Goal: Task Accomplishment & Management: Use online tool/utility

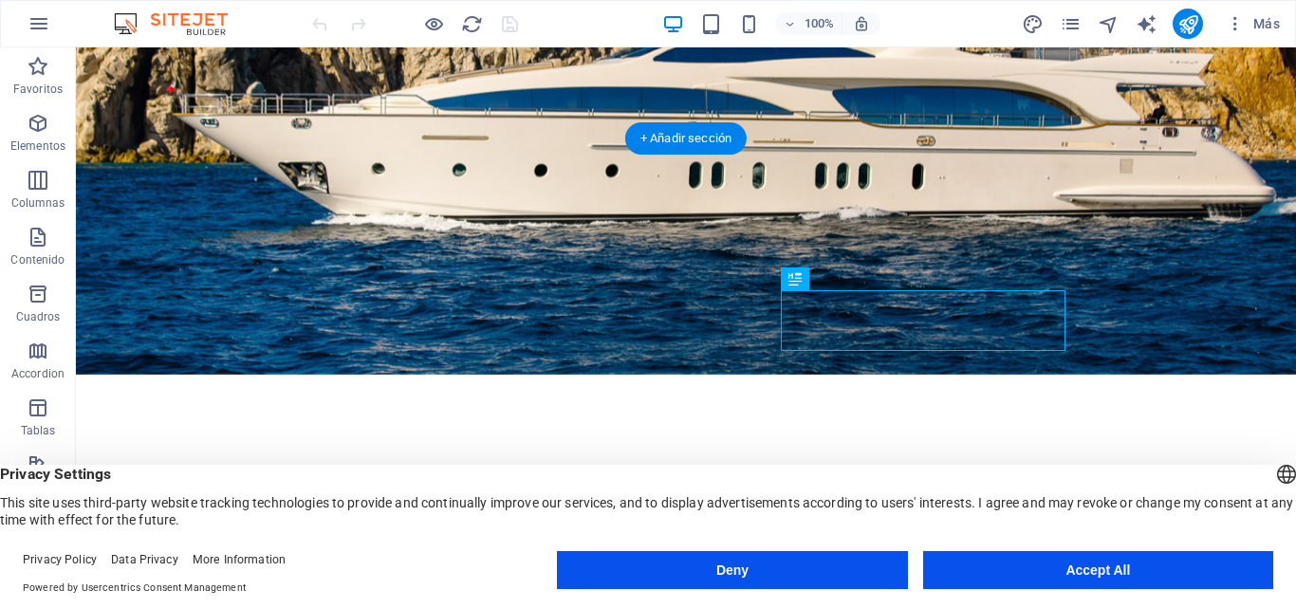
scroll to position [155, 0]
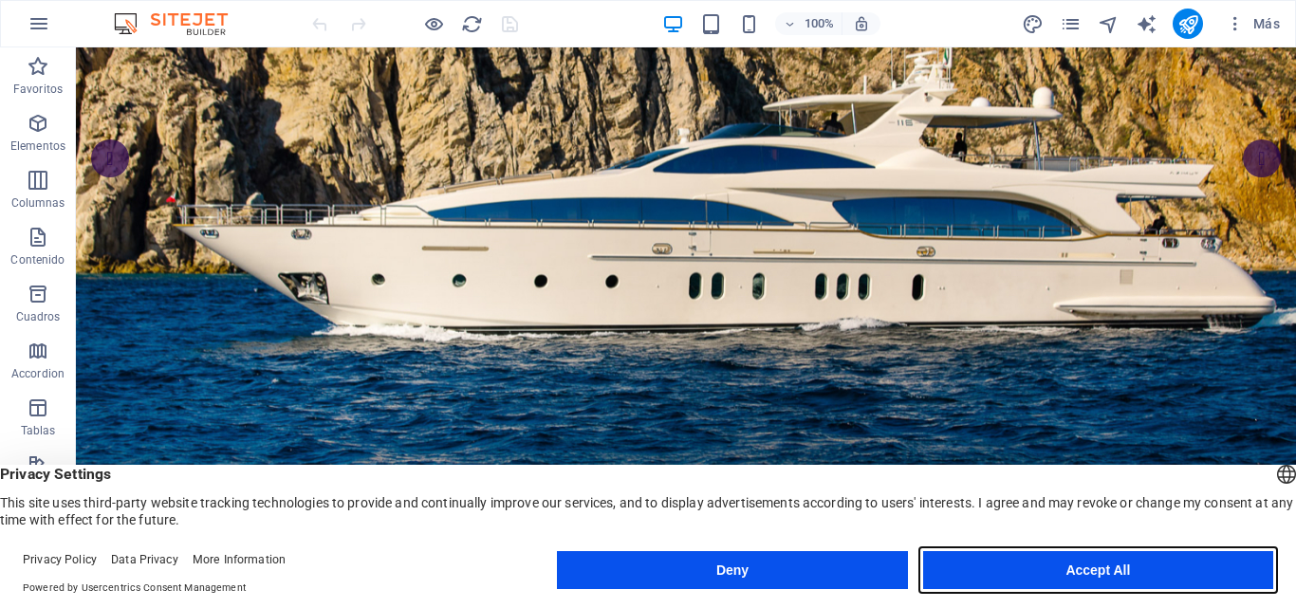
click at [1012, 570] on button "Accept All" at bounding box center [1098, 570] width 350 height 38
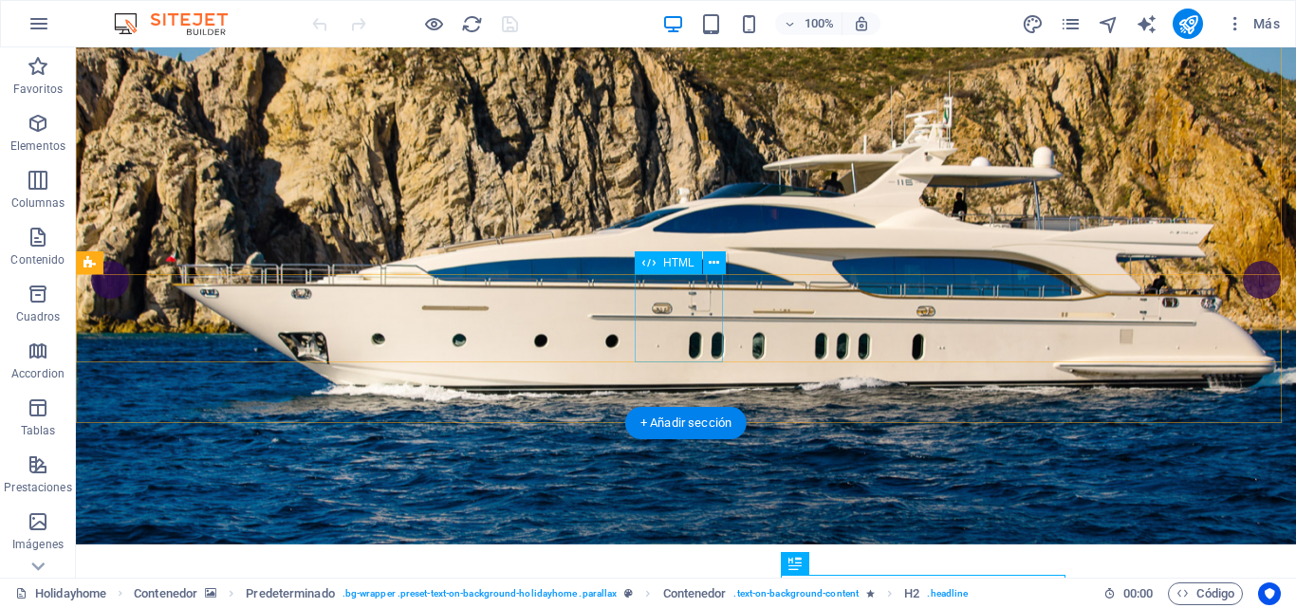
scroll to position [0, 0]
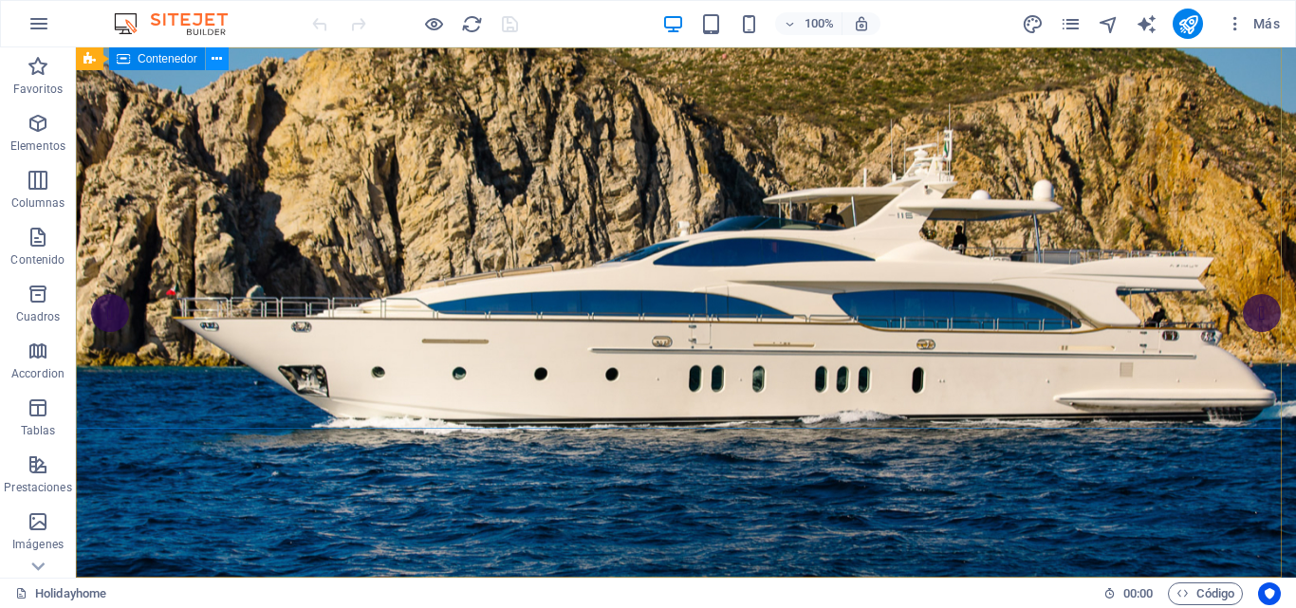
click at [210, 61] on button at bounding box center [217, 58] width 23 height 23
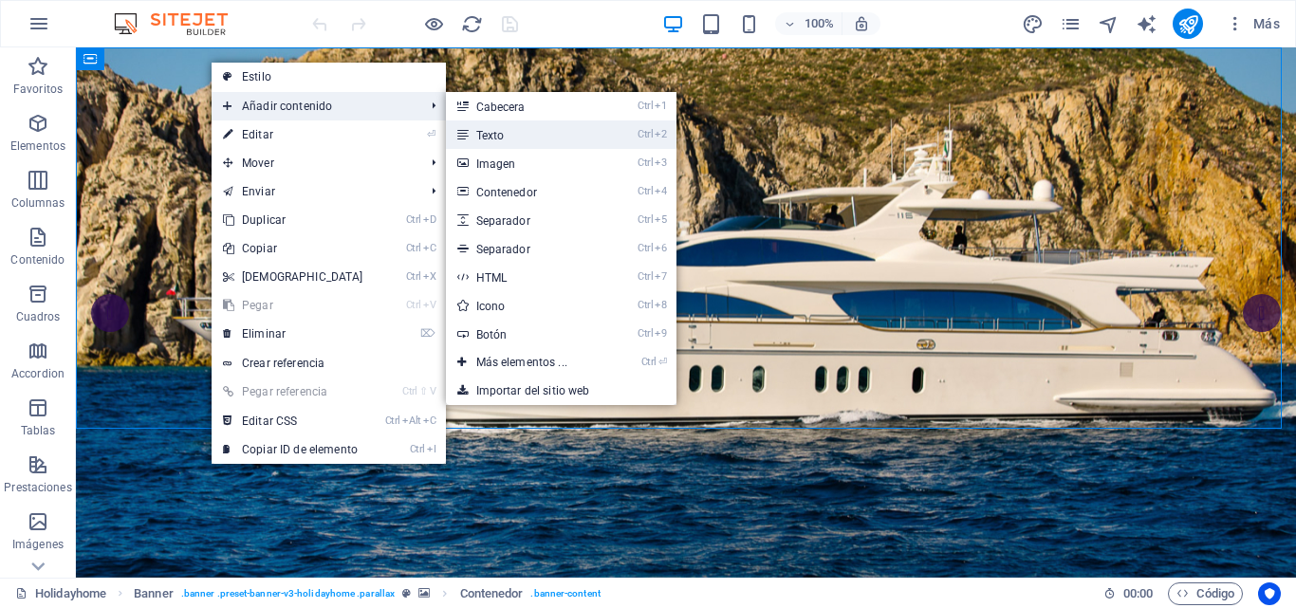
click at [488, 134] on link "Ctrl 2 Texto" at bounding box center [525, 135] width 159 height 28
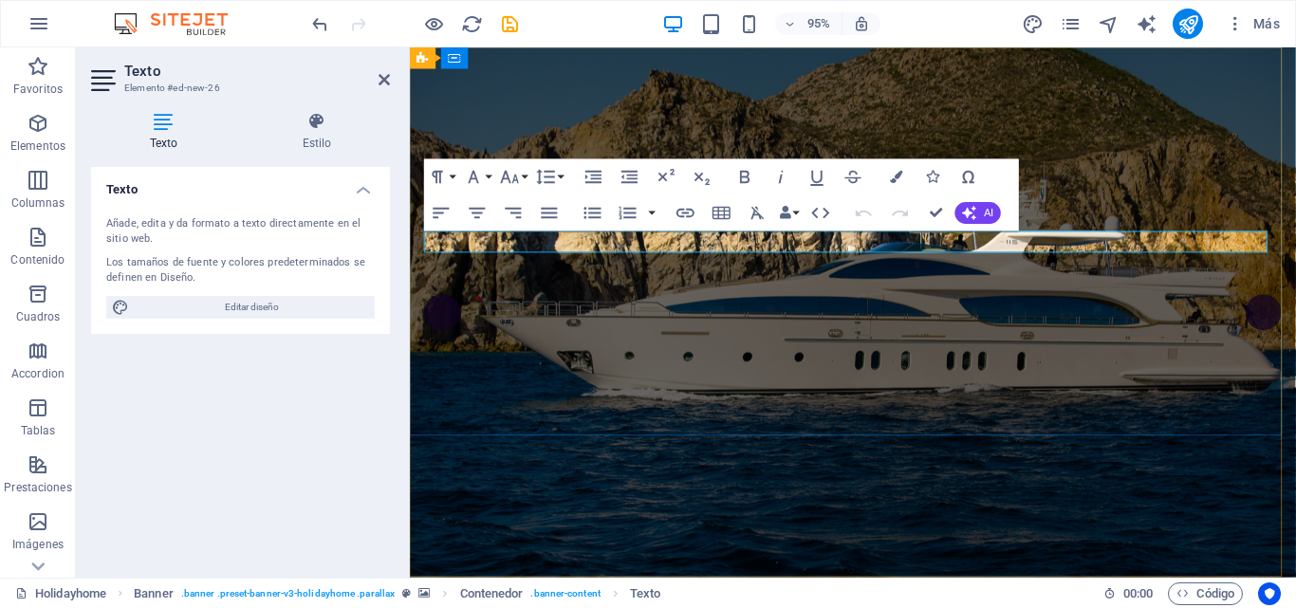
click at [890, 177] on icon "button" at bounding box center [896, 177] width 12 height 12
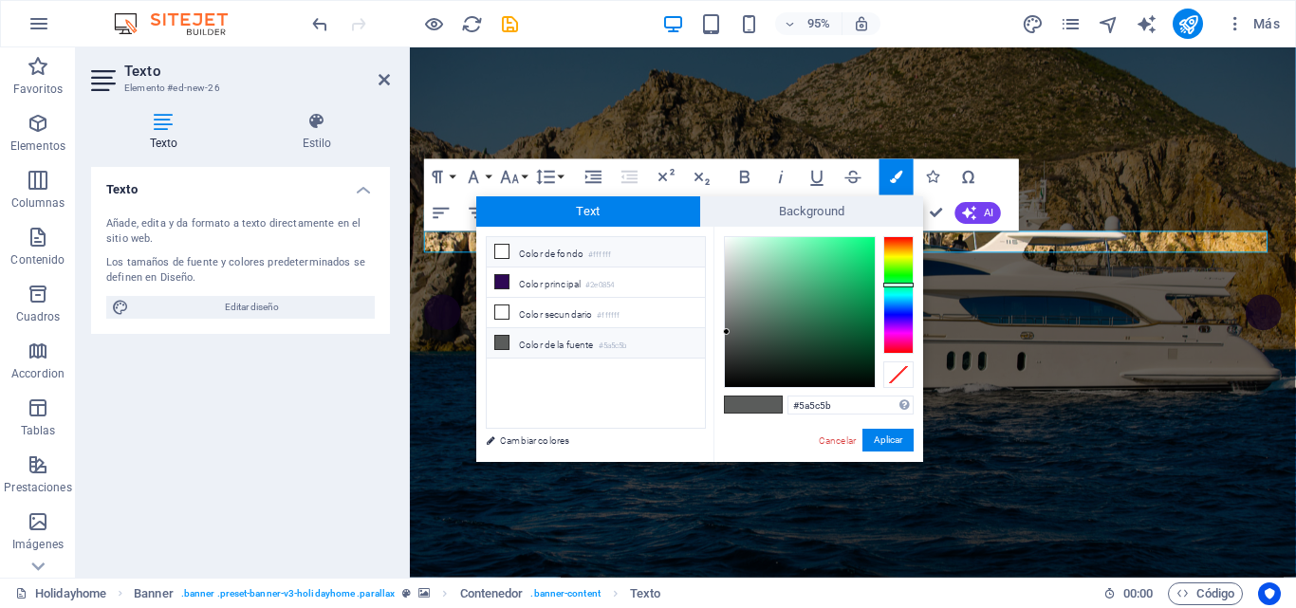
click at [498, 251] on icon at bounding box center [501, 251] width 13 height 13
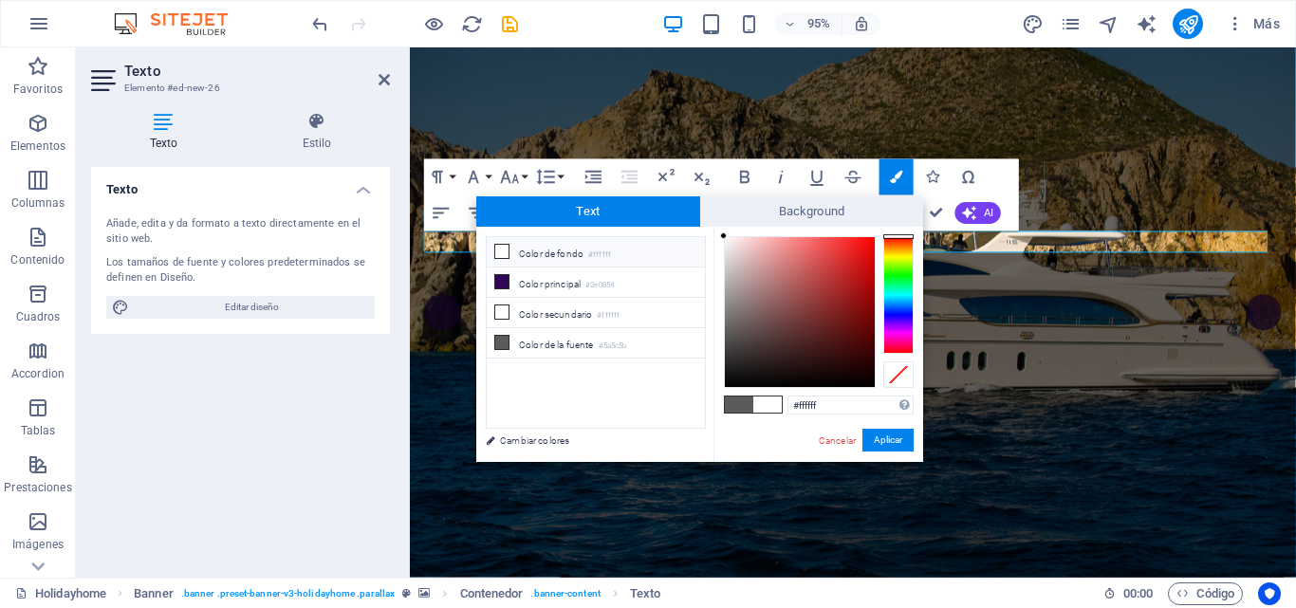
click at [498, 251] on icon at bounding box center [501, 251] width 13 height 13
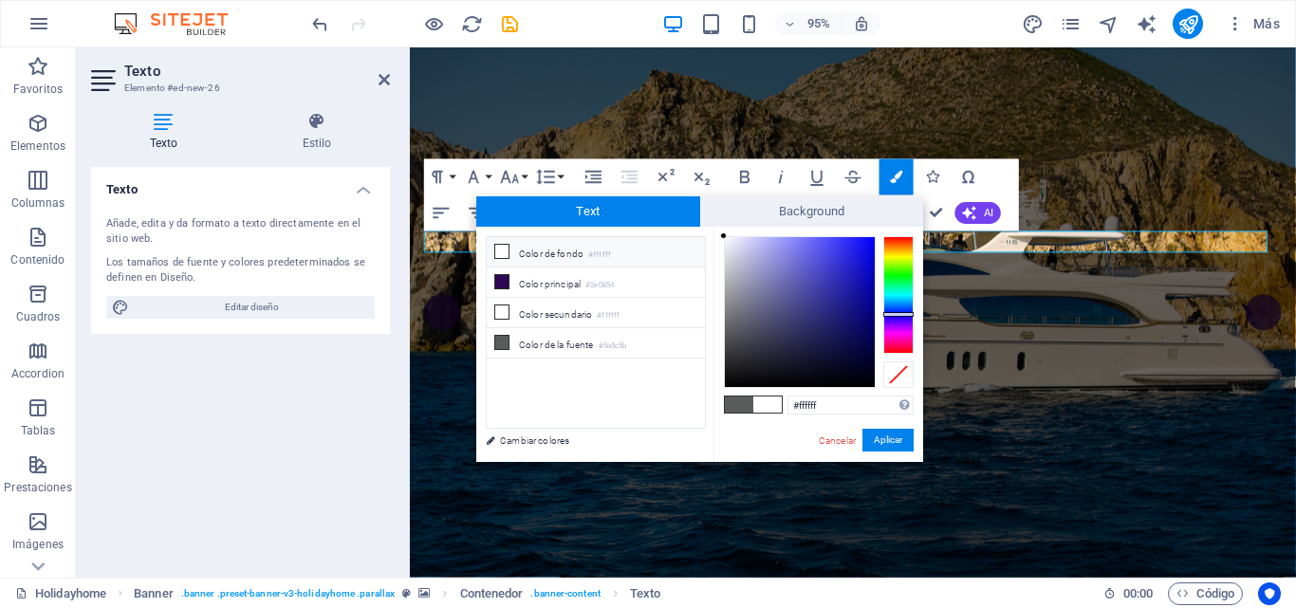
click at [901, 314] on div at bounding box center [898, 295] width 30 height 118
click at [894, 440] on button "Aplicar" at bounding box center [888, 440] width 51 height 23
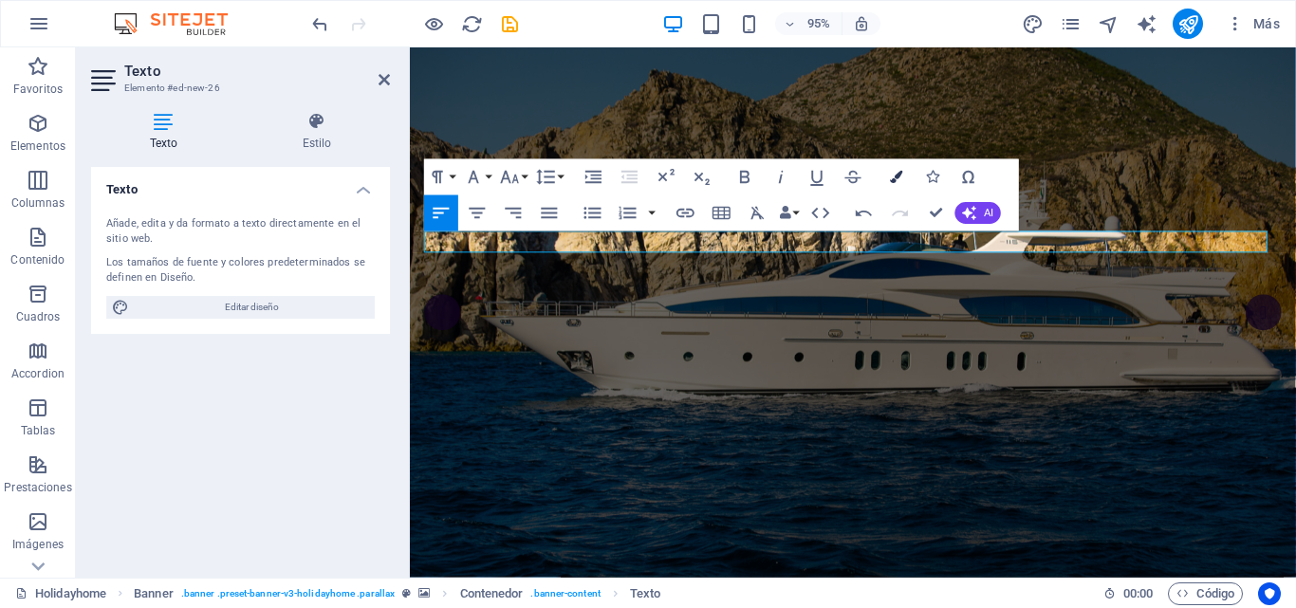
click at [891, 173] on icon "button" at bounding box center [896, 177] width 12 height 12
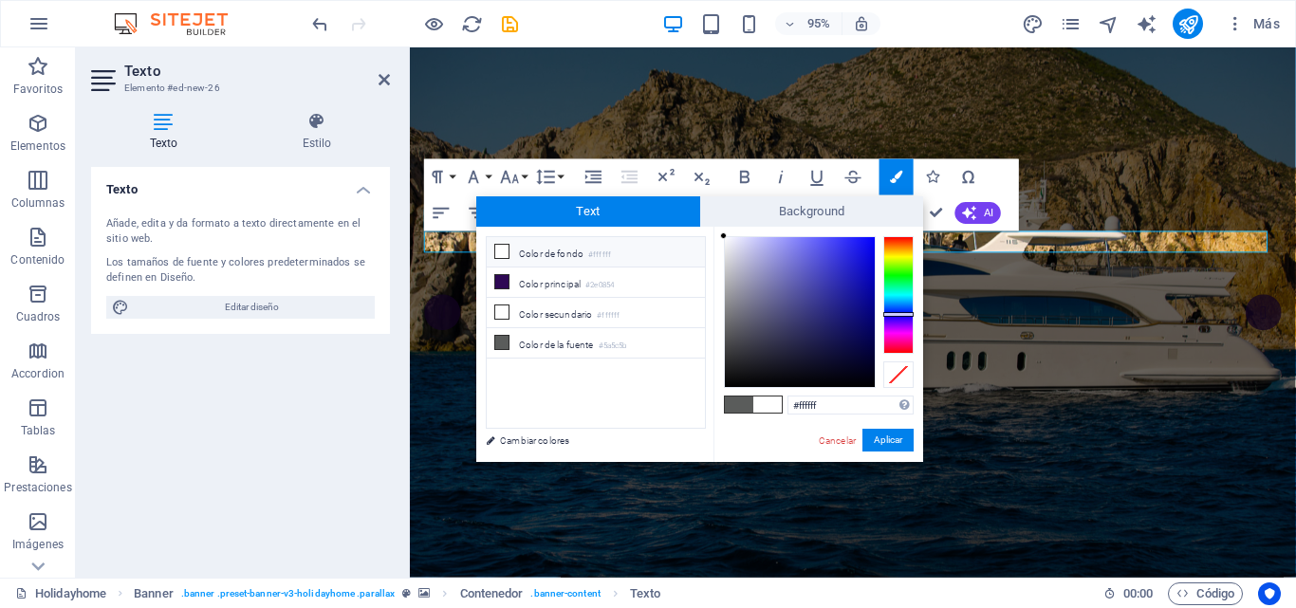
click at [772, 399] on span at bounding box center [767, 405] width 28 height 16
click at [866, 246] on div at bounding box center [800, 312] width 150 height 150
drag, startPoint x: 885, startPoint y: 440, endPoint x: 492, endPoint y: 411, distance: 394.9
click at [885, 440] on button "Aplicar" at bounding box center [888, 440] width 51 height 23
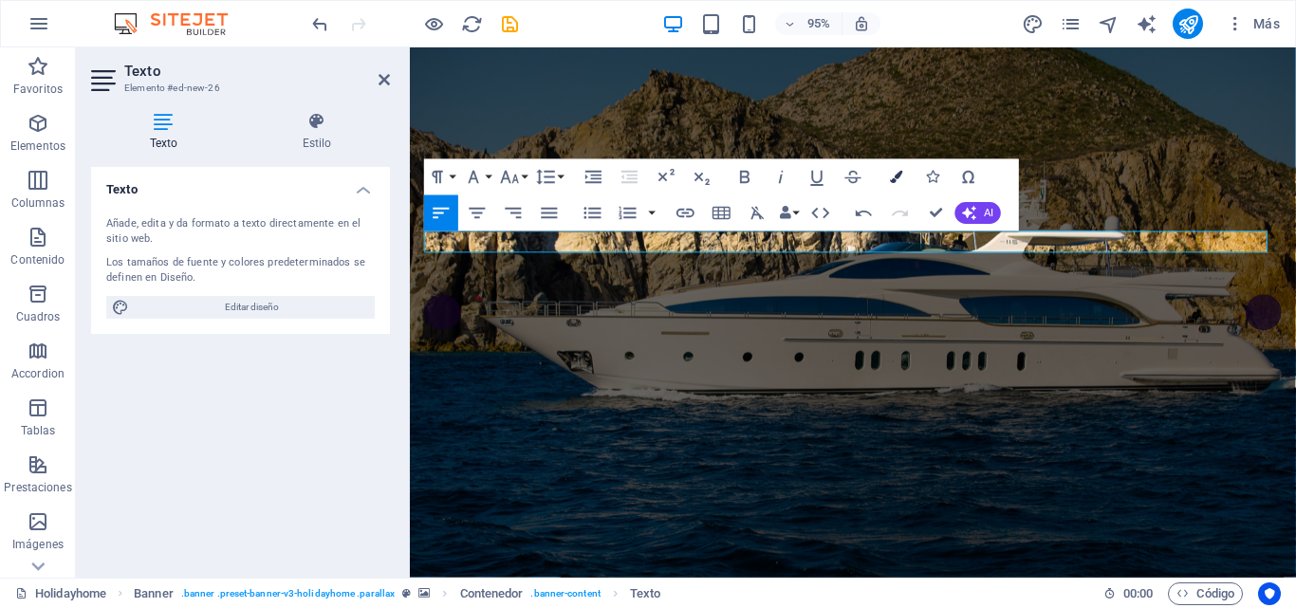
click at [887, 178] on button "Colors" at bounding box center [897, 176] width 34 height 36
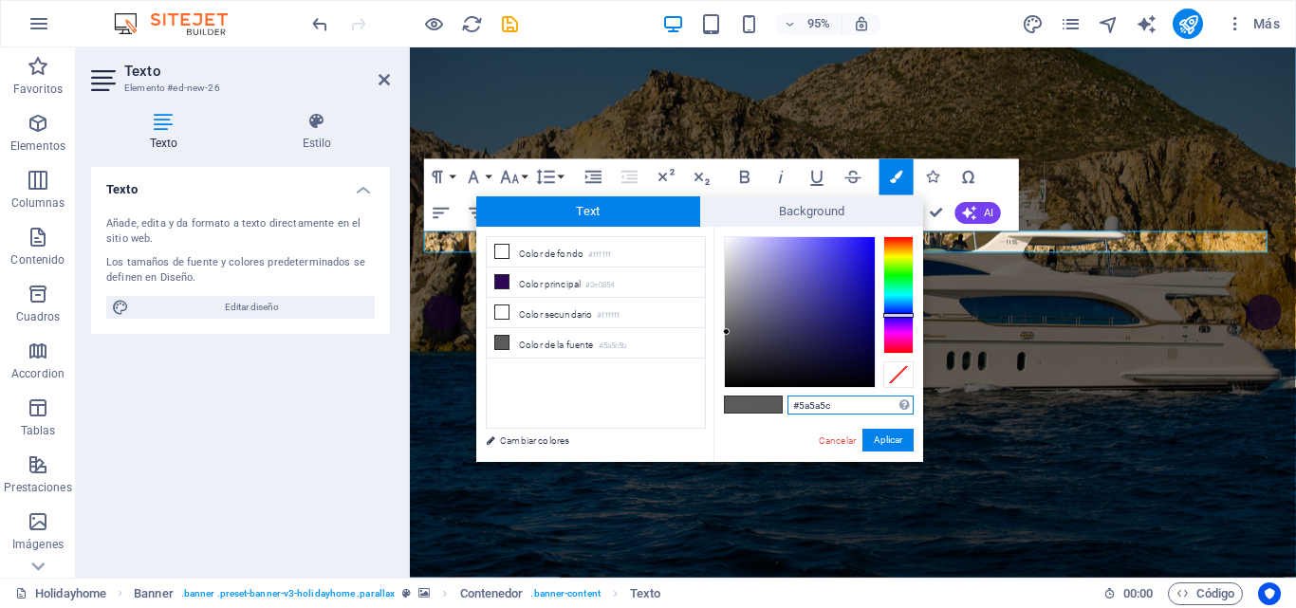
click at [896, 315] on div at bounding box center [898, 295] width 30 height 118
click at [895, 314] on div at bounding box center [898, 295] width 30 height 118
click at [868, 282] on div at bounding box center [800, 312] width 150 height 150
click at [765, 406] on span at bounding box center [767, 405] width 28 height 16
click at [886, 442] on button "Aplicar" at bounding box center [888, 440] width 51 height 23
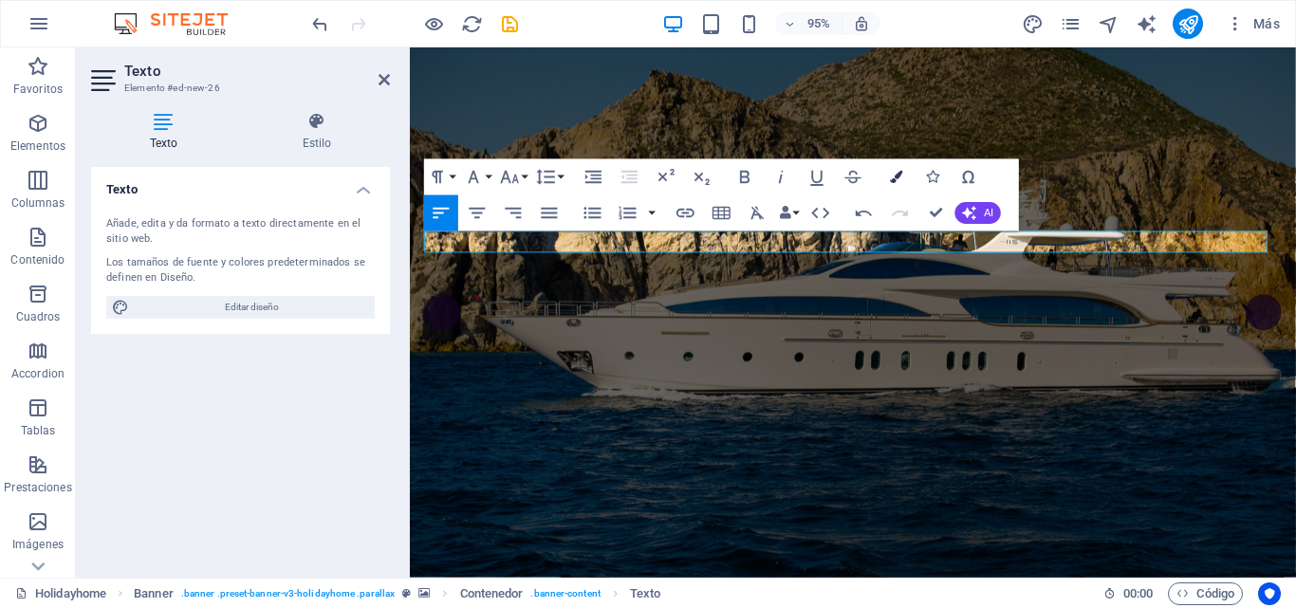
click at [895, 177] on icon "button" at bounding box center [896, 177] width 12 height 12
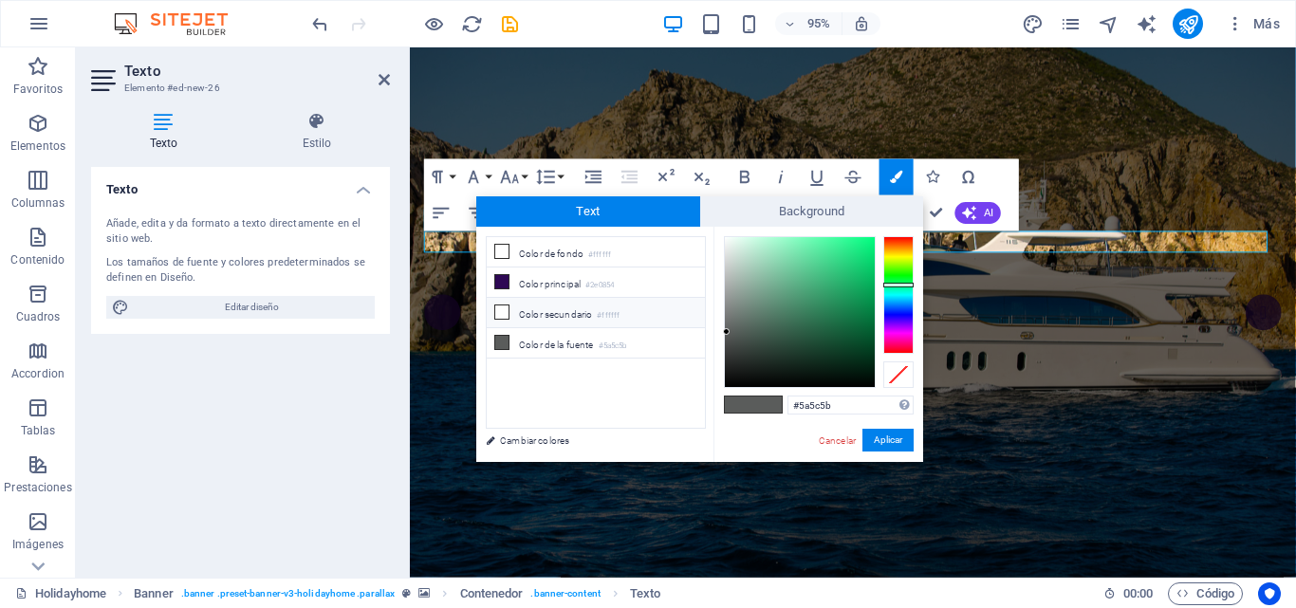
click at [507, 310] on icon at bounding box center [501, 312] width 13 height 13
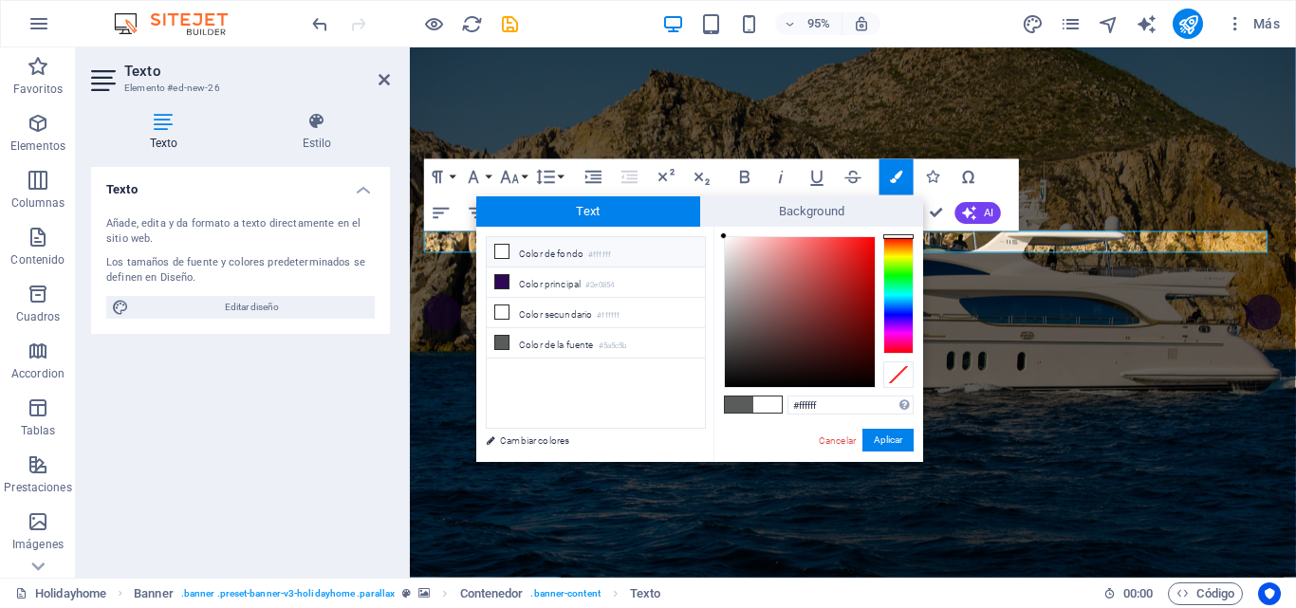
click at [771, 404] on span at bounding box center [767, 405] width 28 height 16
click at [903, 435] on button "Aplicar" at bounding box center [888, 440] width 51 height 23
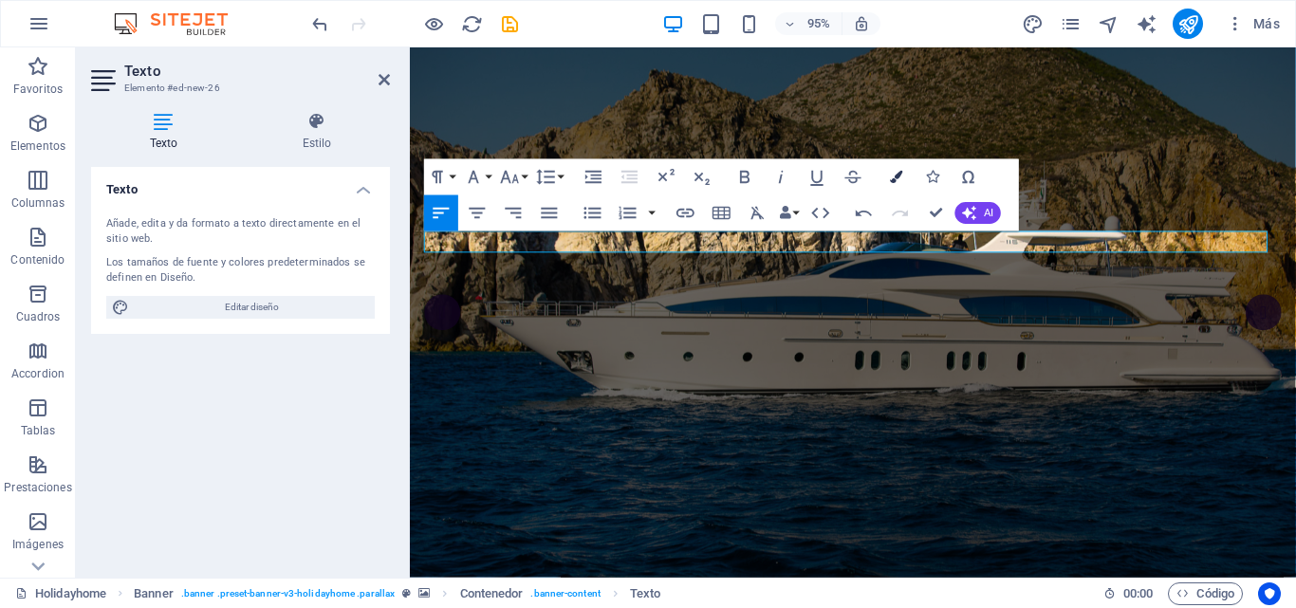
click at [892, 181] on icon "button" at bounding box center [896, 177] width 12 height 12
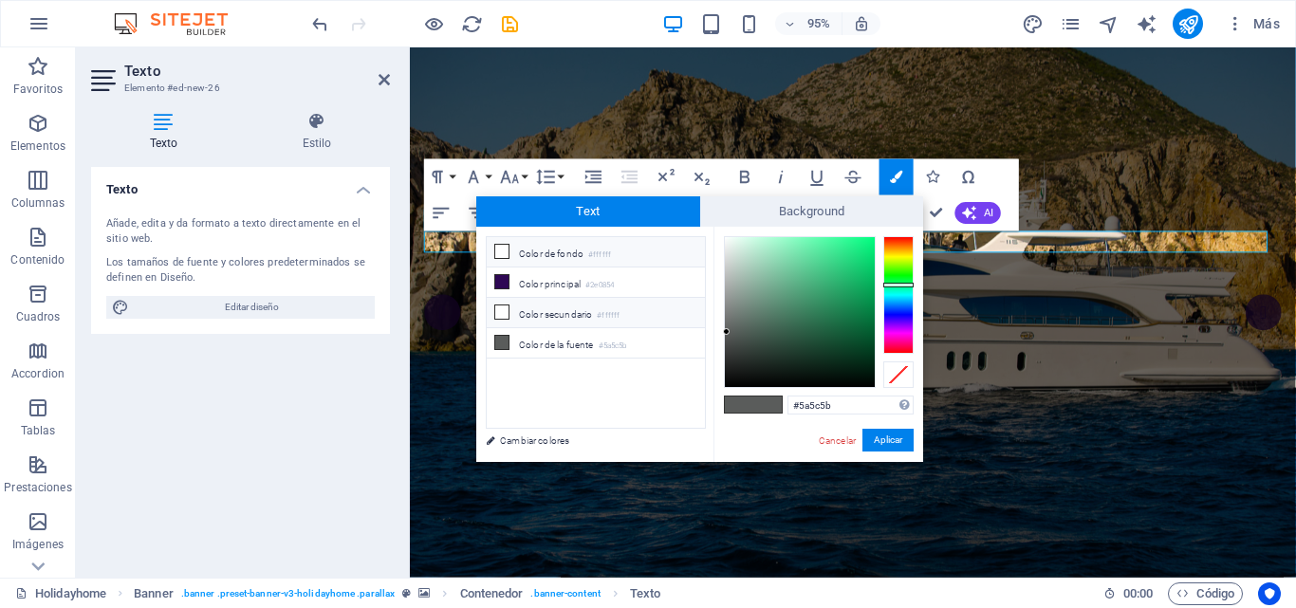
click at [502, 310] on icon at bounding box center [501, 312] width 13 height 13
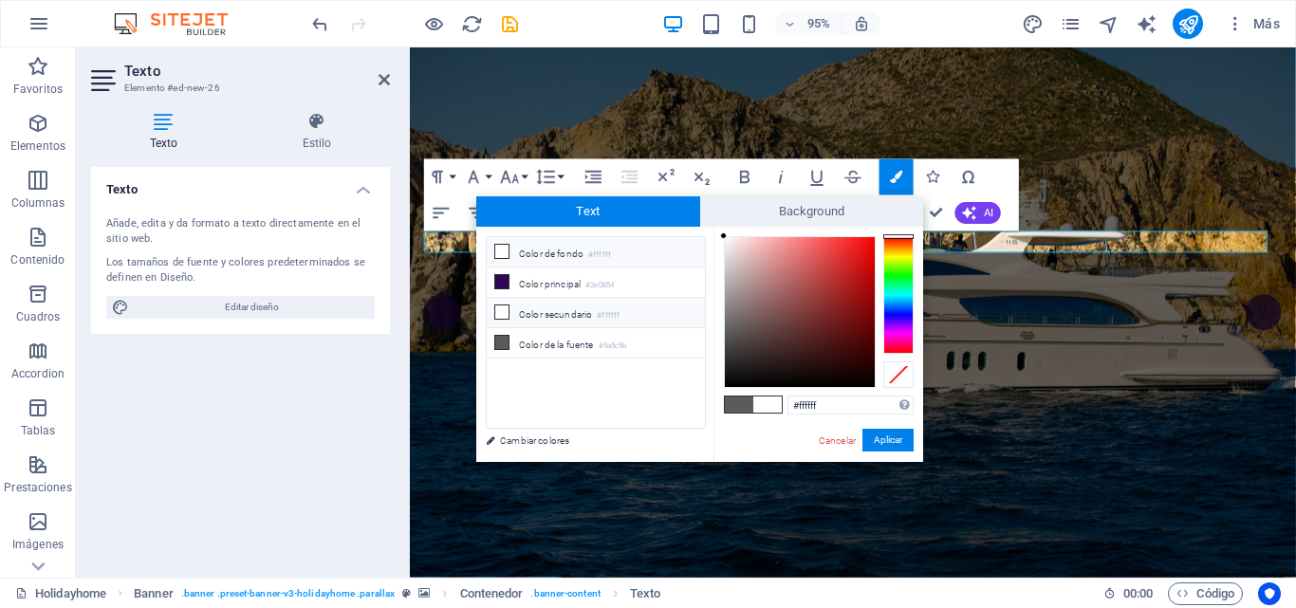
click at [502, 310] on icon at bounding box center [501, 312] width 13 height 13
click at [768, 411] on span at bounding box center [767, 405] width 28 height 16
click at [768, 402] on span at bounding box center [767, 405] width 28 height 16
click at [768, 401] on span at bounding box center [767, 405] width 28 height 16
click at [893, 439] on button "Aplicar" at bounding box center [888, 440] width 51 height 23
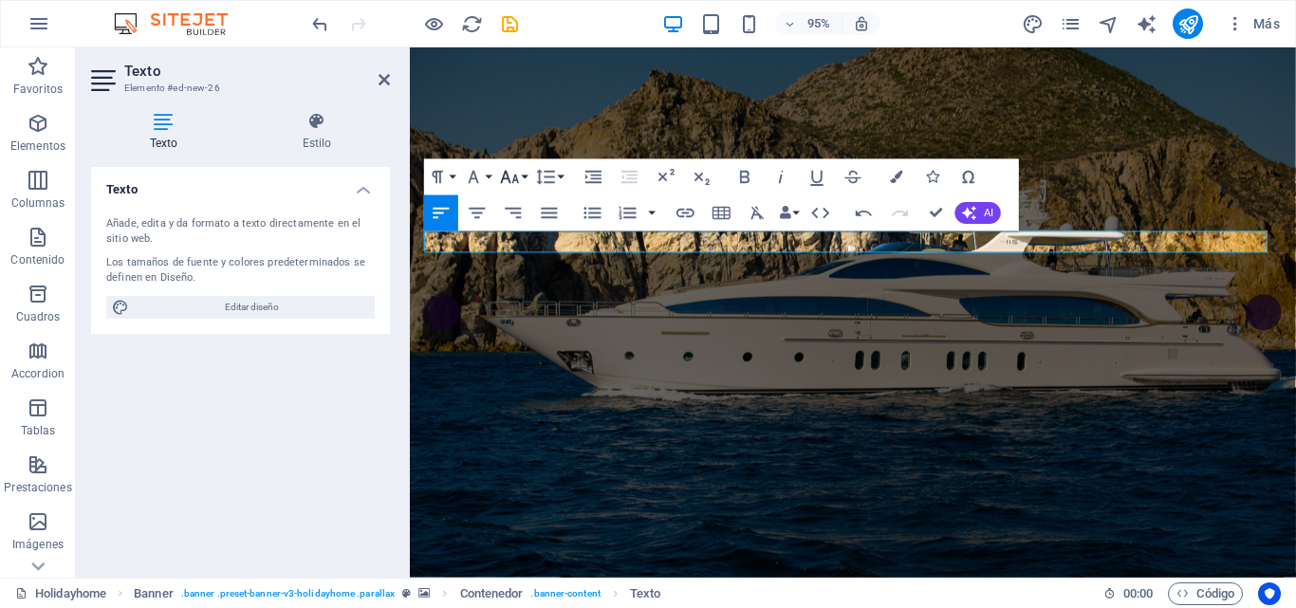
click at [523, 172] on button "Font Size" at bounding box center [513, 176] width 34 height 36
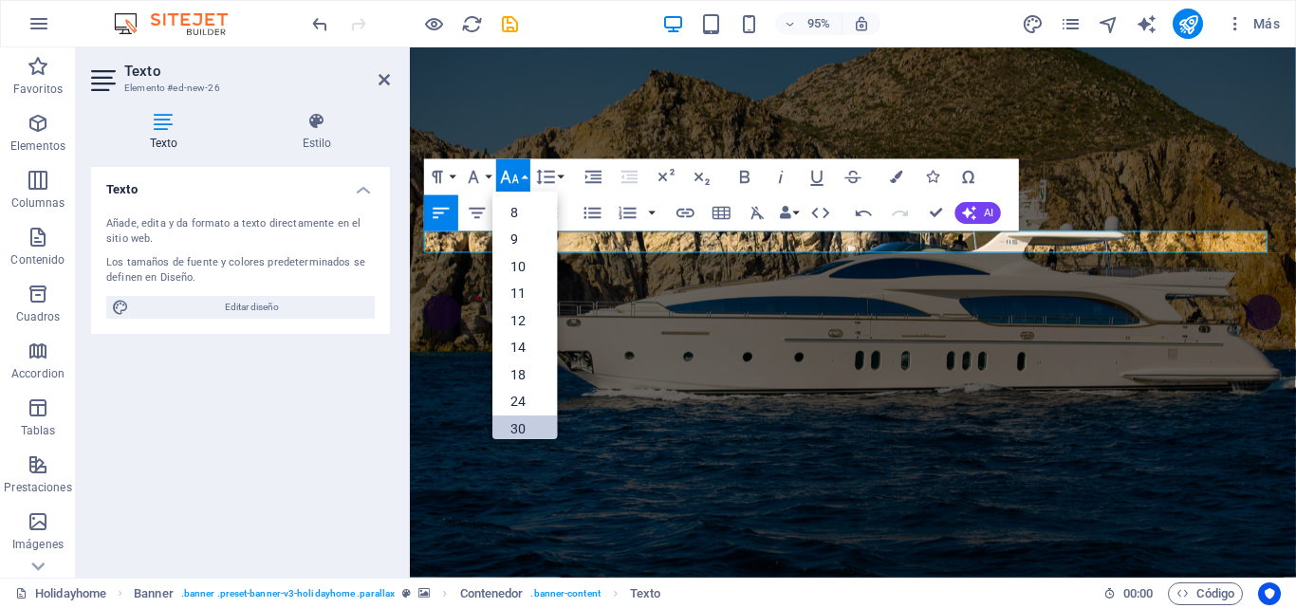
click at [519, 426] on link "30" at bounding box center [524, 429] width 65 height 28
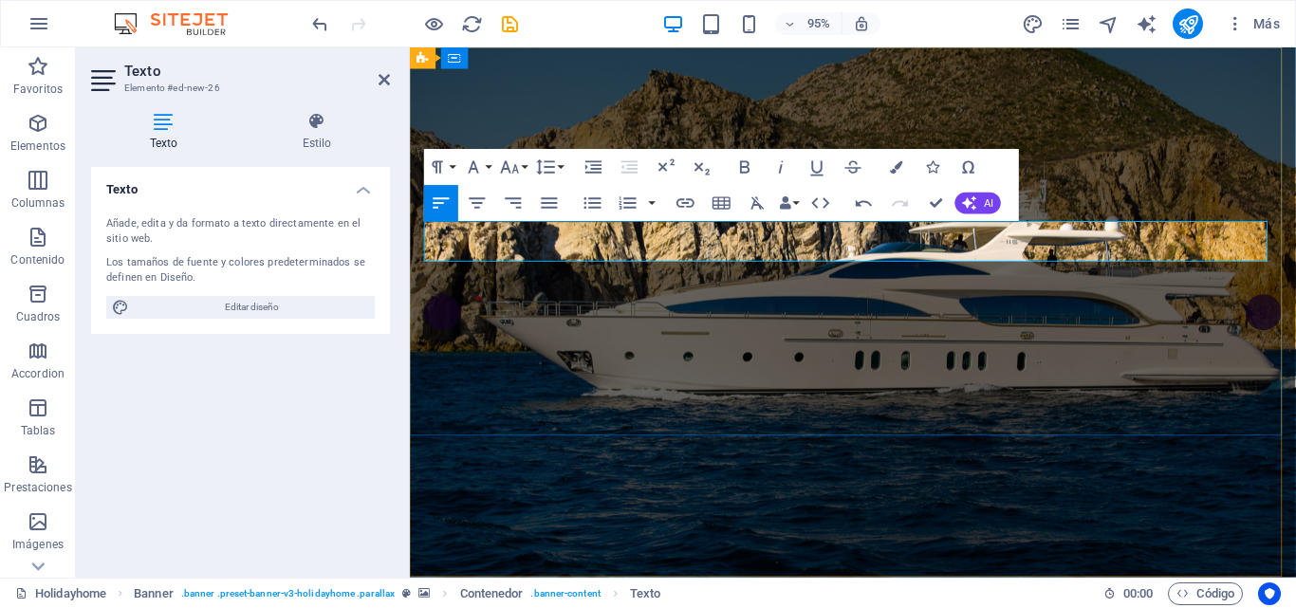
drag, startPoint x: 487, startPoint y: 253, endPoint x: 418, endPoint y: 259, distance: 68.6
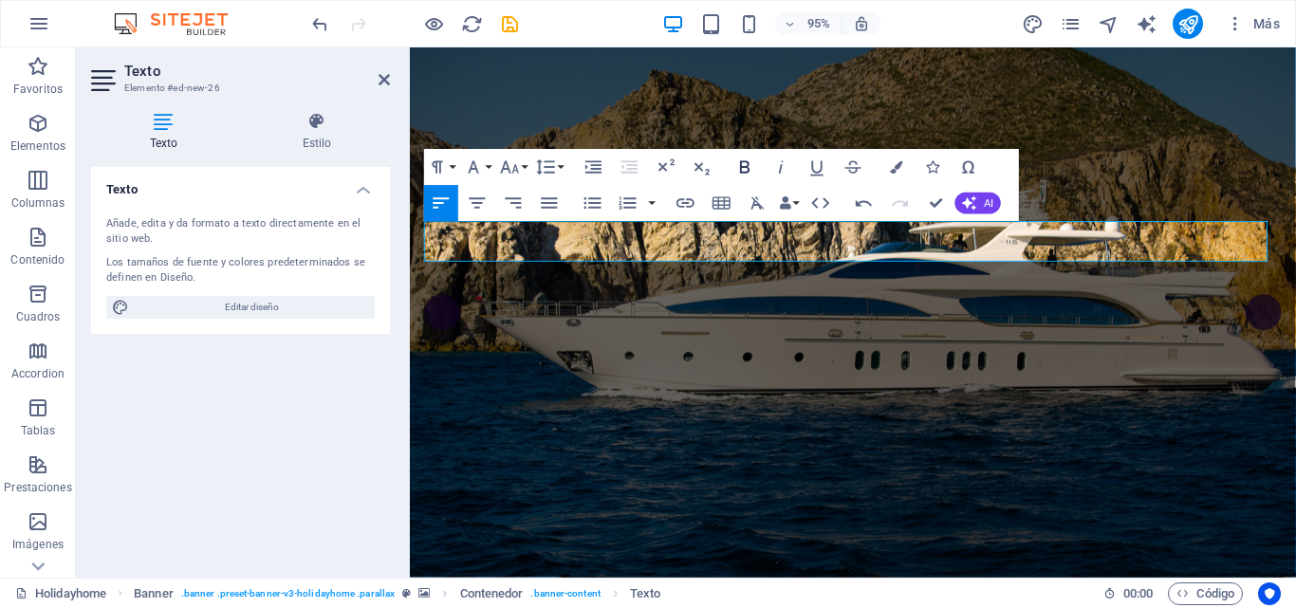
click at [745, 167] on icon "button" at bounding box center [744, 167] width 9 height 12
click at [897, 167] on icon "button" at bounding box center [896, 167] width 12 height 12
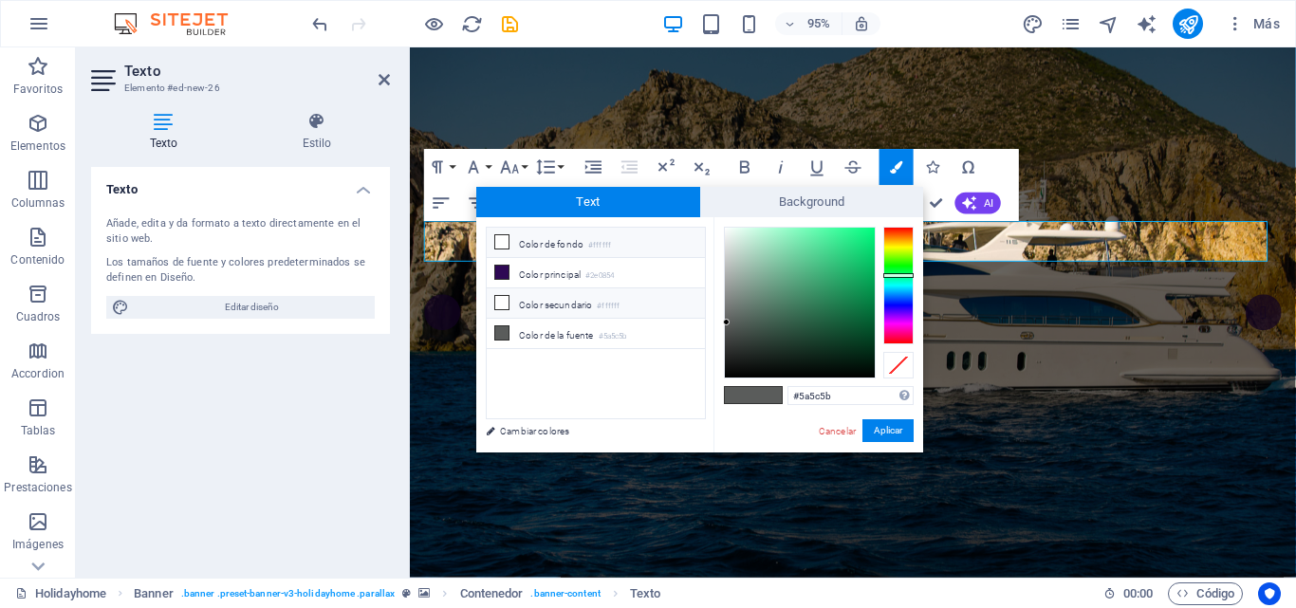
click at [500, 301] on icon at bounding box center [501, 302] width 13 height 13
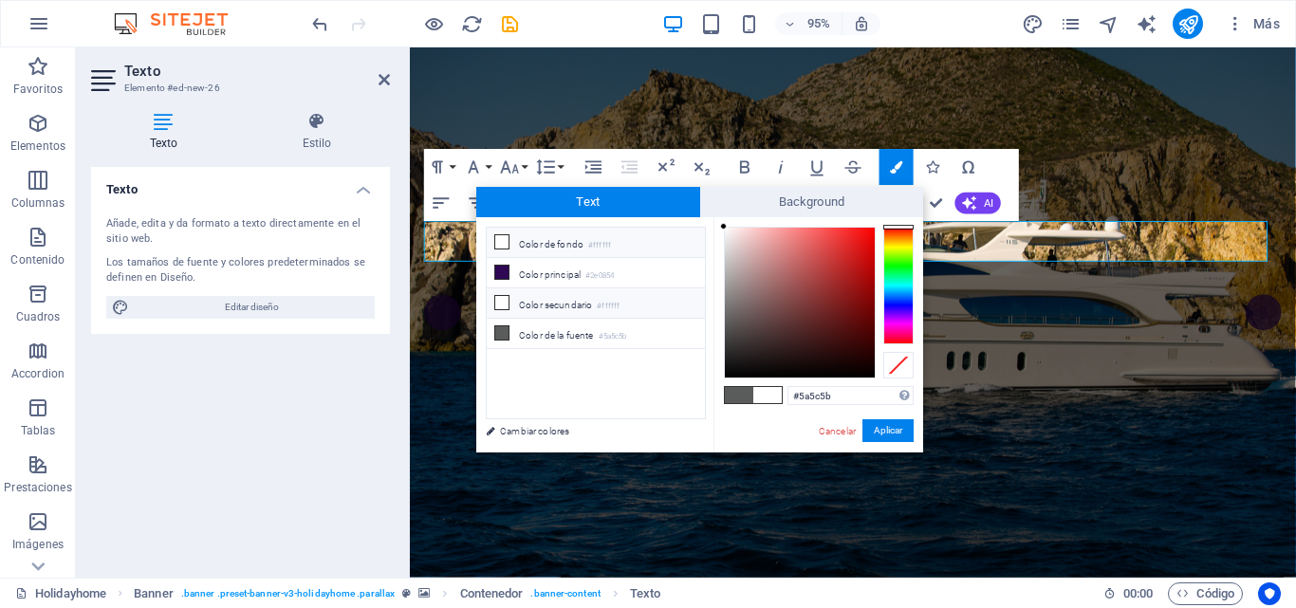
type input "#ffffff"
click at [770, 397] on span at bounding box center [767, 395] width 28 height 16
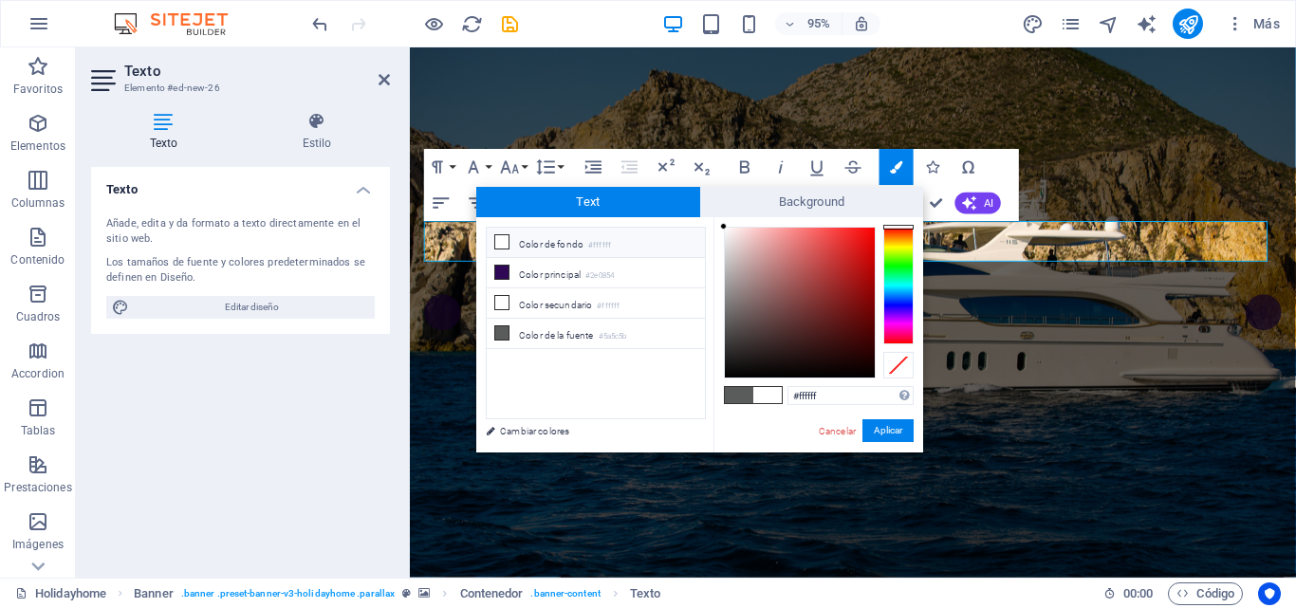
click at [770, 397] on span at bounding box center [767, 395] width 28 height 16
click at [889, 435] on button "Aplicar" at bounding box center [888, 430] width 51 height 23
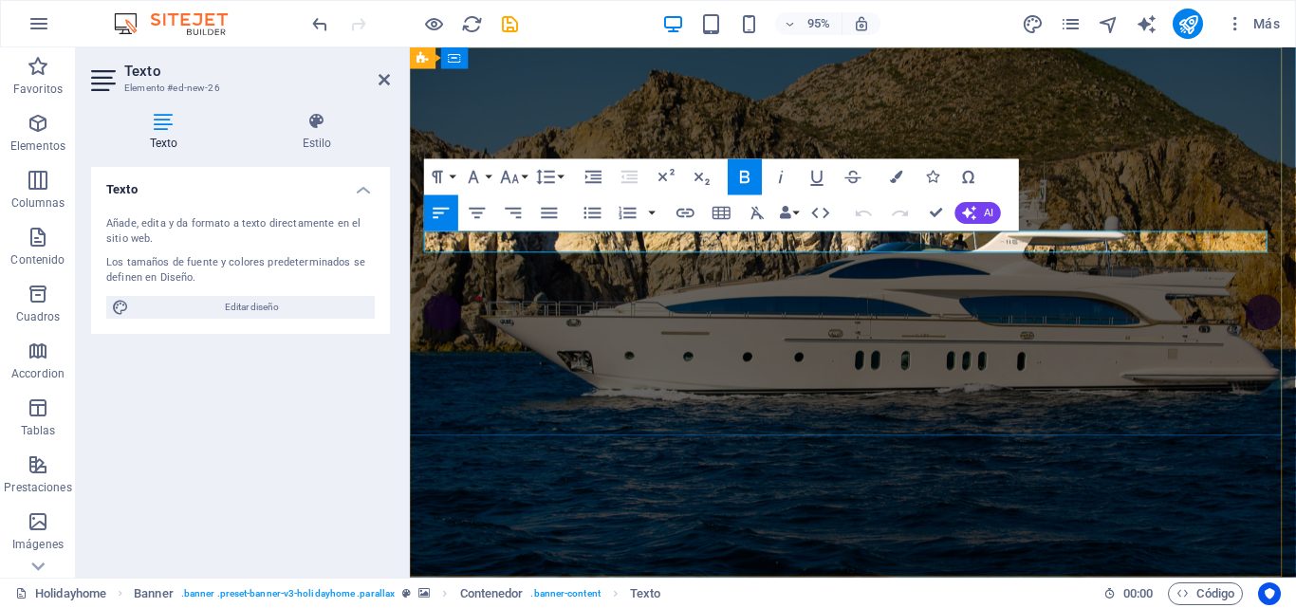
drag, startPoint x: 710, startPoint y: 252, endPoint x: 419, endPoint y: 257, distance: 290.4
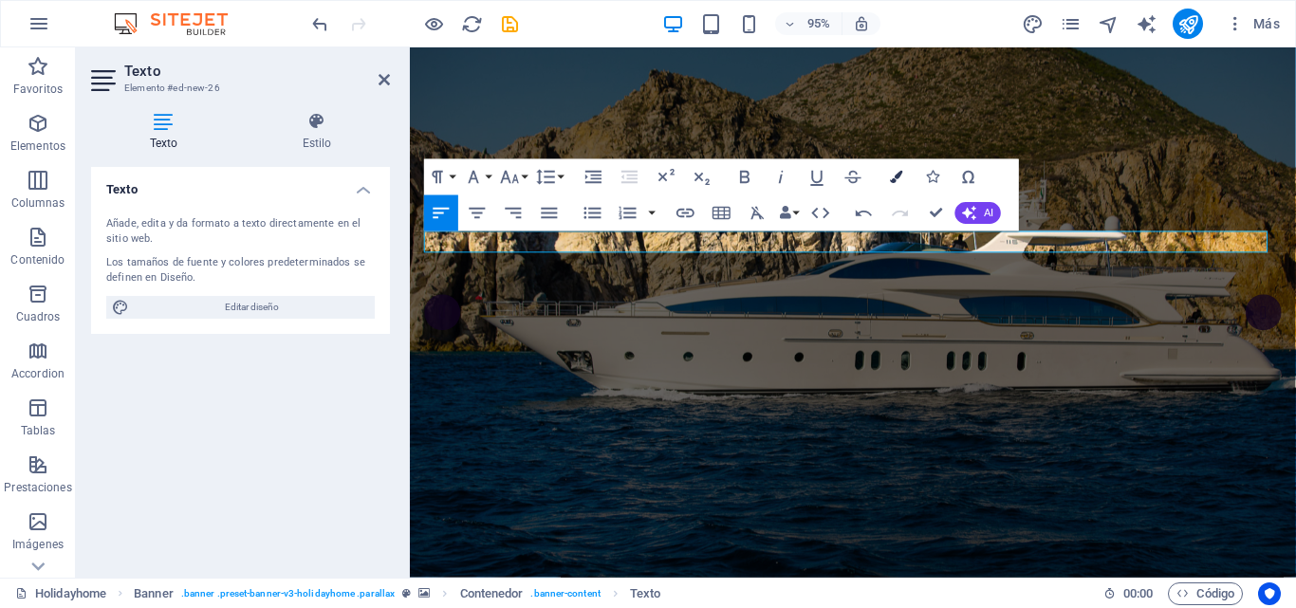
click at [893, 174] on icon "button" at bounding box center [896, 177] width 12 height 12
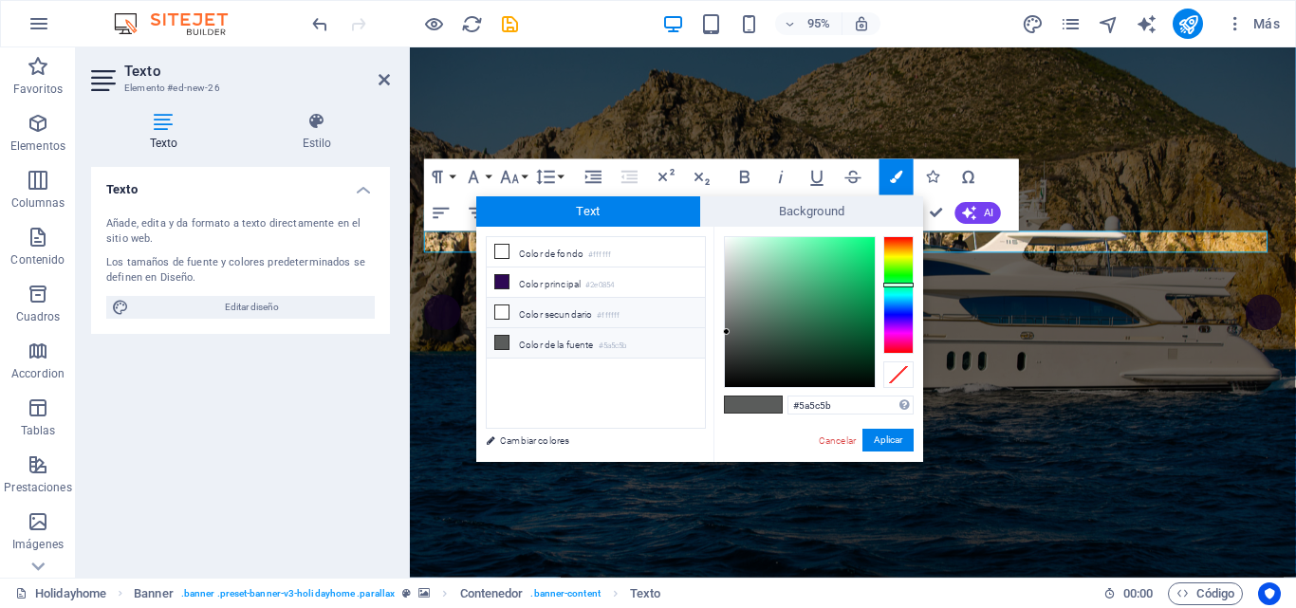
click at [505, 307] on icon at bounding box center [501, 312] width 13 height 13
type input "#ffffff"
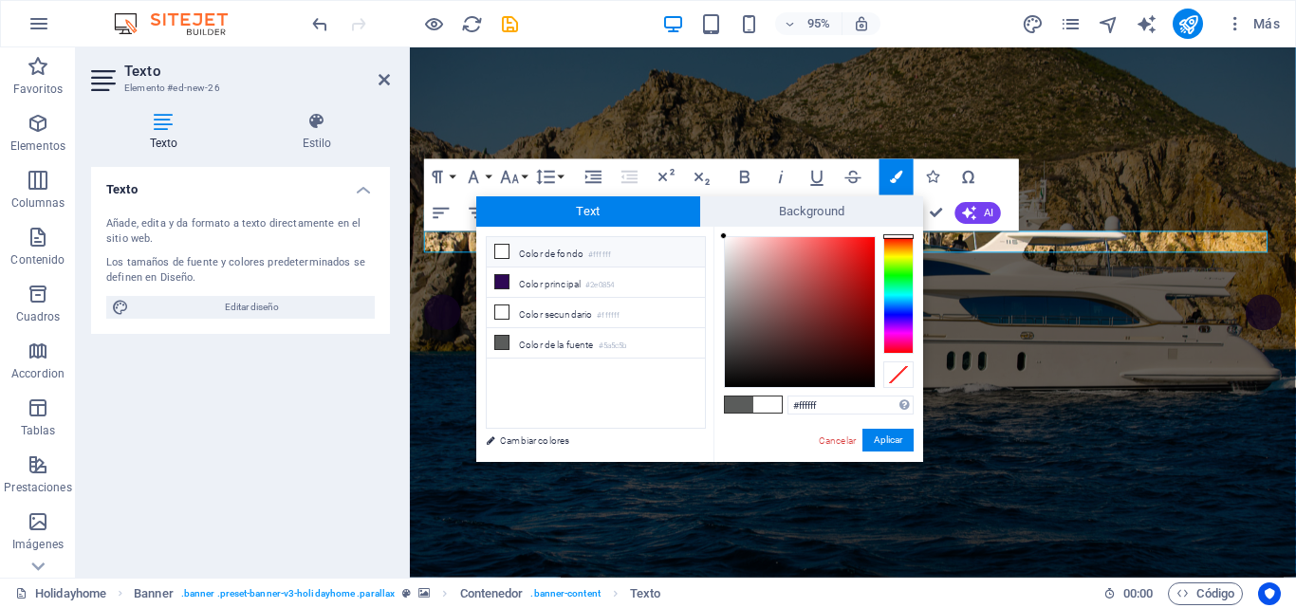
click at [777, 405] on span at bounding box center [767, 405] width 28 height 16
click at [888, 438] on button "Aplicar" at bounding box center [888, 440] width 51 height 23
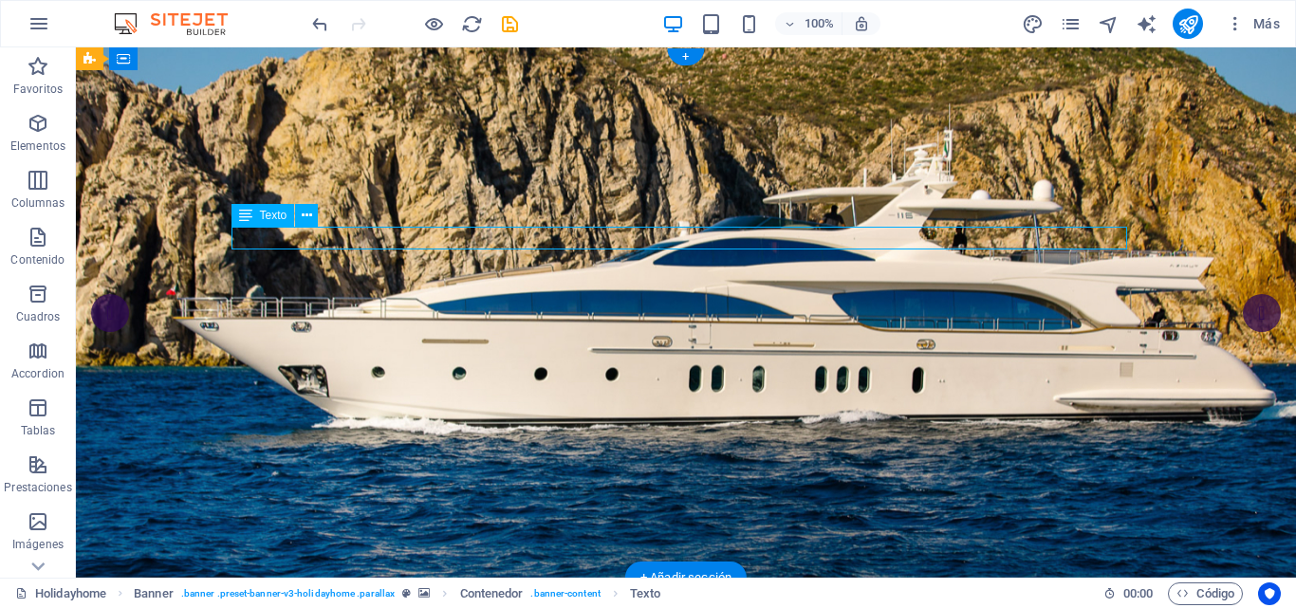
drag, startPoint x: 503, startPoint y: 237, endPoint x: 436, endPoint y: 243, distance: 67.6
click at [307, 218] on icon at bounding box center [307, 216] width 10 height 20
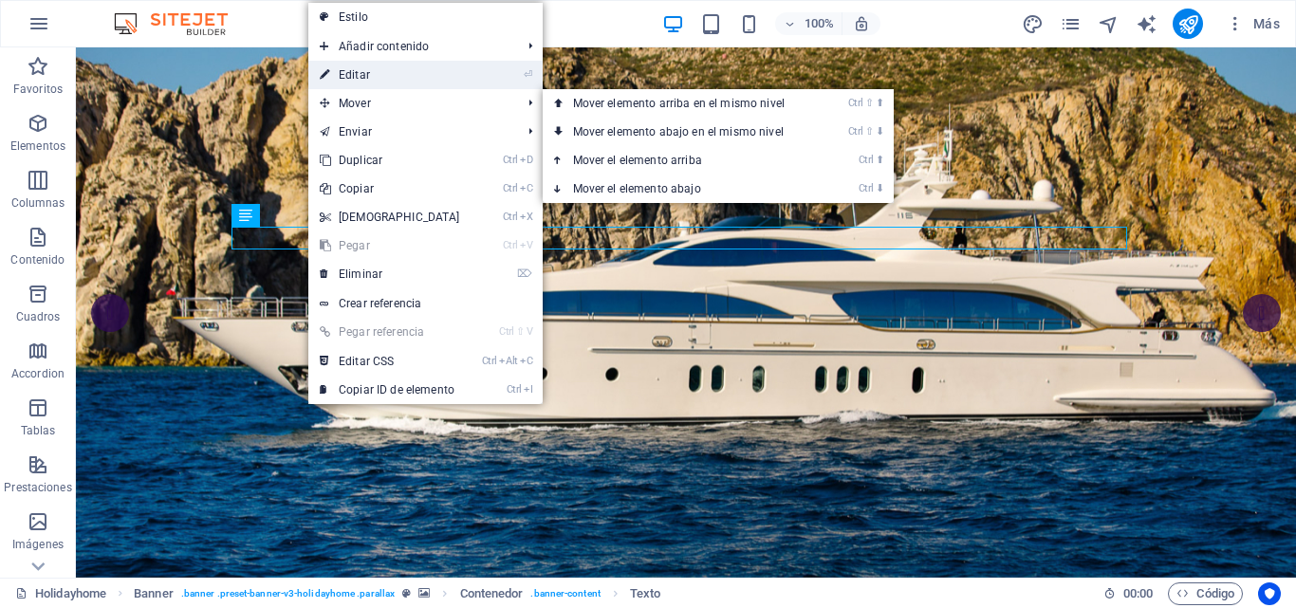
click at [365, 71] on link "⏎ Editar" at bounding box center [389, 75] width 163 height 28
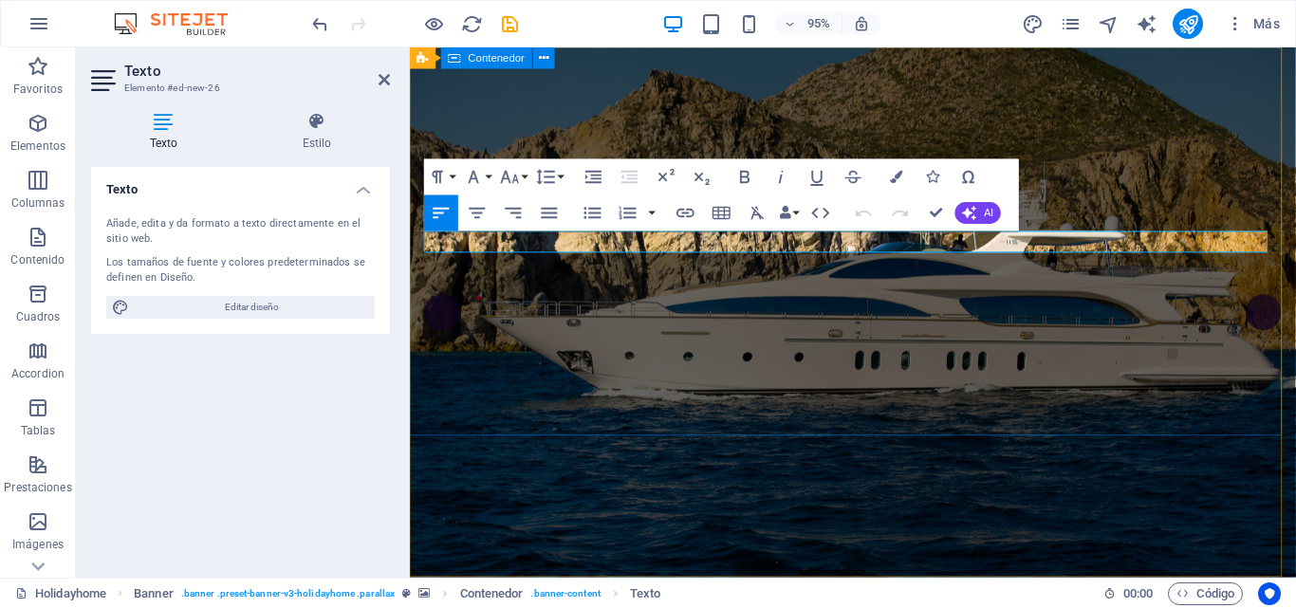
drag, startPoint x: 698, startPoint y: 255, endPoint x: 409, endPoint y: 257, distance: 289.4
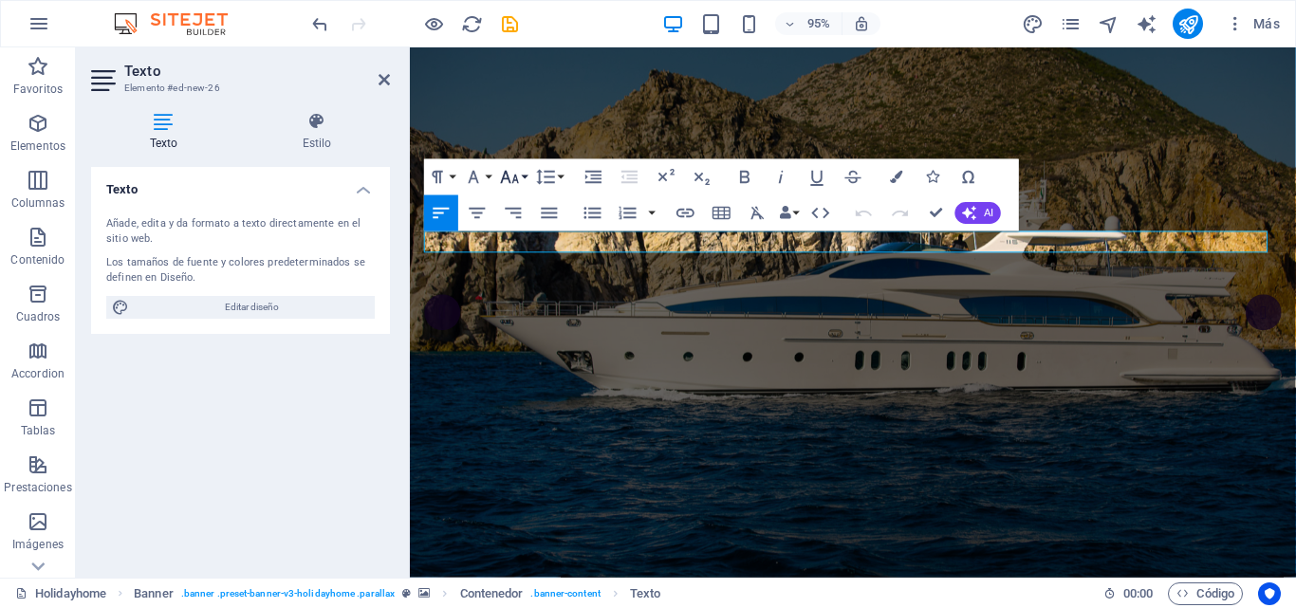
click at [523, 179] on button "Font Size" at bounding box center [513, 176] width 34 height 36
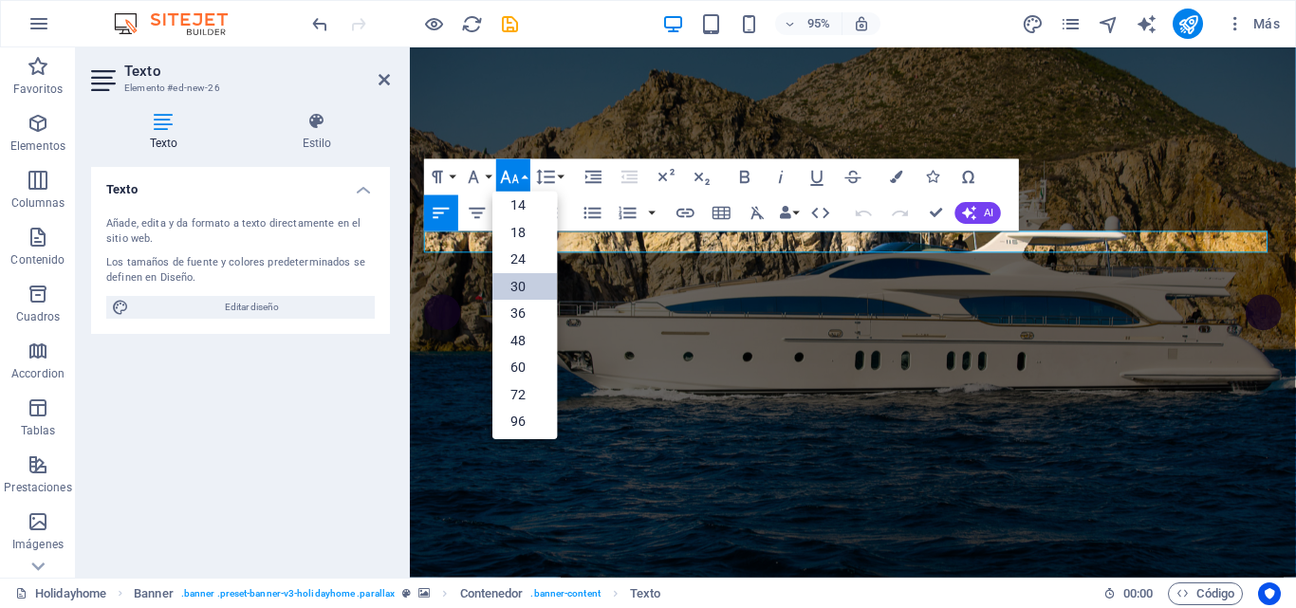
scroll to position [153, 0]
click at [520, 368] on link "60" at bounding box center [524, 365] width 65 height 28
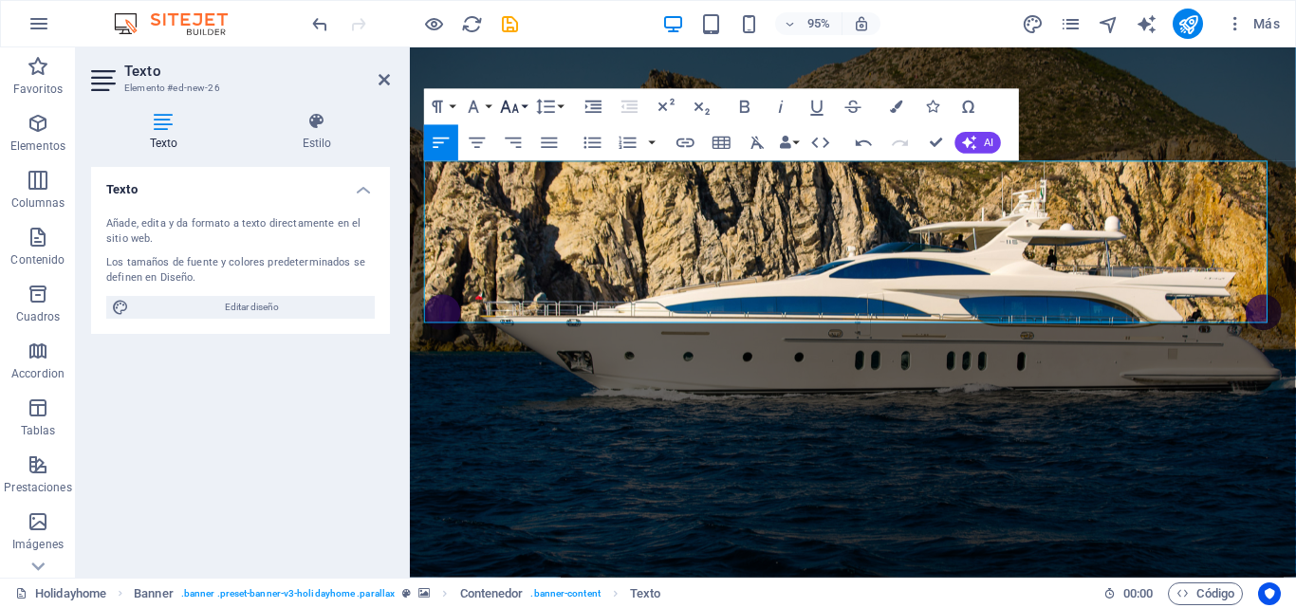
click at [528, 110] on button "Font Size" at bounding box center [513, 106] width 34 height 36
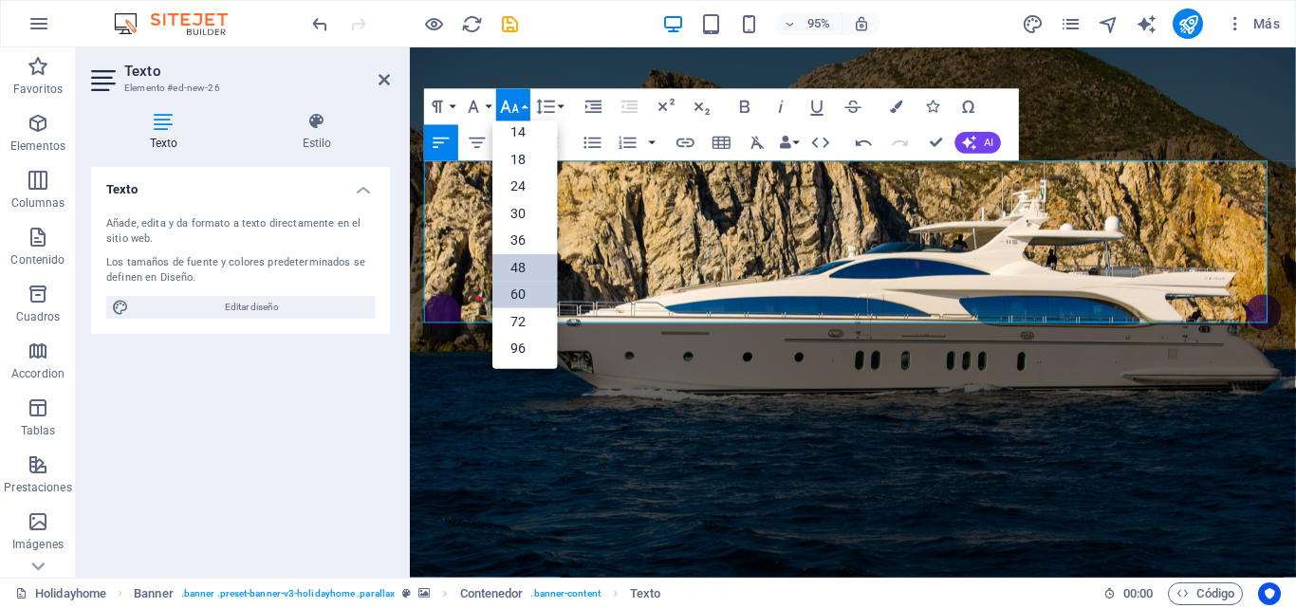
click at [522, 262] on link "48" at bounding box center [524, 267] width 65 height 28
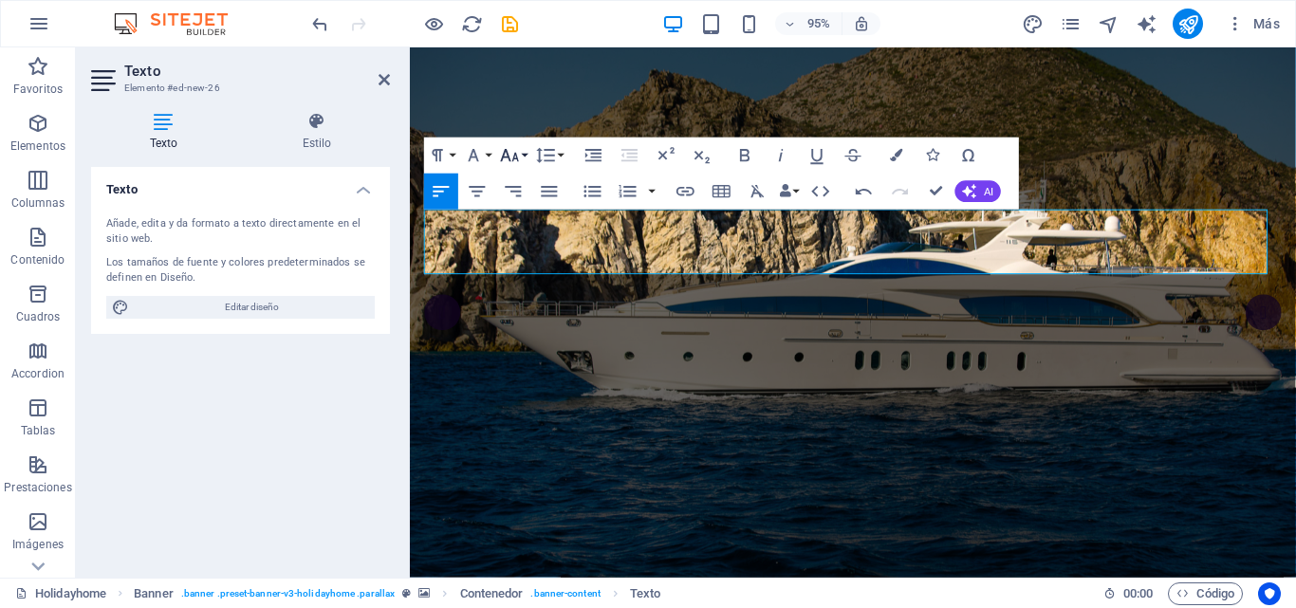
click at [520, 161] on icon "button" at bounding box center [510, 155] width 22 height 22
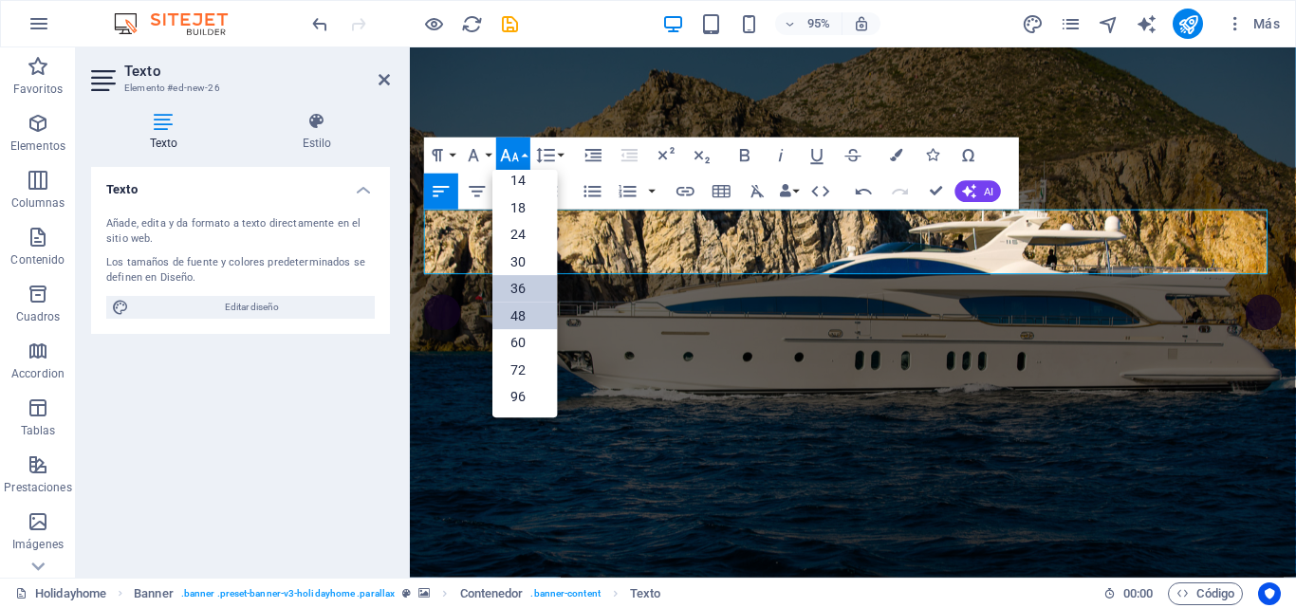
click at [536, 293] on link "36" at bounding box center [524, 288] width 65 height 27
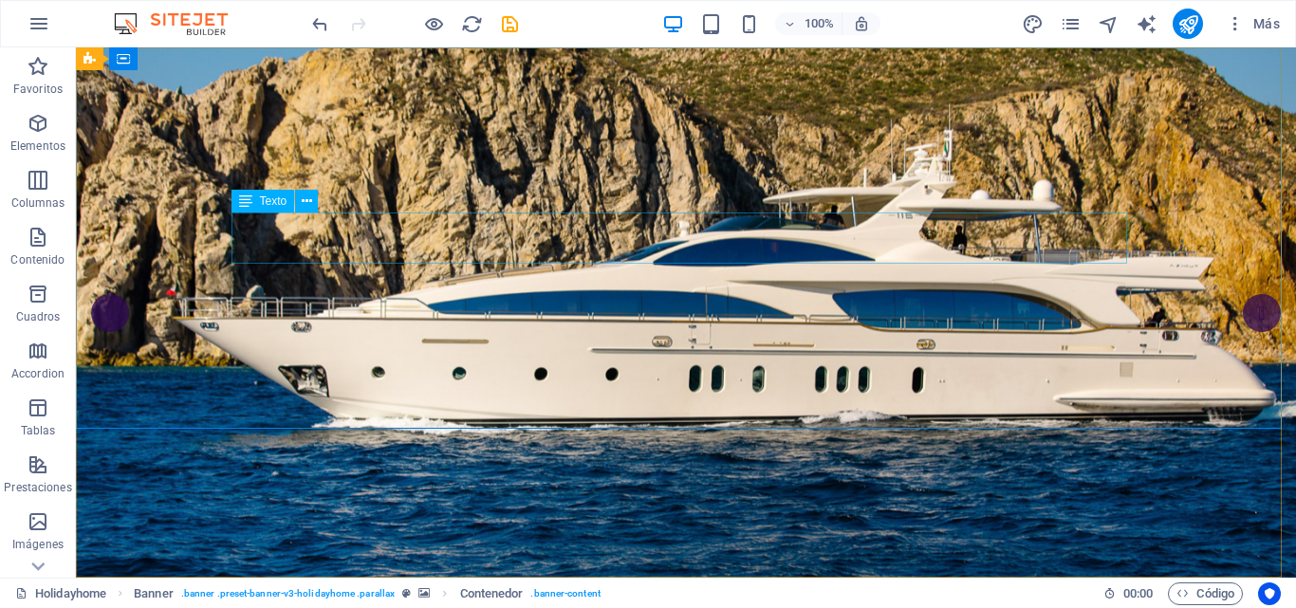
click at [266, 203] on span "Texto" at bounding box center [274, 200] width 28 height 11
click at [240, 205] on icon at bounding box center [245, 201] width 13 height 23
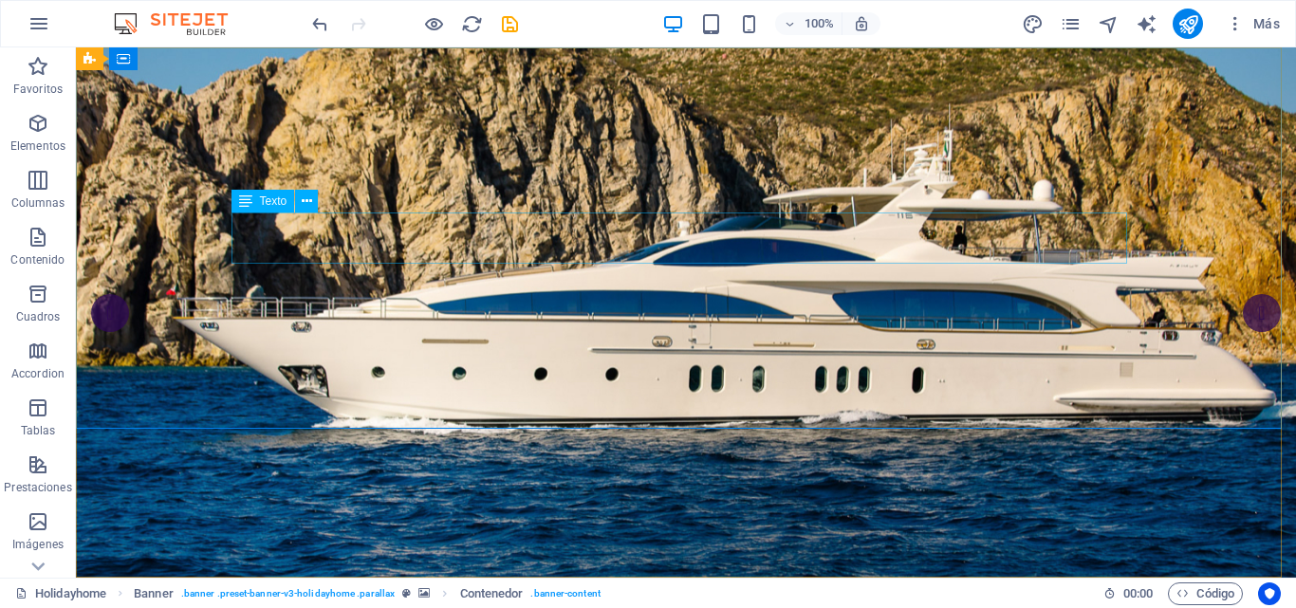
click at [241, 204] on icon at bounding box center [245, 201] width 13 height 23
click at [307, 195] on icon at bounding box center [307, 202] width 10 height 20
click at [242, 196] on icon at bounding box center [245, 201] width 13 height 23
click at [311, 204] on icon at bounding box center [307, 202] width 10 height 20
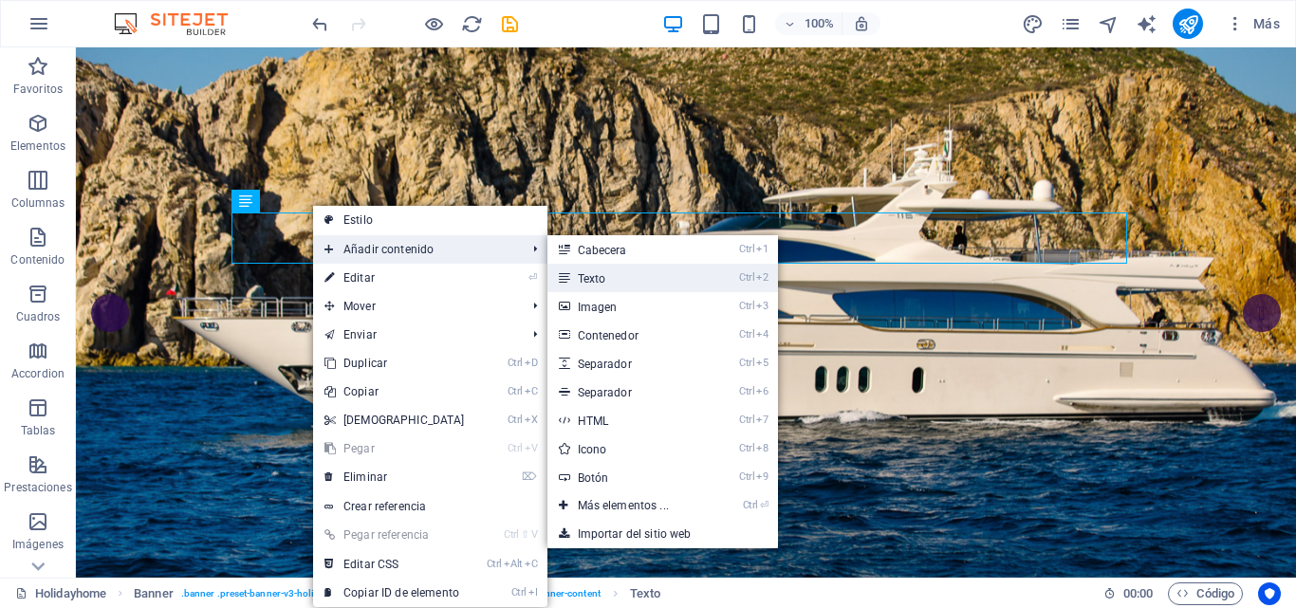
click at [587, 276] on link "Ctrl 2 Texto" at bounding box center [627, 278] width 159 height 28
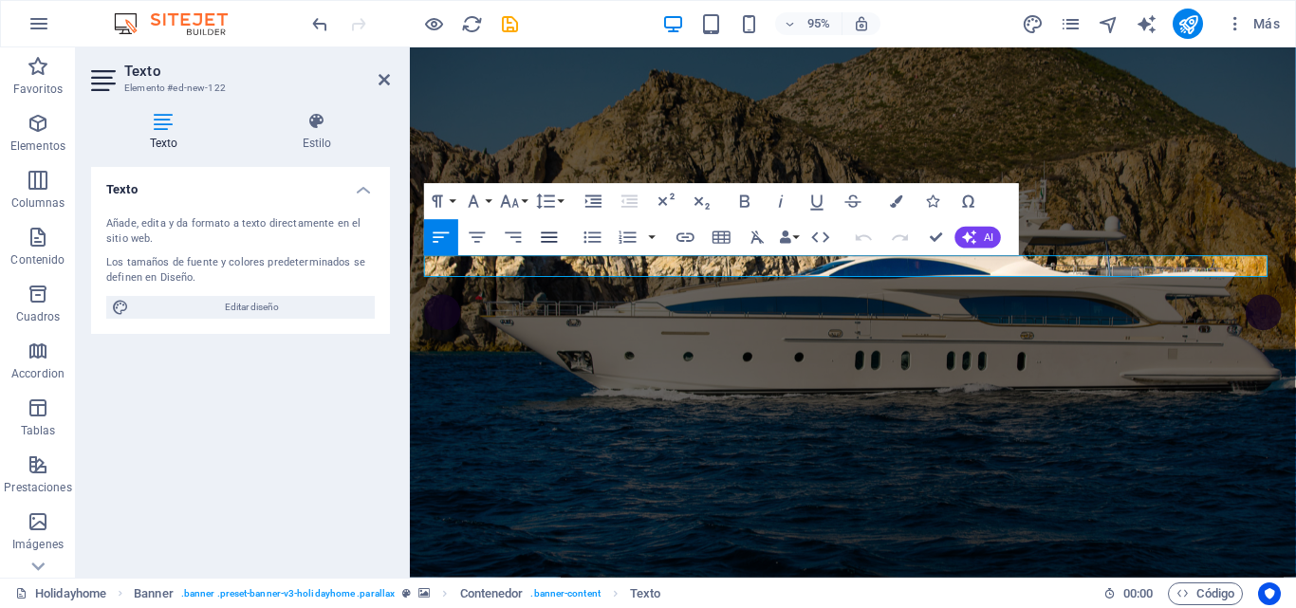
click at [554, 235] on icon "button" at bounding box center [550, 238] width 22 height 22
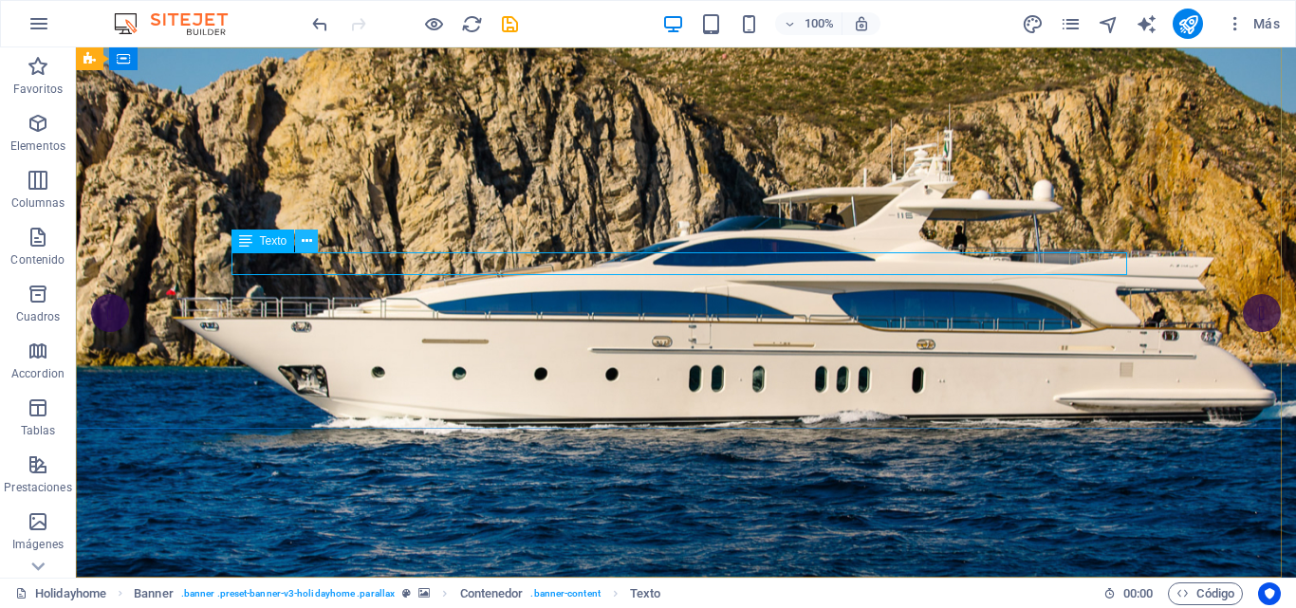
click at [310, 243] on icon at bounding box center [307, 242] width 10 height 20
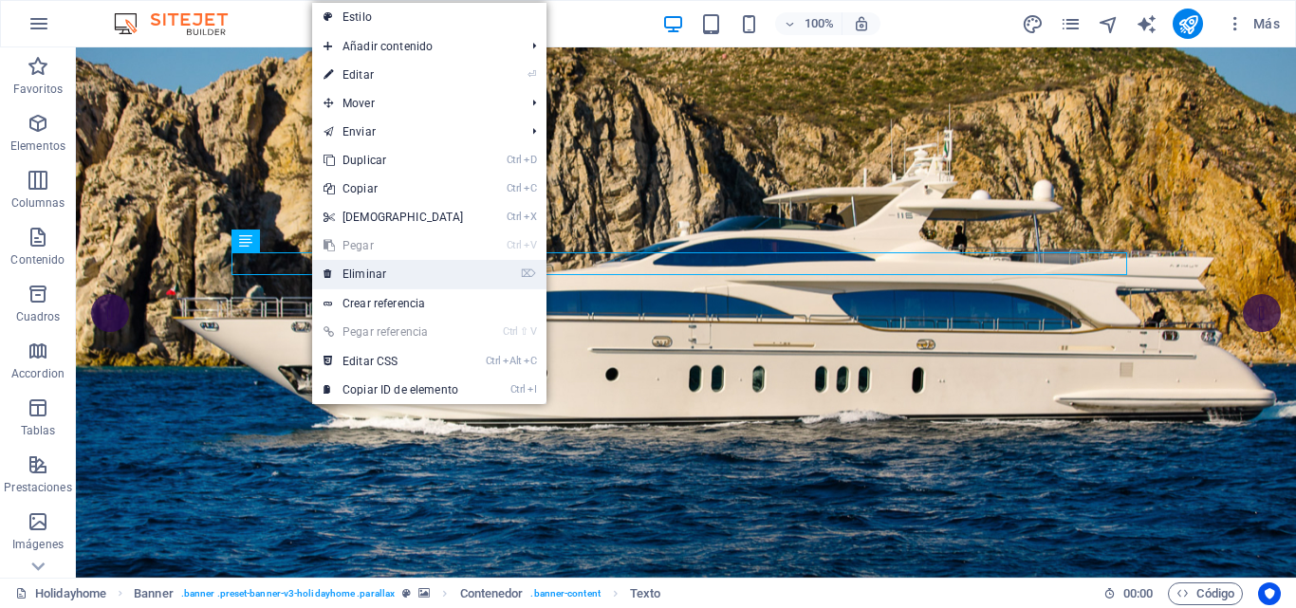
click at [350, 272] on link "⌦ Eliminar" at bounding box center [393, 274] width 163 height 28
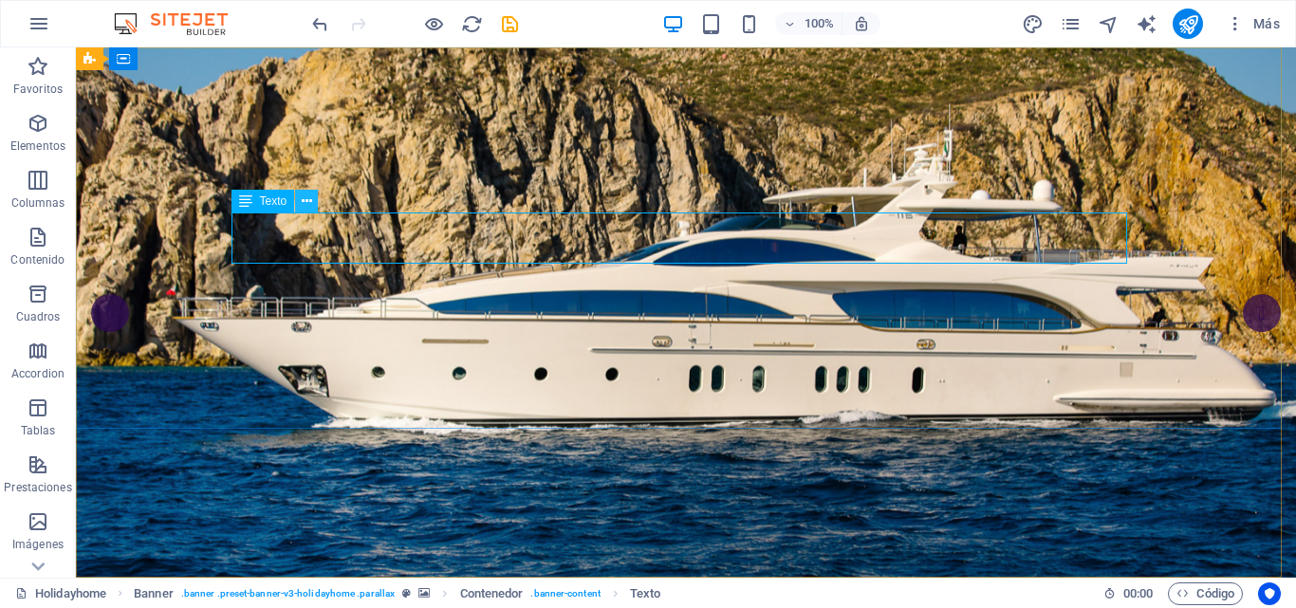
click at [307, 194] on icon at bounding box center [307, 202] width 10 height 20
click at [307, 204] on icon at bounding box center [307, 202] width 10 height 20
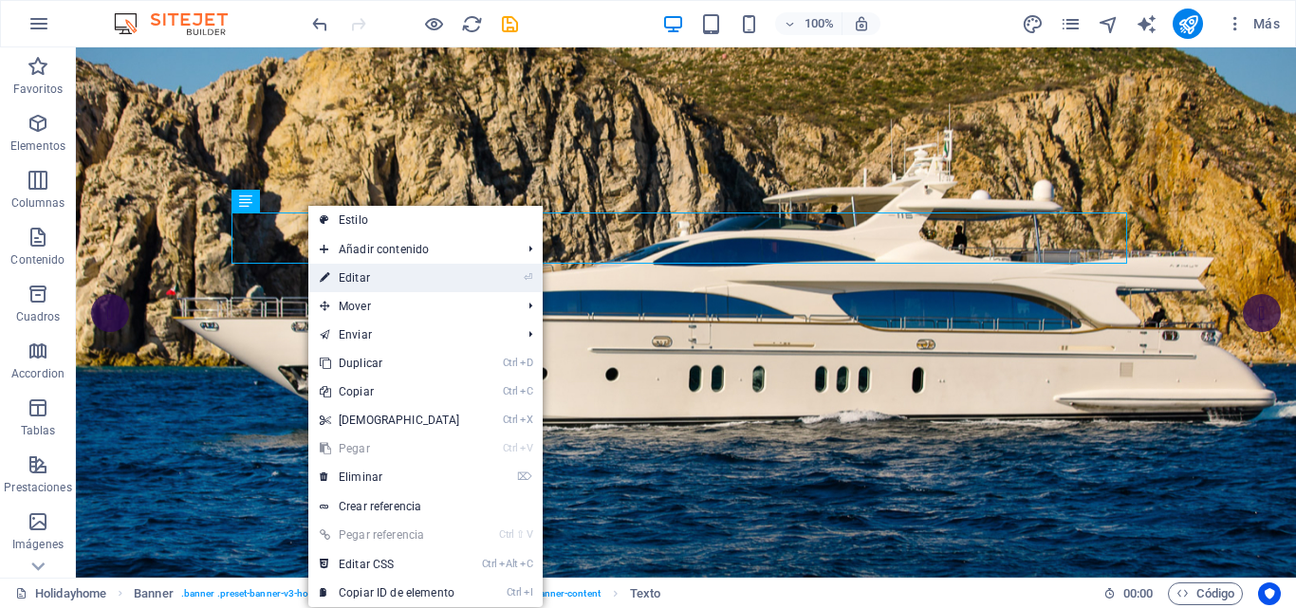
click at [373, 277] on link "⏎ Editar" at bounding box center [389, 278] width 163 height 28
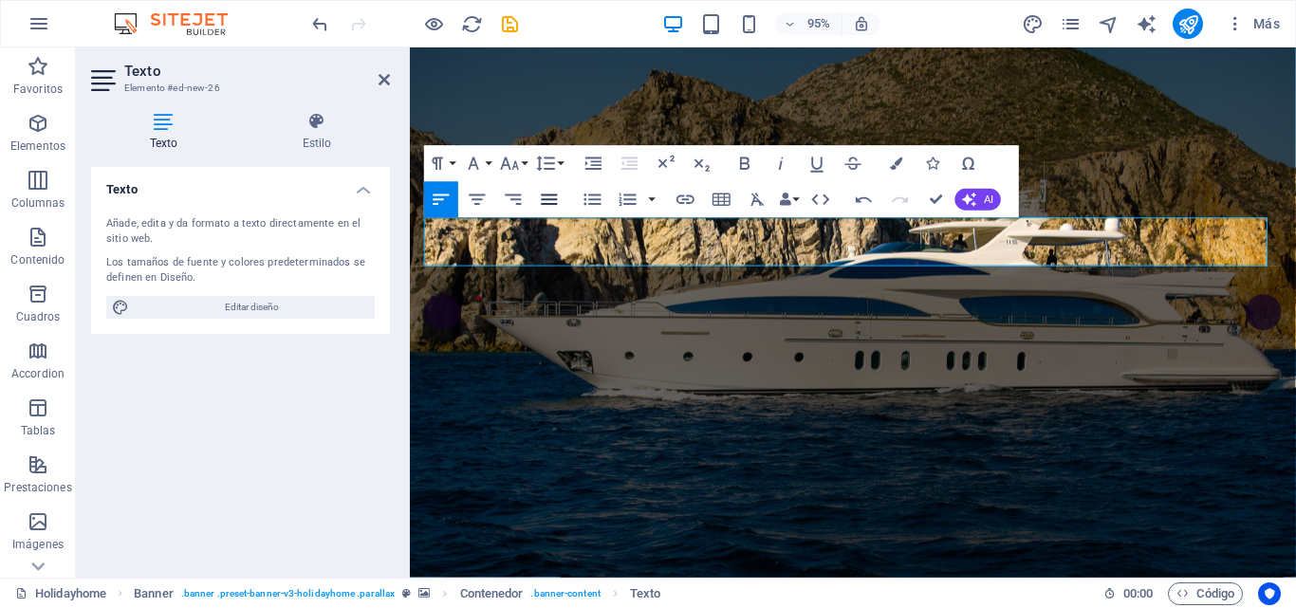
click at [546, 202] on icon "button" at bounding box center [550, 200] width 22 height 22
click at [475, 195] on icon "button" at bounding box center [478, 199] width 16 height 10
click at [387, 86] on icon at bounding box center [384, 79] width 11 height 15
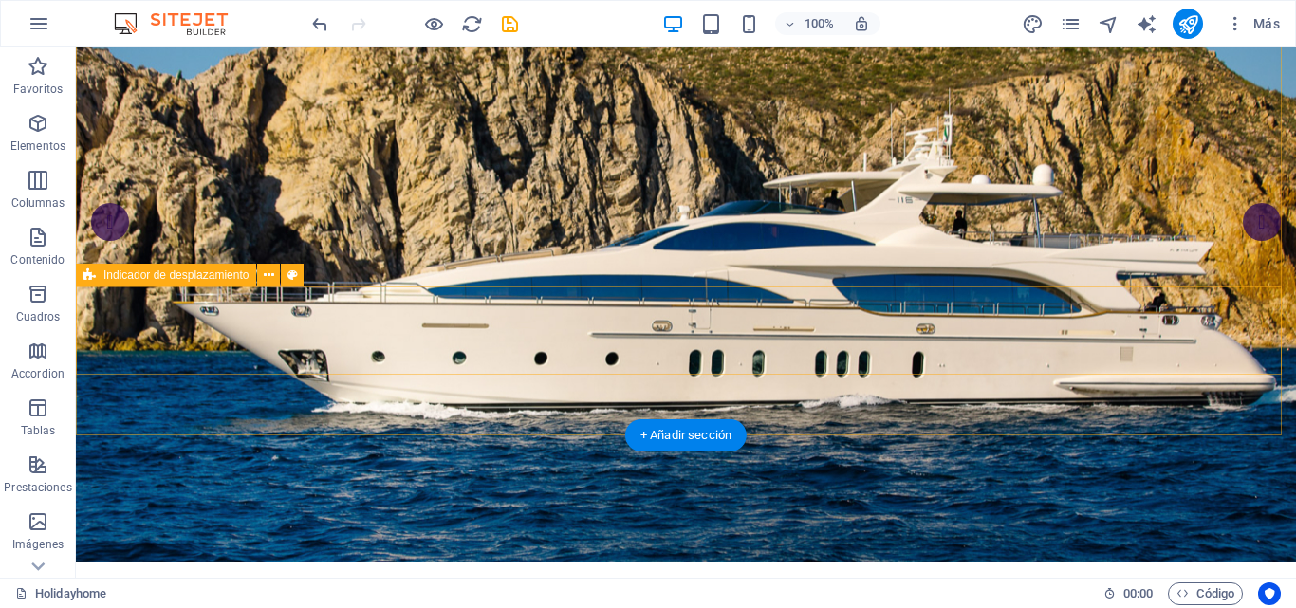
scroll to position [0, 0]
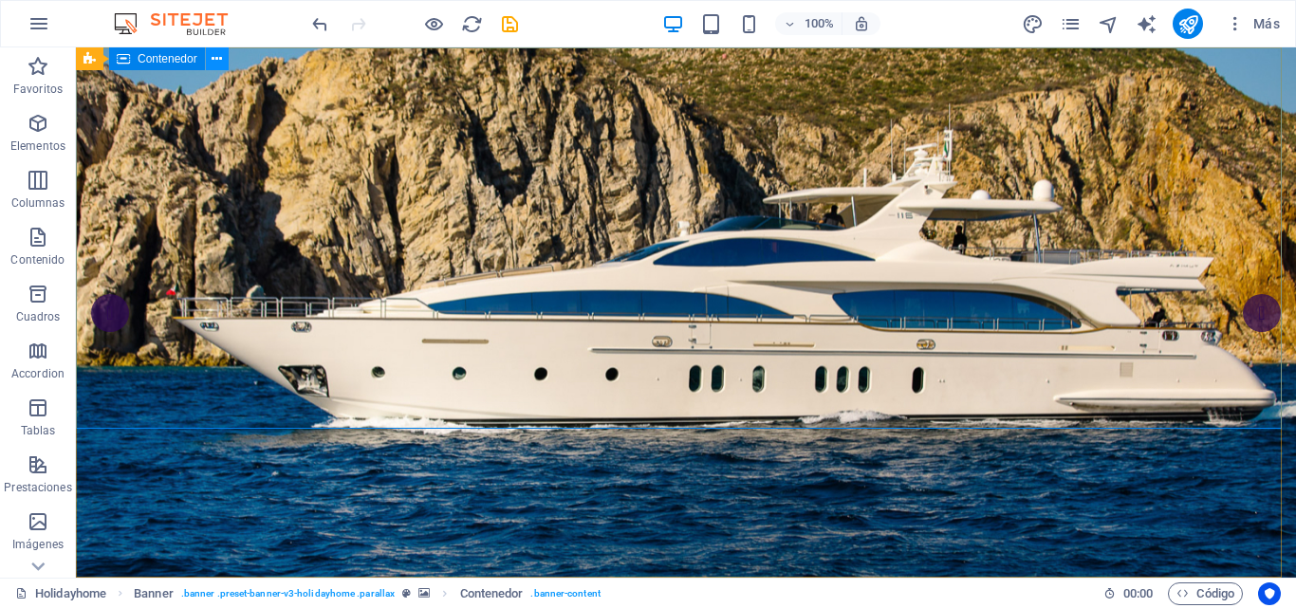
click at [219, 56] on icon at bounding box center [217, 59] width 10 height 20
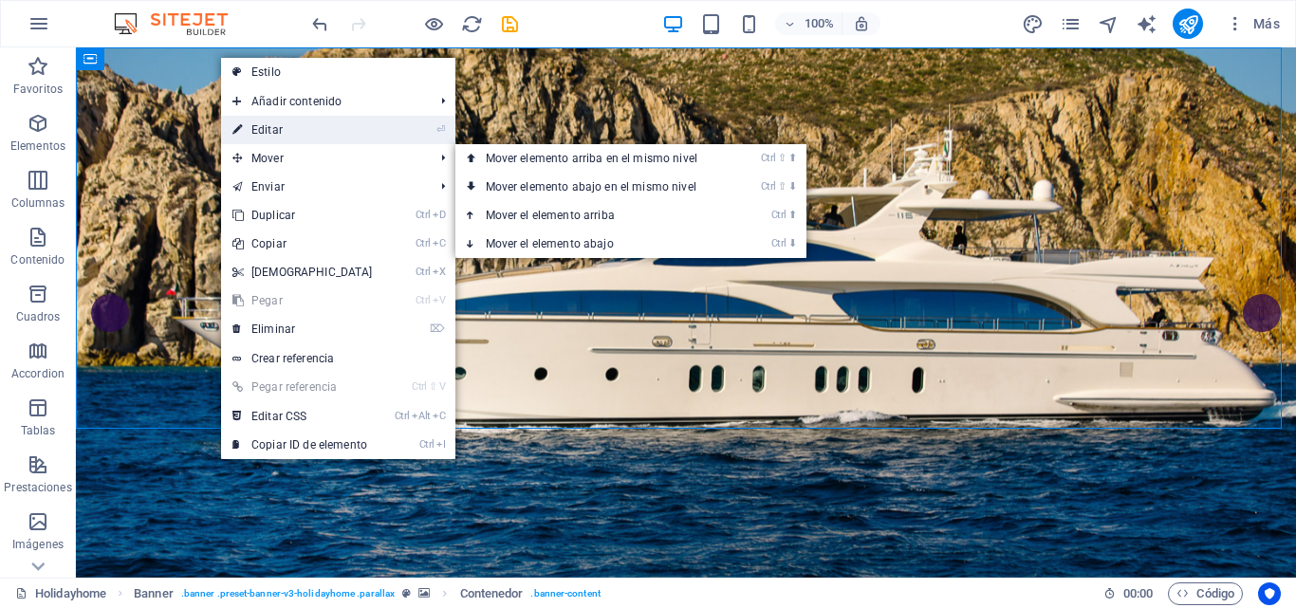
click at [272, 131] on link "⏎ Editar" at bounding box center [302, 130] width 163 height 28
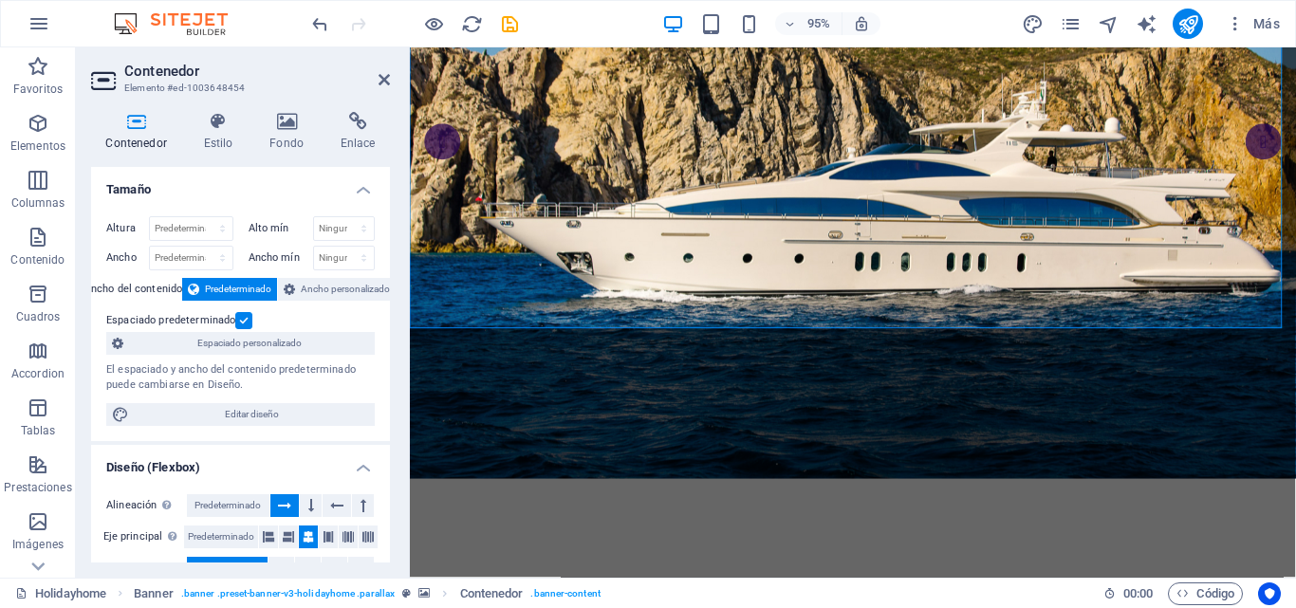
scroll to position [190, 0]
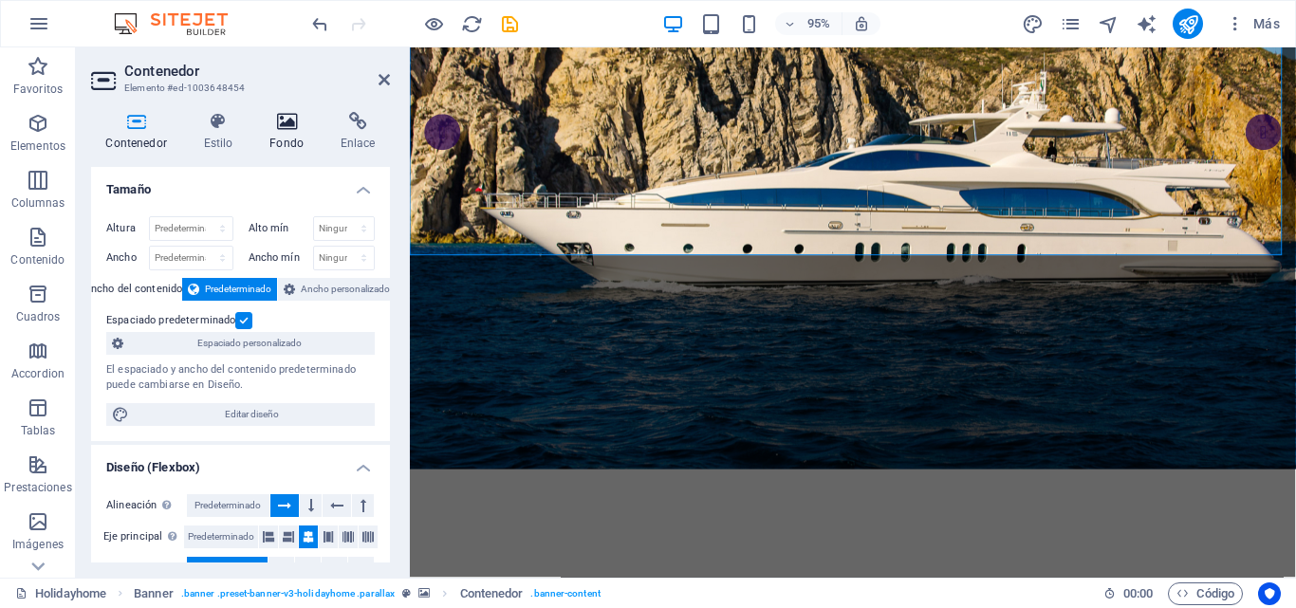
click at [284, 128] on icon at bounding box center [287, 121] width 64 height 19
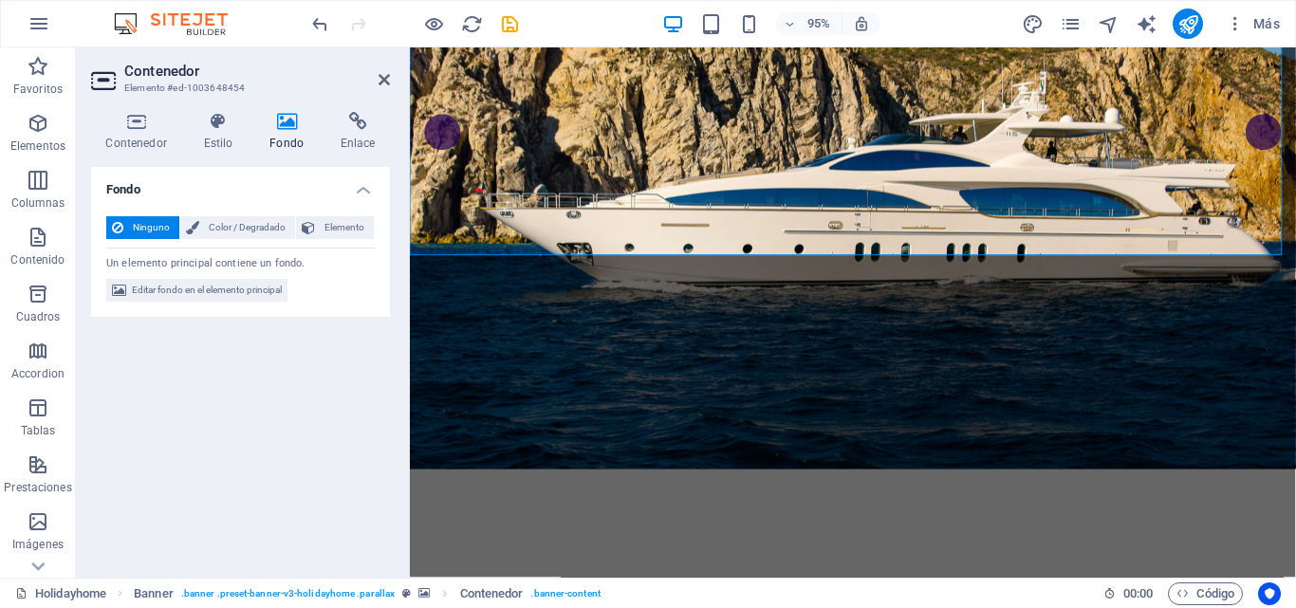
click at [294, 128] on icon at bounding box center [287, 121] width 64 height 19
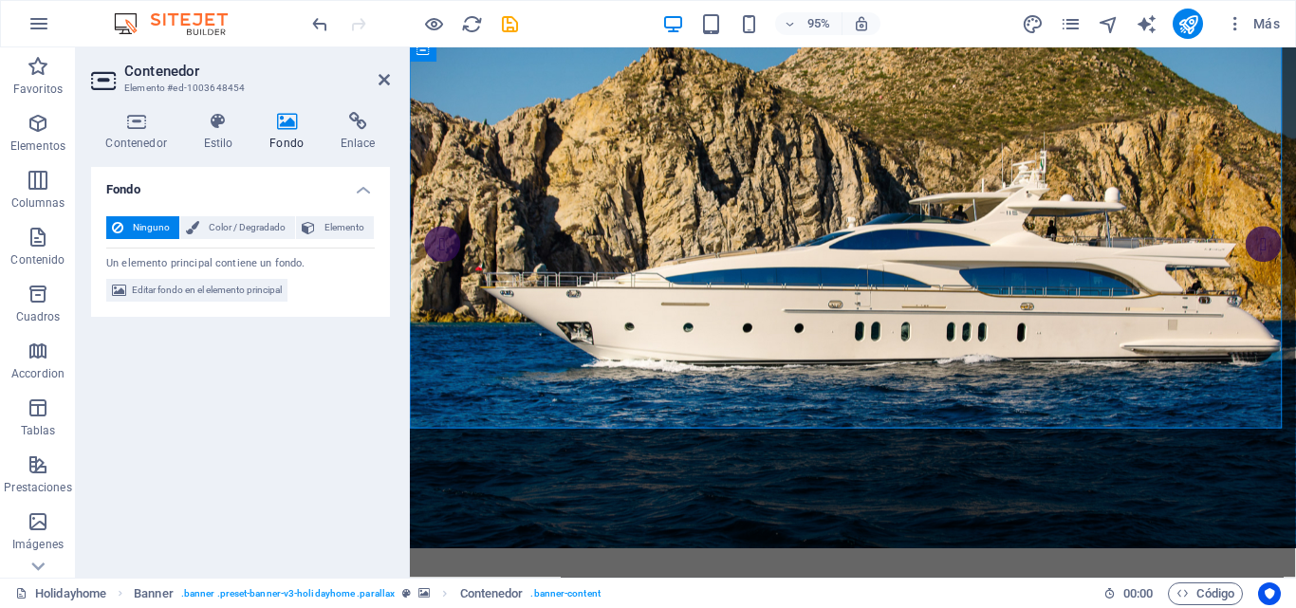
scroll to position [0, 0]
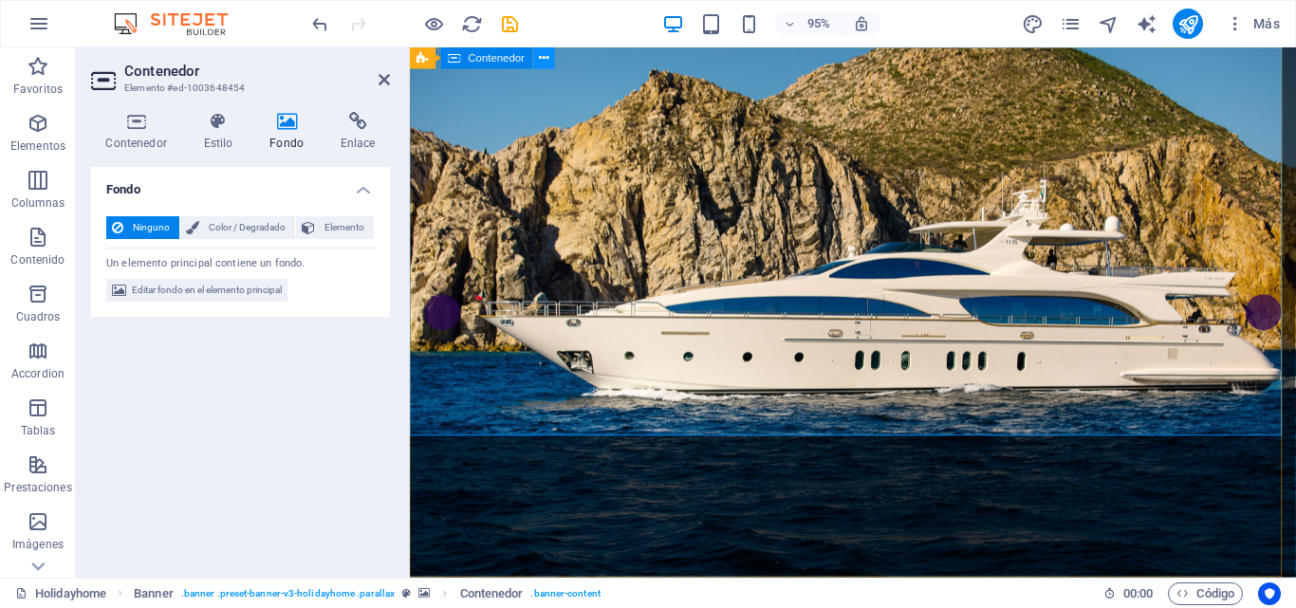
click at [546, 63] on icon at bounding box center [543, 57] width 9 height 19
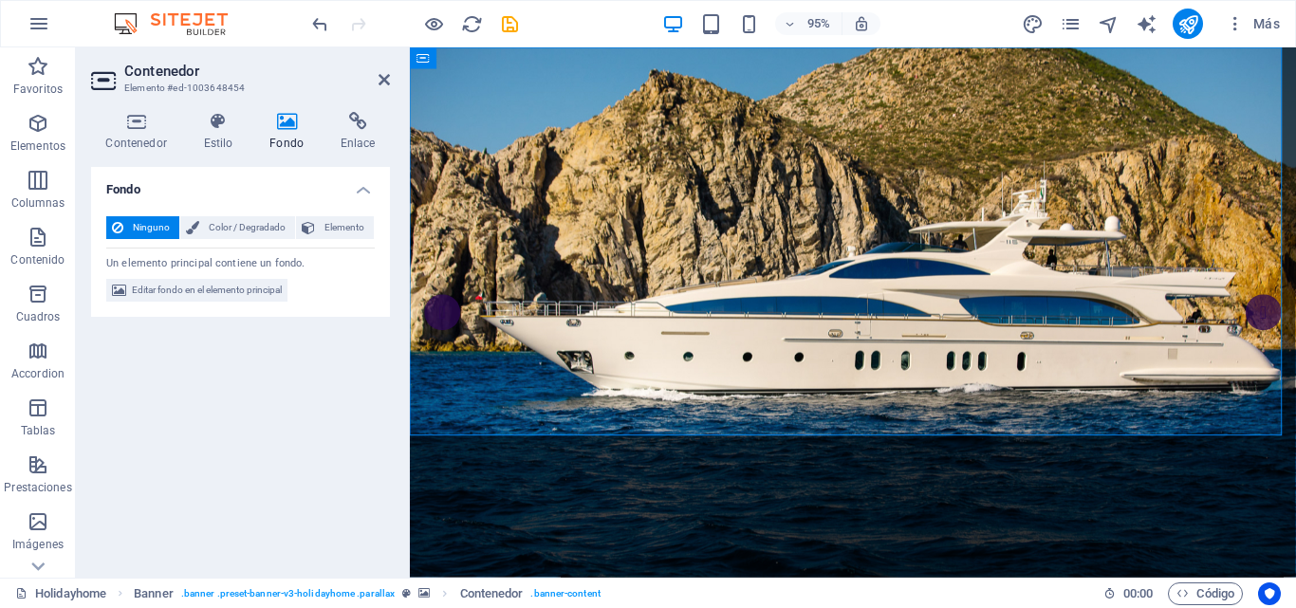
click at [287, 120] on icon at bounding box center [287, 121] width 64 height 19
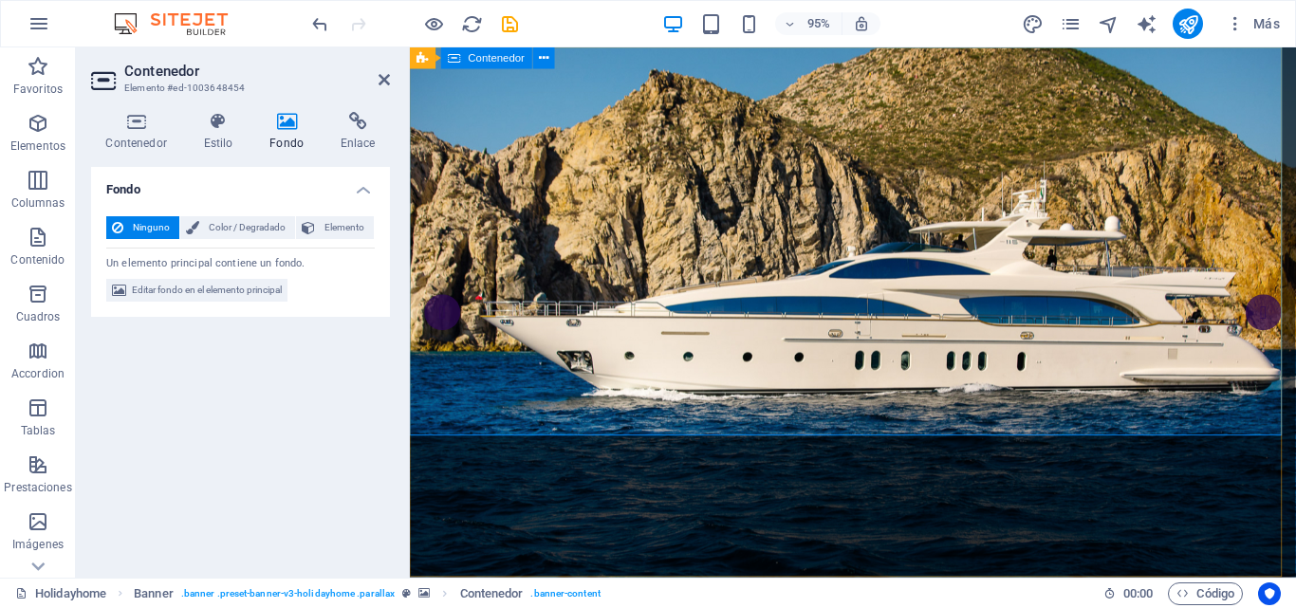
click at [470, 61] on span "Contenedor" at bounding box center [497, 58] width 57 height 10
click at [547, 58] on icon at bounding box center [543, 57] width 9 height 19
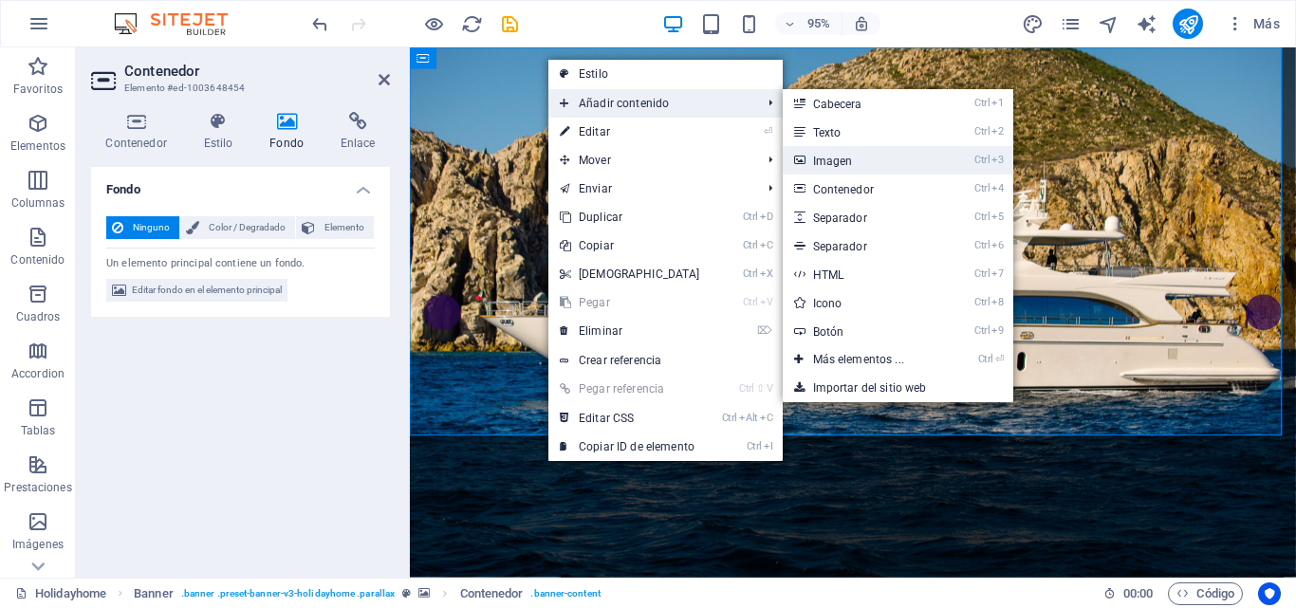
click at [830, 162] on link "Ctrl 3 Imagen" at bounding box center [862, 160] width 159 height 28
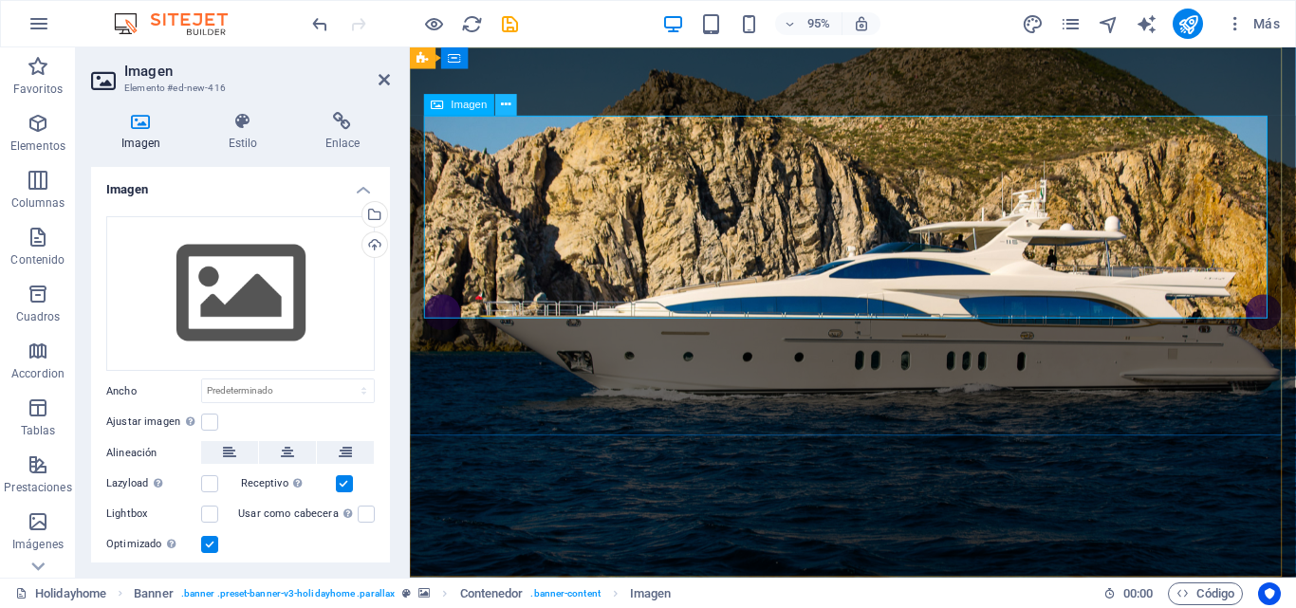
click at [513, 108] on button at bounding box center [506, 105] width 22 height 22
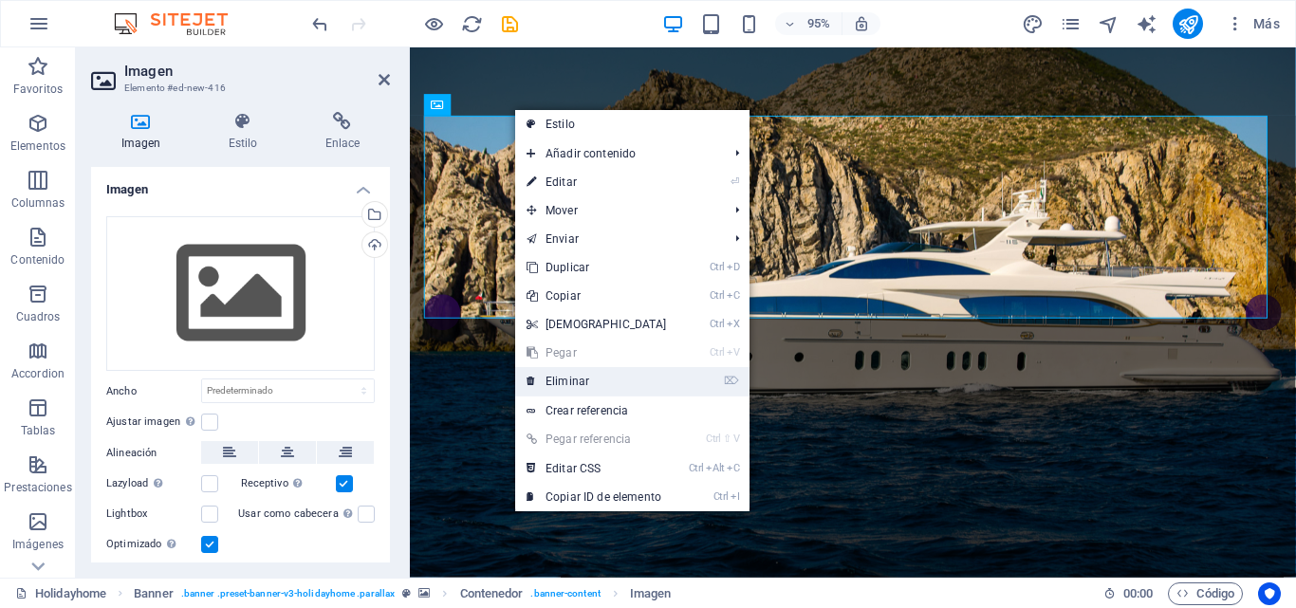
click at [569, 383] on link "⌦ Eliminar" at bounding box center [596, 381] width 163 height 28
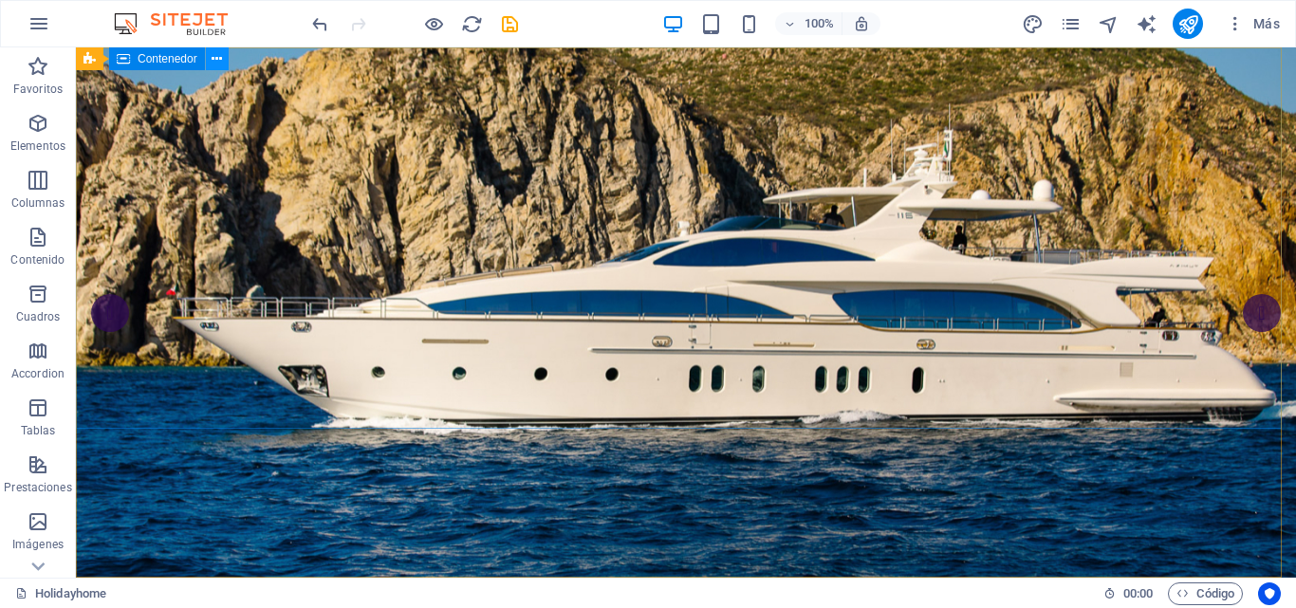
click at [220, 61] on icon at bounding box center [217, 59] width 10 height 20
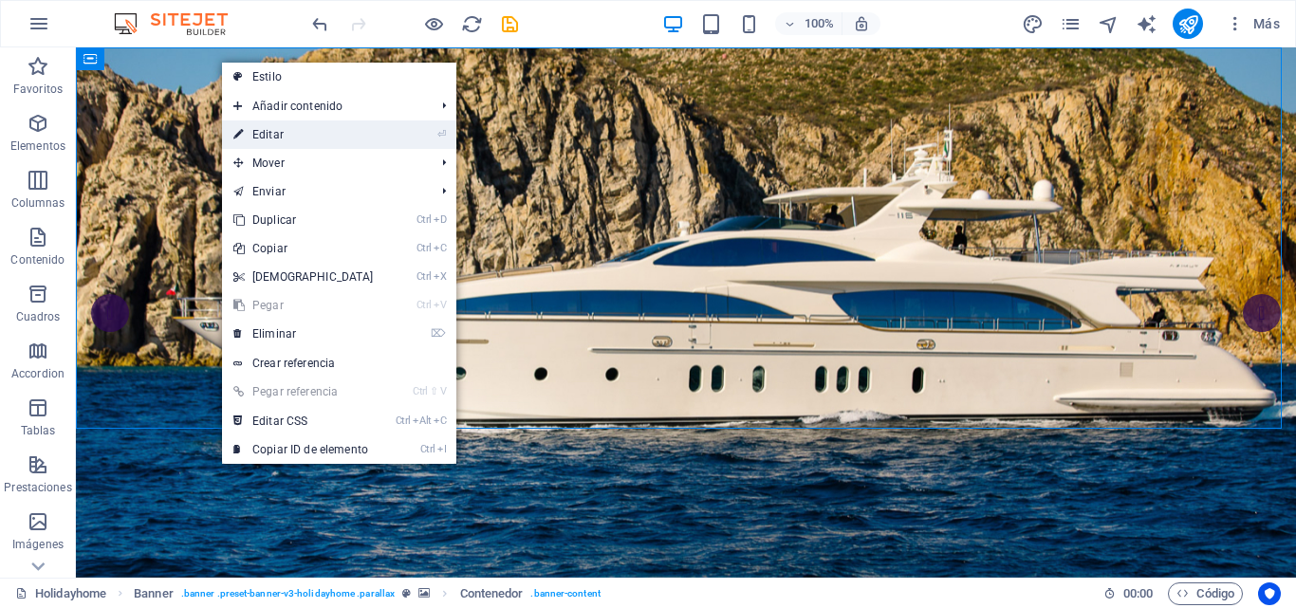
click at [272, 139] on link "⏎ Editar" at bounding box center [303, 135] width 163 height 28
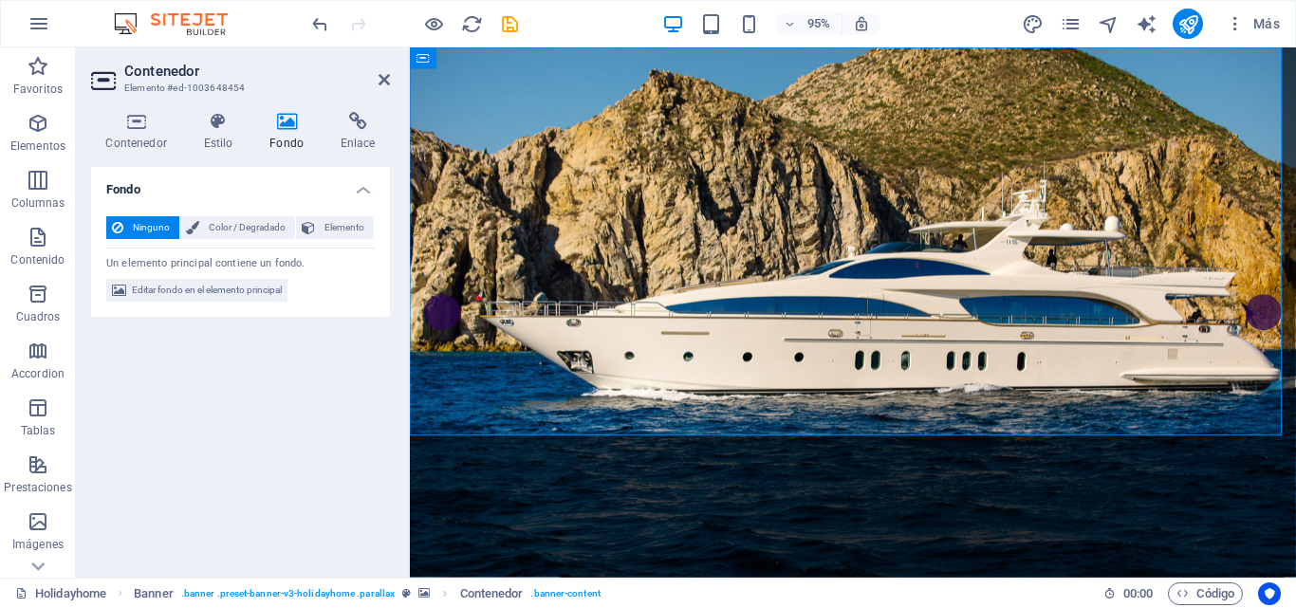
click at [290, 128] on icon at bounding box center [287, 121] width 64 height 19
click at [242, 232] on span "Color / Degradado" at bounding box center [247, 227] width 84 height 23
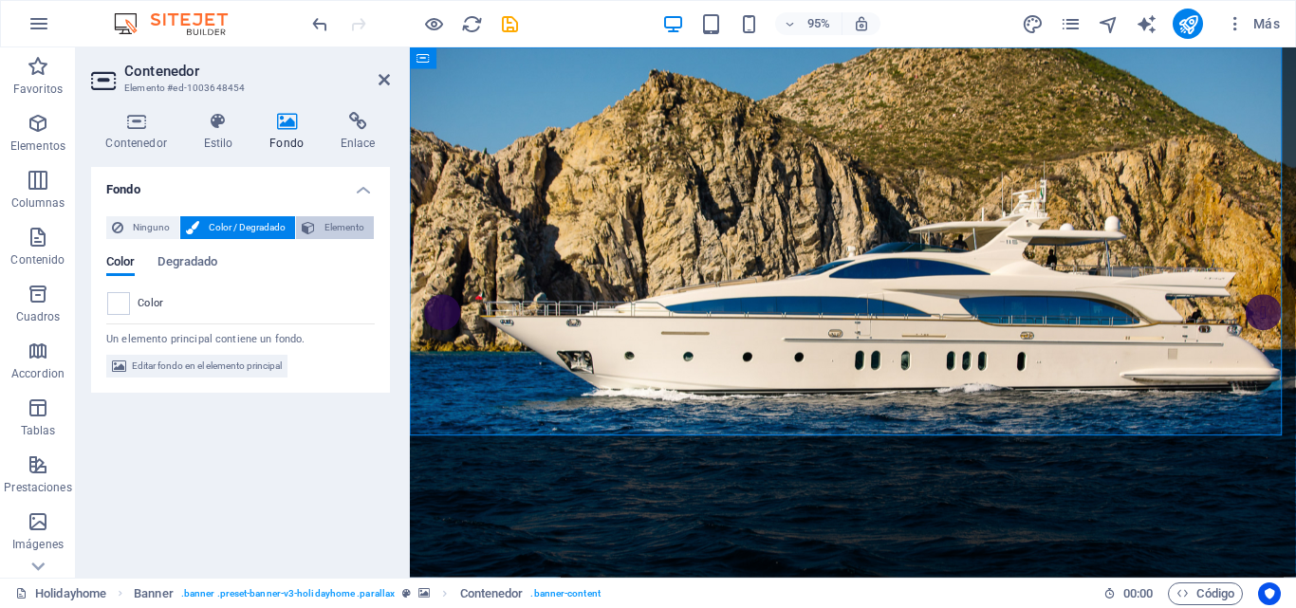
click at [345, 228] on span "Elemento" at bounding box center [344, 227] width 47 height 23
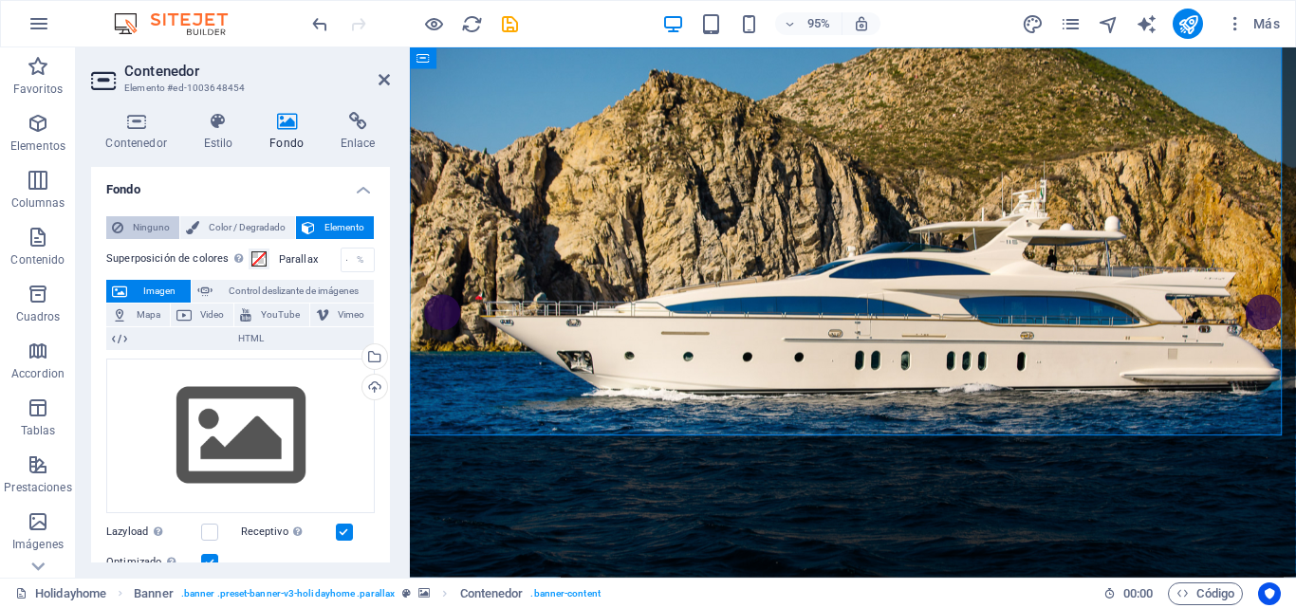
click at [124, 222] on button "Ninguno" at bounding box center [142, 227] width 73 height 23
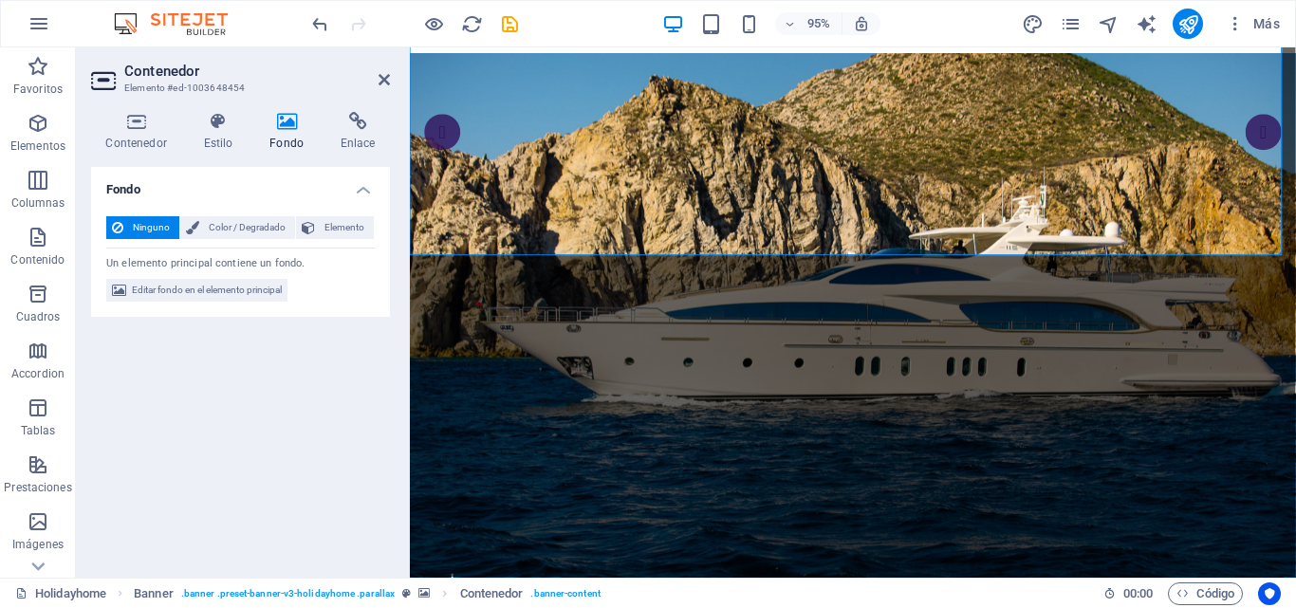
scroll to position [576, 0]
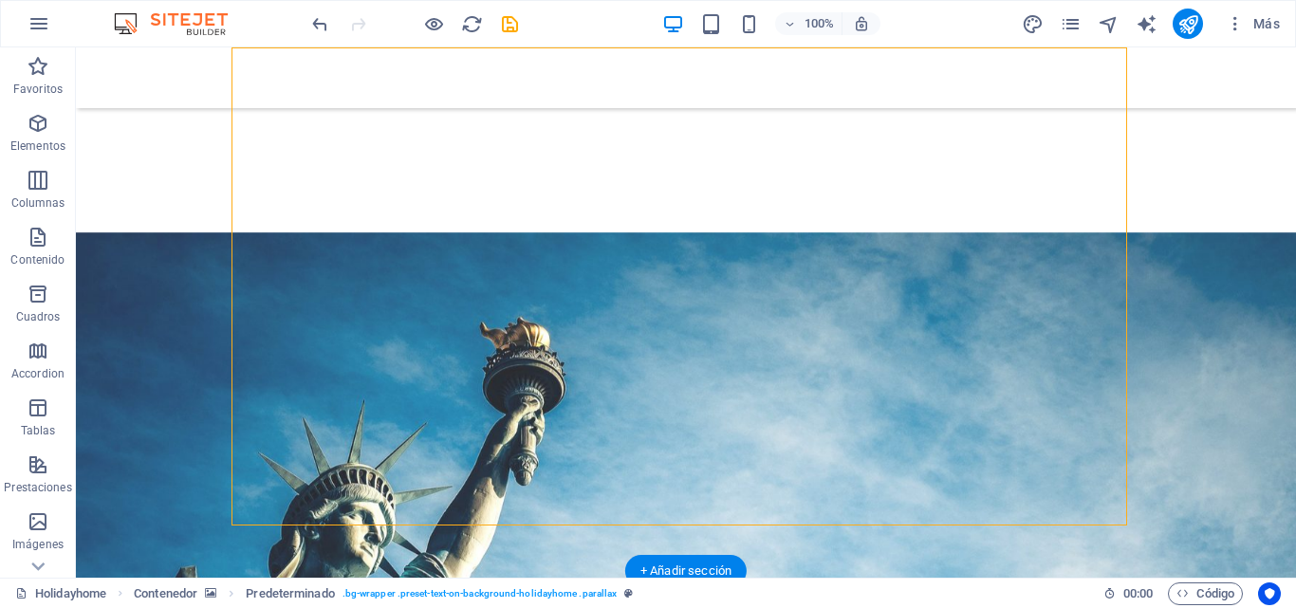
click at [122, 232] on figure at bounding box center [686, 516] width 1220 height 569
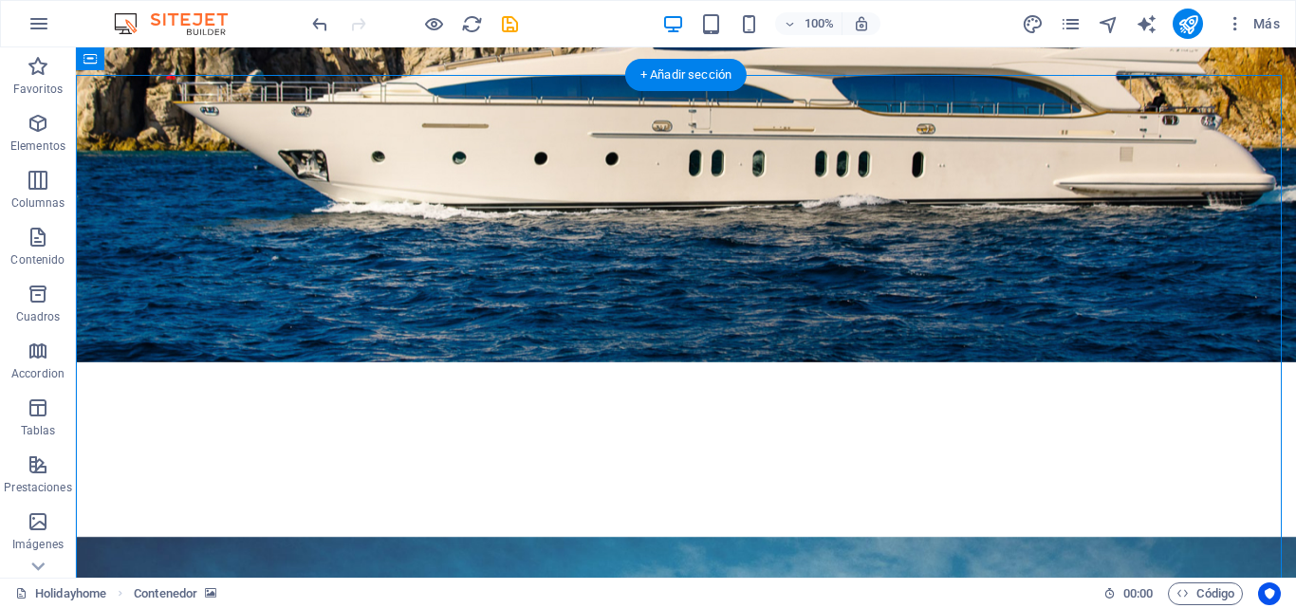
scroll to position [291, 0]
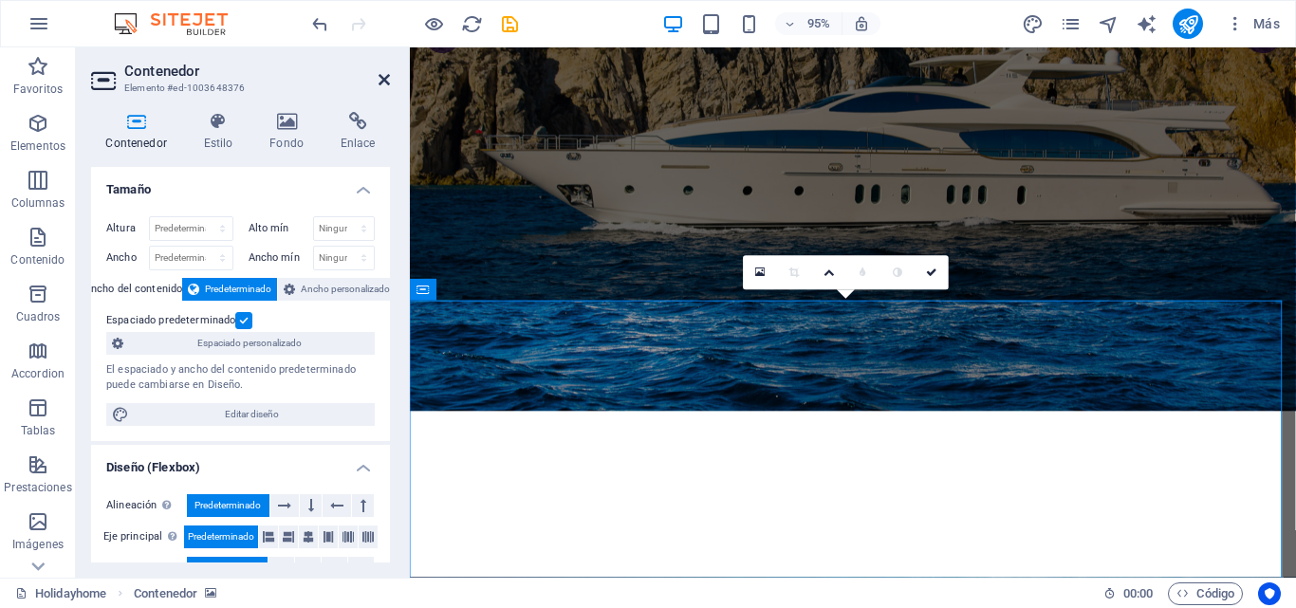
click at [389, 81] on icon at bounding box center [384, 79] width 11 height 15
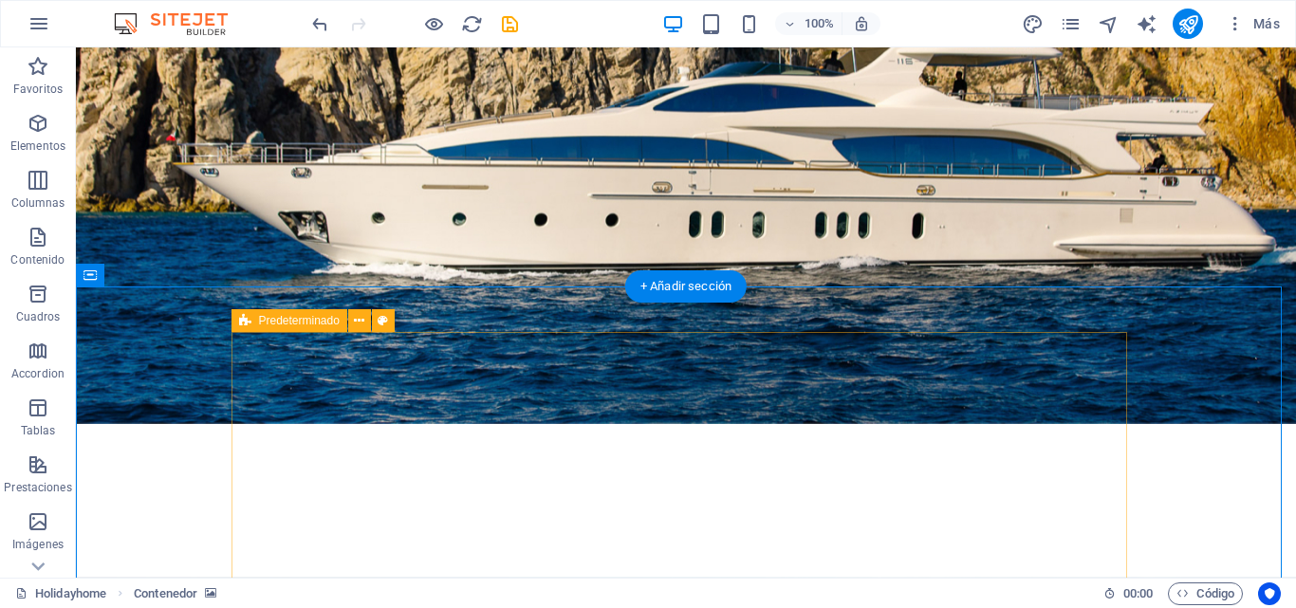
scroll to position [481, 0]
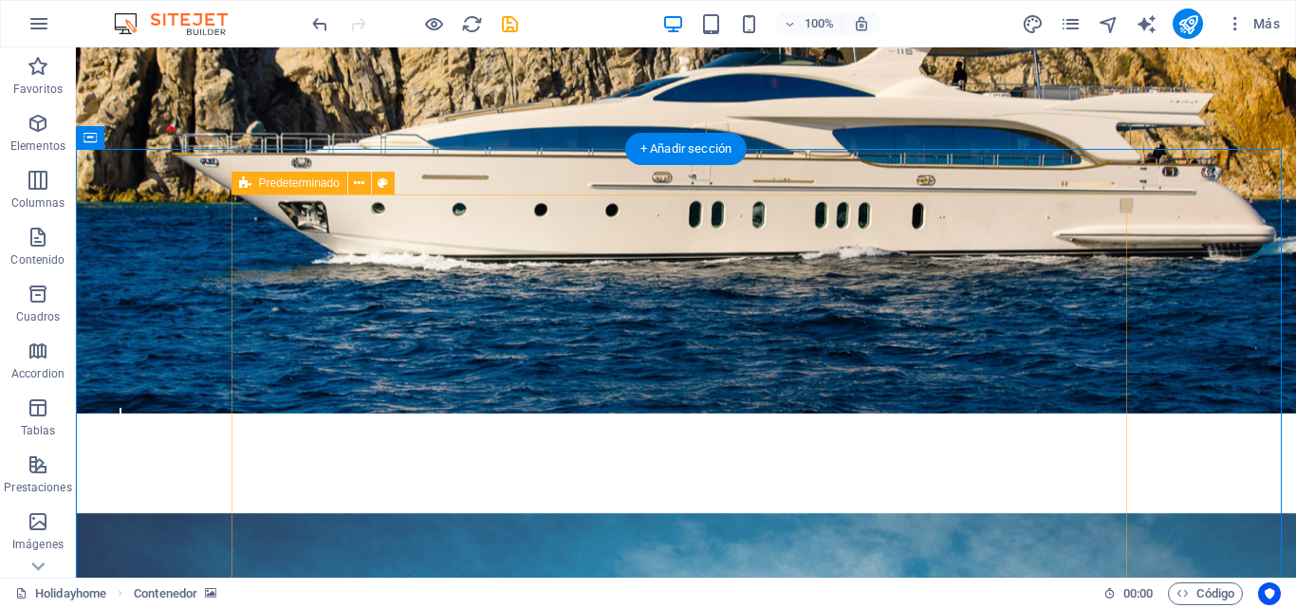
scroll to position [196, 0]
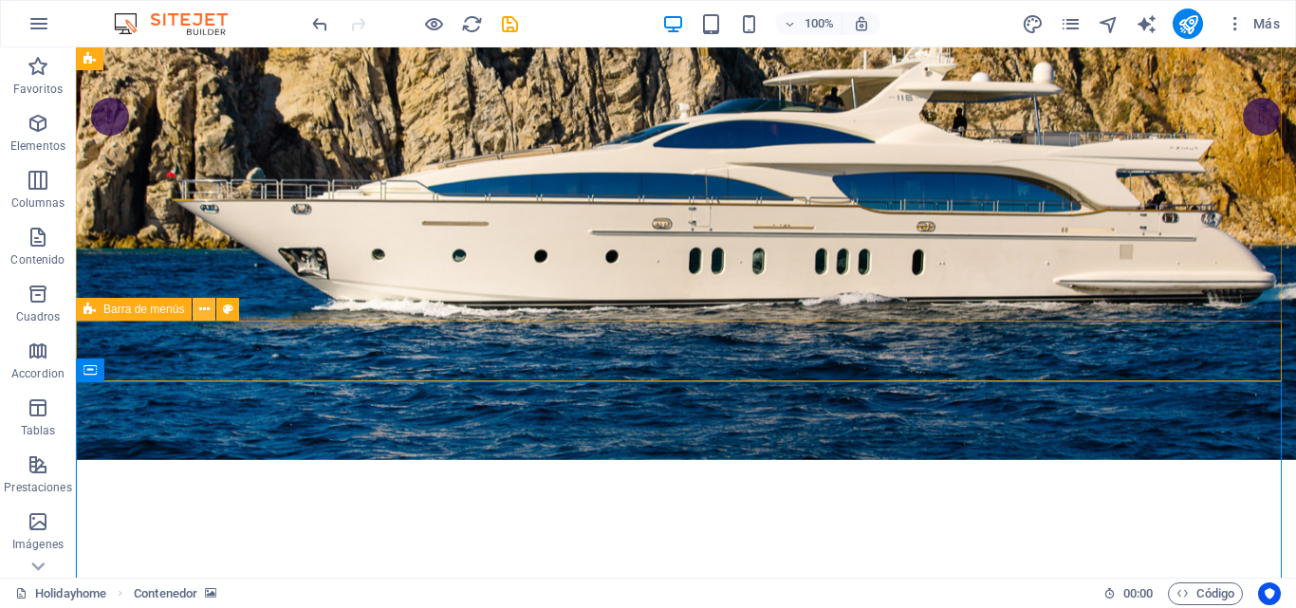
click at [207, 312] on icon at bounding box center [204, 310] width 10 height 20
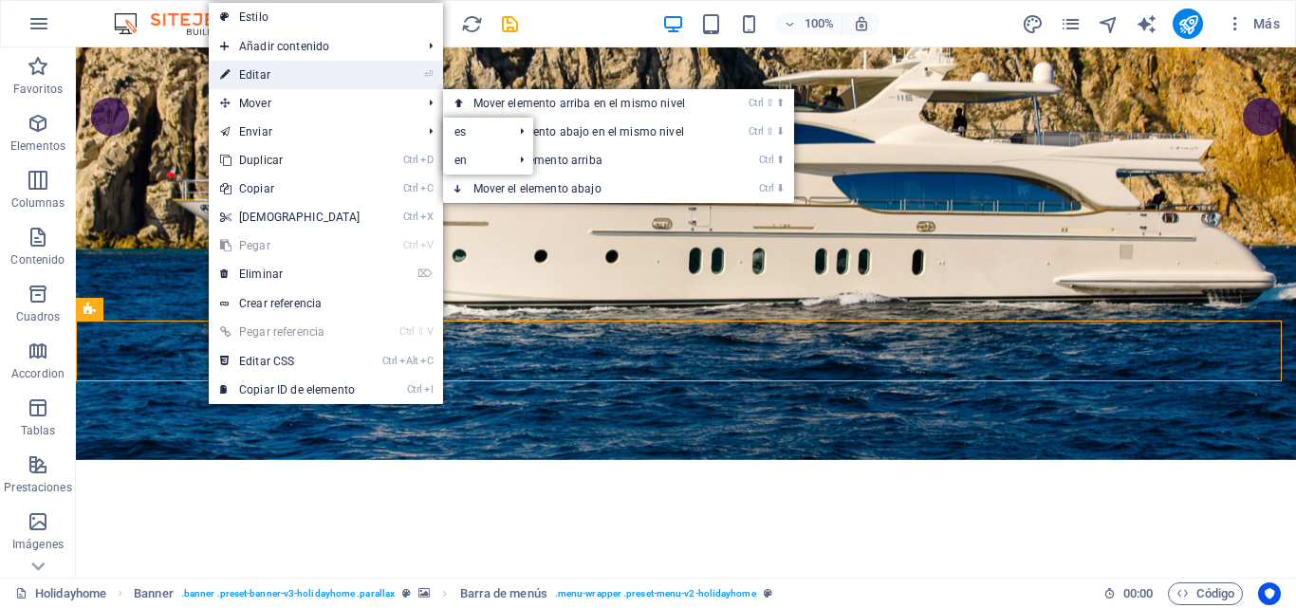
click at [264, 70] on link "⏎ Editar" at bounding box center [290, 75] width 163 height 28
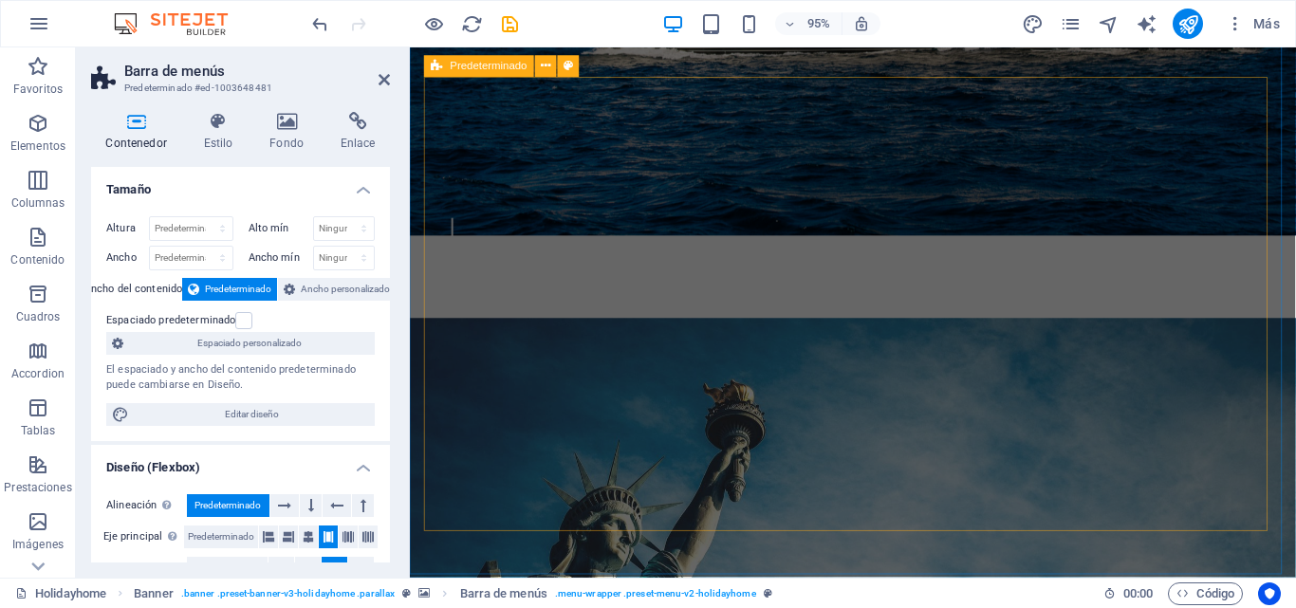
scroll to position [576, 0]
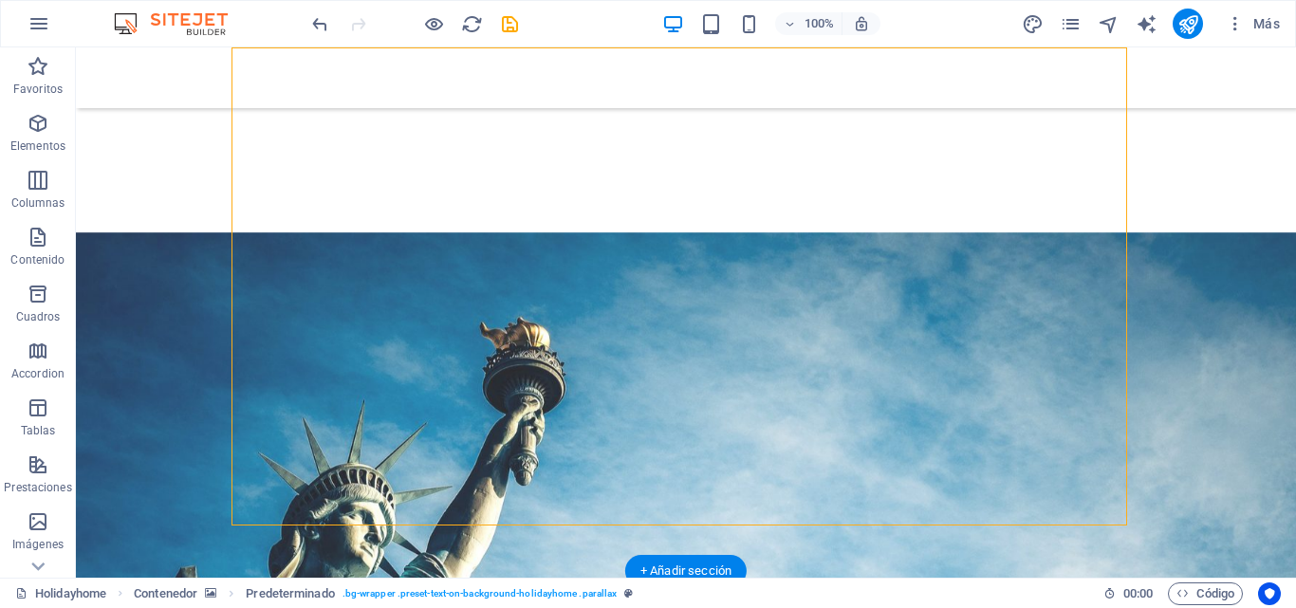
click at [105, 232] on figure at bounding box center [686, 516] width 1220 height 569
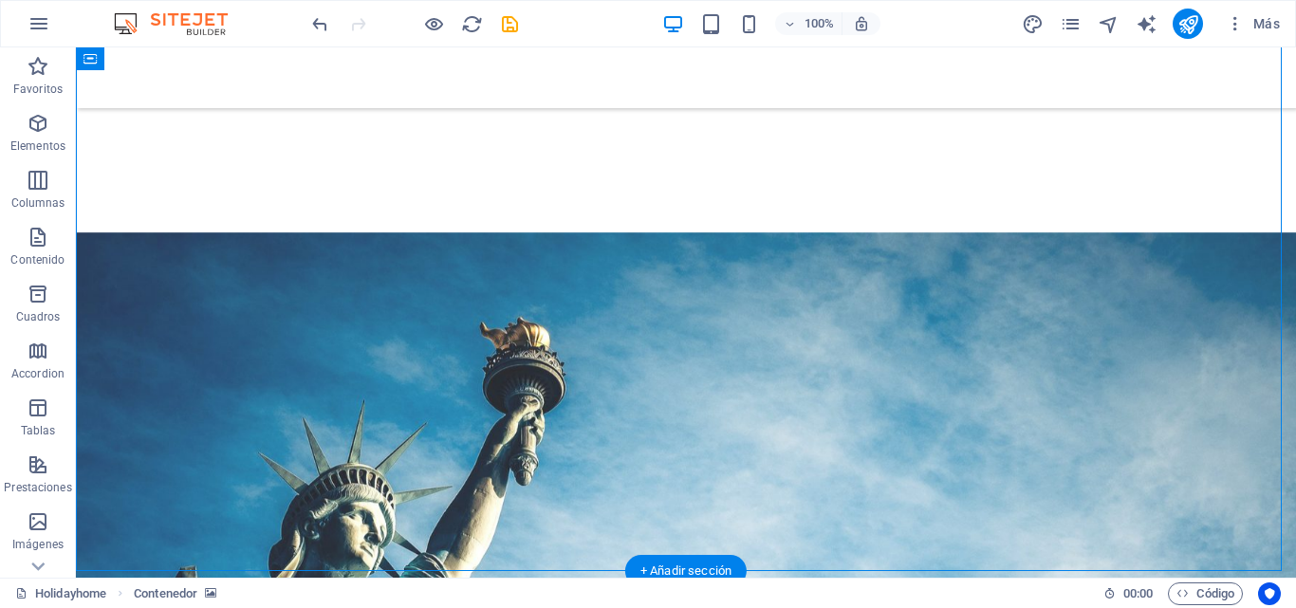
click at [136, 246] on figure at bounding box center [686, 516] width 1220 height 569
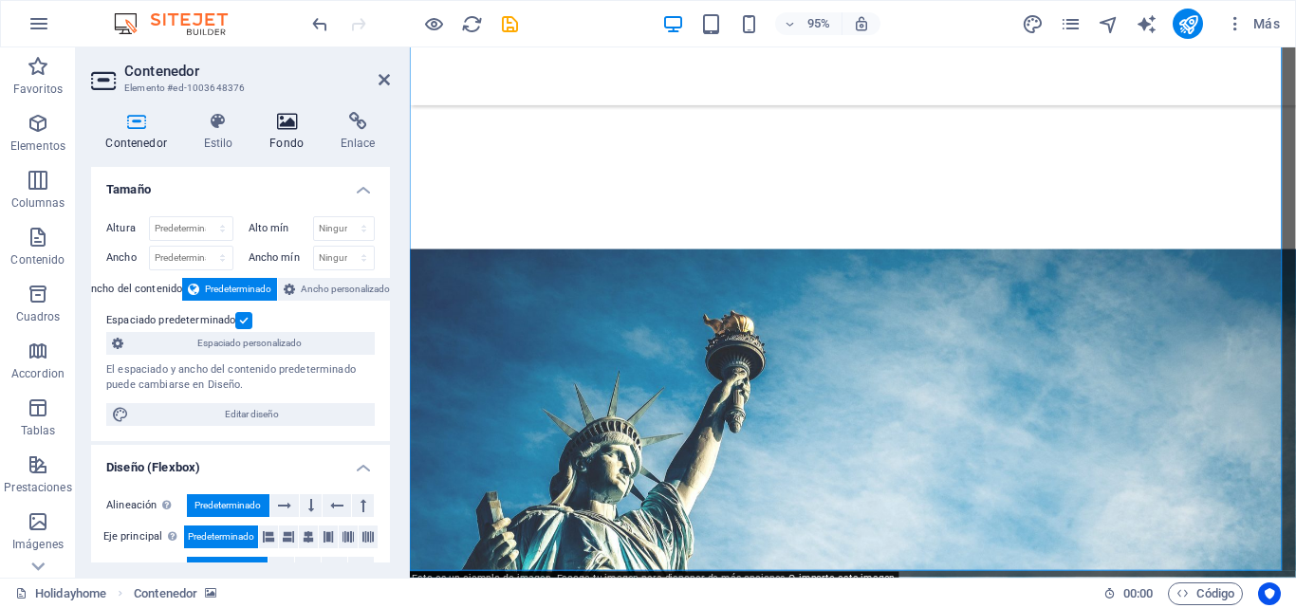
click at [290, 136] on h4 "Fondo" at bounding box center [290, 132] width 71 height 40
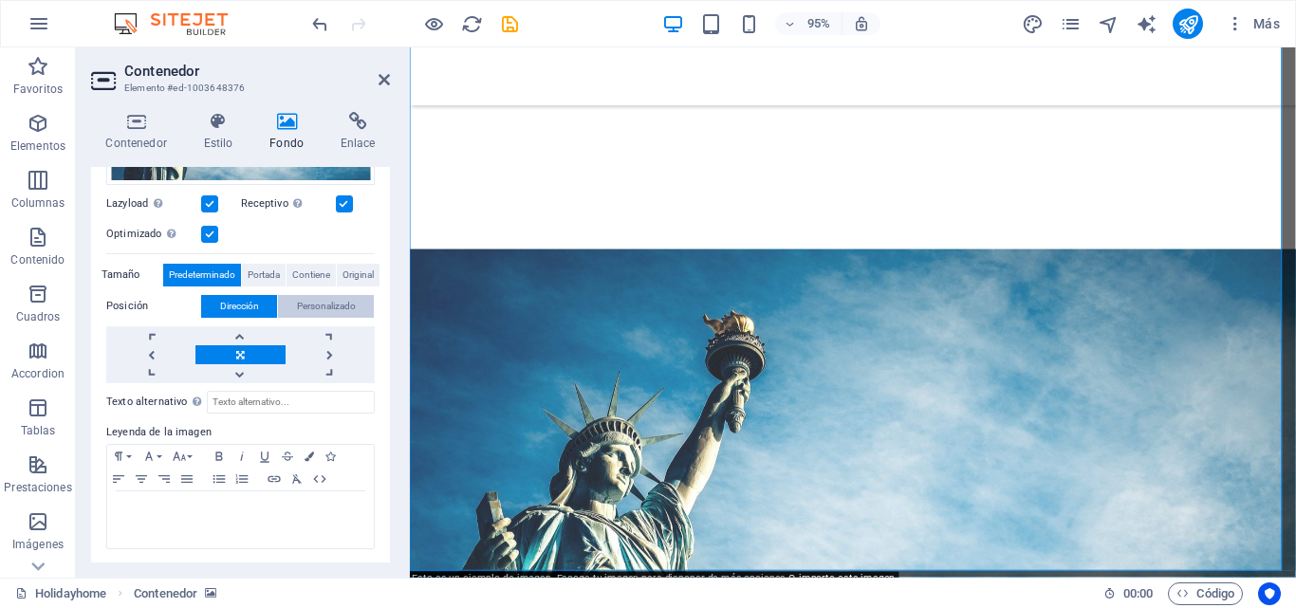
scroll to position [166, 0]
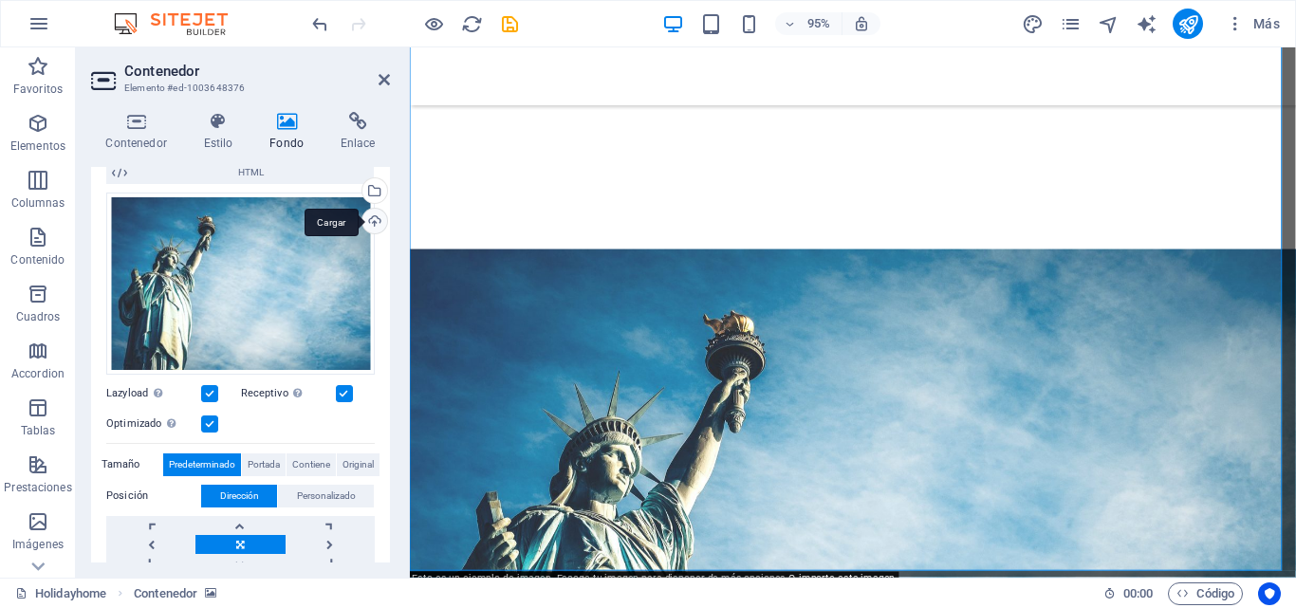
click at [368, 216] on div "Cargar" at bounding box center [373, 223] width 28 height 28
click at [371, 221] on div "Cargar" at bounding box center [373, 223] width 28 height 28
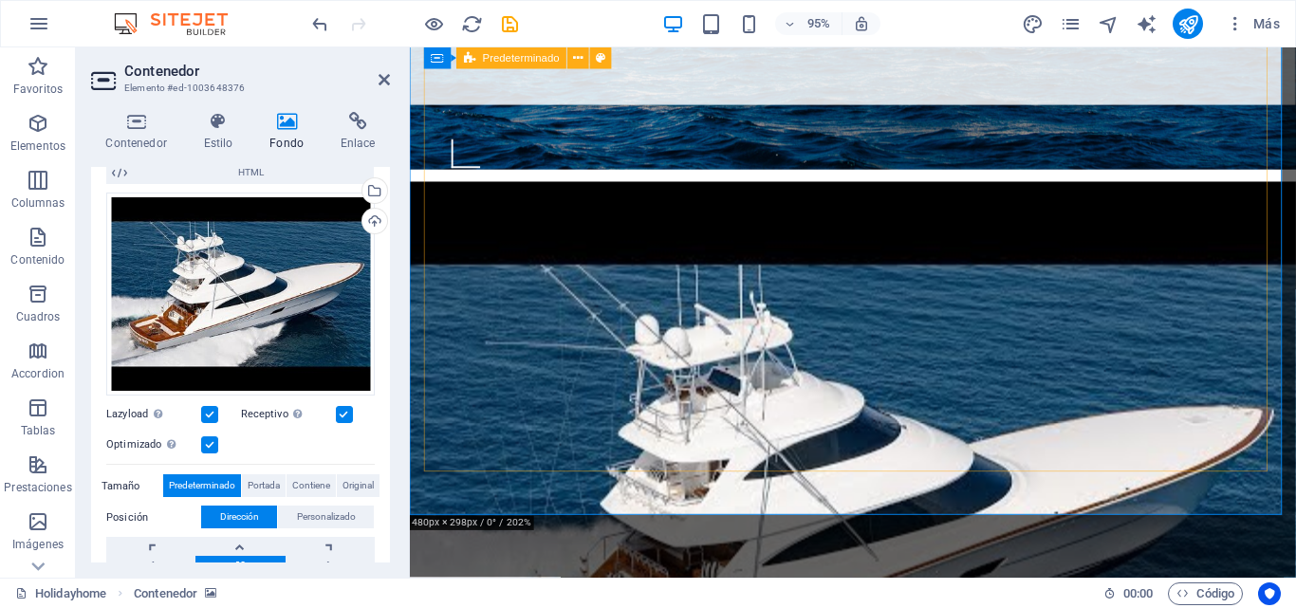
scroll to position [576, 0]
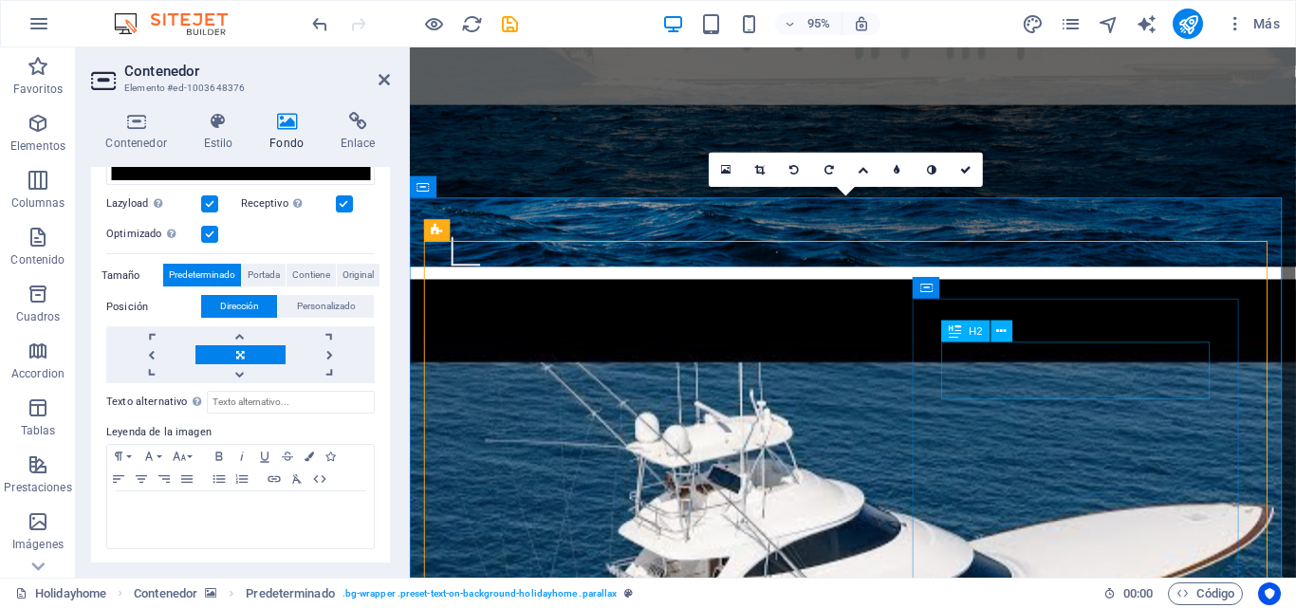
scroll to position [766, 0]
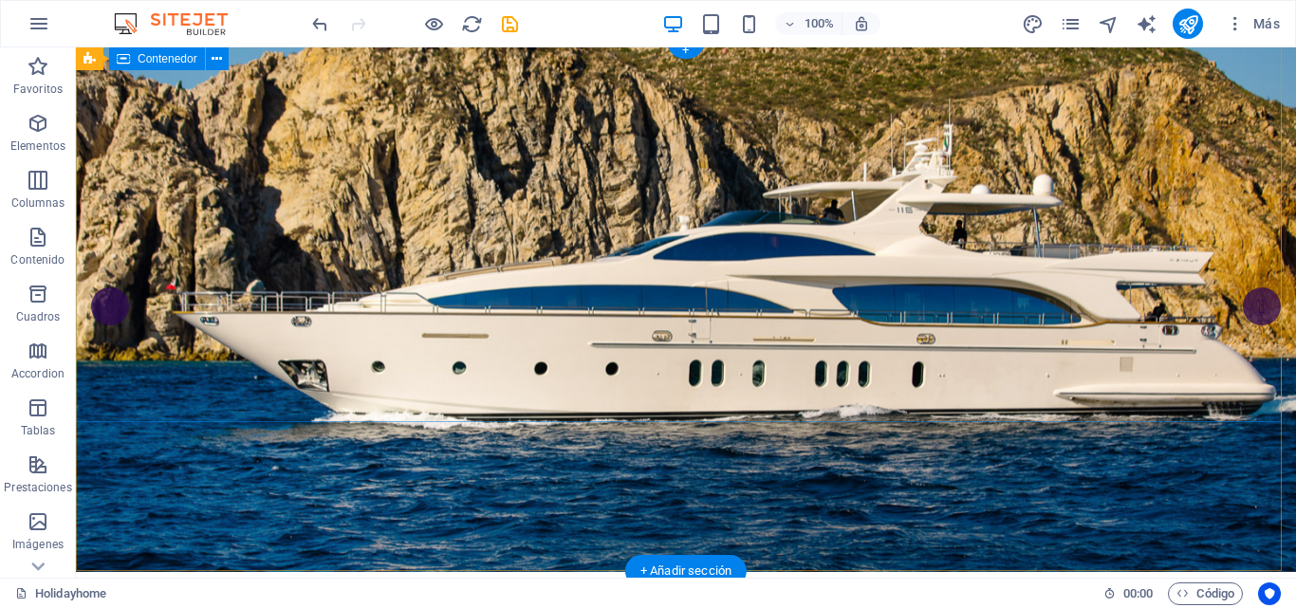
scroll to position [0, 0]
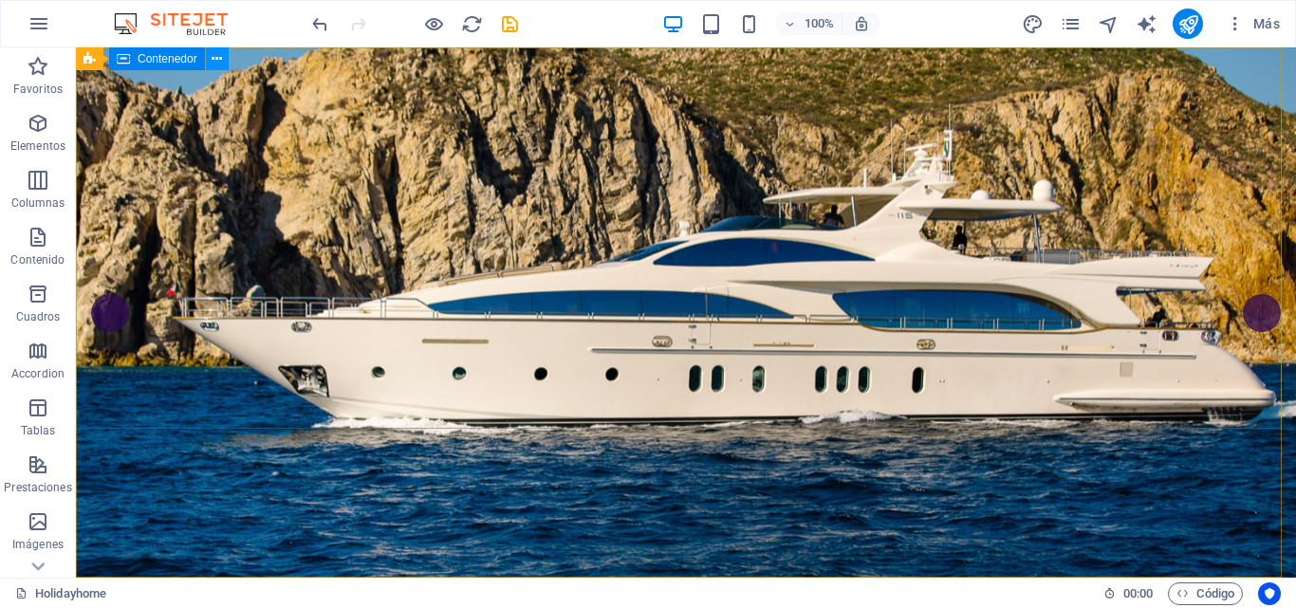
click at [220, 59] on icon at bounding box center [217, 59] width 10 height 20
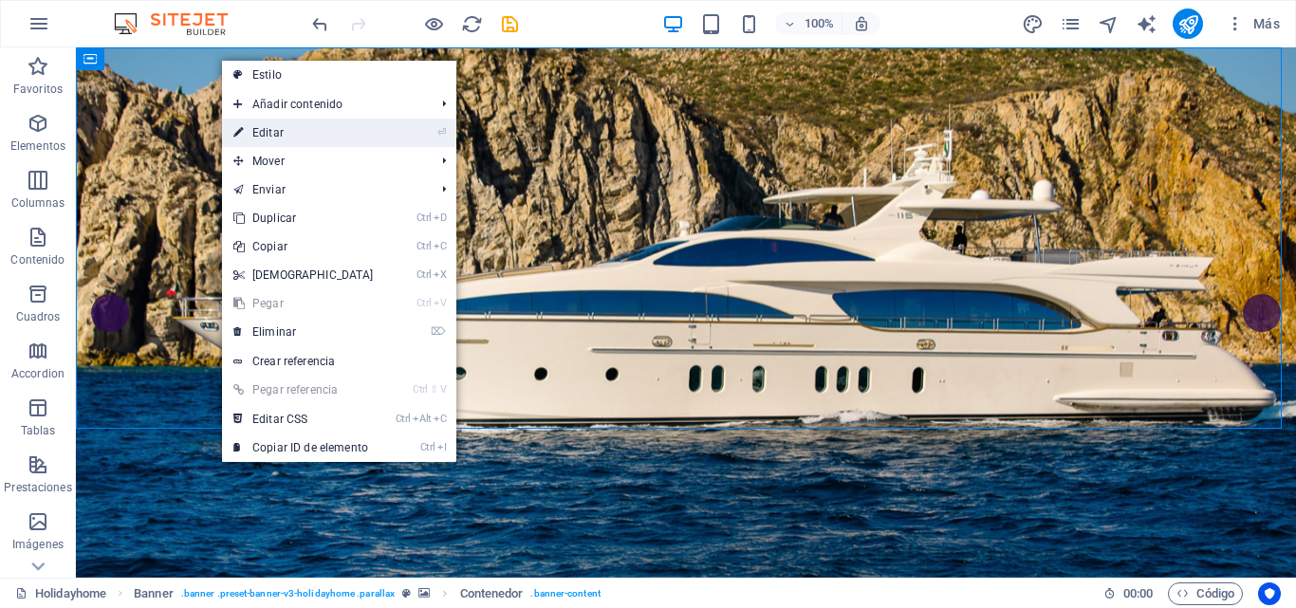
click at [259, 141] on link "⏎ Editar" at bounding box center [303, 133] width 163 height 28
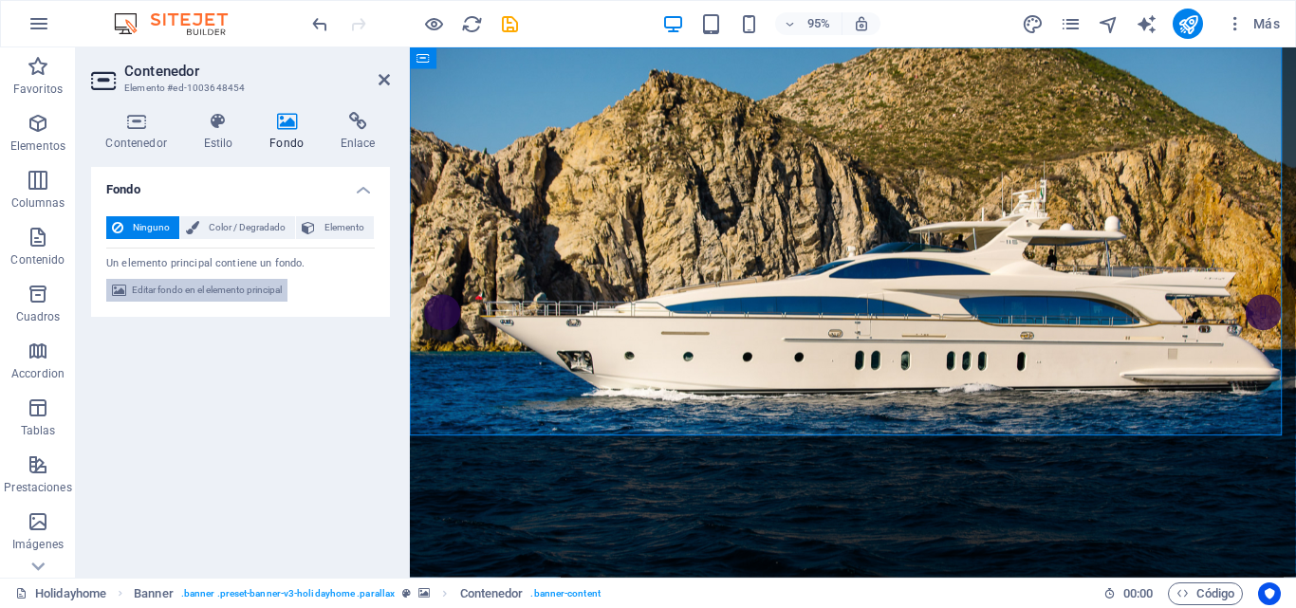
click at [197, 292] on span "Editar fondo en el elemento principal" at bounding box center [207, 290] width 150 height 23
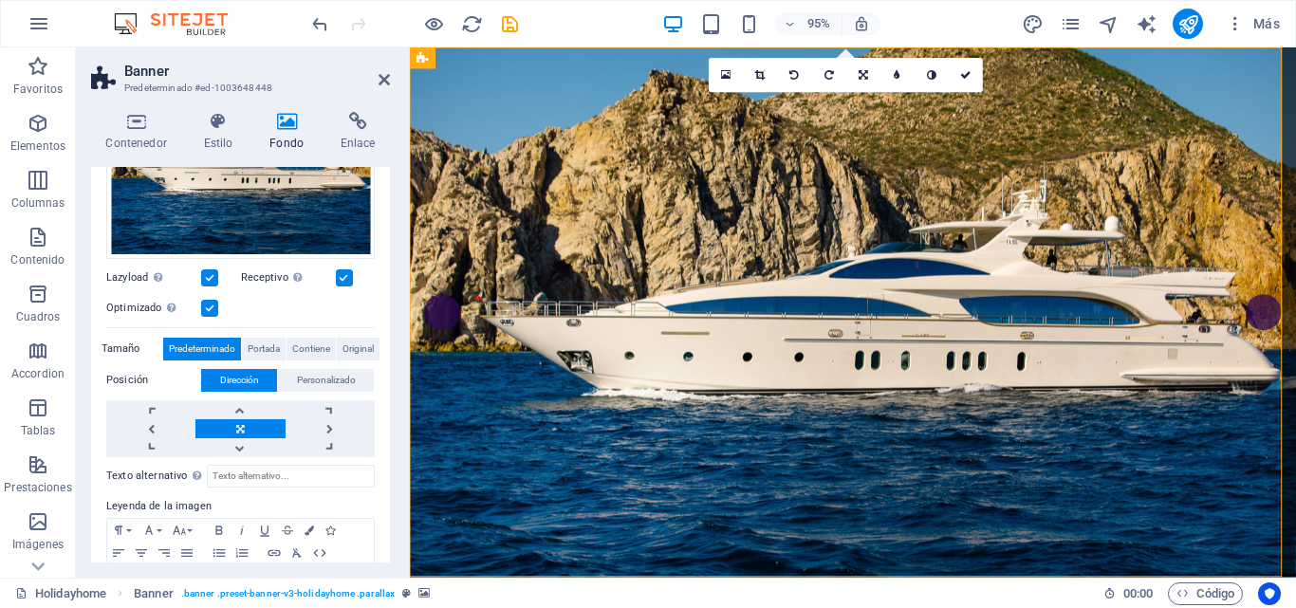
scroll to position [95, 0]
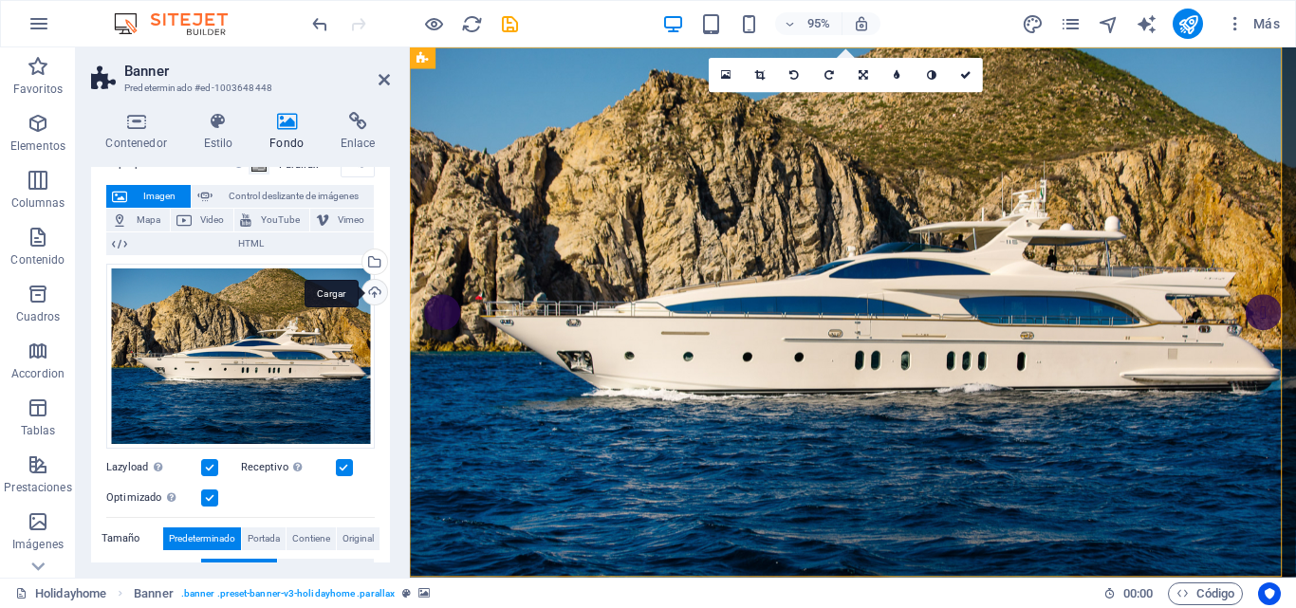
click at [365, 296] on div "Cargar" at bounding box center [373, 294] width 28 height 28
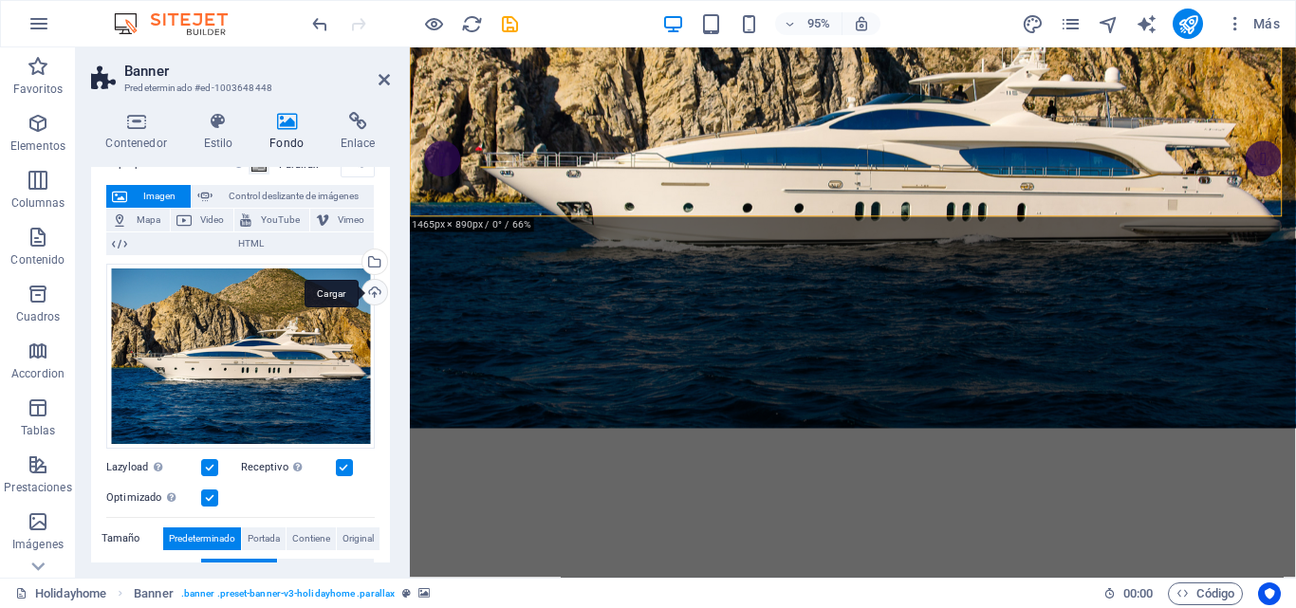
scroll to position [0, 0]
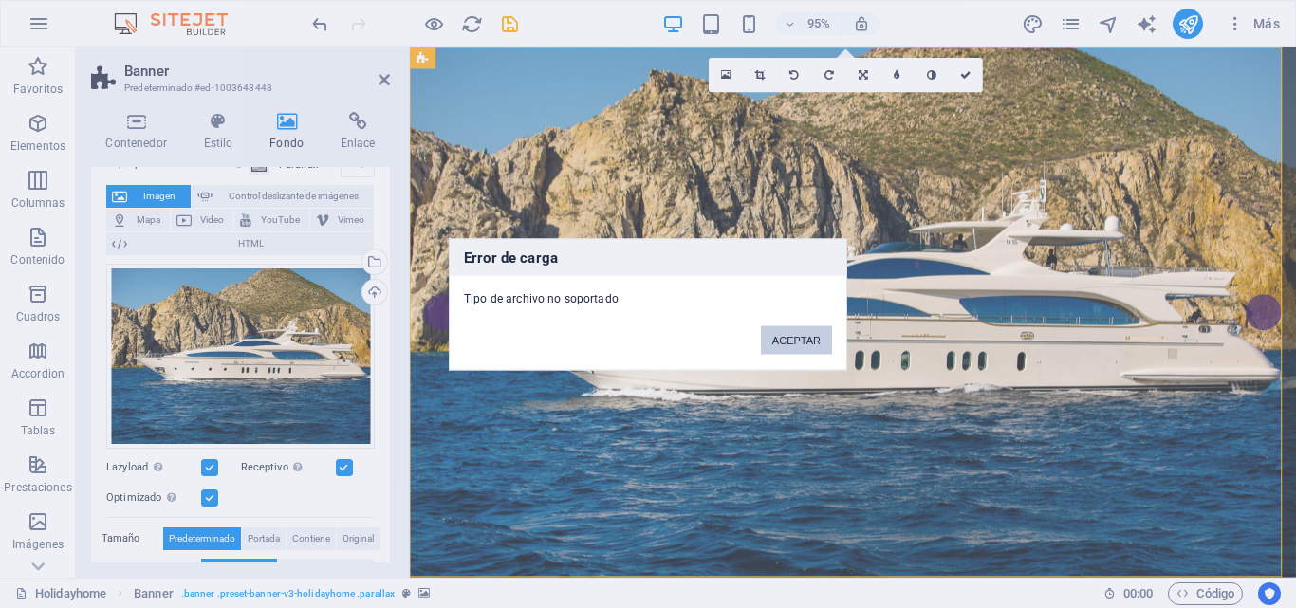
click at [794, 338] on button "ACEPTAR" at bounding box center [796, 339] width 71 height 28
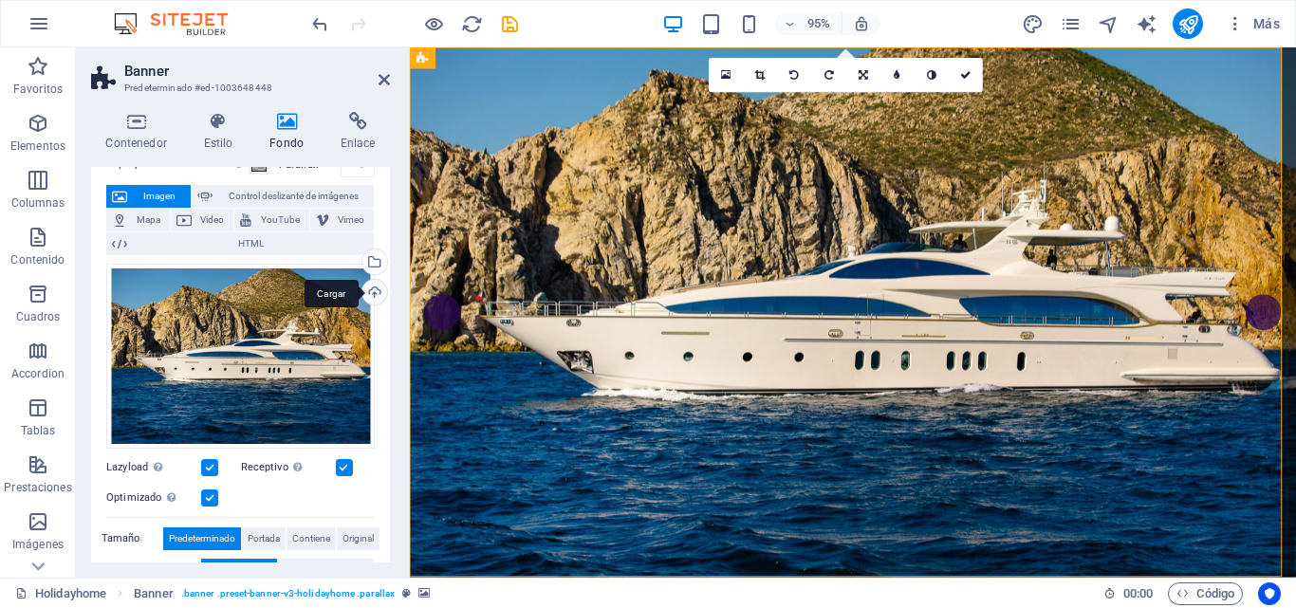
click at [366, 294] on div "Cargar" at bounding box center [373, 294] width 28 height 28
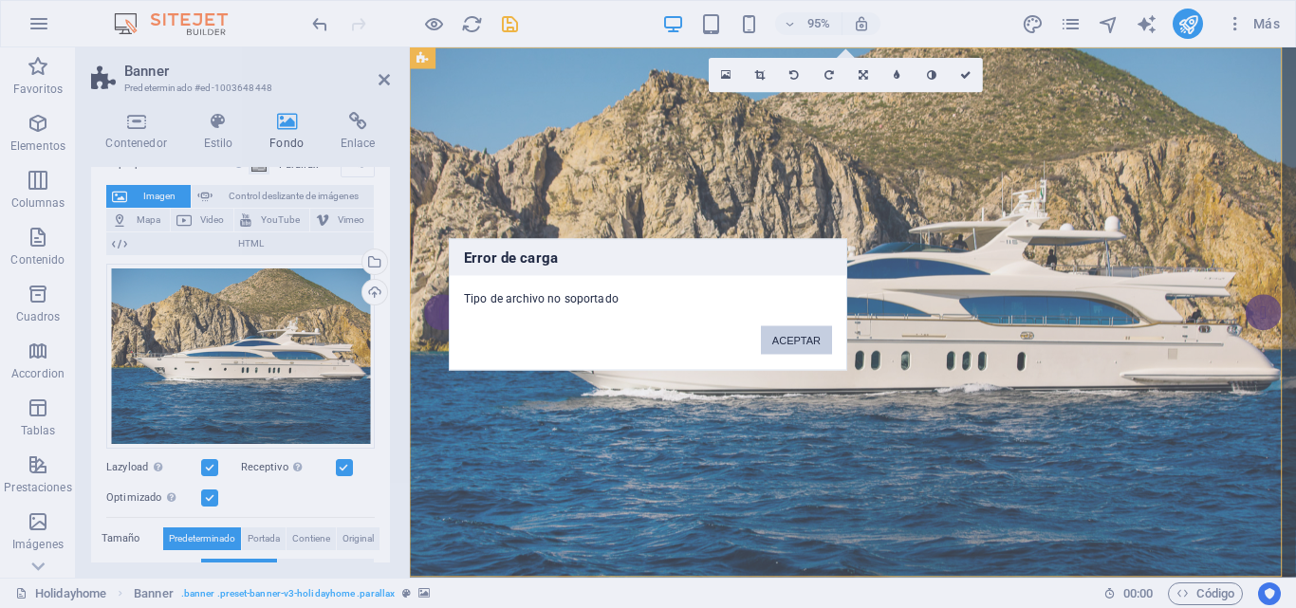
click at [774, 350] on button "ACEPTAR" at bounding box center [796, 339] width 71 height 28
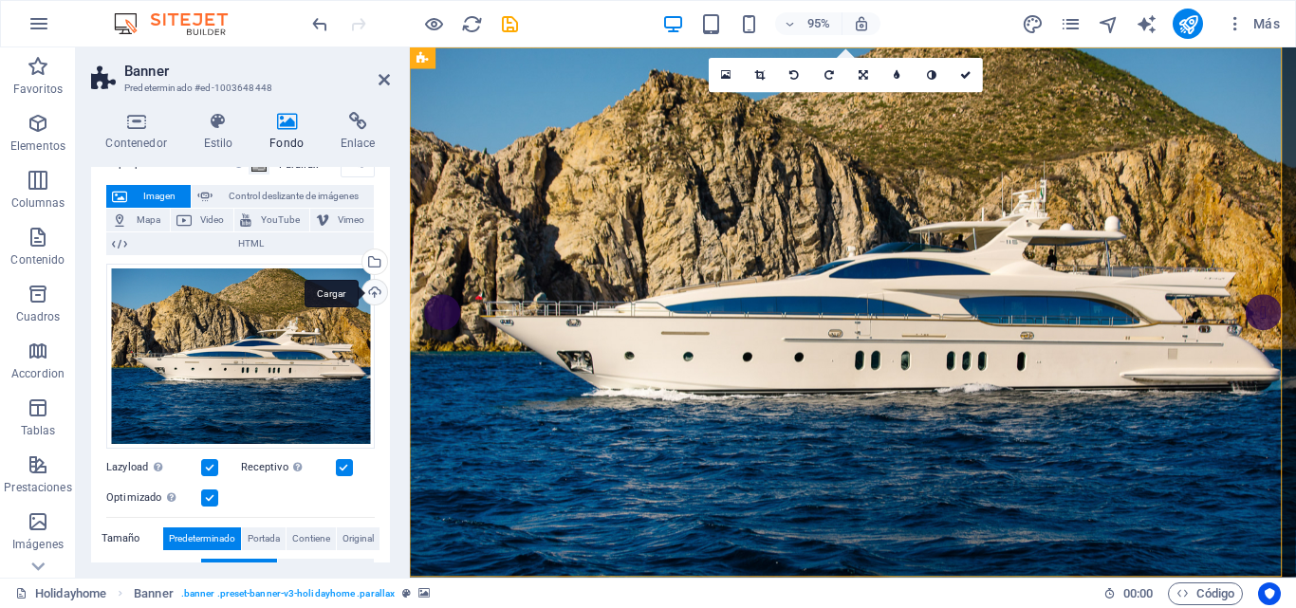
click at [378, 291] on div "Cargar" at bounding box center [373, 294] width 28 height 28
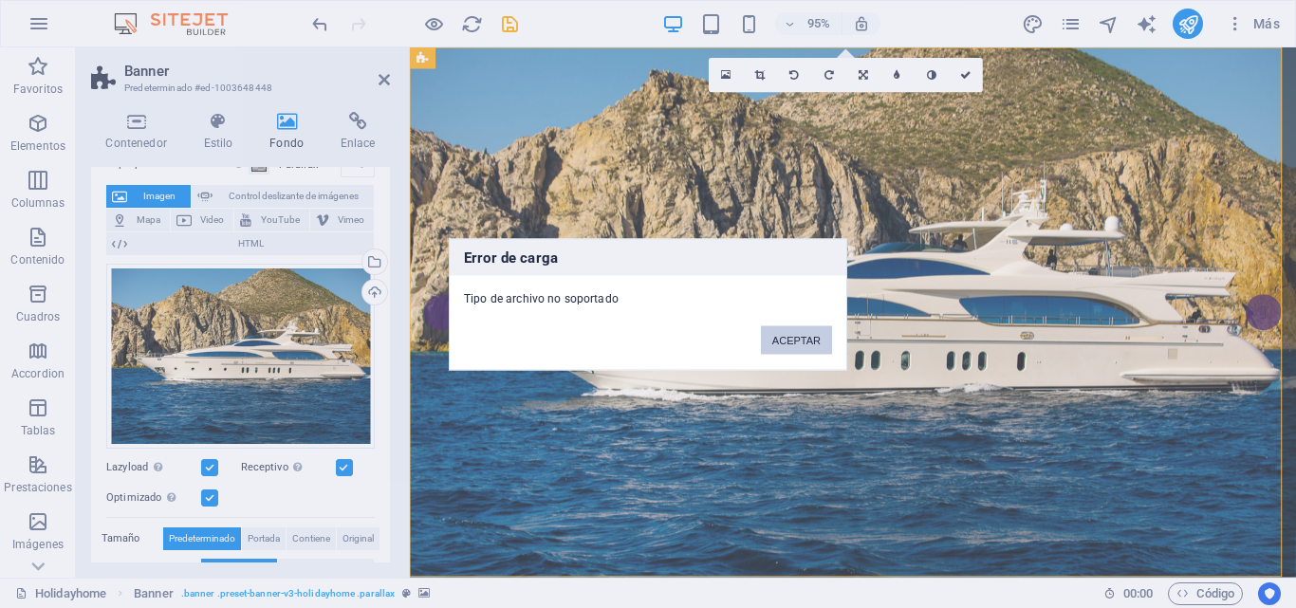
click at [783, 341] on button "ACEPTAR" at bounding box center [796, 339] width 71 height 28
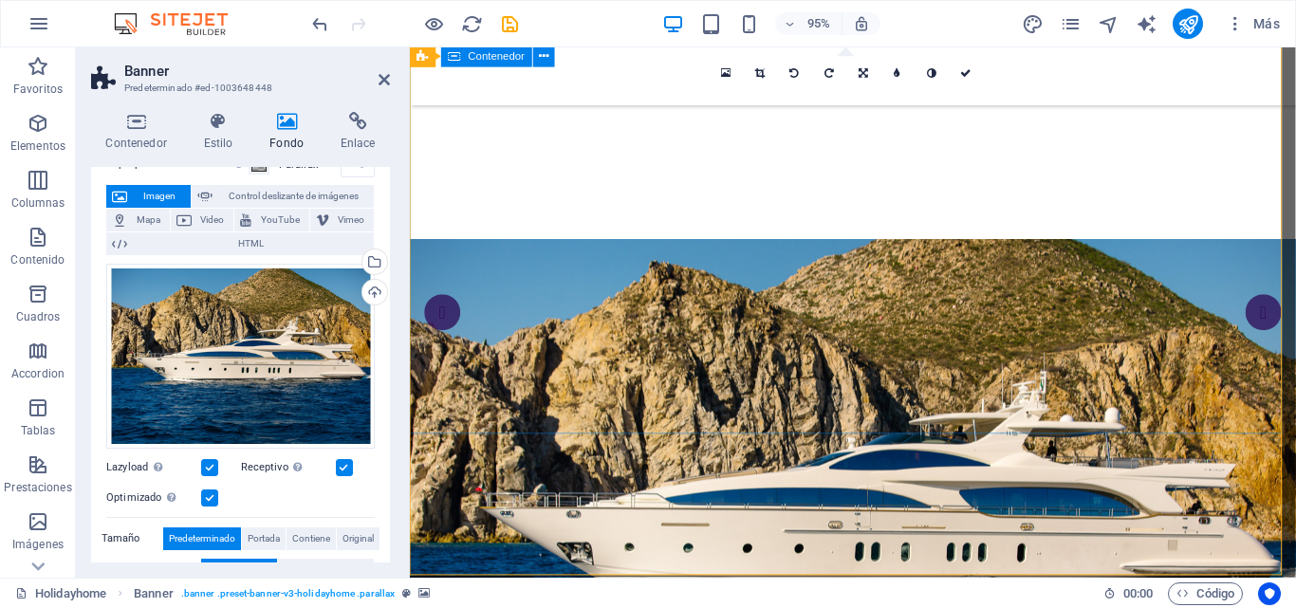
scroll to position [569, 0]
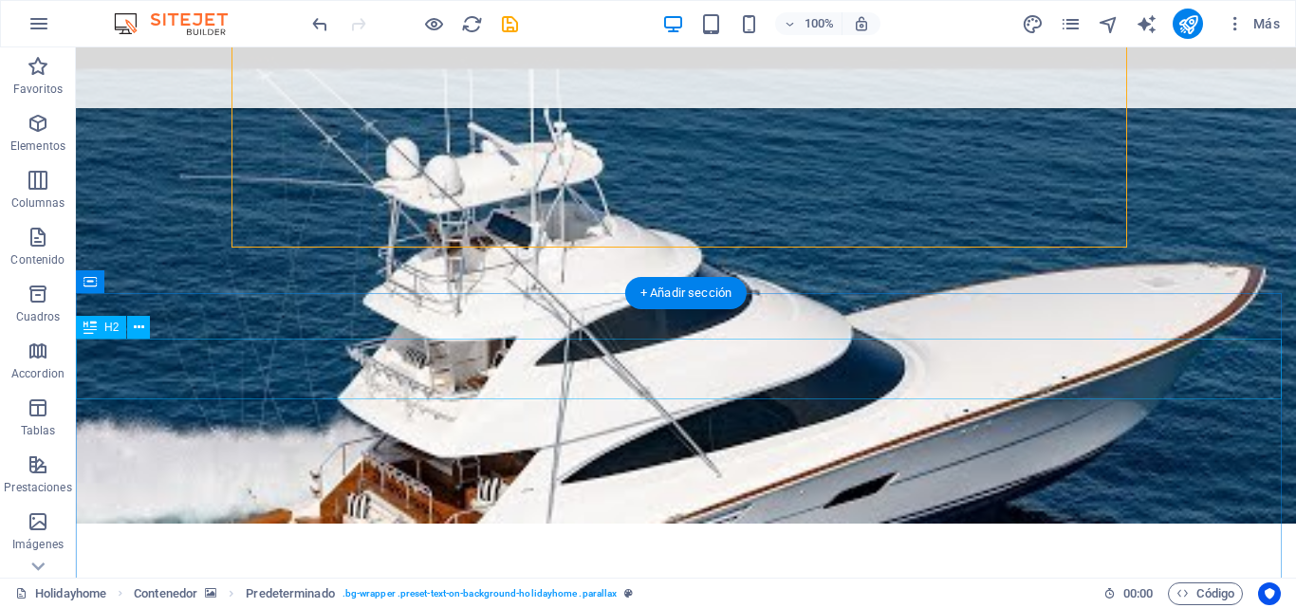
scroll to position [474, 0]
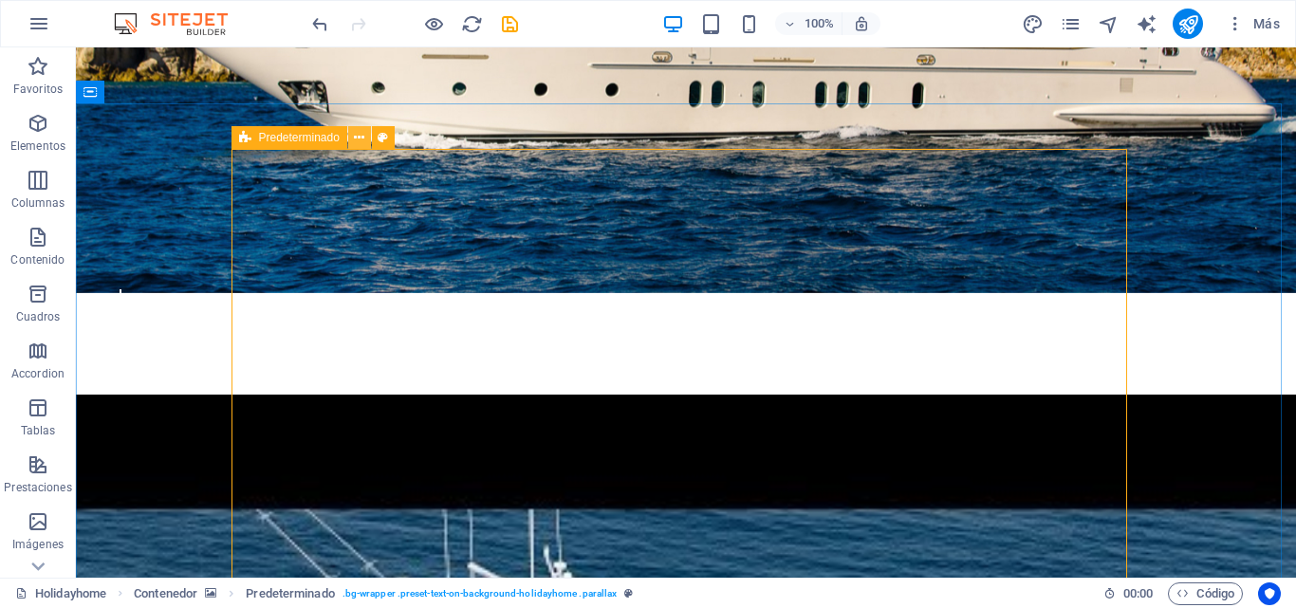
click at [365, 137] on button at bounding box center [359, 137] width 23 height 23
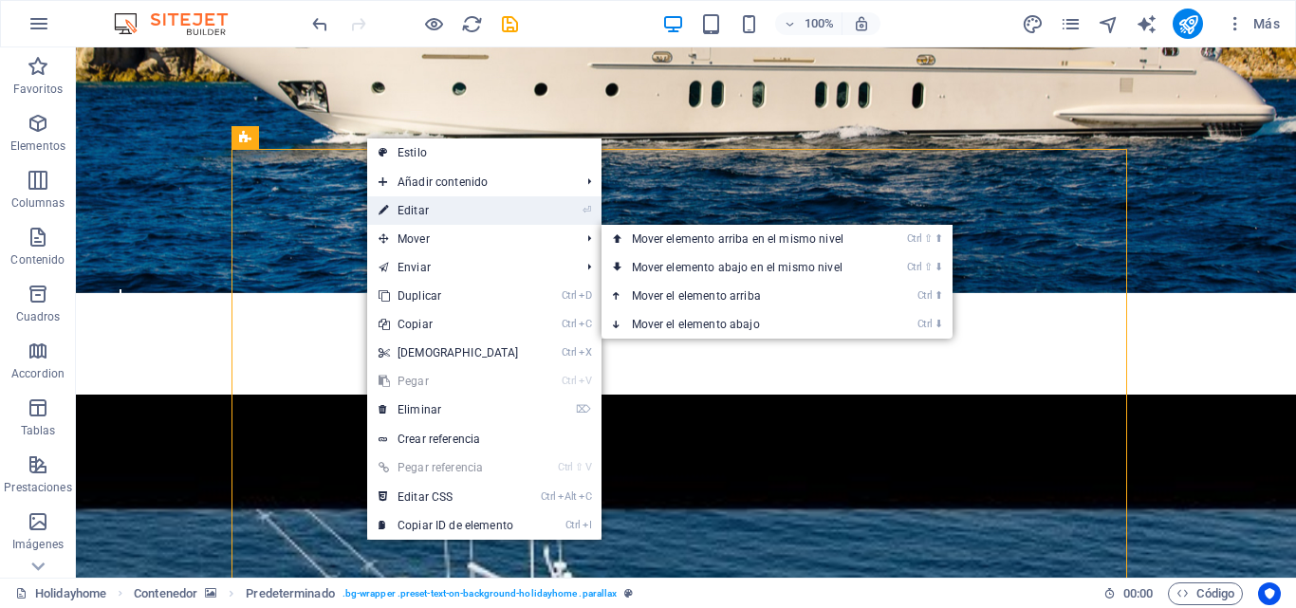
drag, startPoint x: 419, startPoint y: 206, endPoint x: 9, endPoint y: 166, distance: 412.8
click at [419, 206] on link "⏎ Editar" at bounding box center [448, 210] width 163 height 28
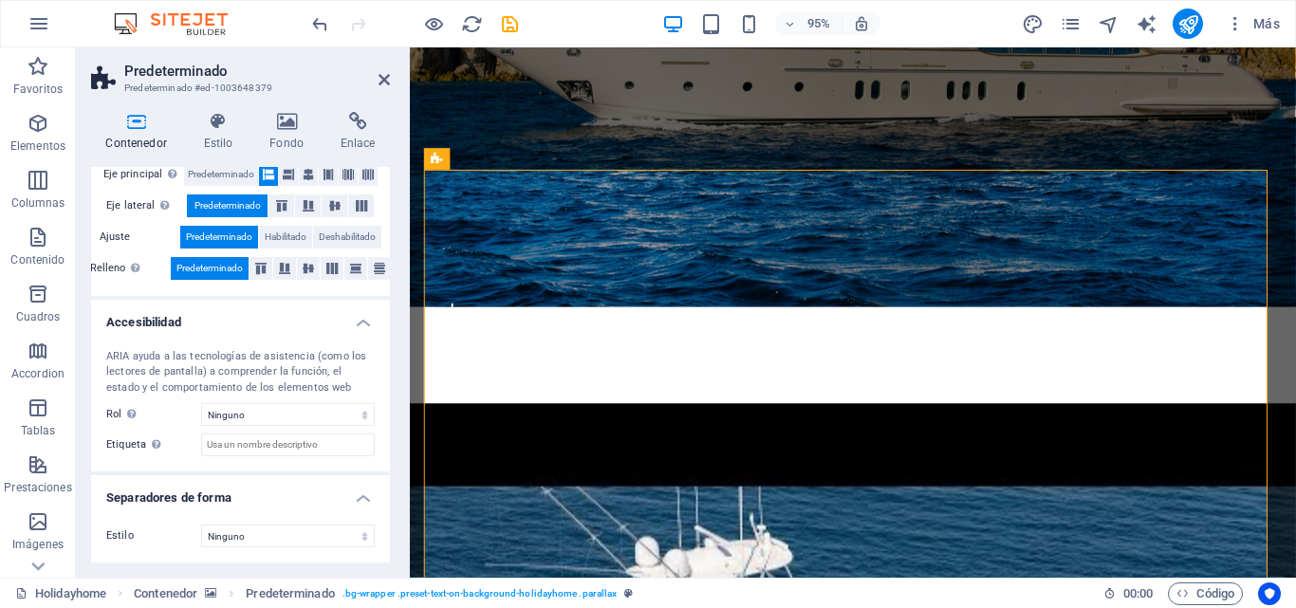
scroll to position [0, 0]
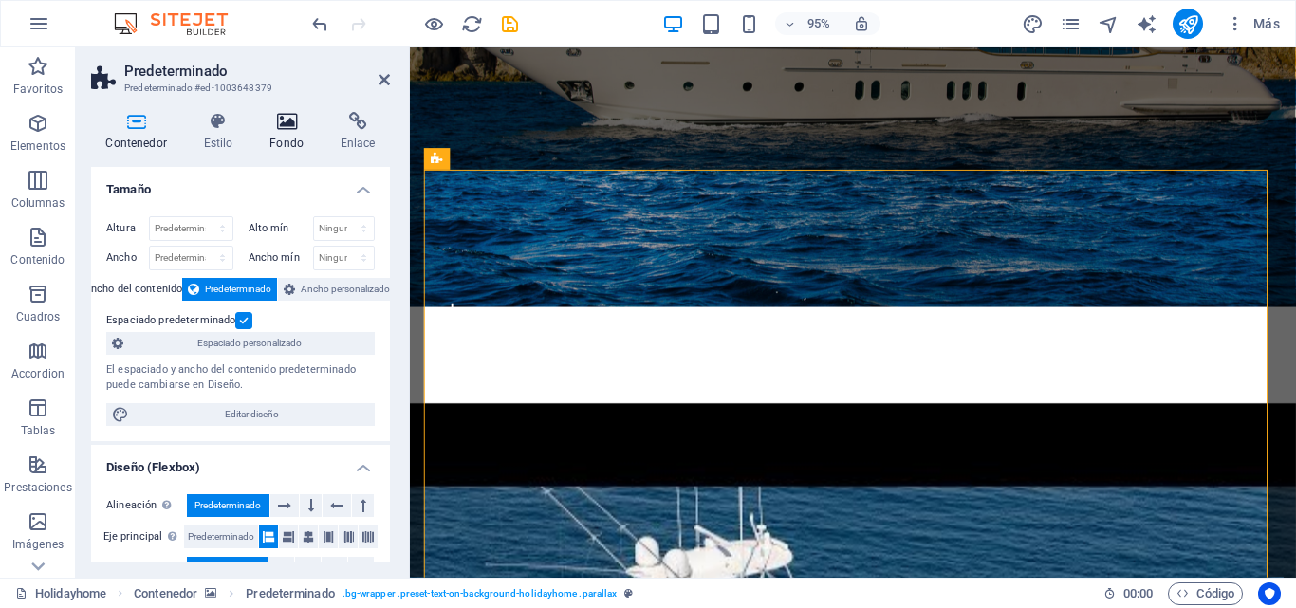
click at [285, 132] on h4 "Fondo" at bounding box center [290, 132] width 71 height 40
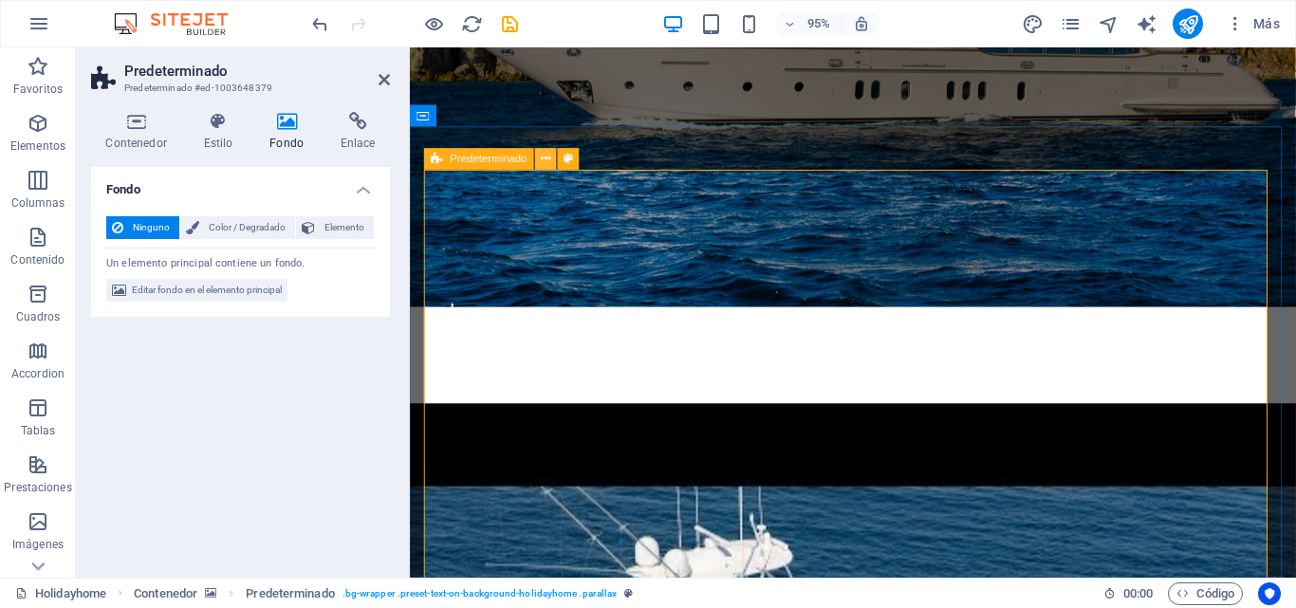
click at [548, 159] on icon at bounding box center [546, 159] width 9 height 19
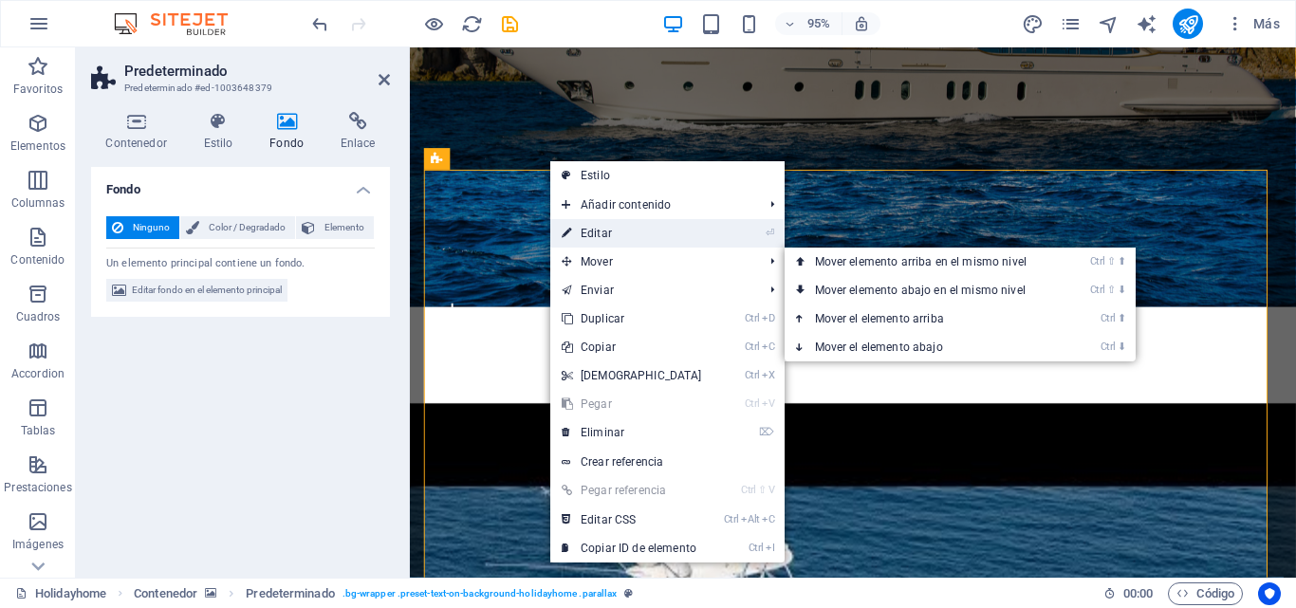
click at [579, 237] on link "⏎ Editar" at bounding box center [631, 233] width 163 height 28
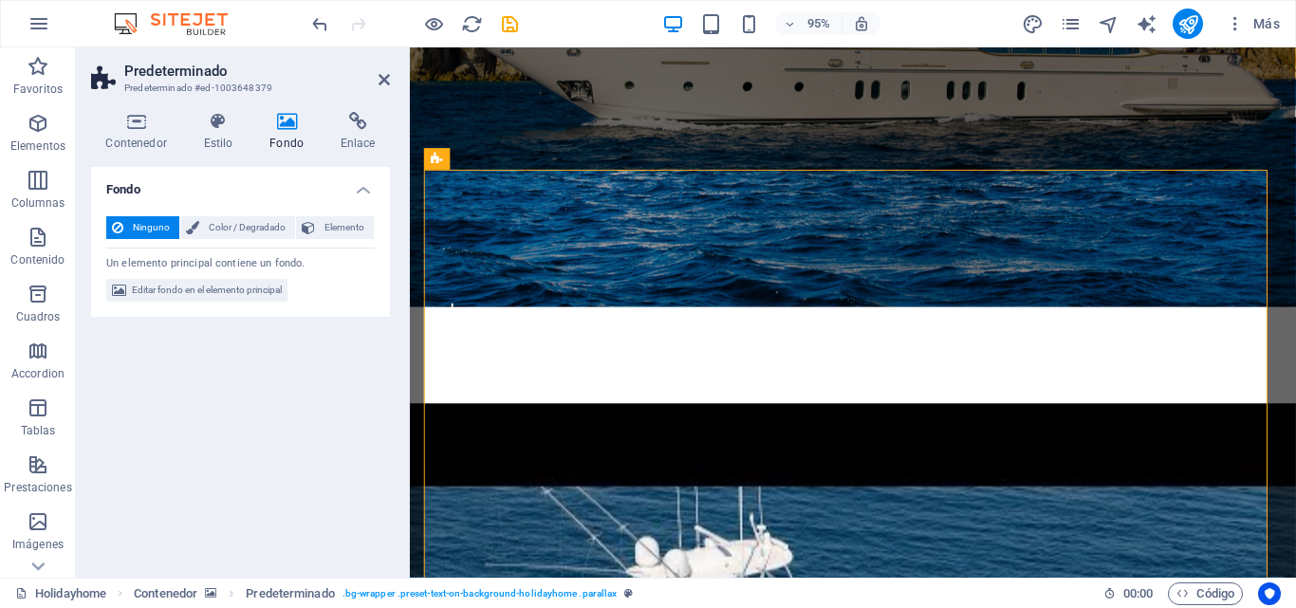
click at [289, 121] on icon at bounding box center [287, 121] width 64 height 19
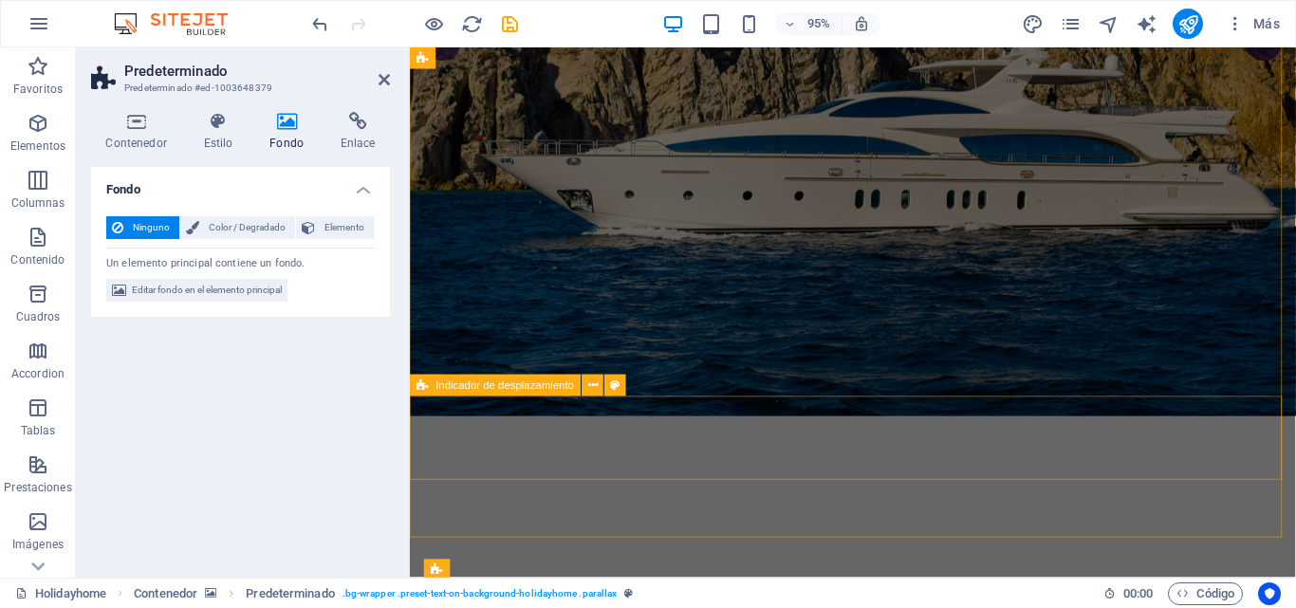
scroll to position [285, 0]
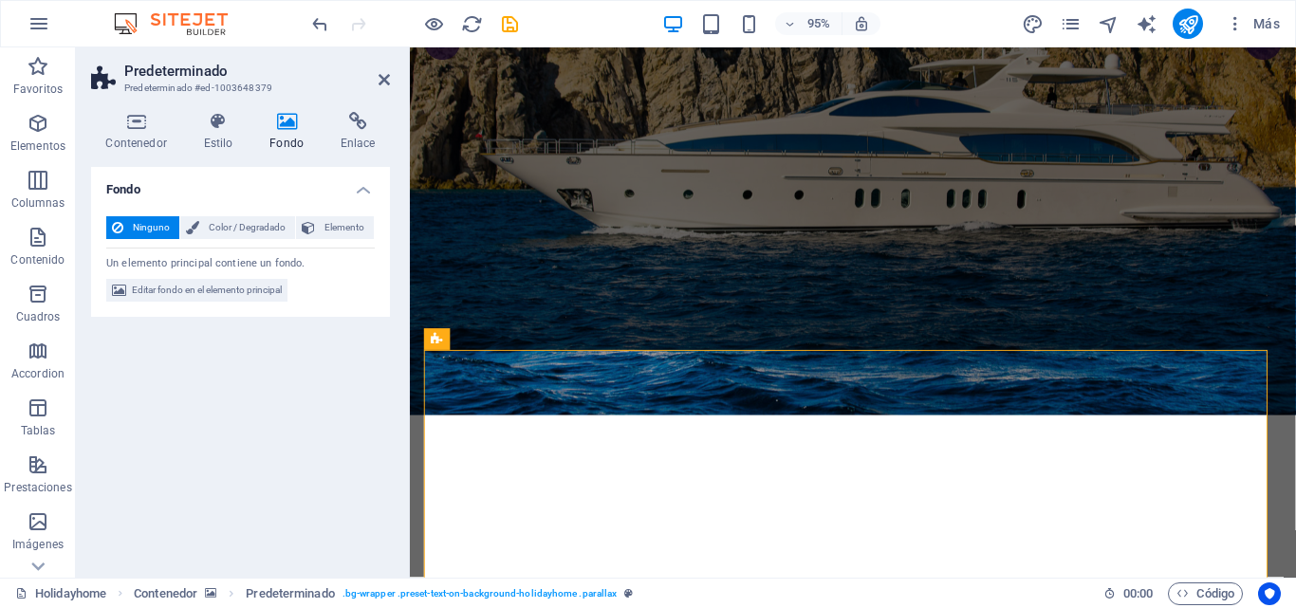
click at [292, 127] on icon at bounding box center [287, 121] width 64 height 19
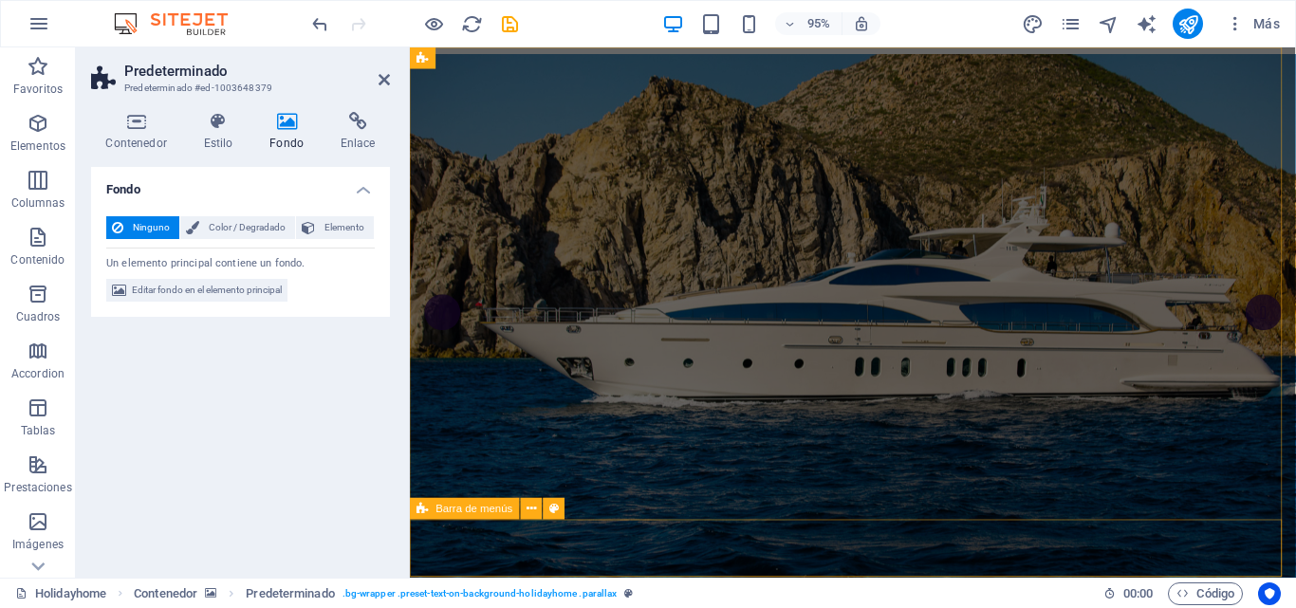
scroll to position [380, 0]
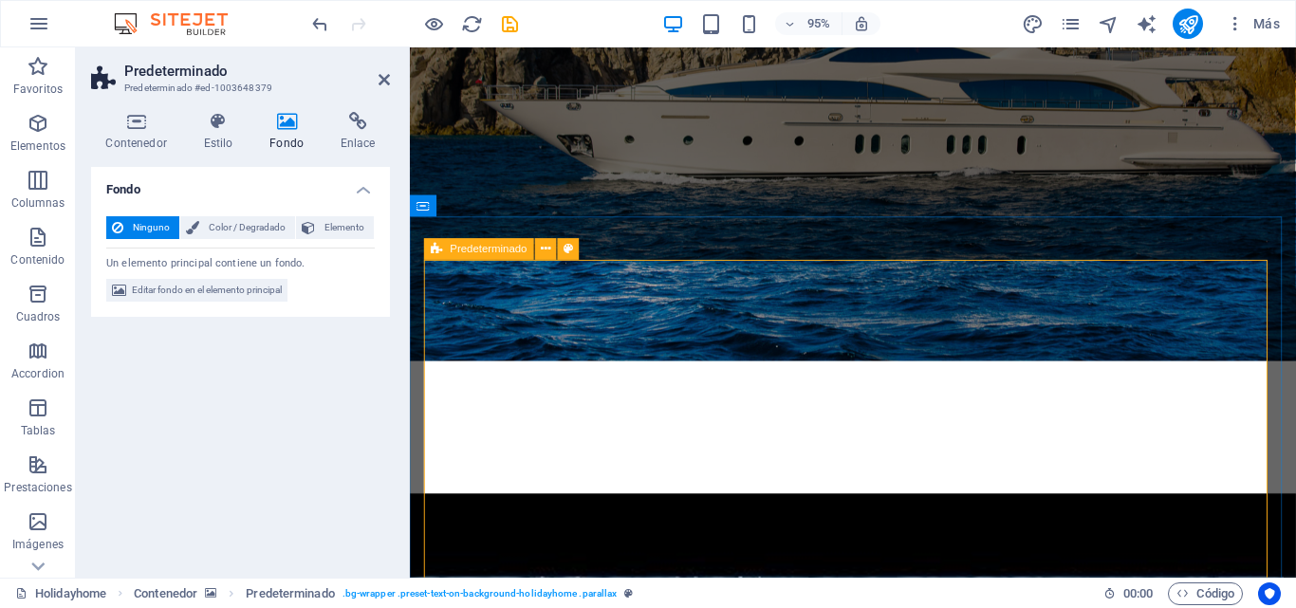
click at [548, 249] on icon at bounding box center [546, 249] width 9 height 19
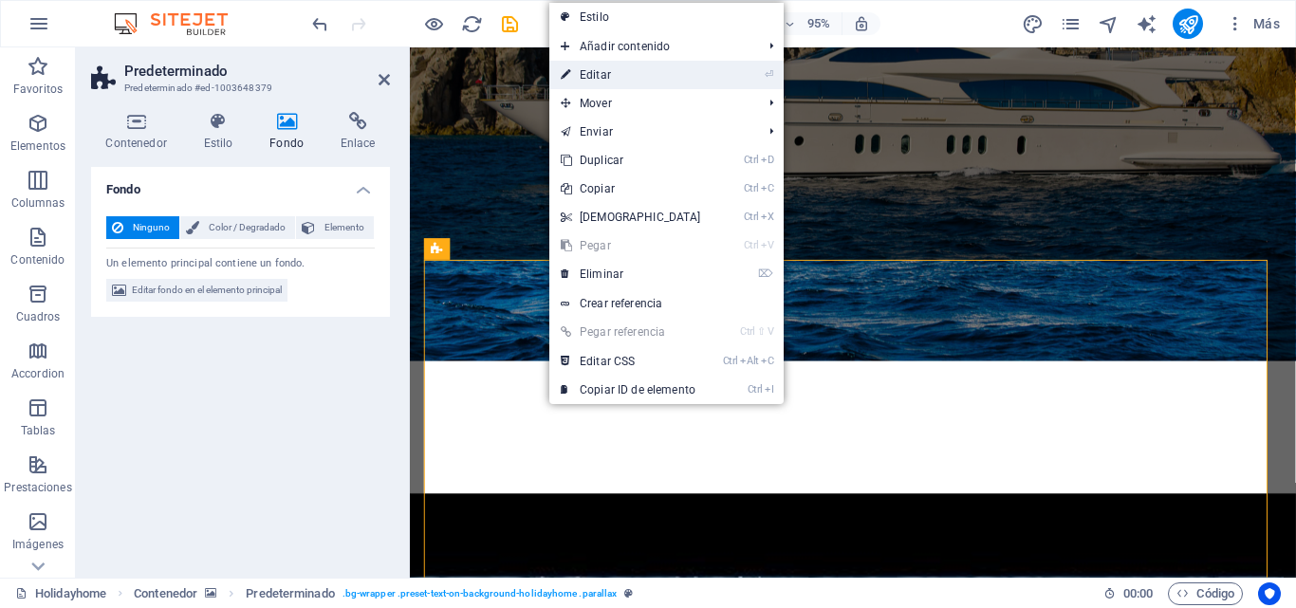
click at [570, 69] on icon at bounding box center [565, 75] width 9 height 28
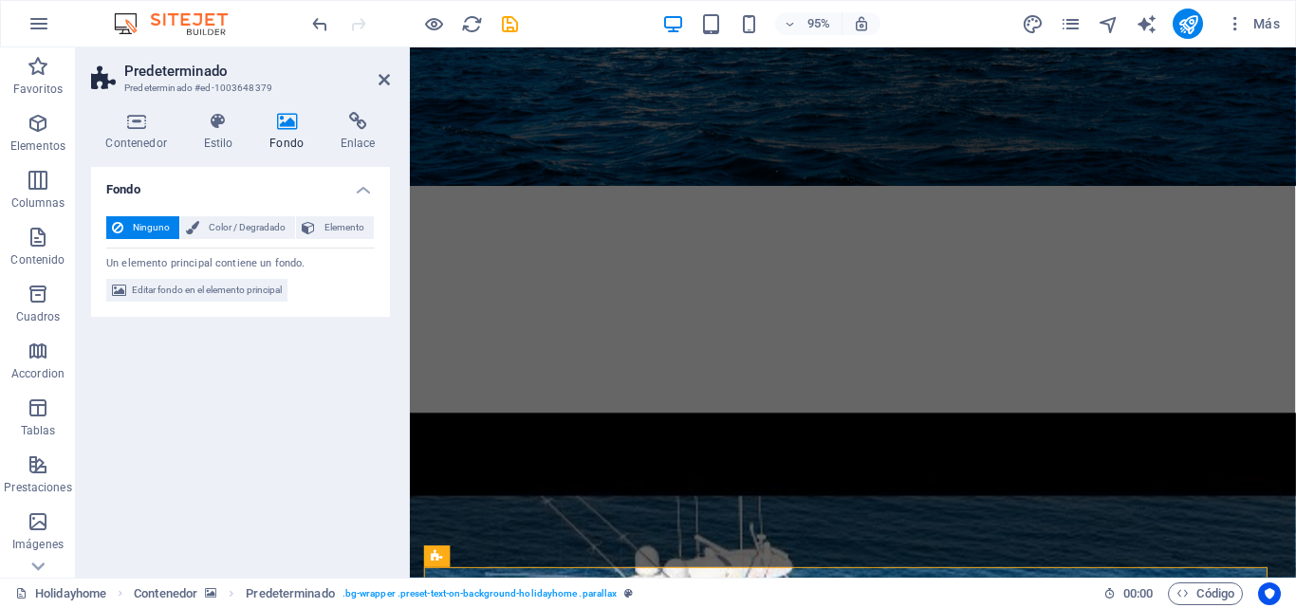
scroll to position [0, 0]
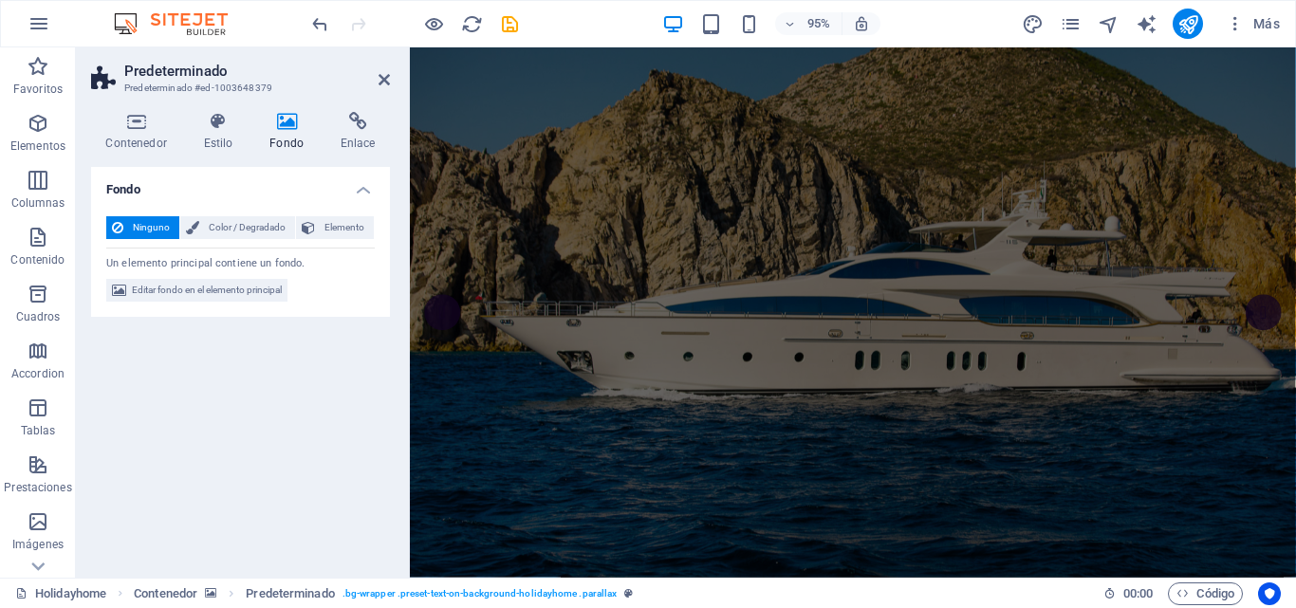
click at [155, 400] on div "Fondo Ninguno Color / Degradado Elemento Estirar fondo a ancho completo Superpo…" at bounding box center [240, 365] width 299 height 396
click at [178, 290] on span "Editar fondo en el elemento principal" at bounding box center [207, 290] width 150 height 23
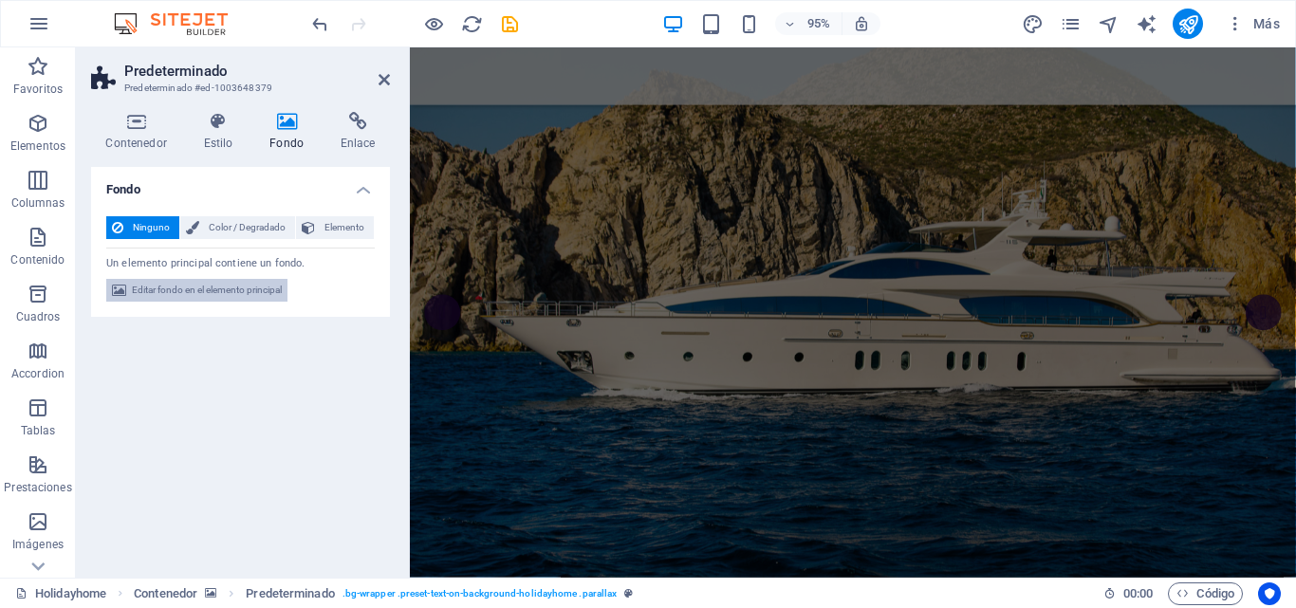
scroll to position [577, 0]
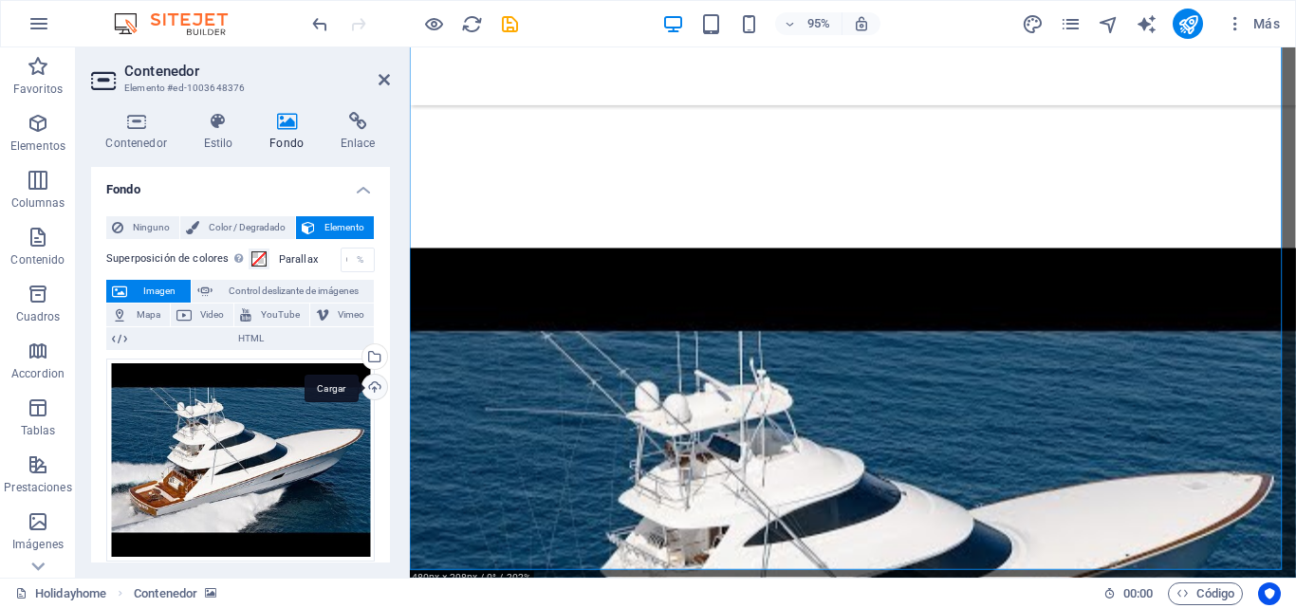
click at [372, 388] on div "Cargar" at bounding box center [373, 389] width 28 height 28
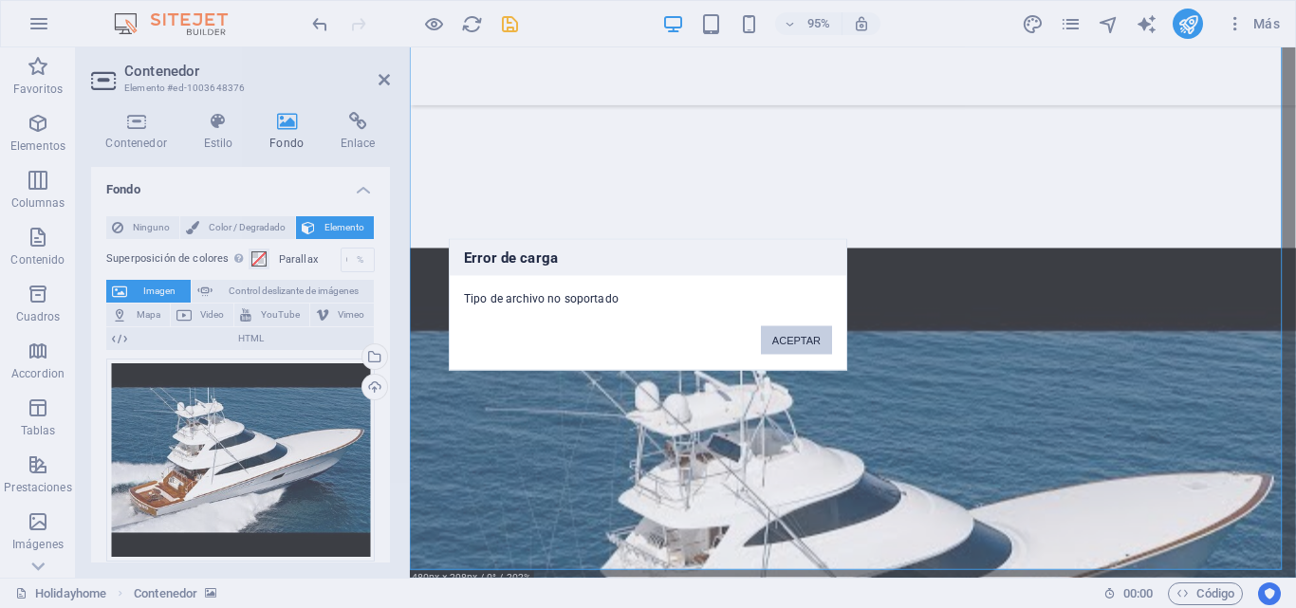
click at [786, 333] on button "ACEPTAR" at bounding box center [796, 339] width 71 height 28
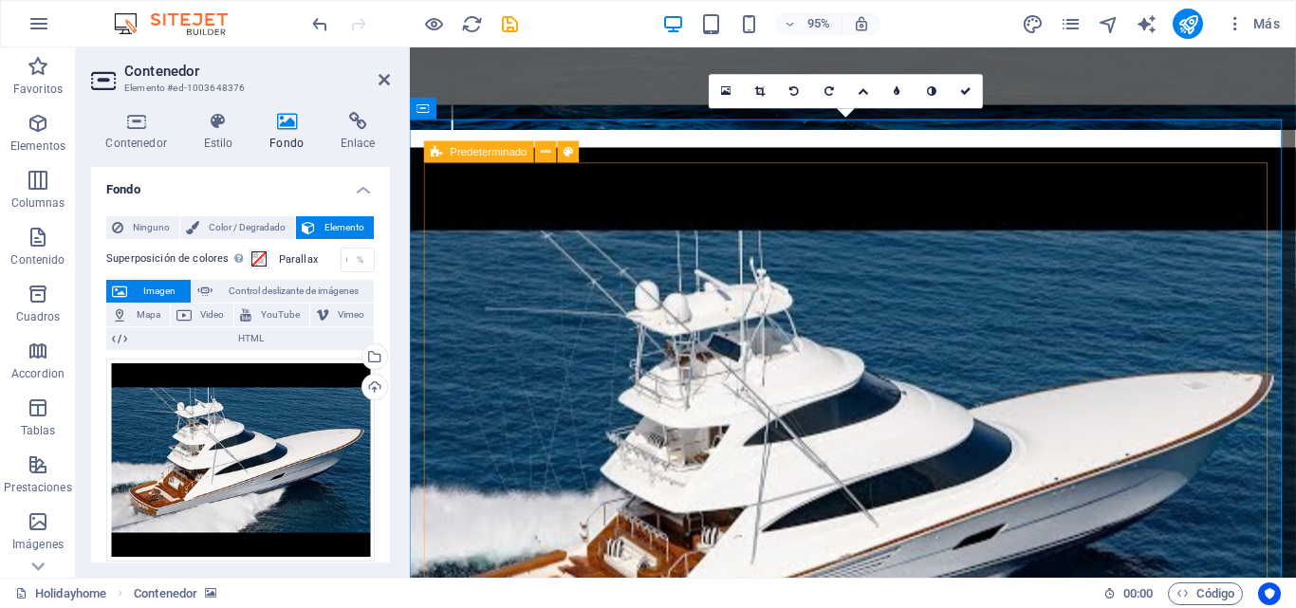
scroll to position [957, 0]
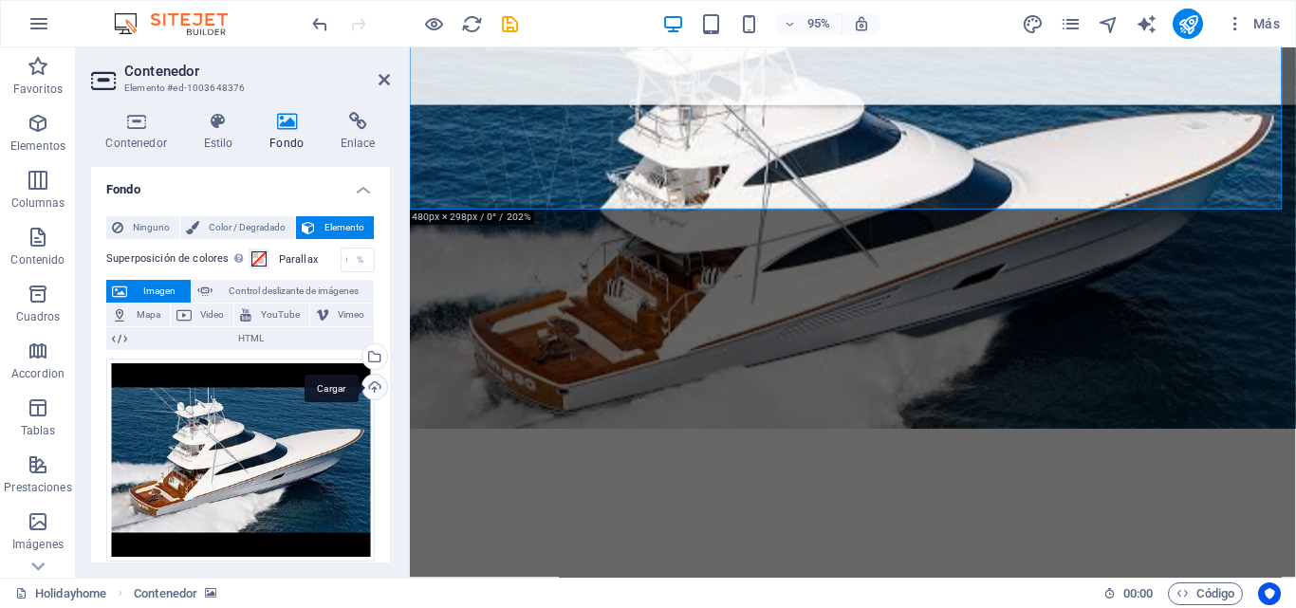
click at [372, 381] on div "Cargar" at bounding box center [373, 389] width 28 height 28
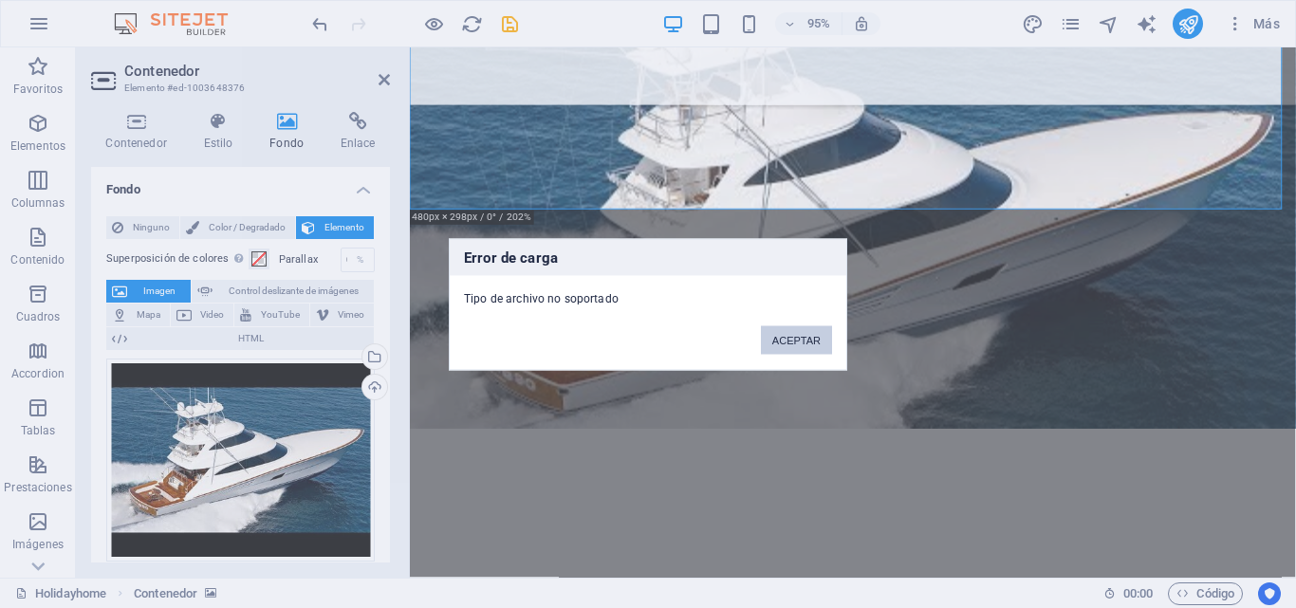
drag, startPoint x: 784, startPoint y: 345, endPoint x: 271, endPoint y: 326, distance: 512.8
click at [784, 345] on button "ACEPTAR" at bounding box center [796, 339] width 71 height 28
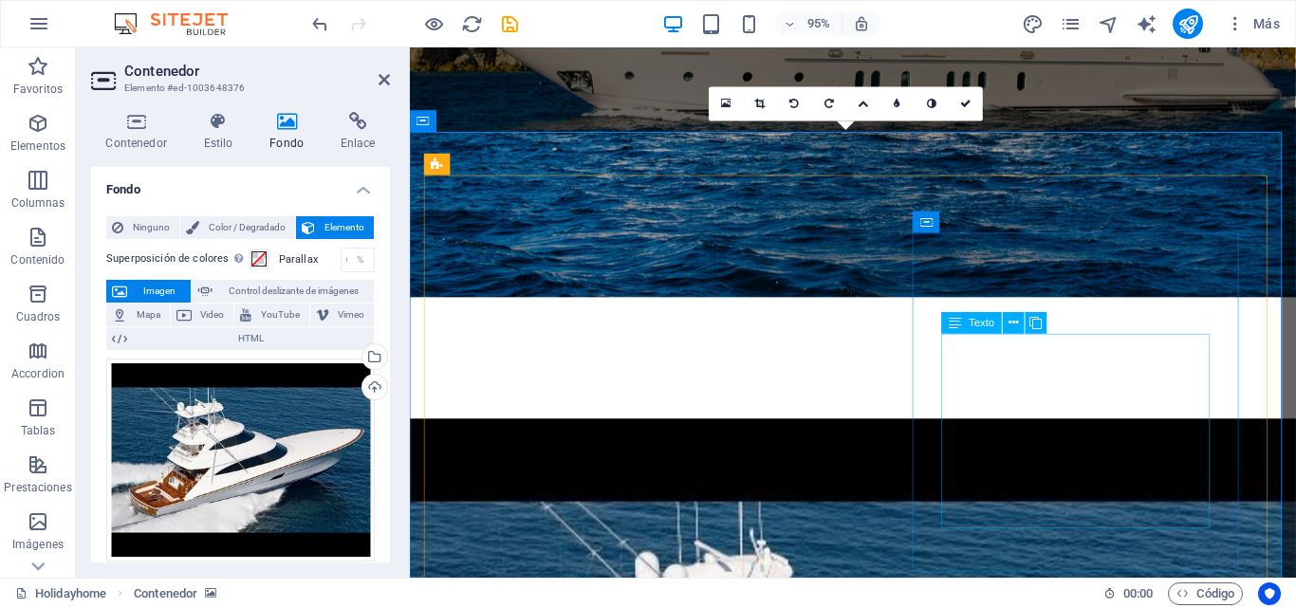
scroll to position [482, 0]
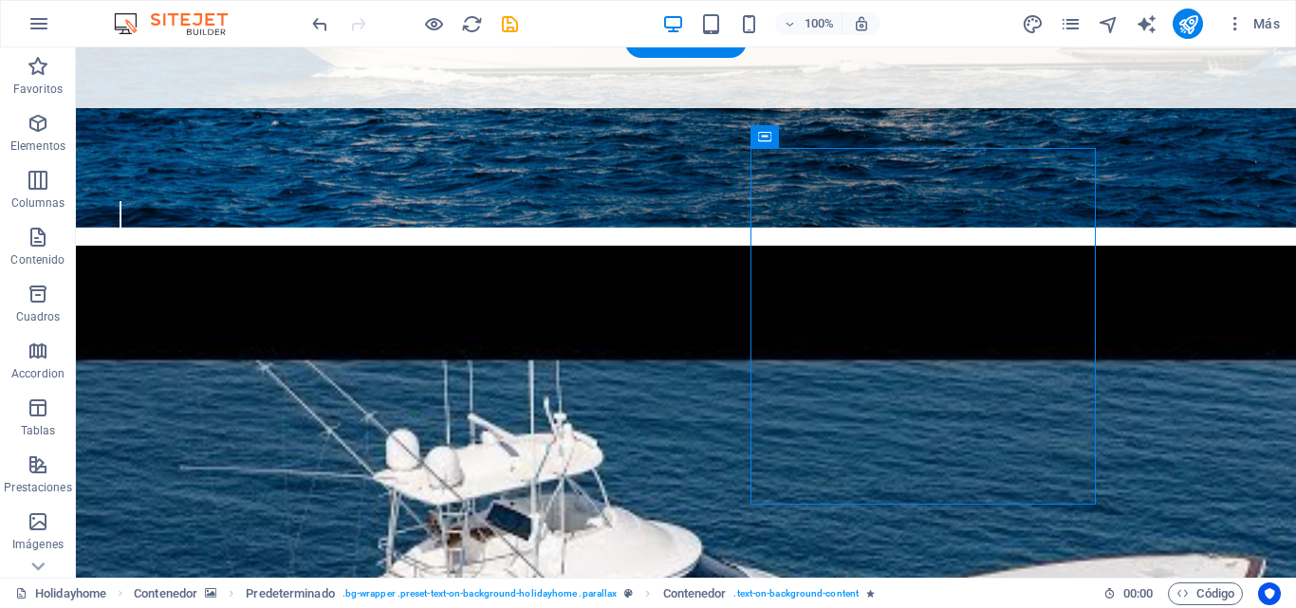
scroll to position [572, 0]
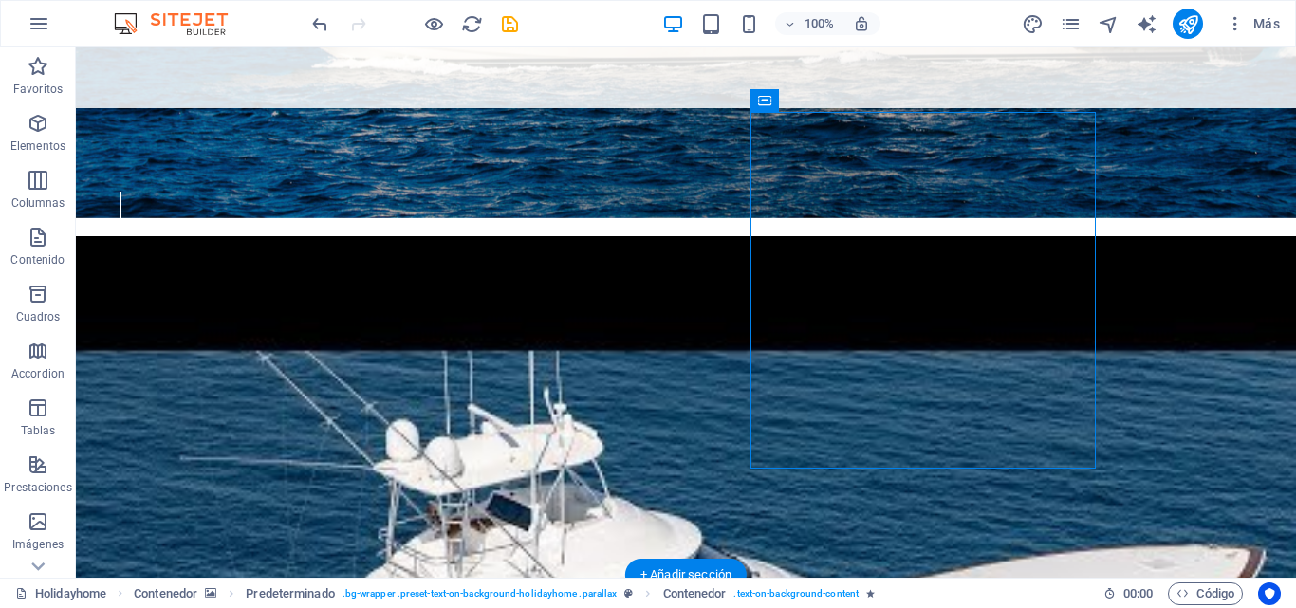
drag, startPoint x: 829, startPoint y: 566, endPoint x: 852, endPoint y: 495, distance: 73.8
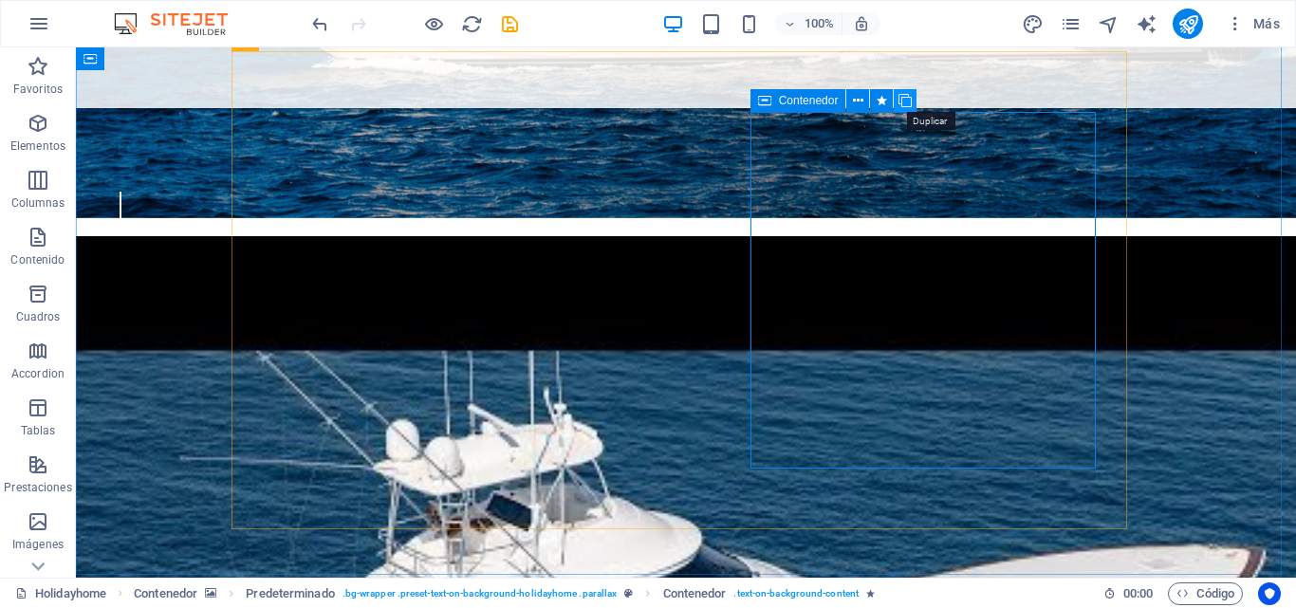
click at [901, 99] on icon at bounding box center [905, 101] width 13 height 20
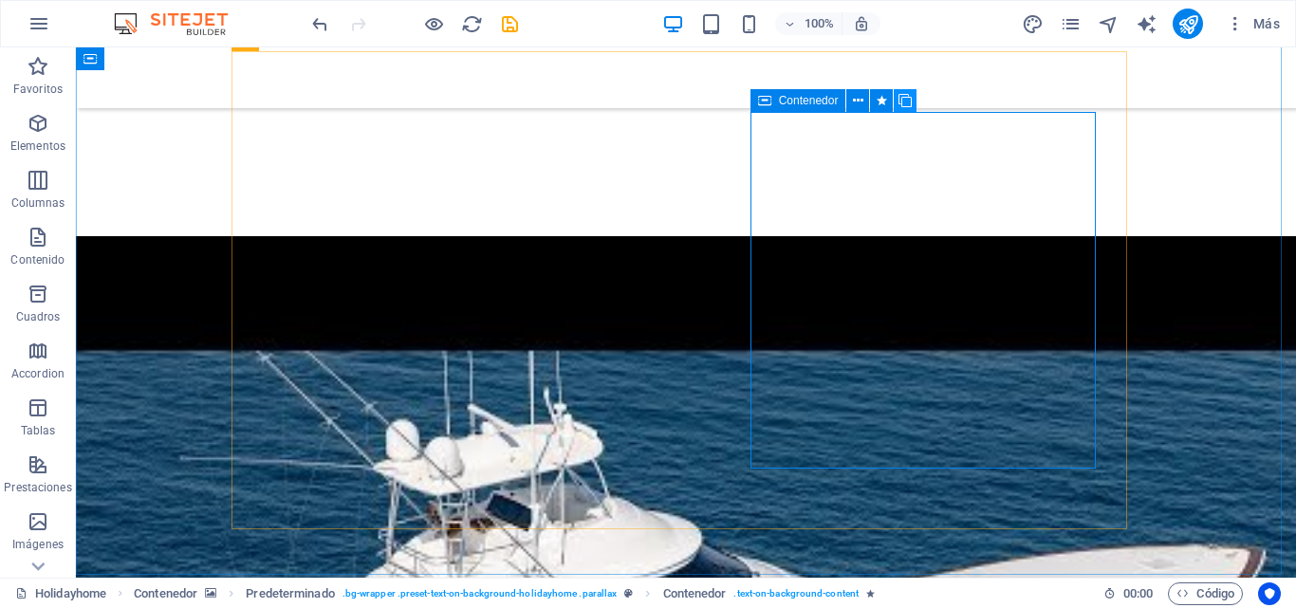
click at [901, 99] on icon at bounding box center [905, 101] width 13 height 20
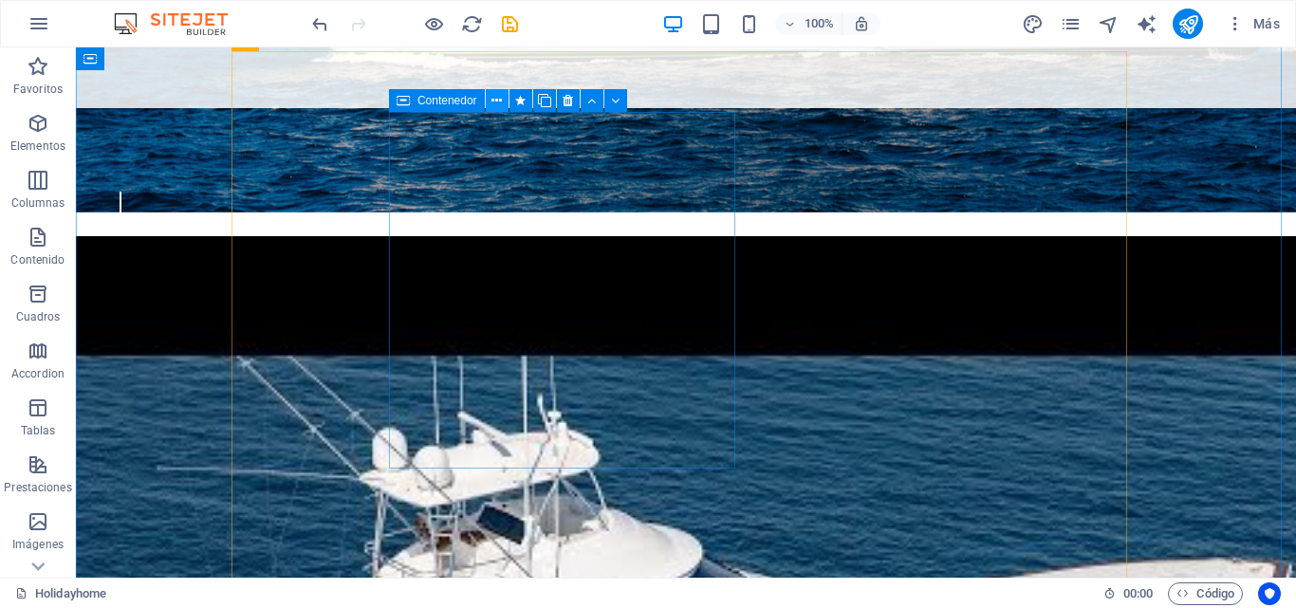
click at [496, 104] on icon at bounding box center [497, 101] width 10 height 20
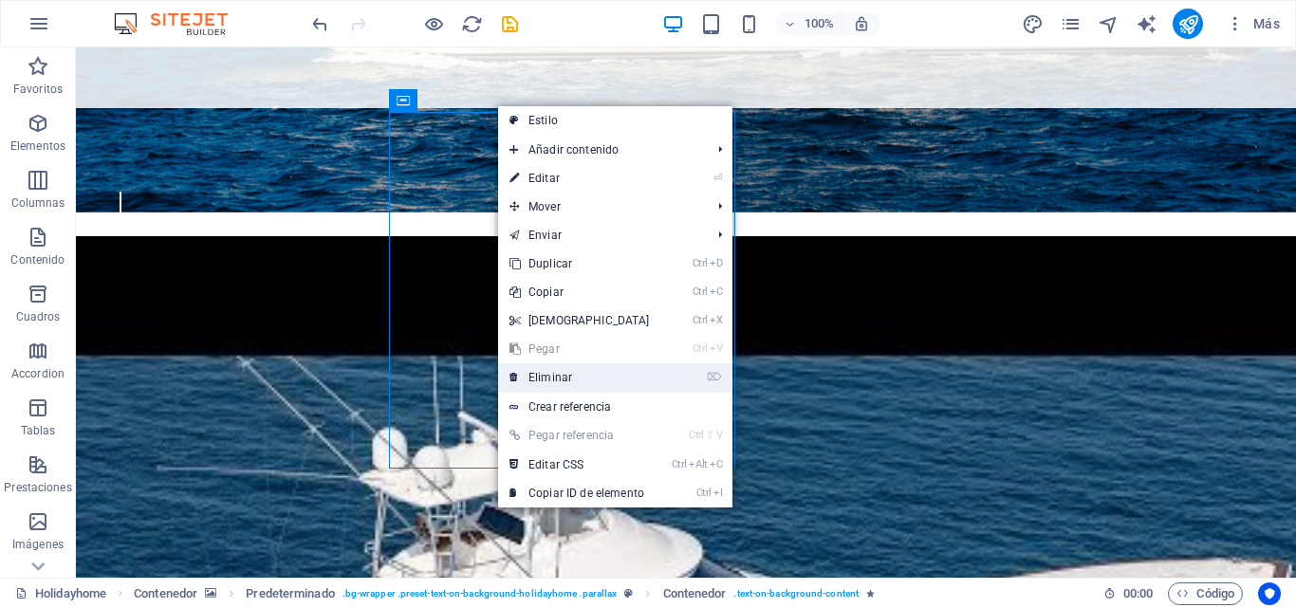
click at [546, 383] on link "⌦ Eliminar" at bounding box center [579, 377] width 163 height 28
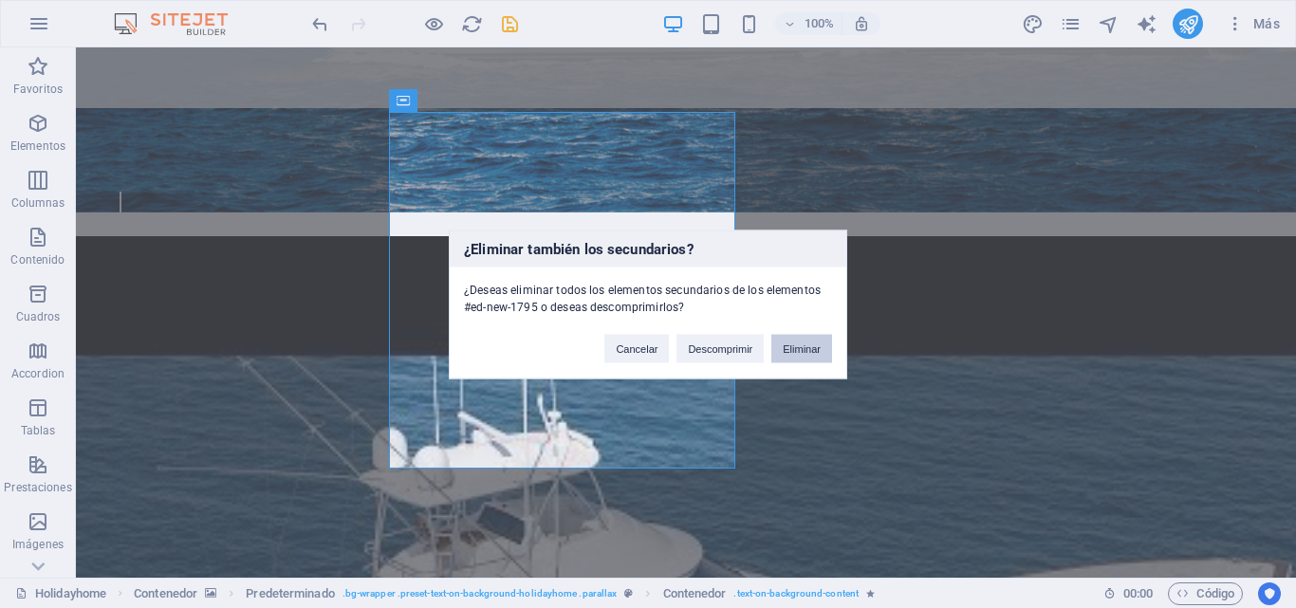
click at [798, 348] on button "Eliminar" at bounding box center [801, 348] width 61 height 28
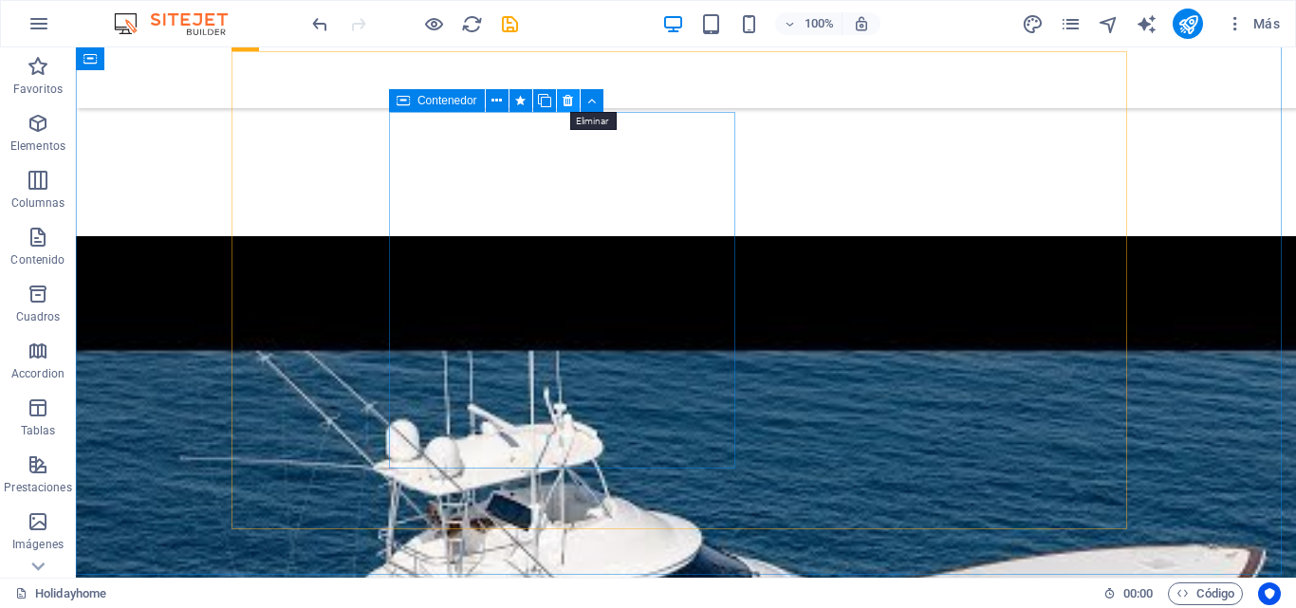
click at [566, 100] on icon at bounding box center [568, 101] width 10 height 20
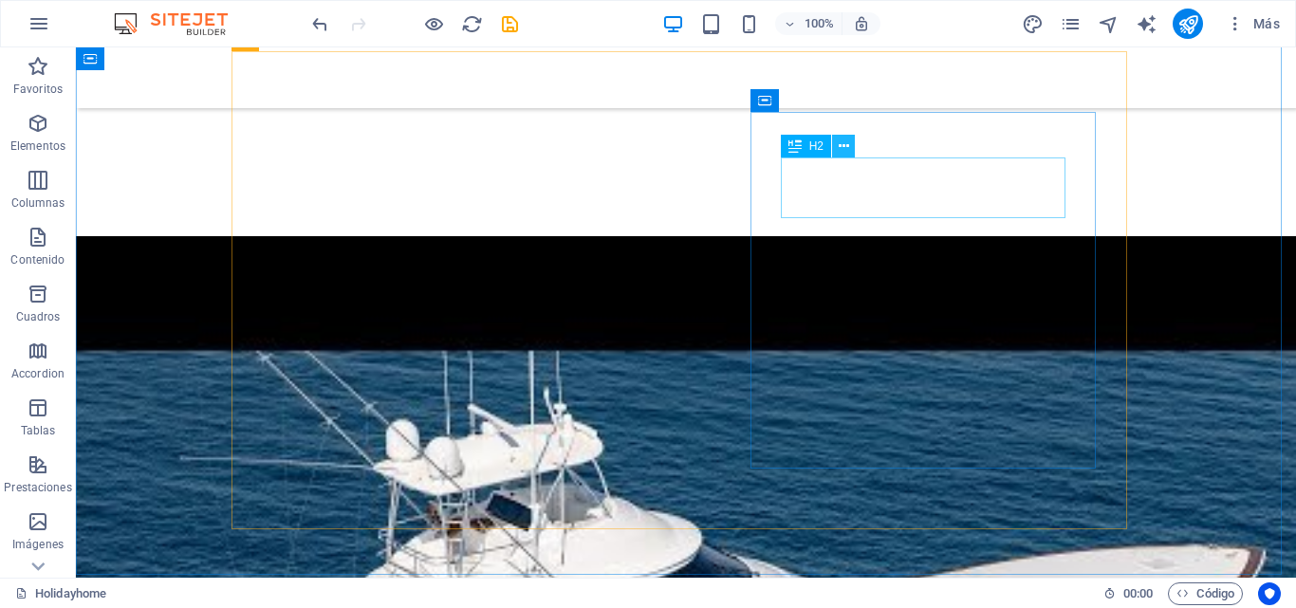
click at [843, 144] on icon at bounding box center [844, 147] width 10 height 20
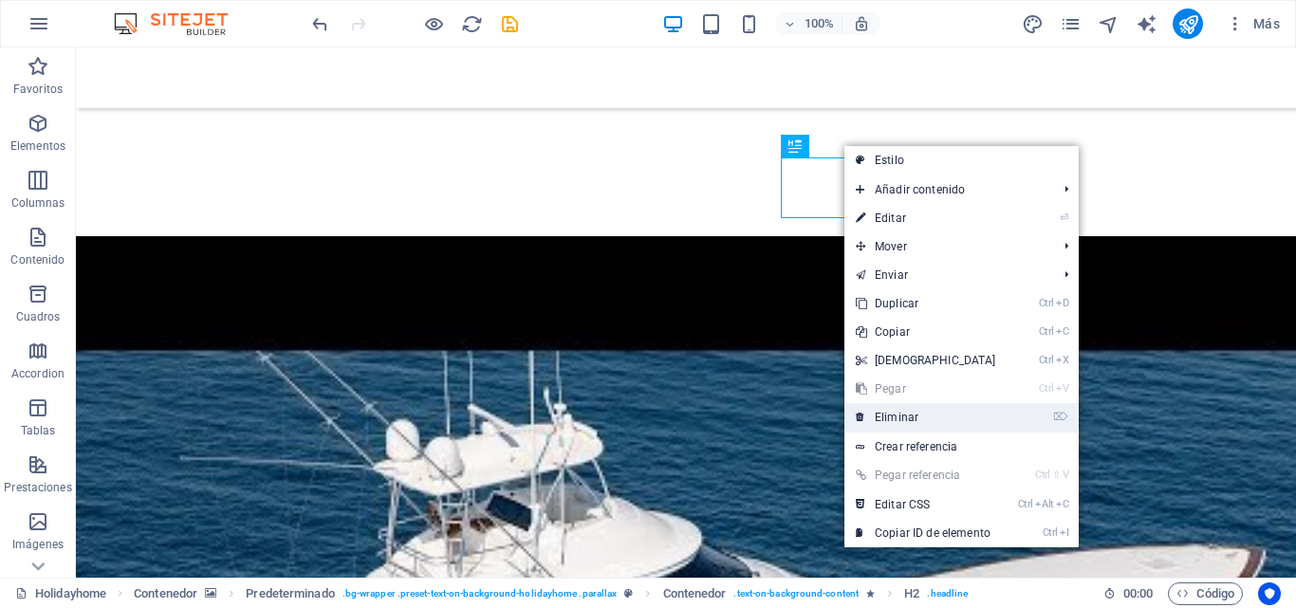
click at [921, 417] on link "⌦ Eliminar" at bounding box center [926, 417] width 163 height 28
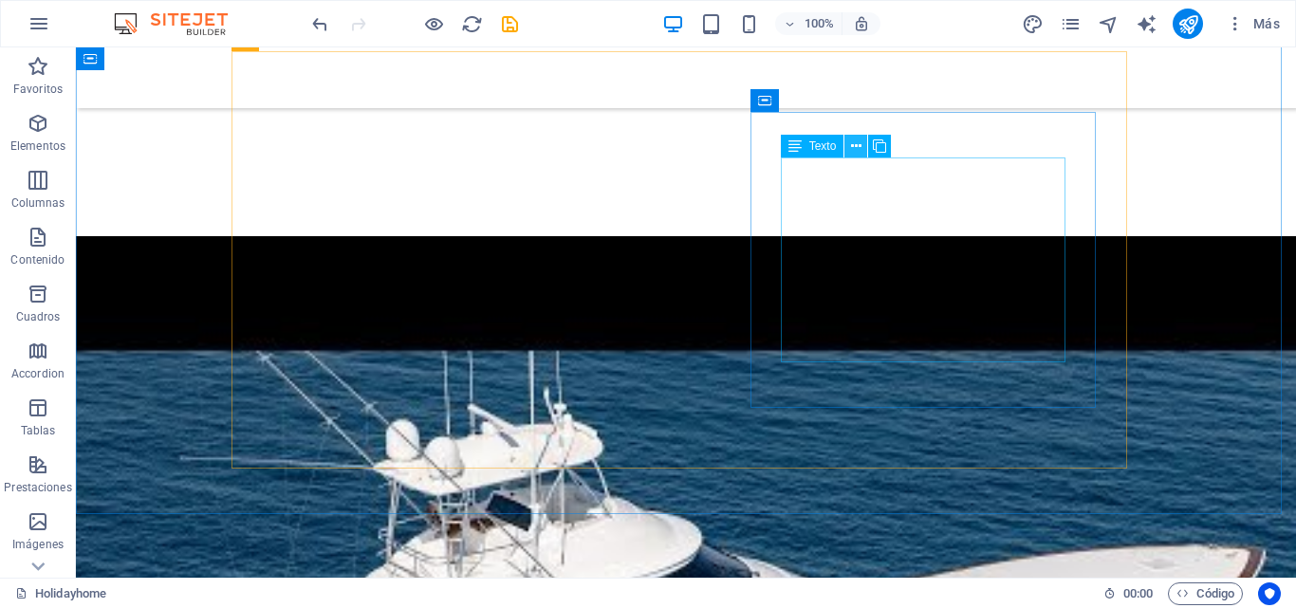
click at [855, 154] on icon at bounding box center [856, 147] width 10 height 20
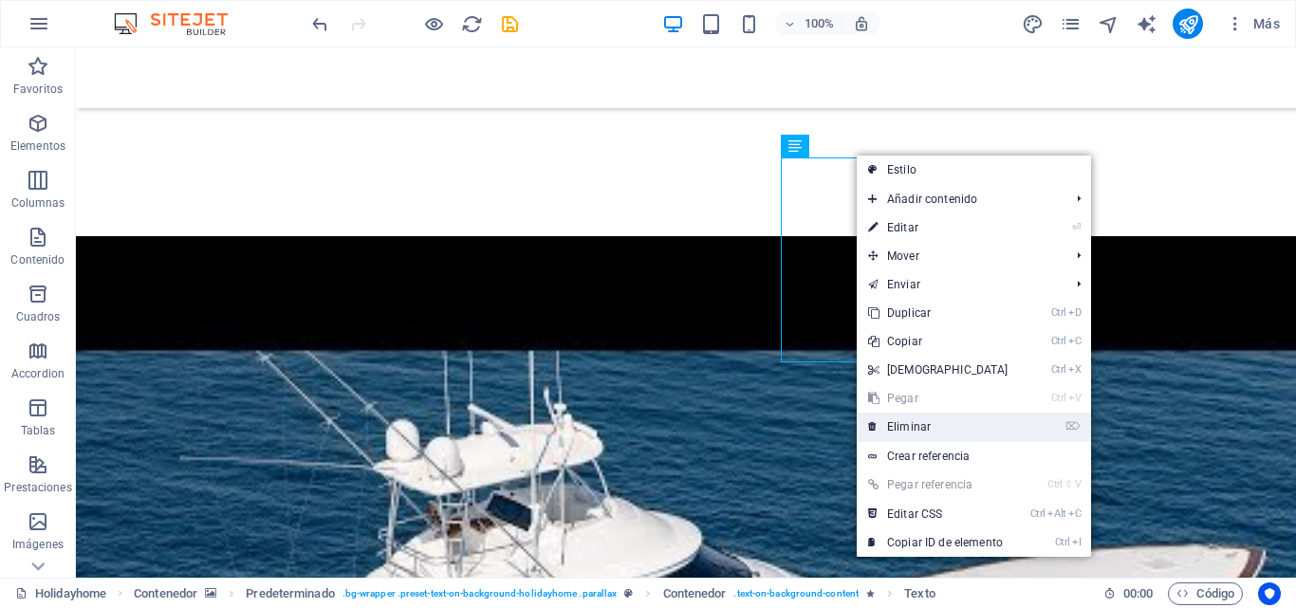
drag, startPoint x: 924, startPoint y: 417, endPoint x: 852, endPoint y: 351, distance: 97.4
click at [924, 417] on link "⌦ Eliminar" at bounding box center [938, 427] width 163 height 28
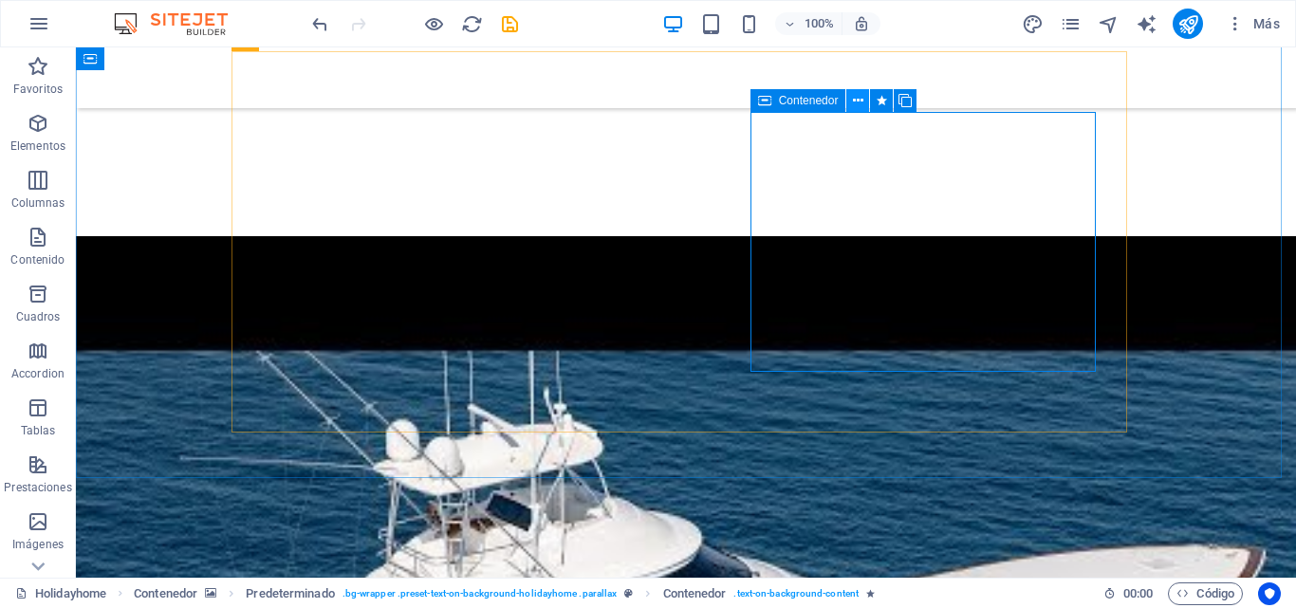
click at [862, 105] on icon at bounding box center [858, 101] width 10 height 20
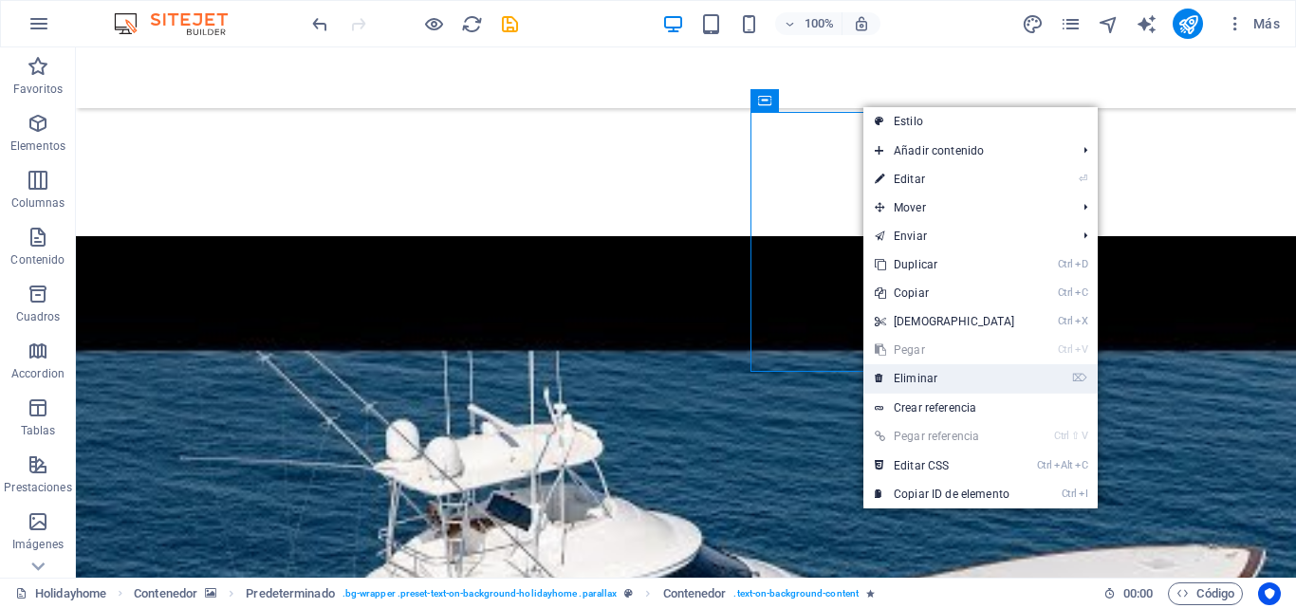
click at [937, 382] on link "⌦ Eliminar" at bounding box center [945, 378] width 163 height 28
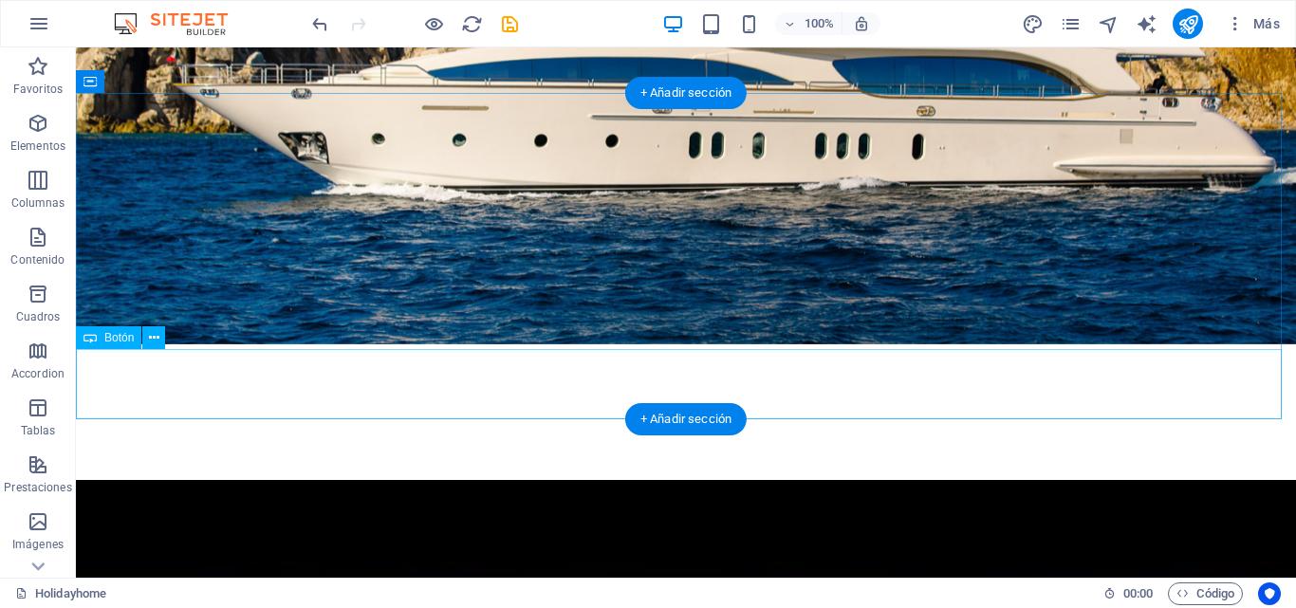
scroll to position [382, 0]
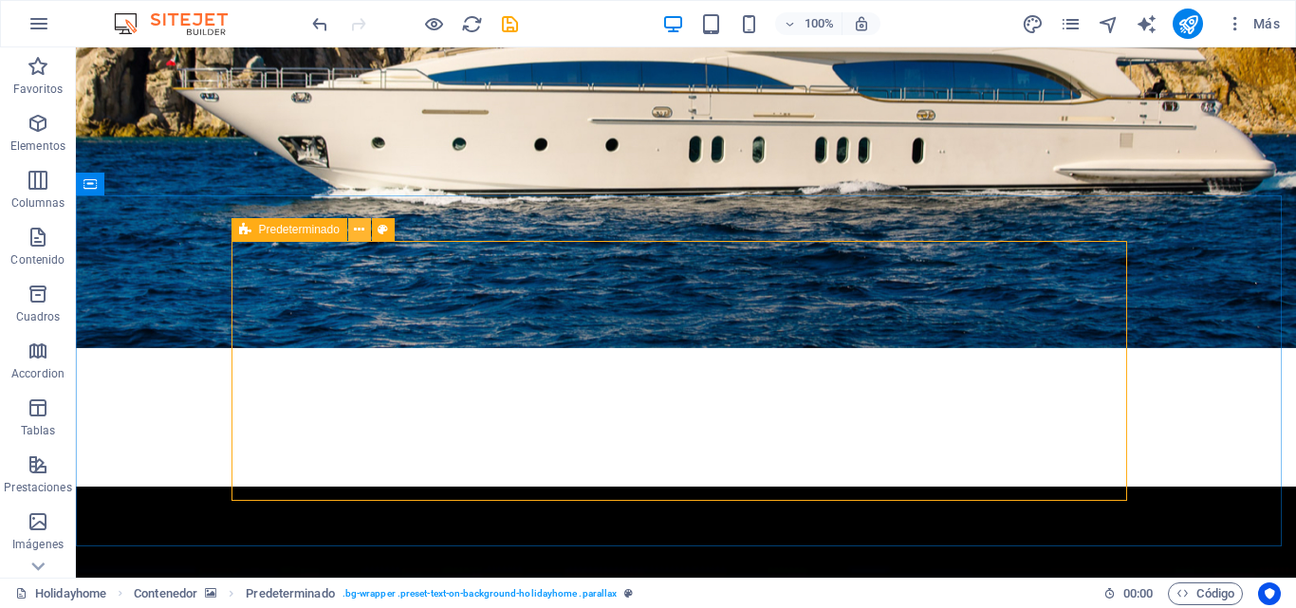
click at [360, 233] on icon at bounding box center [359, 230] width 10 height 20
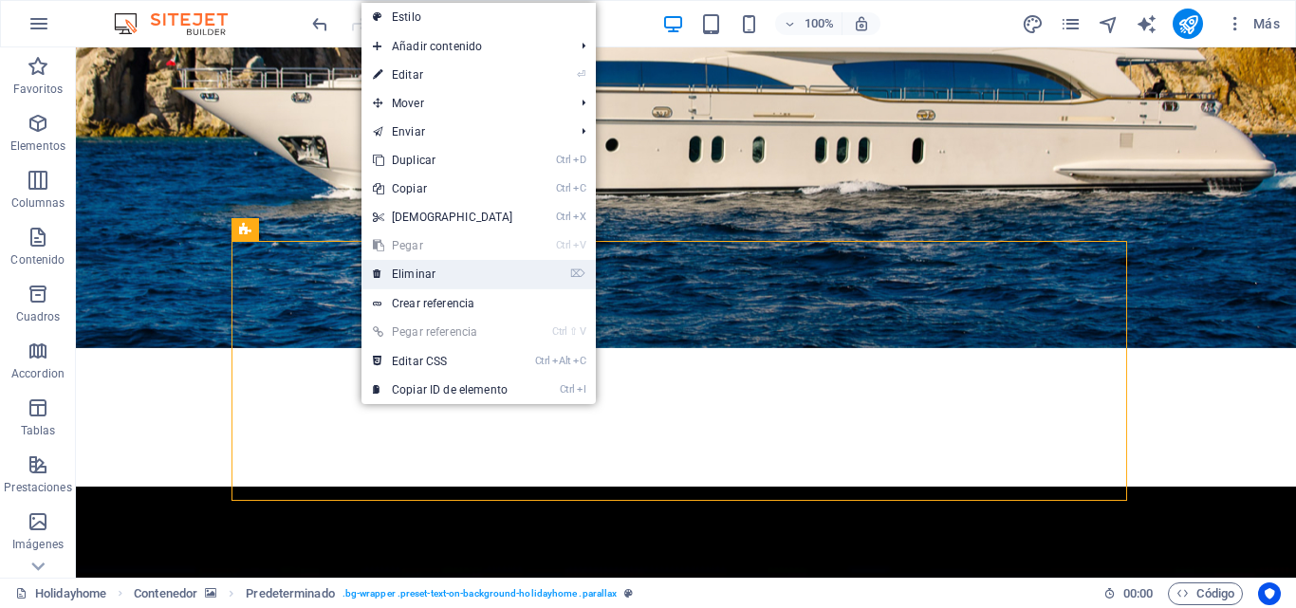
click at [433, 270] on link "⌦ Eliminar" at bounding box center [443, 274] width 163 height 28
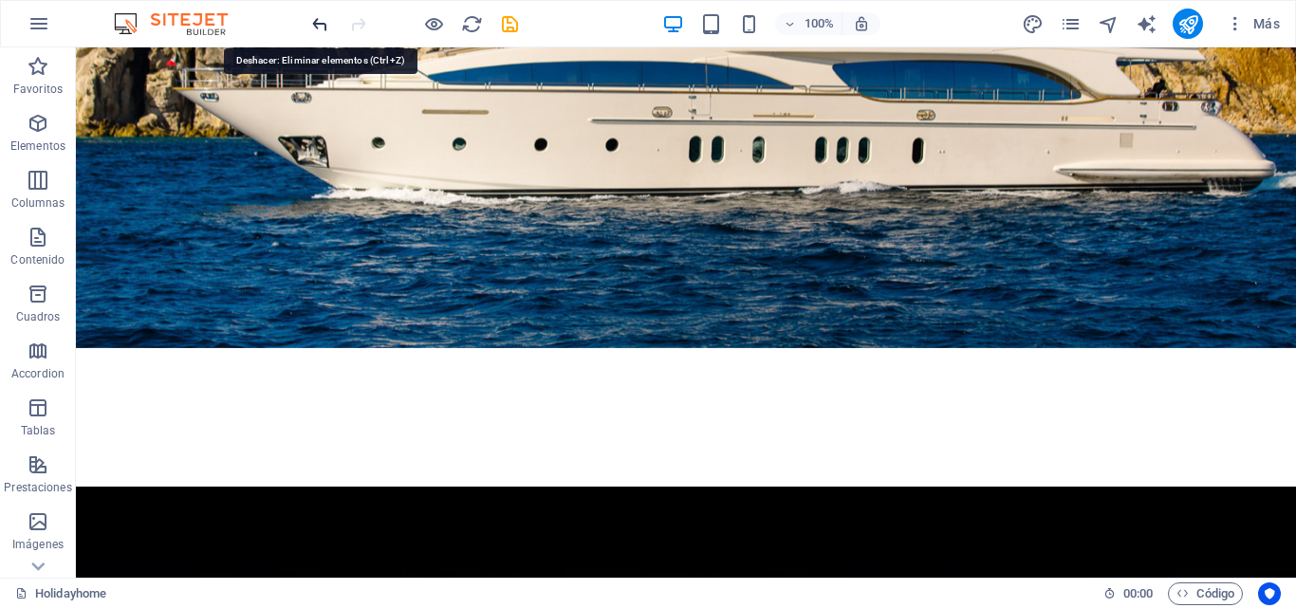
click at [323, 26] on icon "undo" at bounding box center [320, 24] width 22 height 22
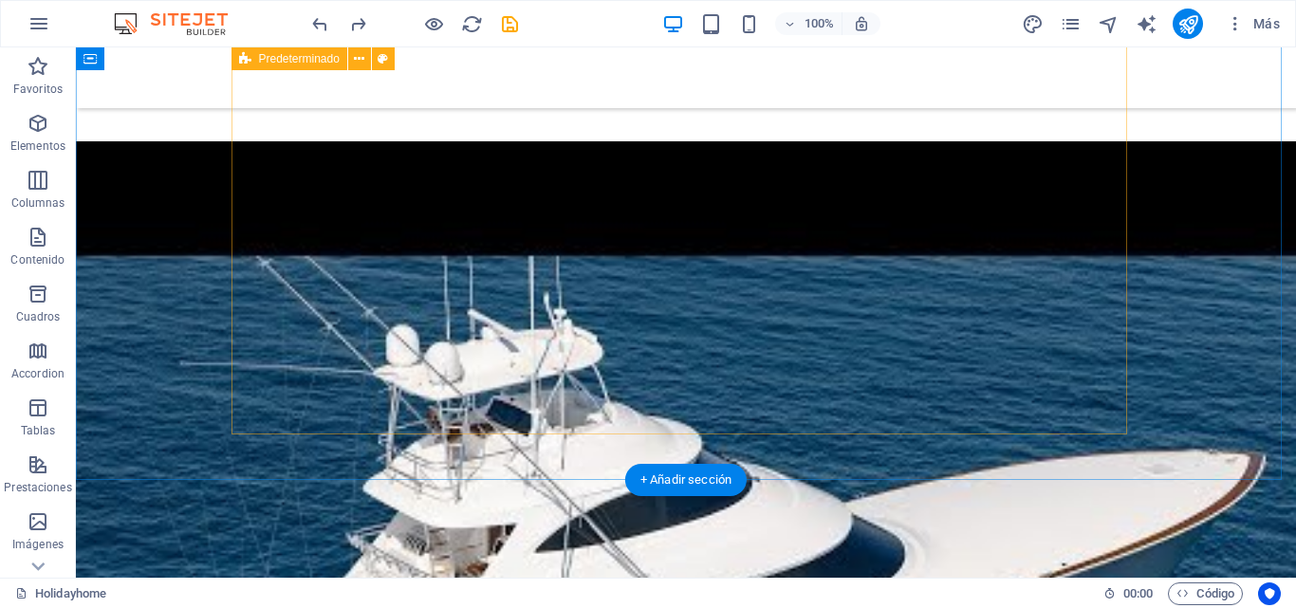
scroll to position [572, 0]
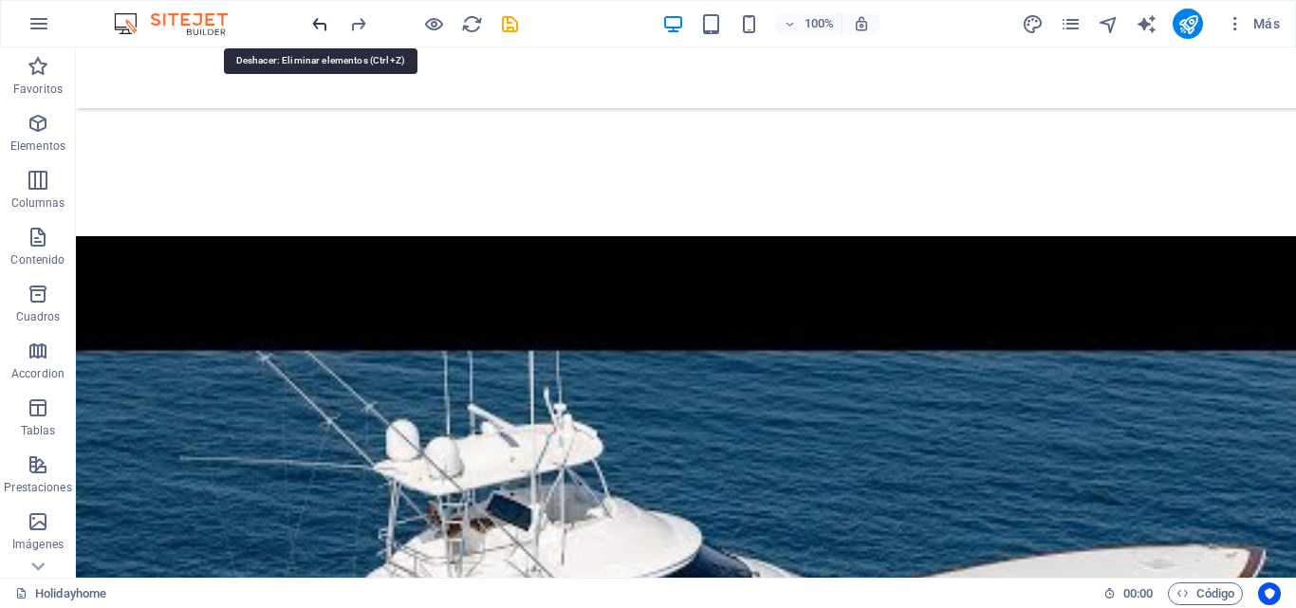
click at [316, 13] on icon "undo" at bounding box center [320, 24] width 22 height 22
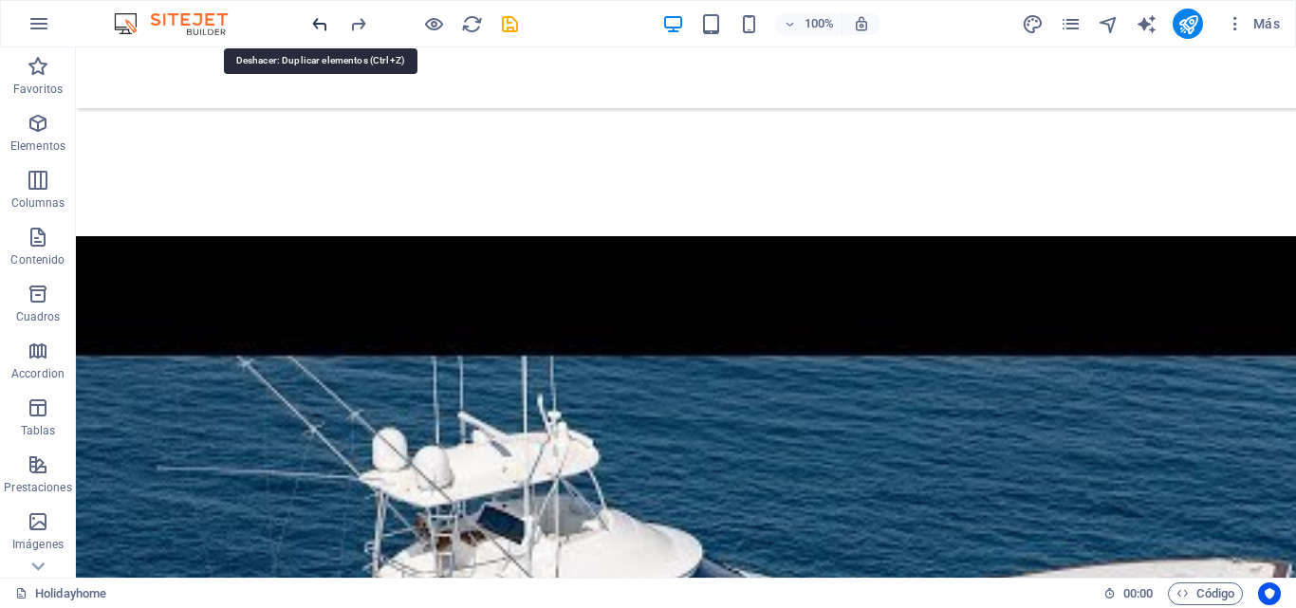
click at [316, 13] on icon "undo" at bounding box center [320, 24] width 22 height 22
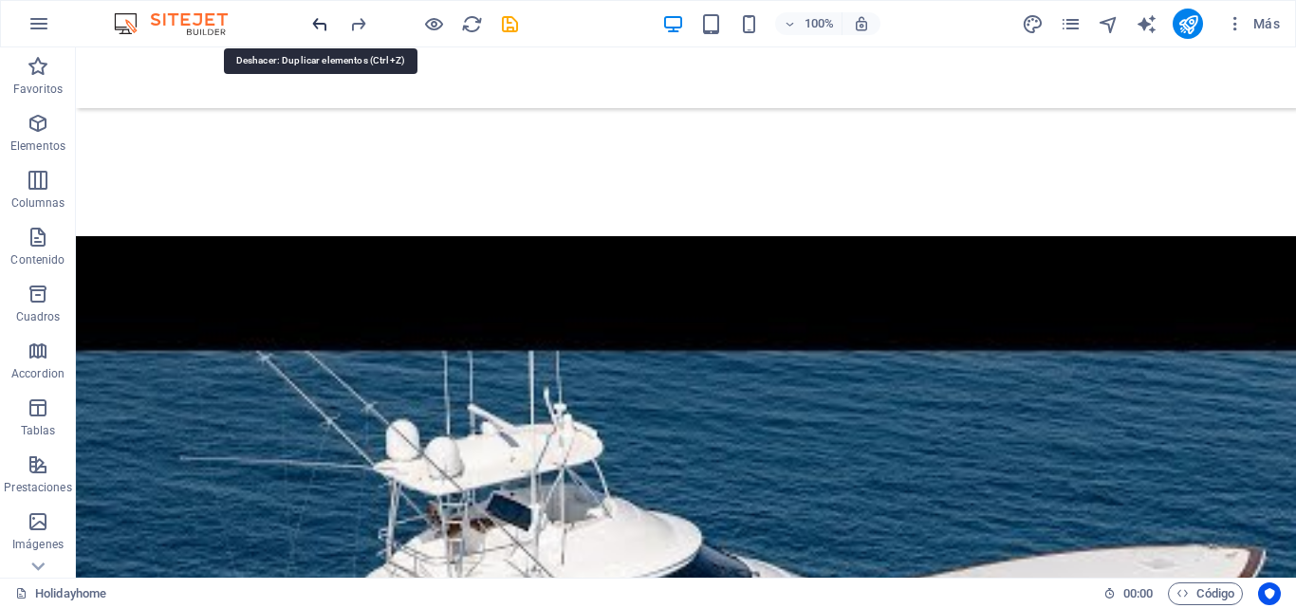
click at [316, 13] on icon "undo" at bounding box center [320, 24] width 22 height 22
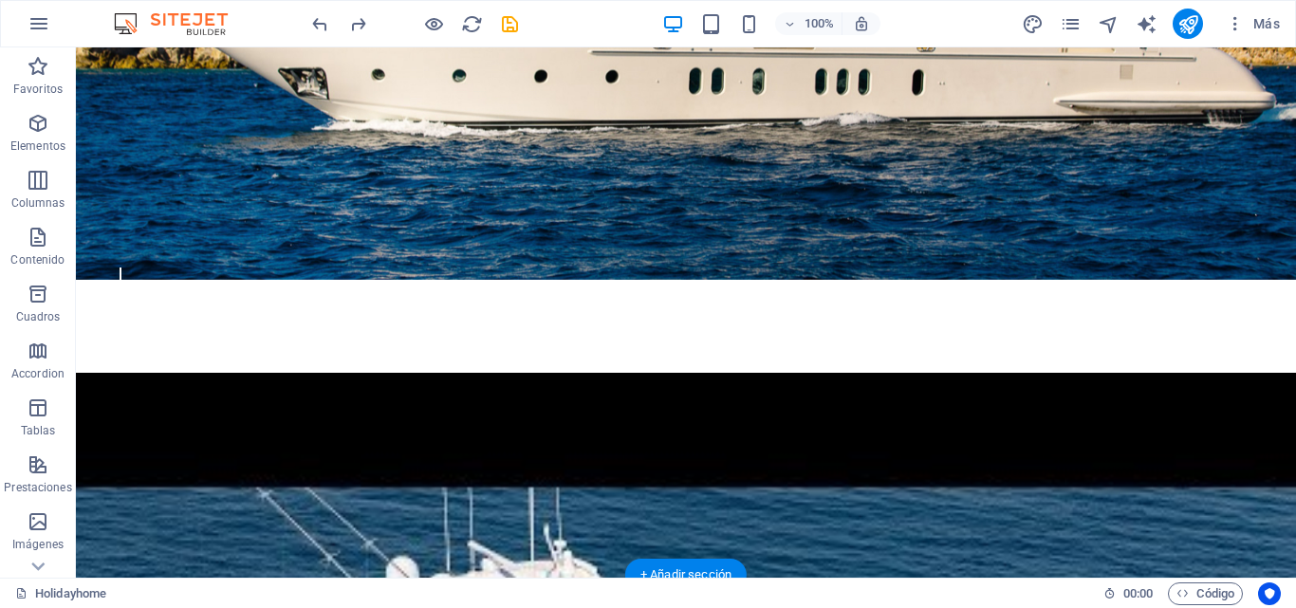
scroll to position [477, 0]
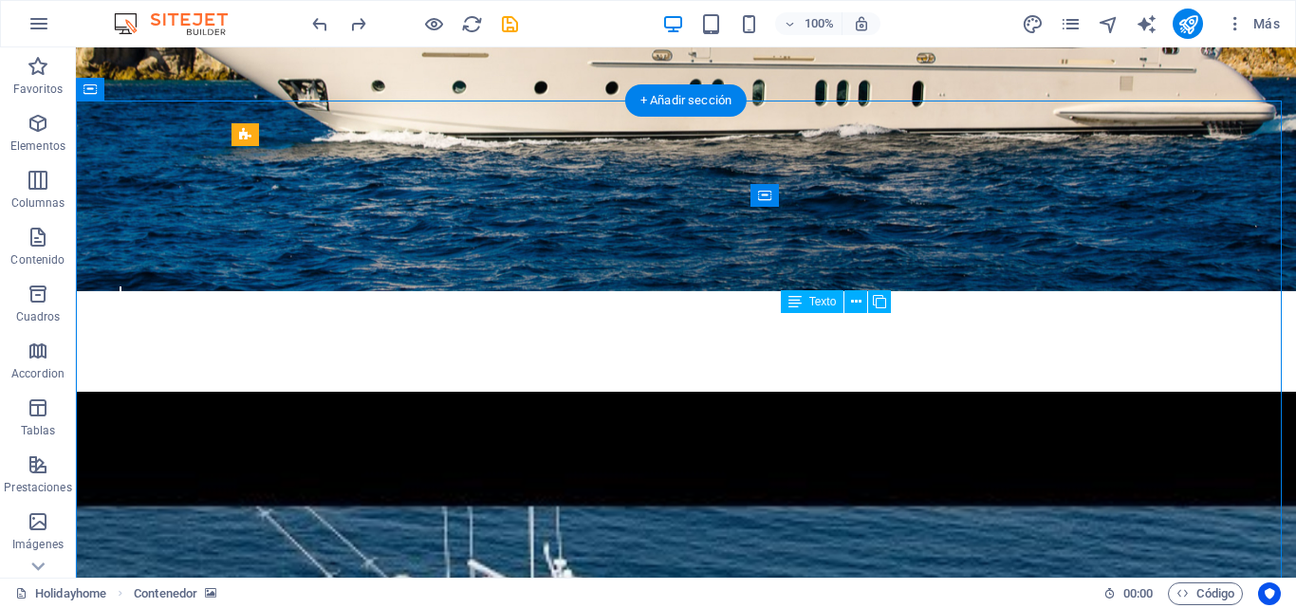
drag, startPoint x: 780, startPoint y: 320, endPoint x: 1021, endPoint y: 467, distance: 282.4
click at [860, 307] on icon at bounding box center [856, 302] width 10 height 20
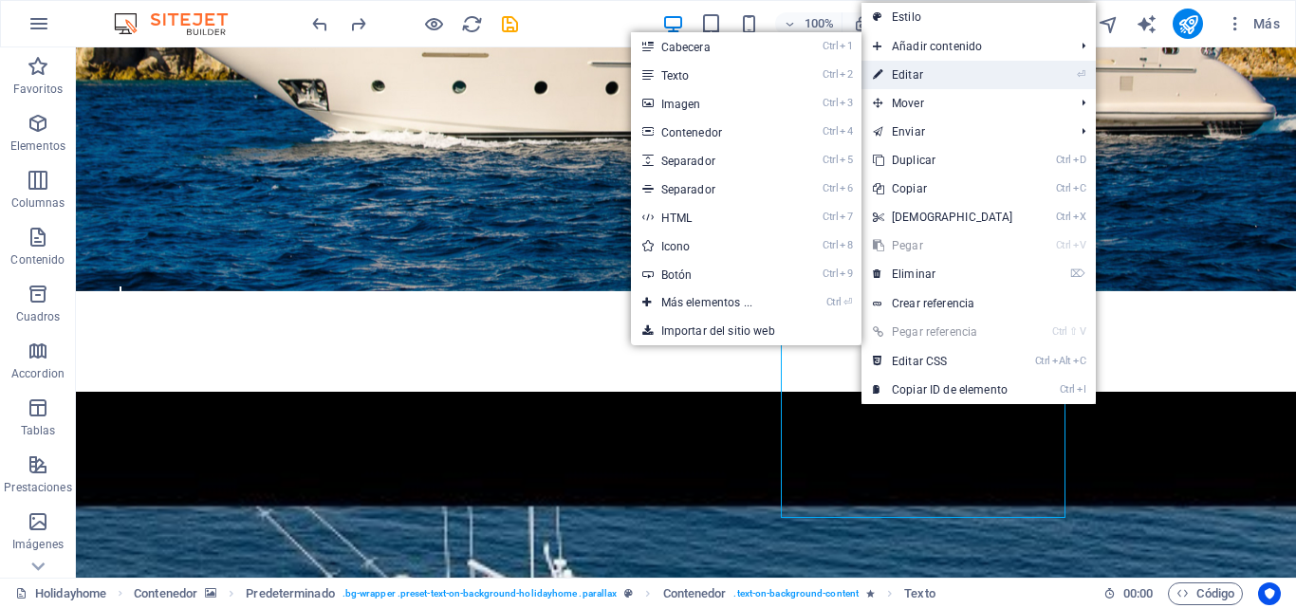
drag, startPoint x: 918, startPoint y: 77, endPoint x: 546, endPoint y: 56, distance: 372.6
click at [918, 77] on link "⏎ Editar" at bounding box center [943, 75] width 163 height 28
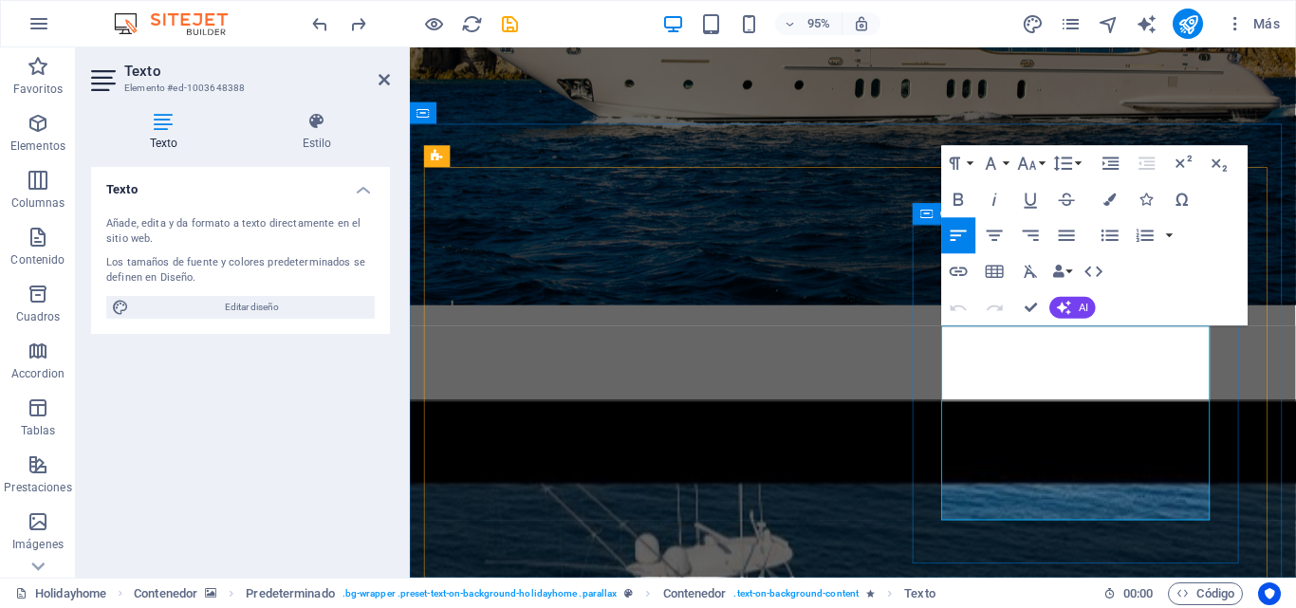
drag, startPoint x: 1117, startPoint y: 517, endPoint x: 962, endPoint y: 285, distance: 279.2
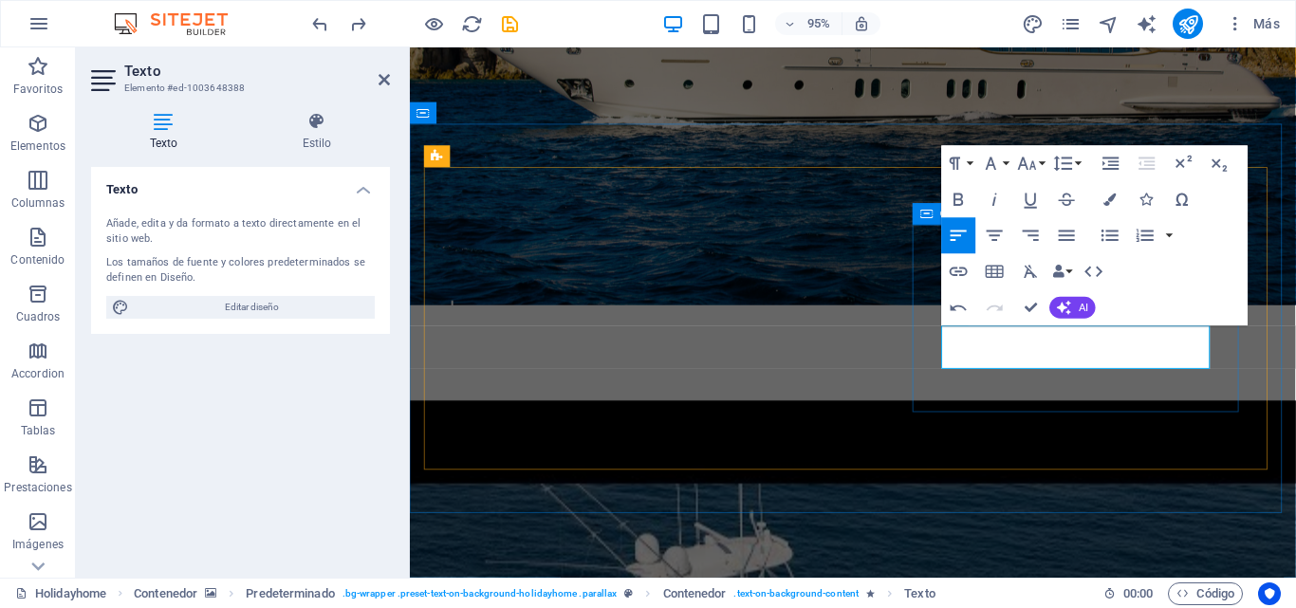
drag, startPoint x: 1051, startPoint y: 369, endPoint x: 945, endPoint y: 278, distance: 140.0
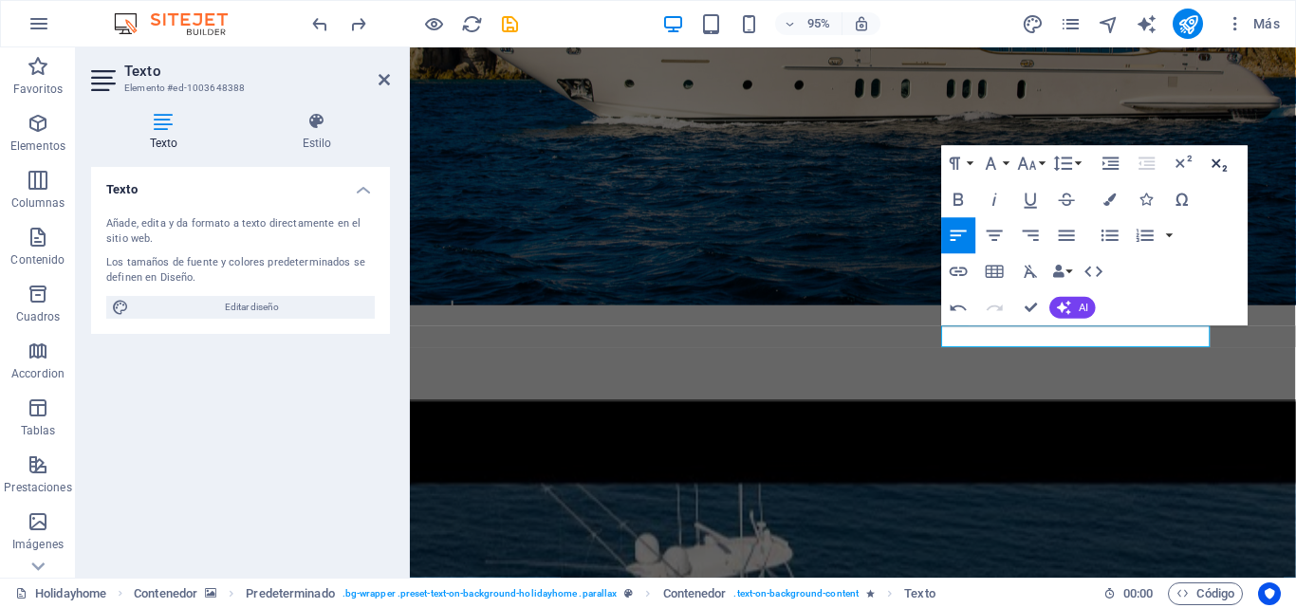
click at [1215, 159] on icon "button" at bounding box center [1220, 164] width 22 height 22
click at [1211, 164] on icon "button" at bounding box center [1220, 164] width 22 height 22
click at [1217, 167] on icon "button" at bounding box center [1220, 164] width 22 height 22
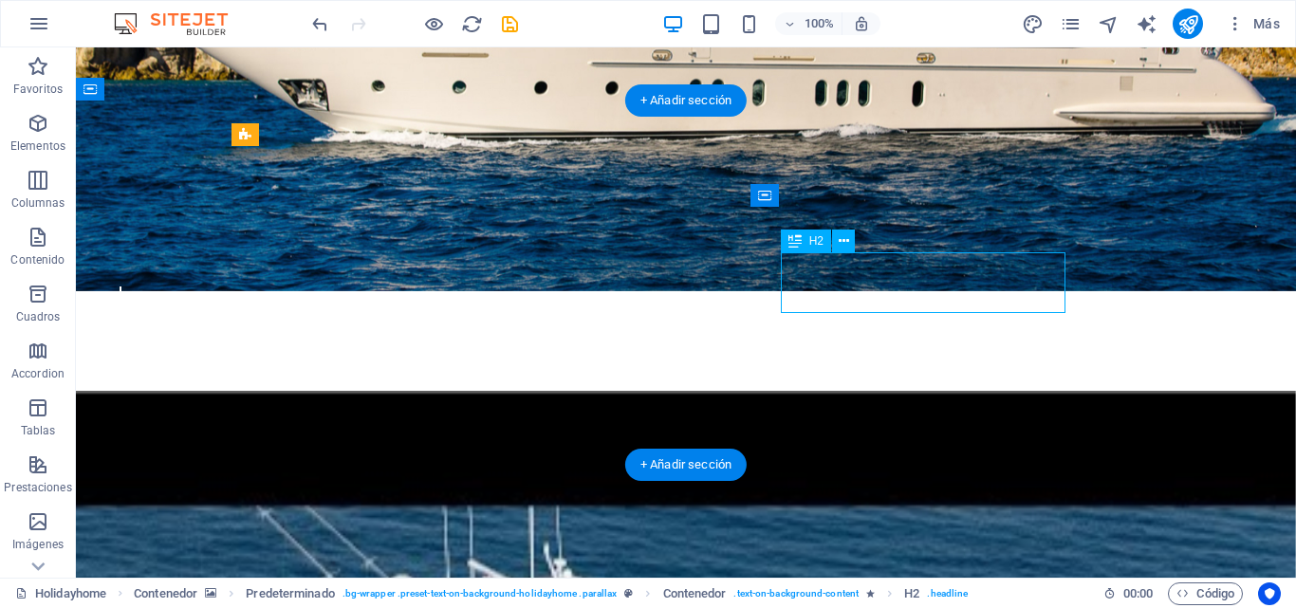
drag, startPoint x: 1018, startPoint y: 274, endPoint x: 855, endPoint y: 288, distance: 163.8
drag, startPoint x: 789, startPoint y: 275, endPoint x: 1012, endPoint y: 272, distance: 223.0
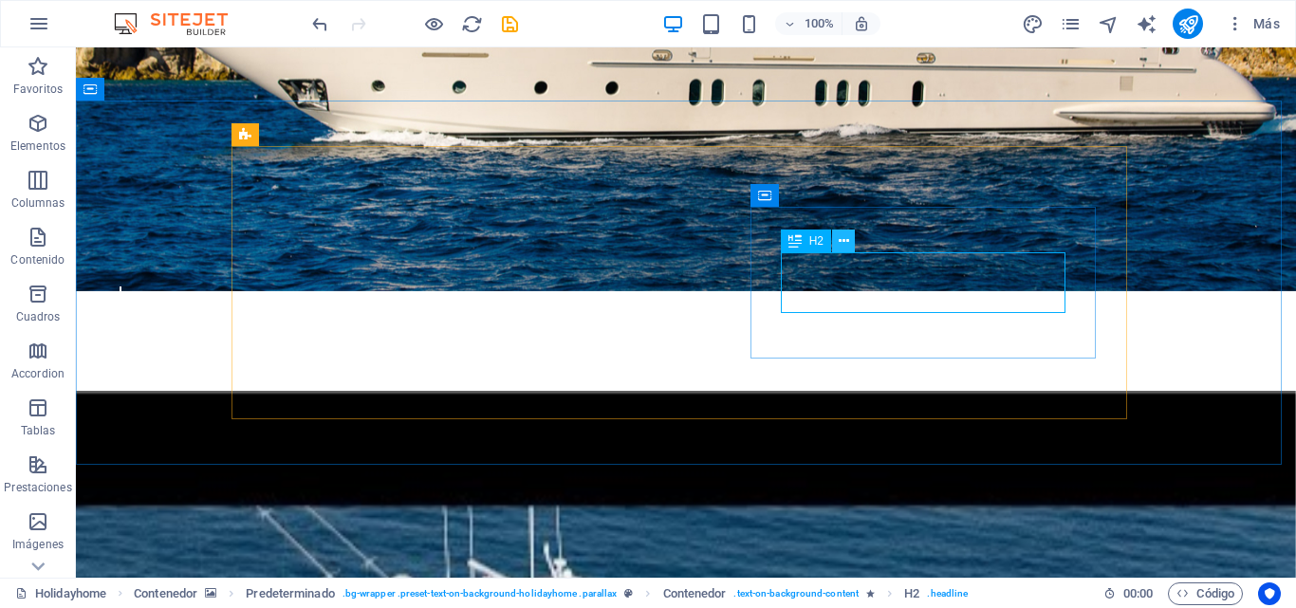
click at [839, 246] on icon at bounding box center [844, 242] width 10 height 20
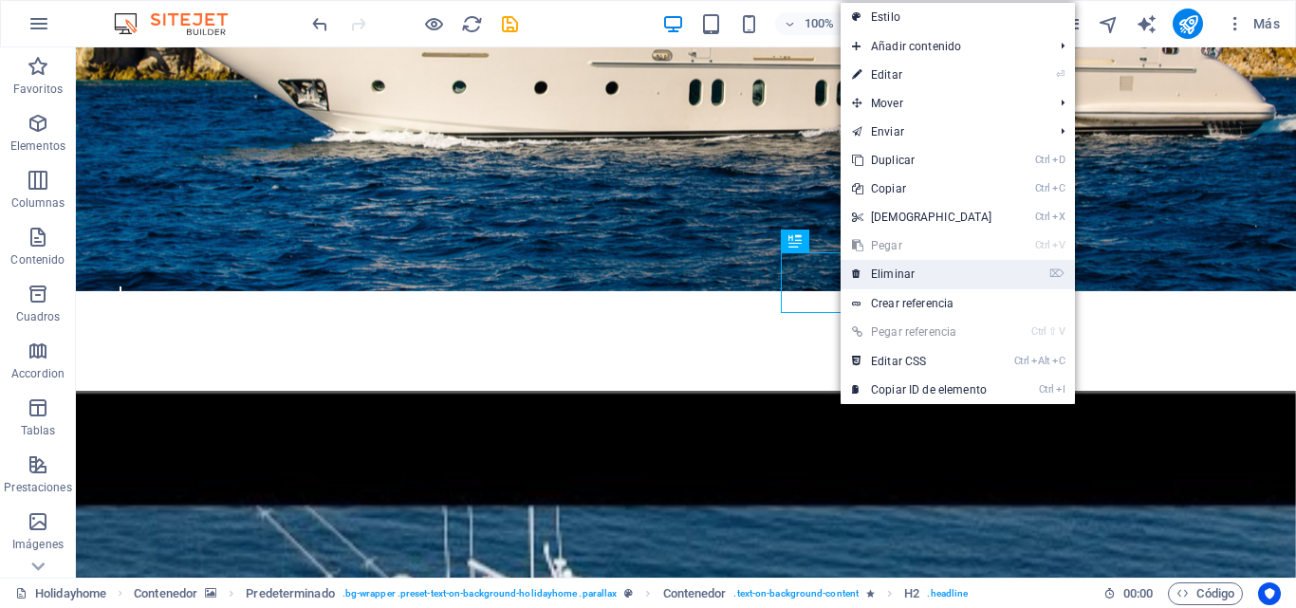
click at [894, 278] on link "⌦ Eliminar" at bounding box center [922, 274] width 163 height 28
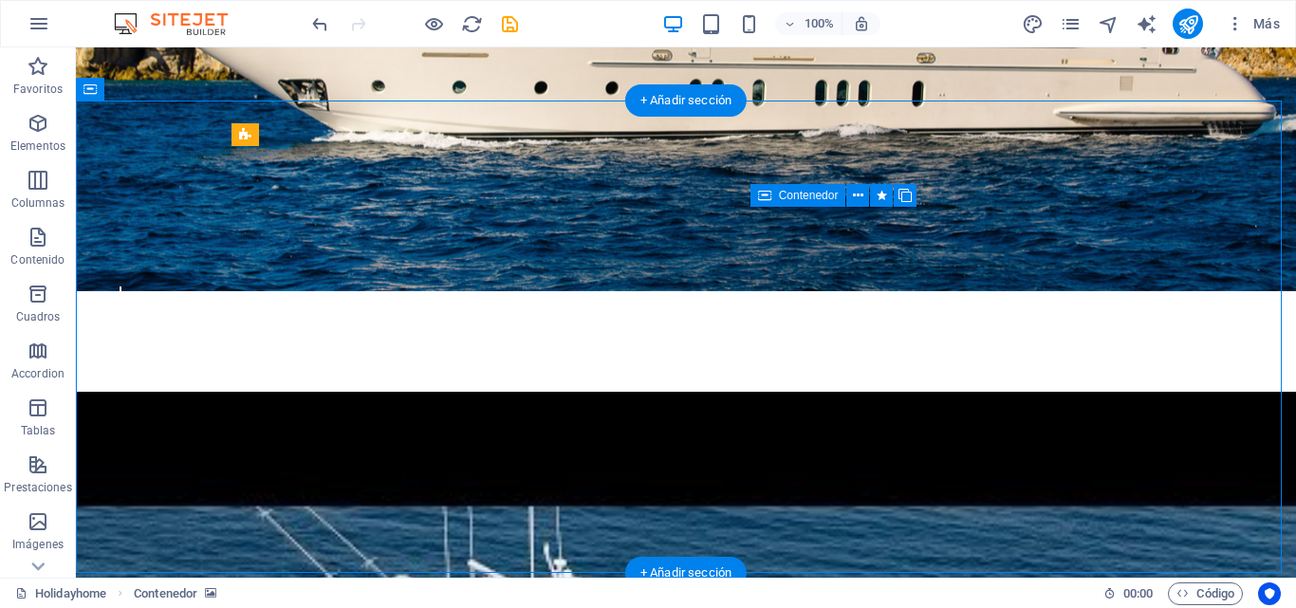
drag, startPoint x: 809, startPoint y: 269, endPoint x: 992, endPoint y: 298, distance: 184.6
click at [850, 204] on button at bounding box center [857, 195] width 23 height 23
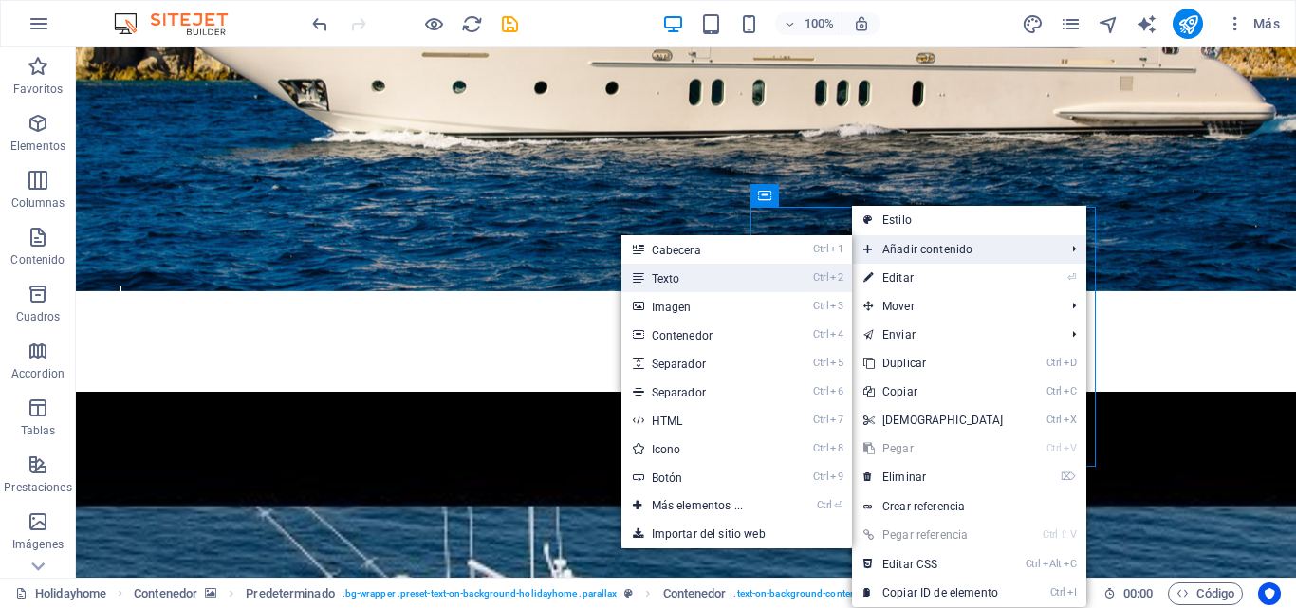
click at [686, 286] on link "Ctrl 2 Texto" at bounding box center [701, 278] width 159 height 28
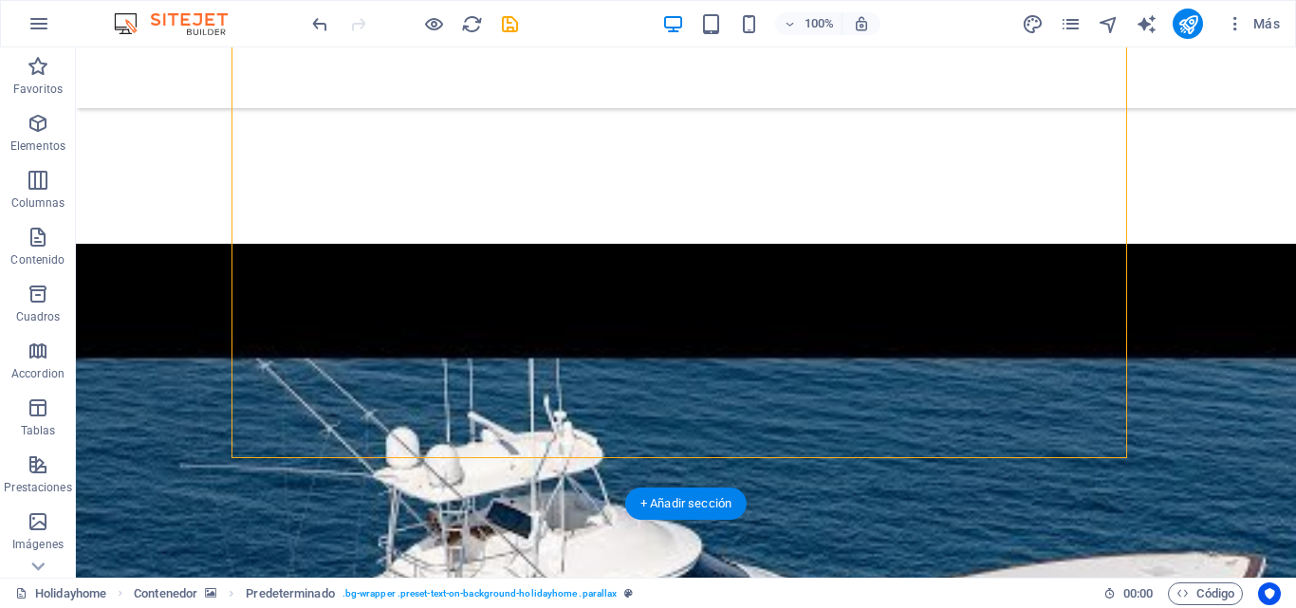
scroll to position [545, 0]
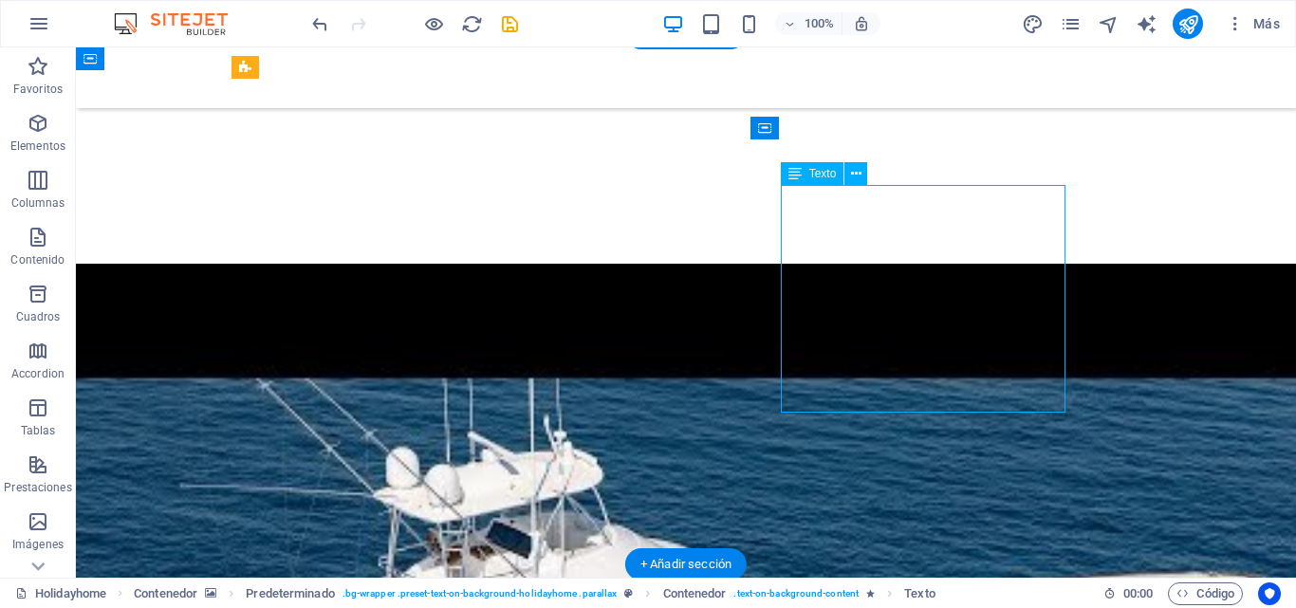
drag, startPoint x: 937, startPoint y: 384, endPoint x: 883, endPoint y: 390, distance: 53.4
click at [856, 165] on icon at bounding box center [856, 174] width 10 height 20
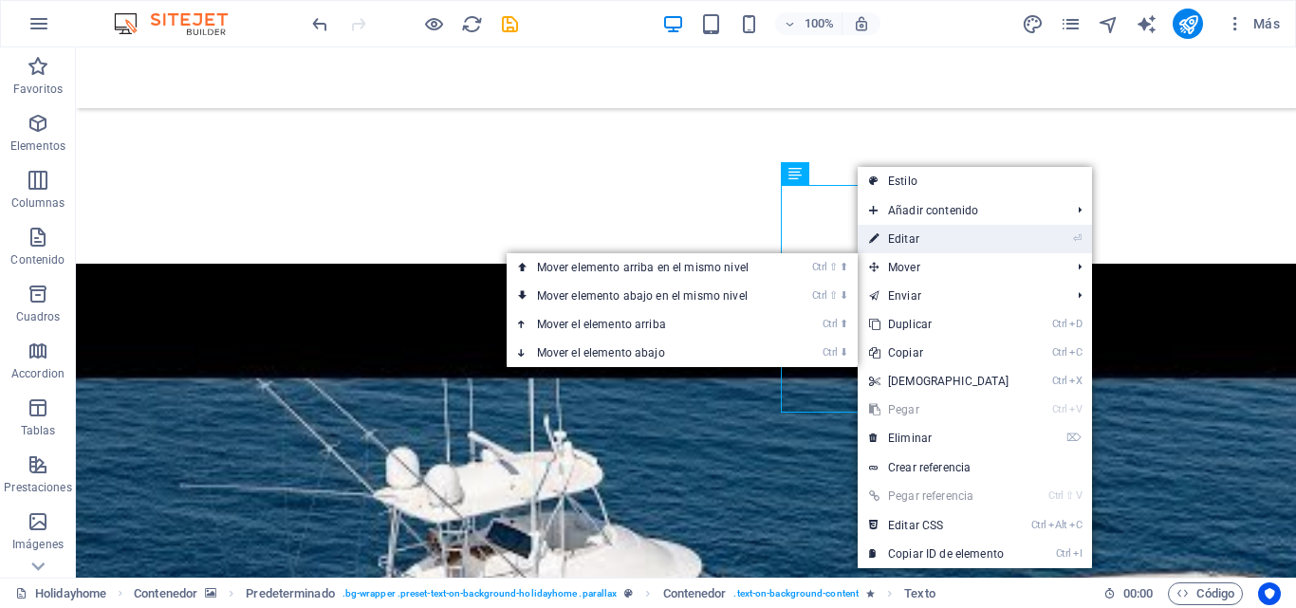
click at [923, 242] on link "⏎ Editar" at bounding box center [939, 239] width 163 height 28
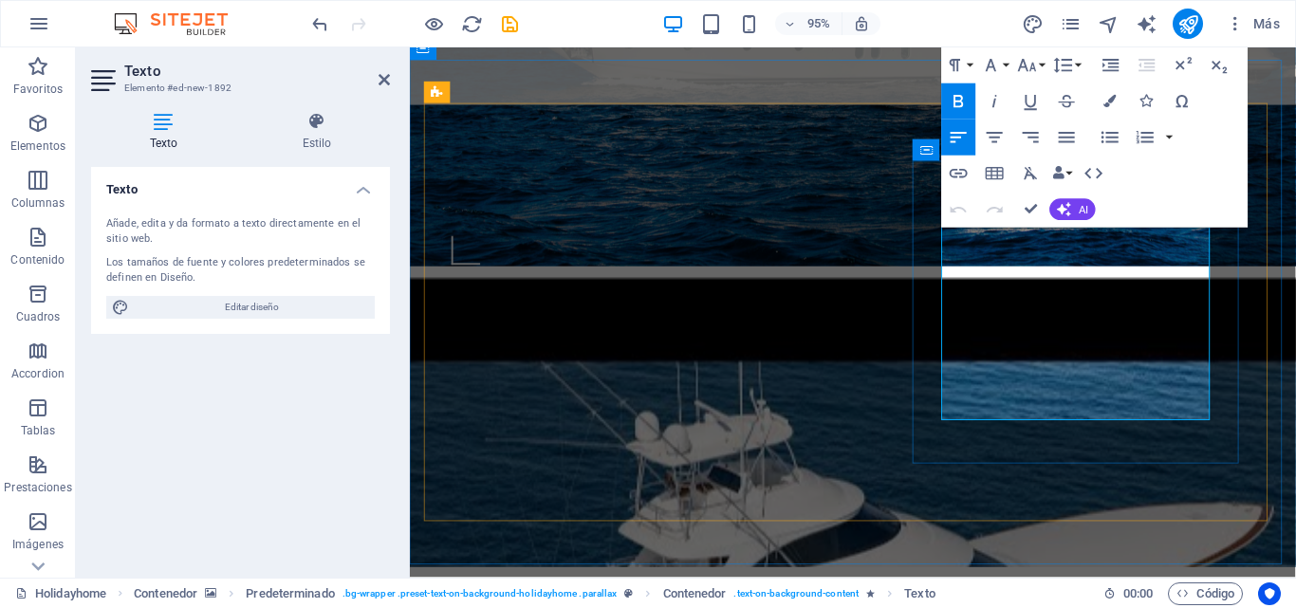
drag, startPoint x: 1124, startPoint y: 417, endPoint x: 971, endPoint y: 298, distance: 194.2
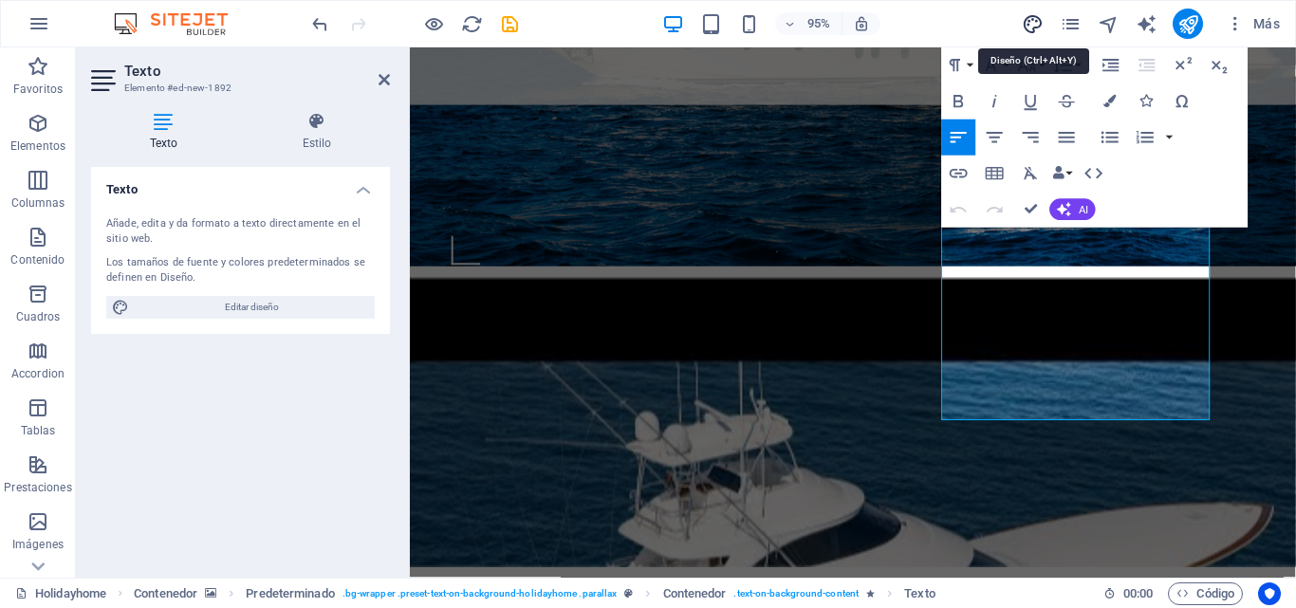
drag, startPoint x: 1035, startPoint y: 23, endPoint x: 894, endPoint y: 164, distance: 200.0
click at [1035, 23] on icon "design" at bounding box center [1033, 24] width 22 height 22
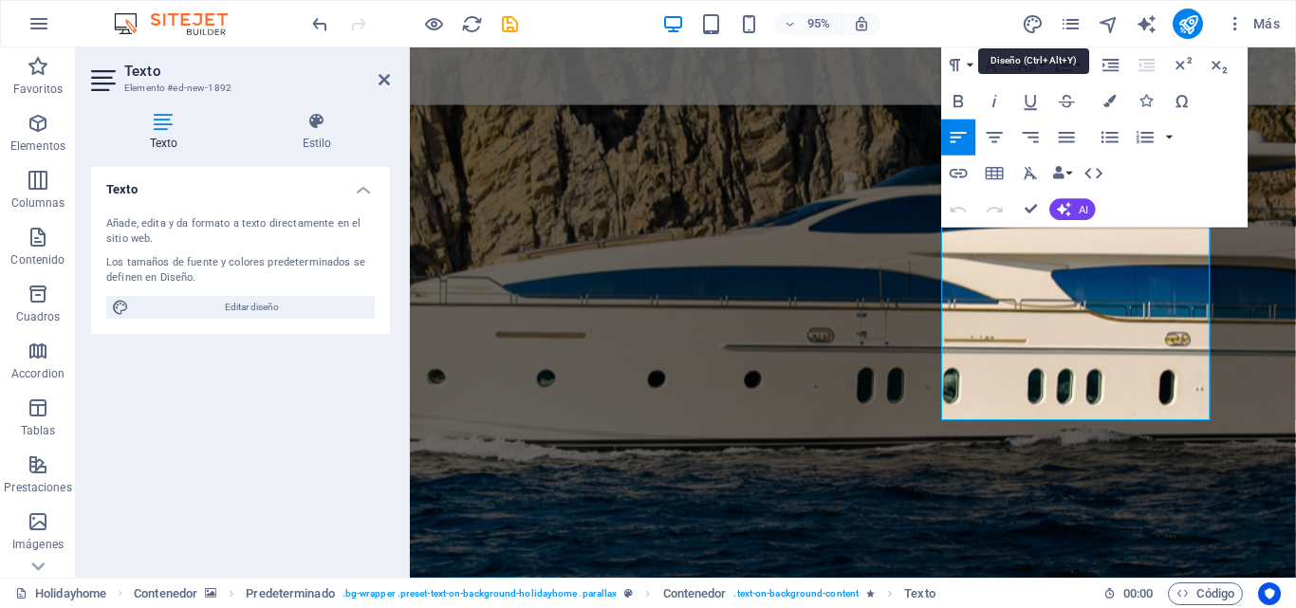
select select "rem"
select select "400"
select select "px"
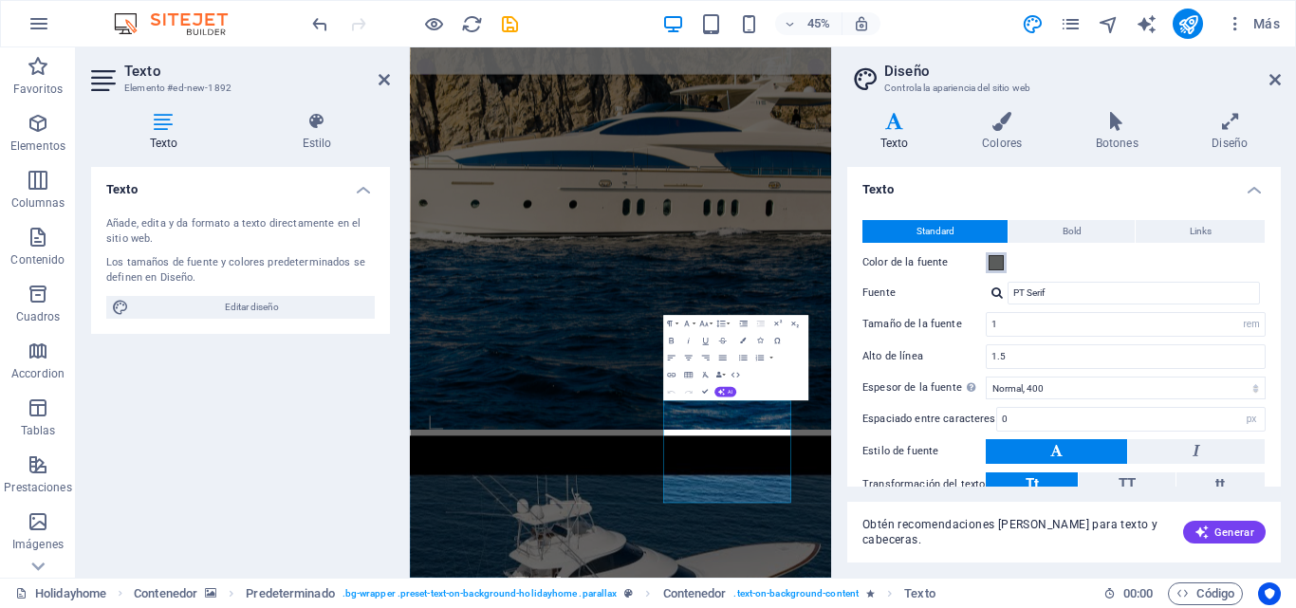
click at [995, 261] on span at bounding box center [996, 262] width 15 height 15
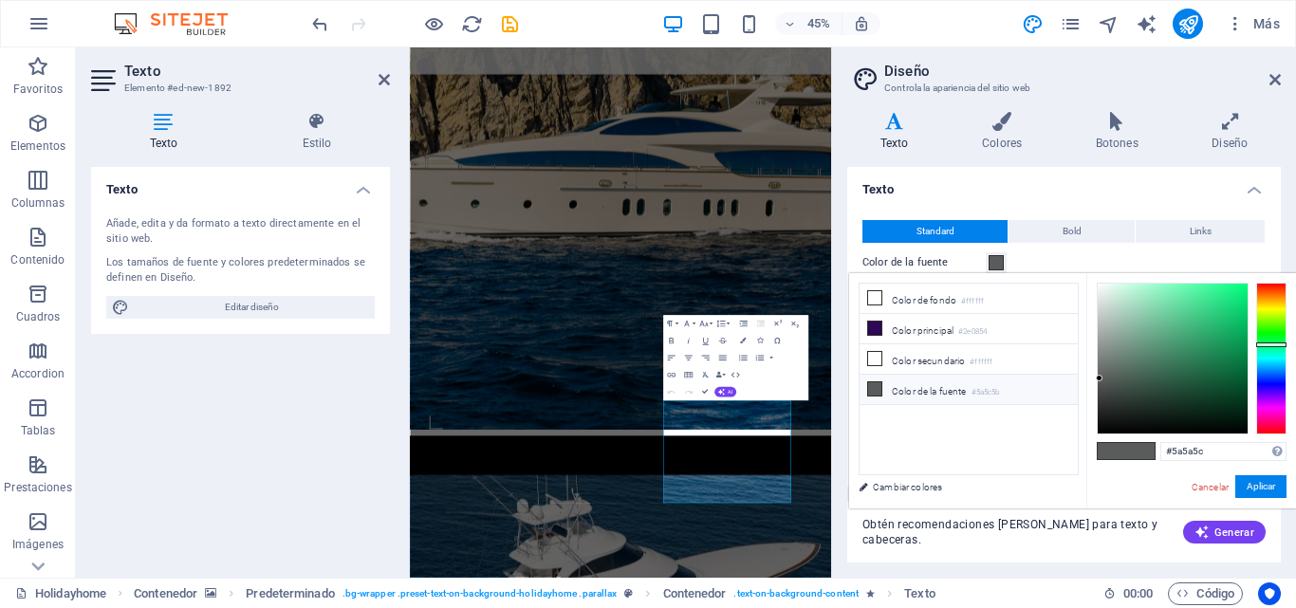
click at [1271, 381] on div at bounding box center [1271, 359] width 30 height 152
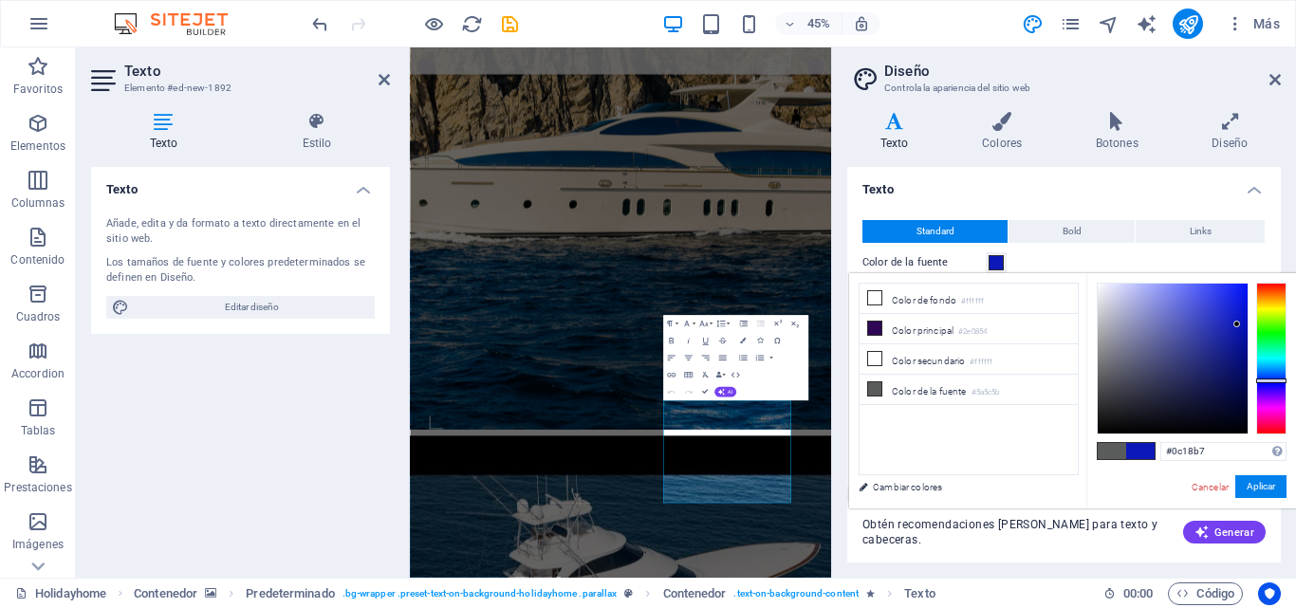
drag, startPoint x: 1099, startPoint y: 375, endPoint x: 1237, endPoint y: 325, distance: 147.4
click at [1237, 325] on div at bounding box center [1237, 324] width 7 height 7
drag, startPoint x: 1236, startPoint y: 320, endPoint x: 1238, endPoint y: 351, distance: 31.4
click at [1238, 351] on div at bounding box center [1173, 359] width 150 height 150
type input "#08208a"
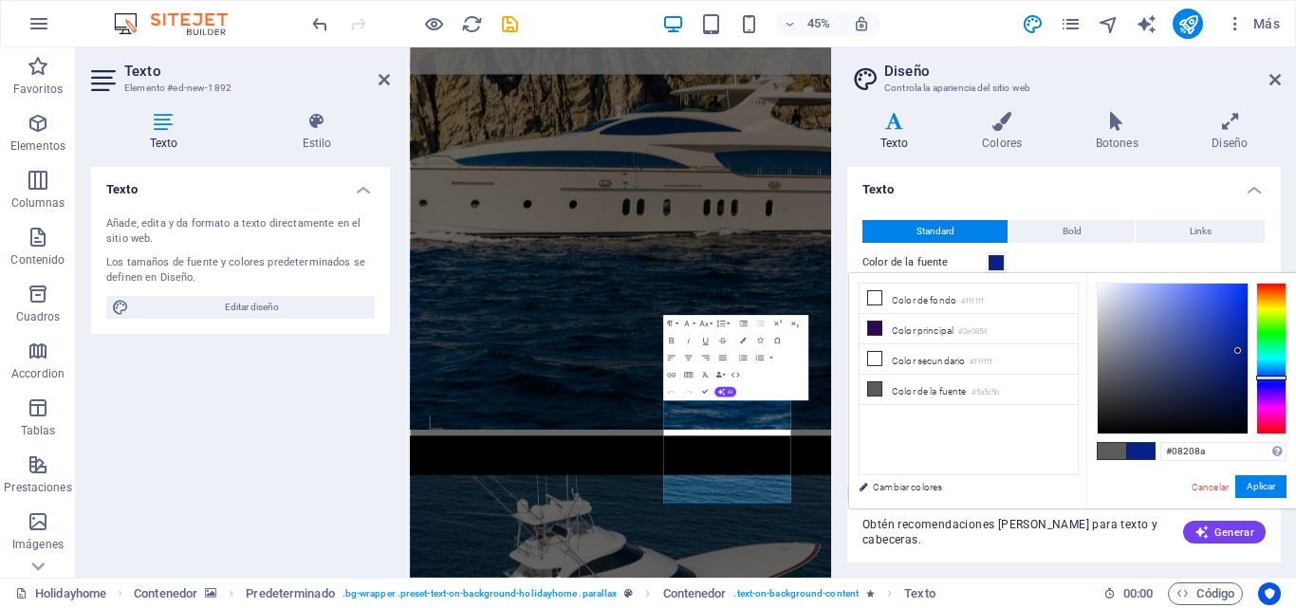
click at [1282, 378] on div at bounding box center [1271, 378] width 30 height 5
click at [1140, 452] on span at bounding box center [1140, 451] width 28 height 16
click at [1256, 485] on button "Aplicar" at bounding box center [1261, 486] width 51 height 23
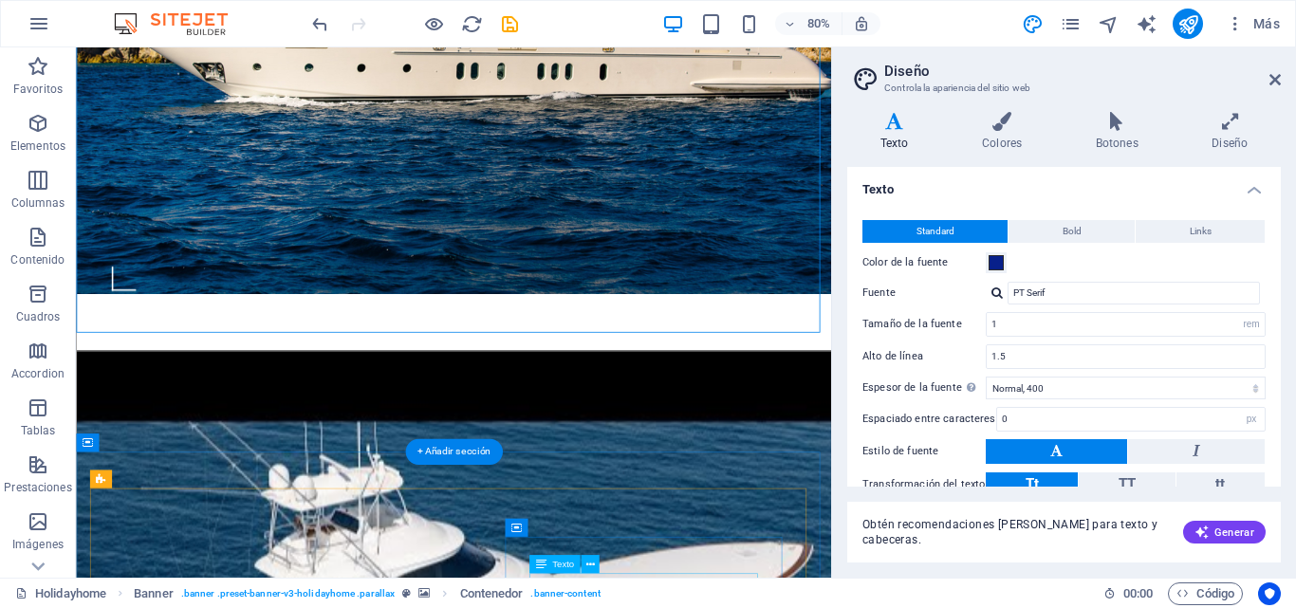
scroll to position [597, 0]
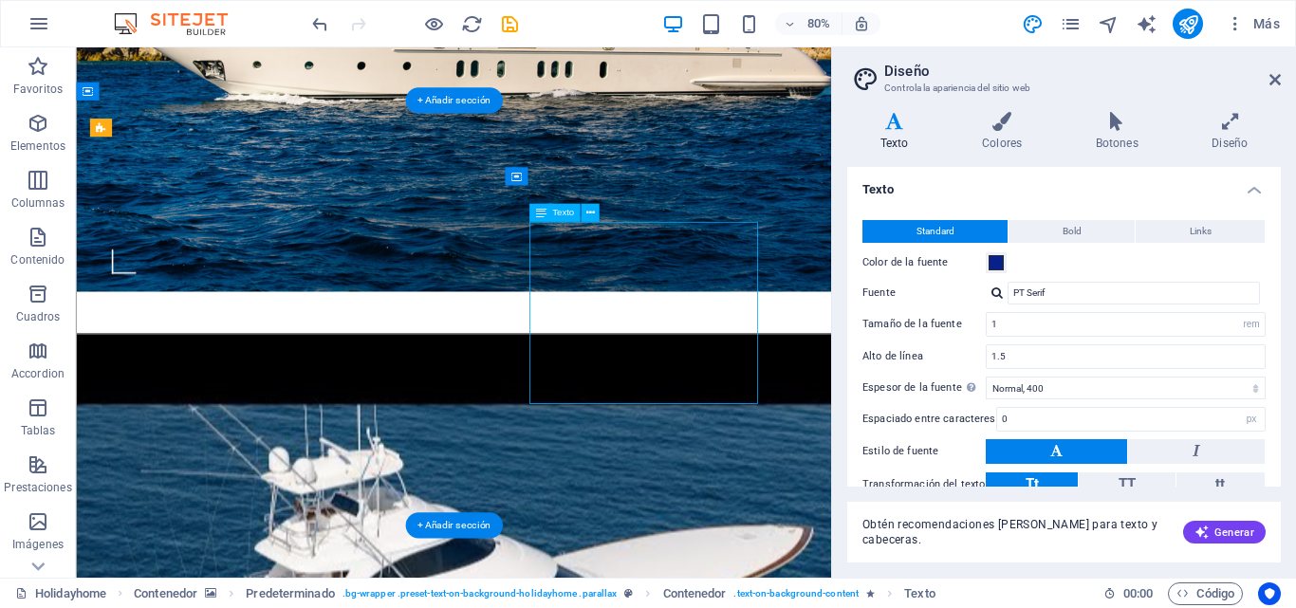
drag, startPoint x: 845, startPoint y: 472, endPoint x: 728, endPoint y: 443, distance: 120.1
drag, startPoint x: 879, startPoint y: 311, endPoint x: 807, endPoint y: 315, distance: 72.2
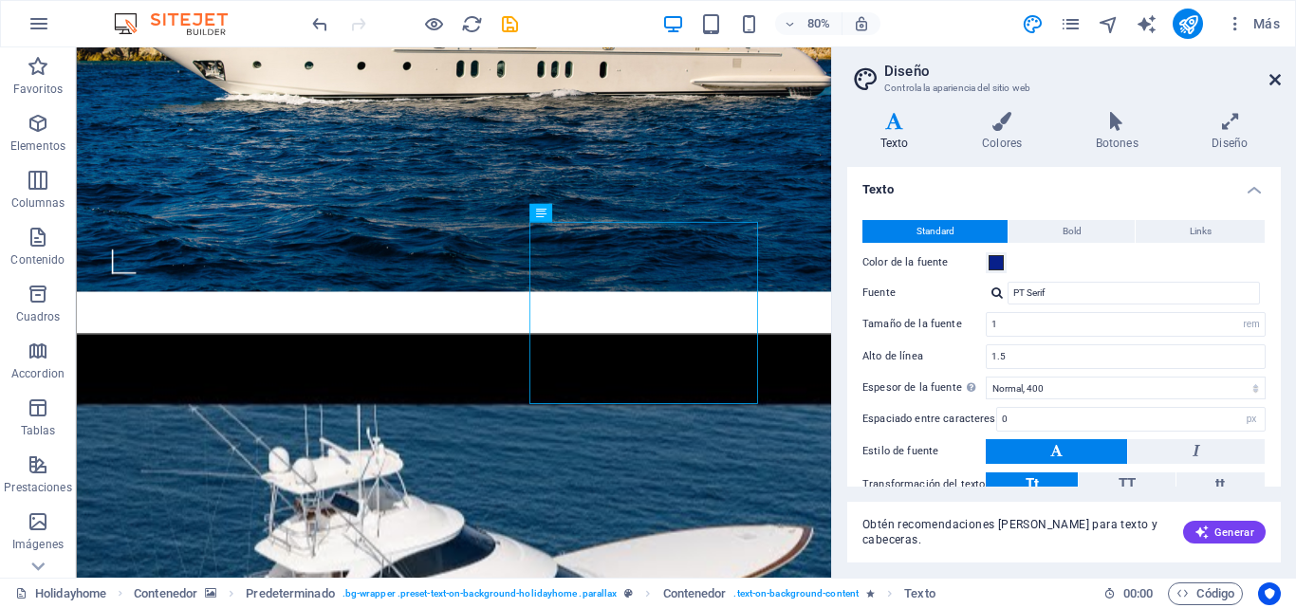
click at [1277, 77] on icon at bounding box center [1275, 79] width 11 height 15
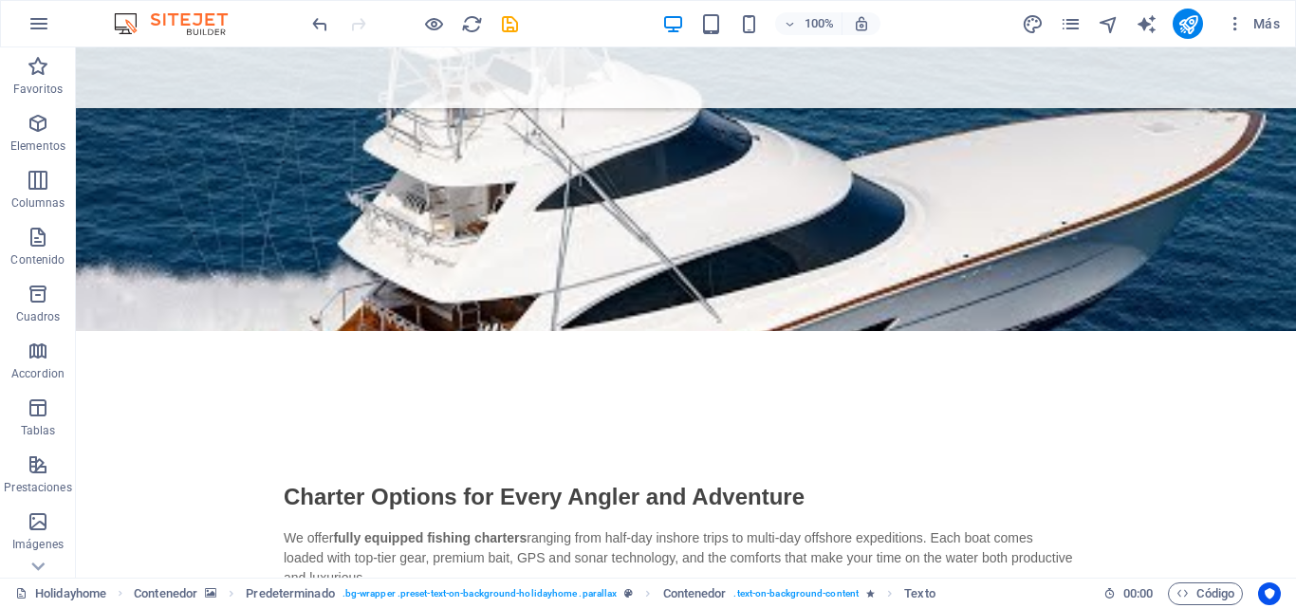
scroll to position [973, 0]
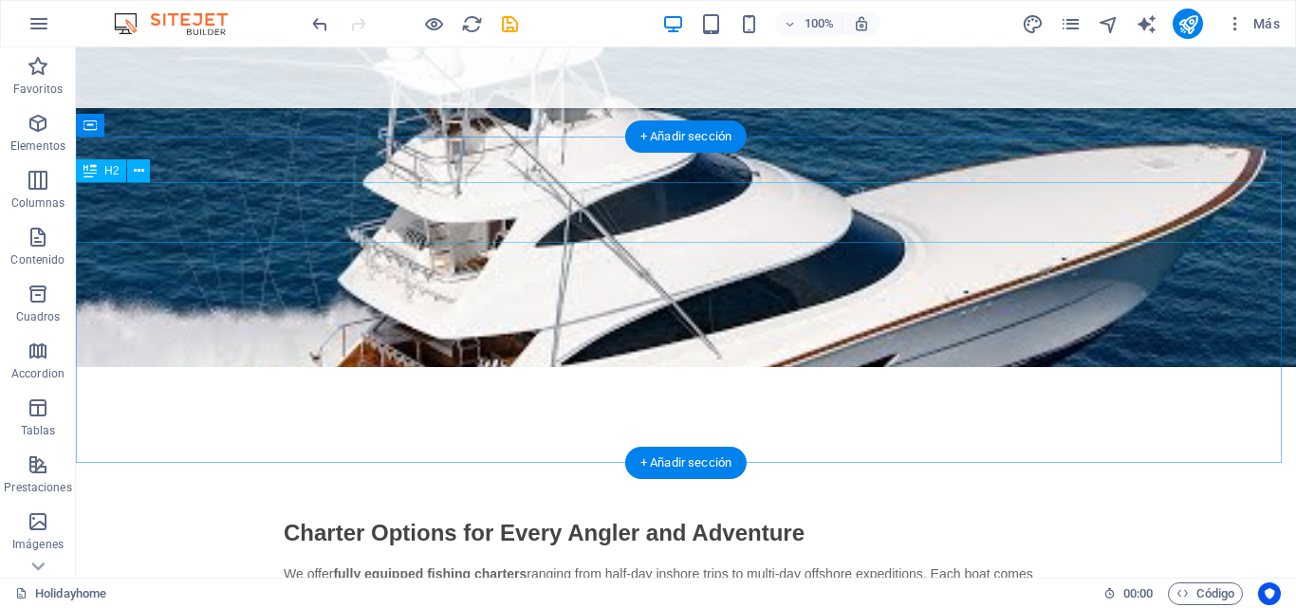
drag, startPoint x: 799, startPoint y: 205, endPoint x: 690, endPoint y: 219, distance: 110.1
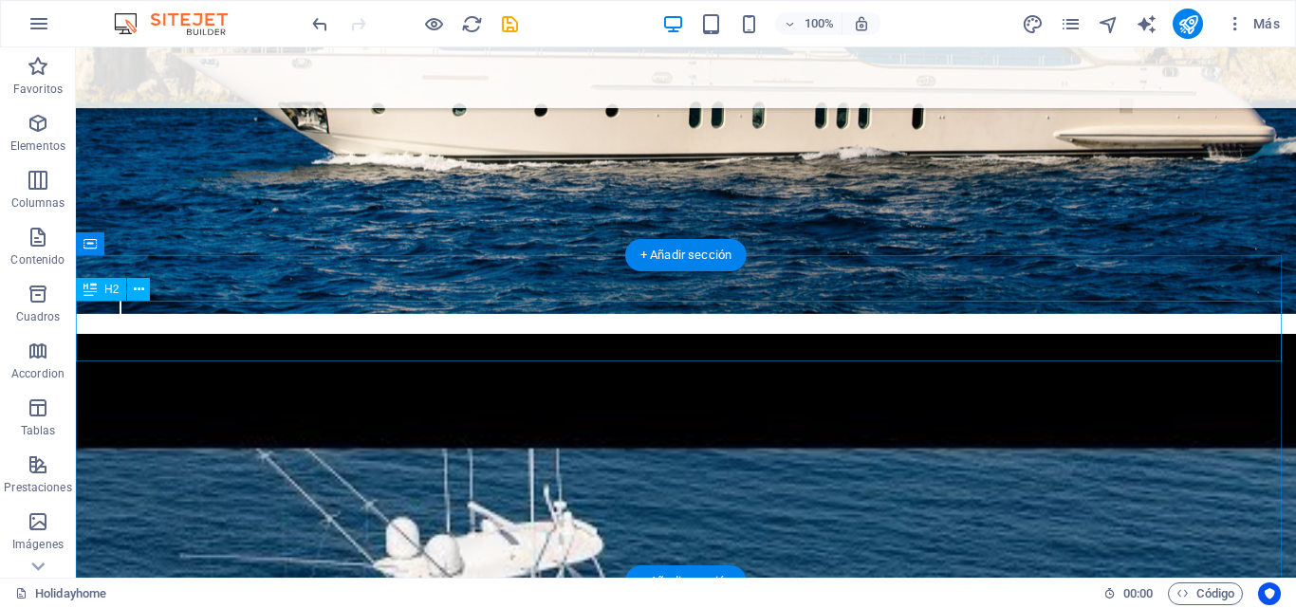
scroll to position [854, 0]
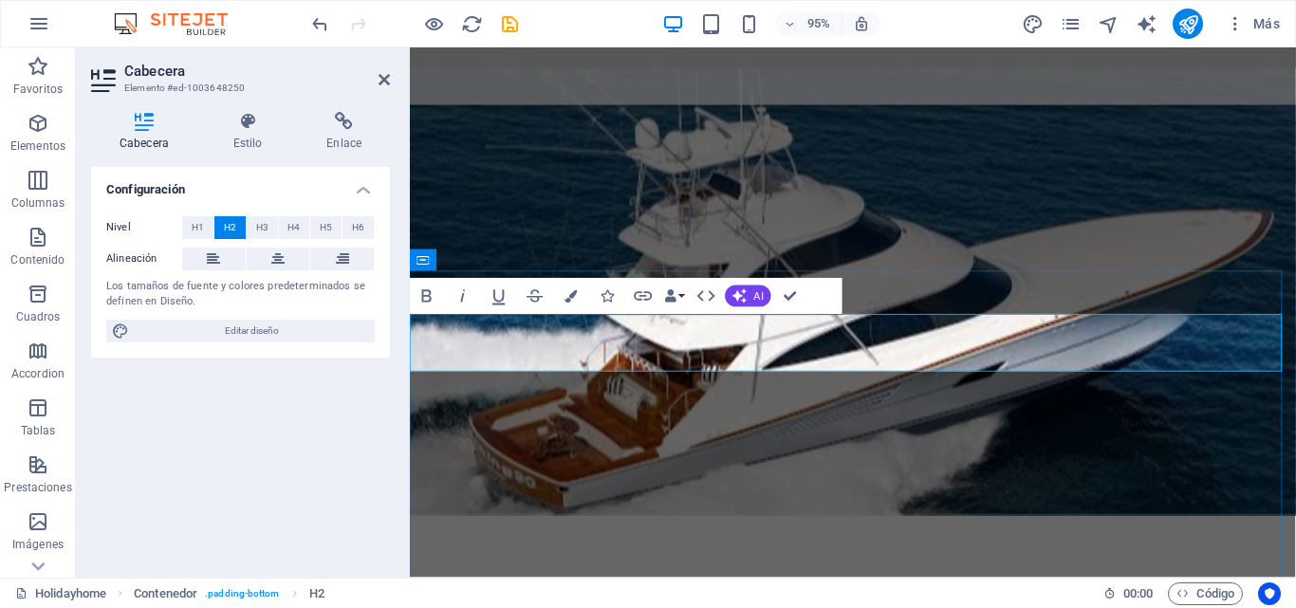
scroll to position [2020, 0]
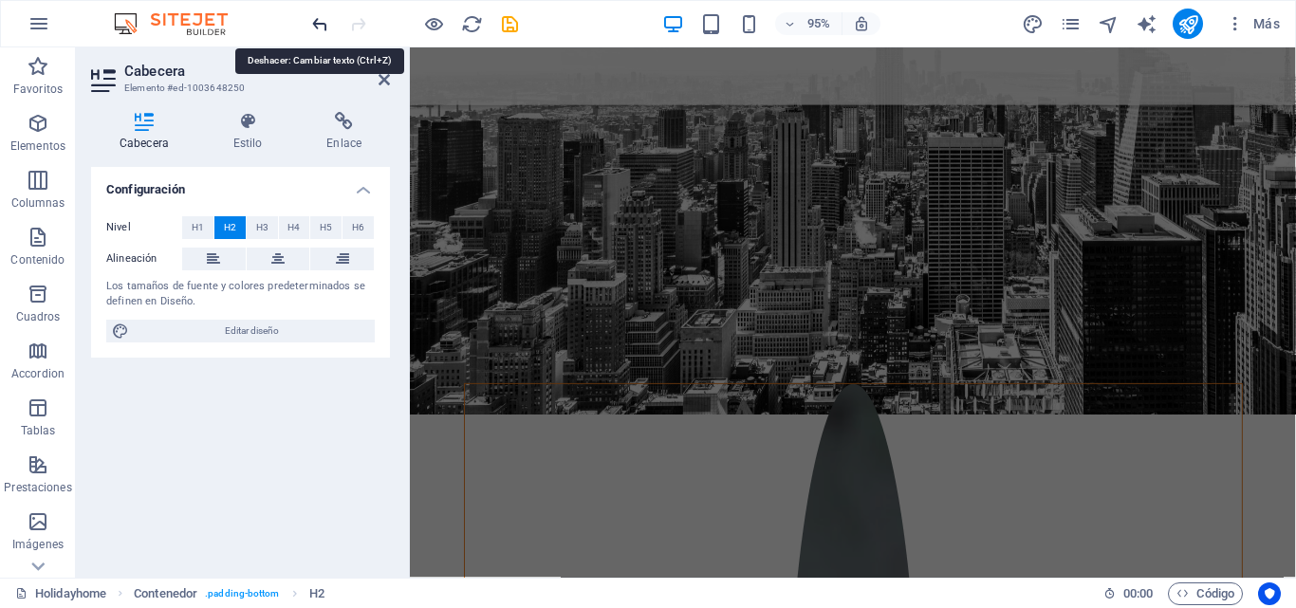
click at [319, 26] on icon "undo" at bounding box center [320, 24] width 22 height 22
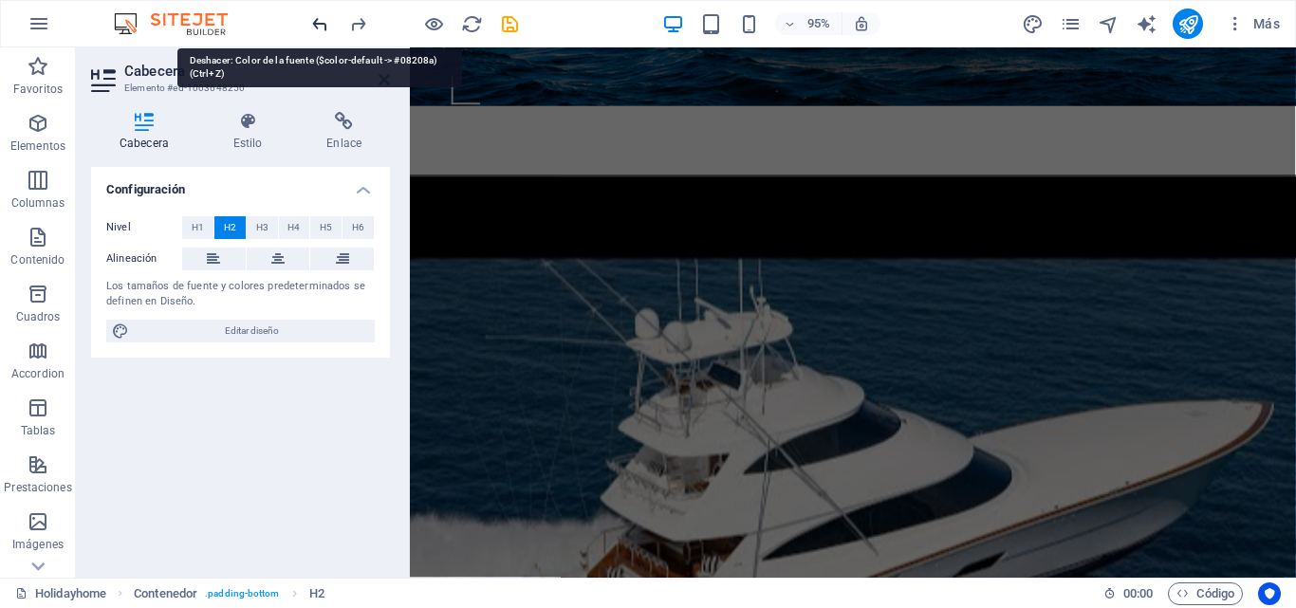
scroll to position [545, 0]
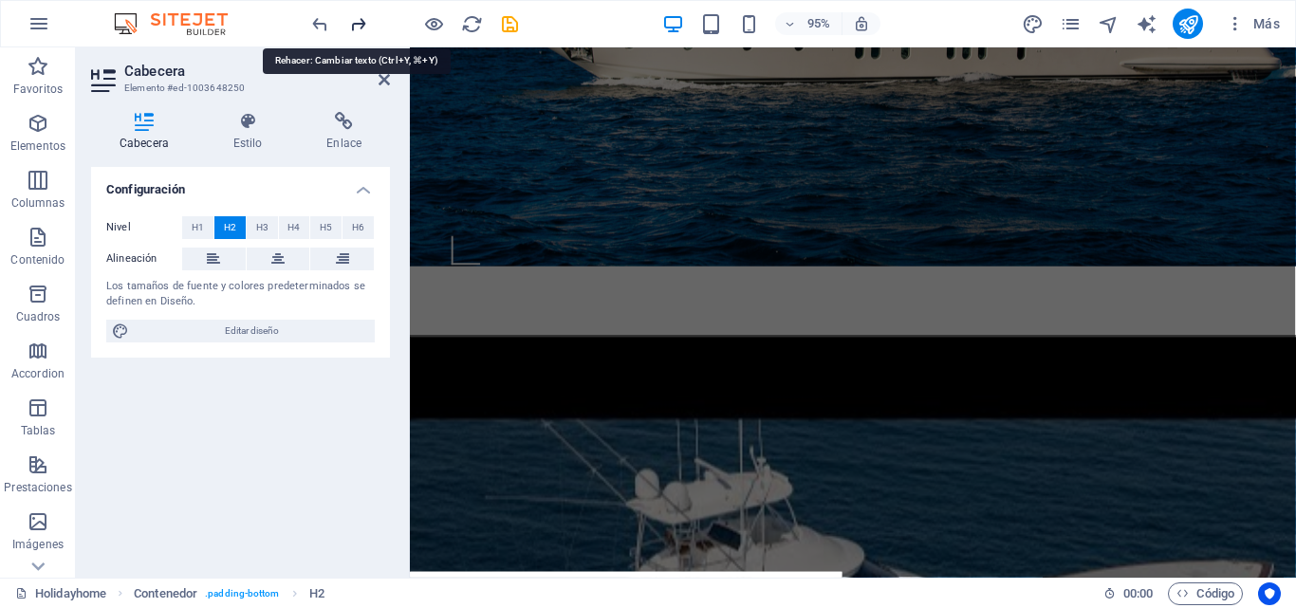
click at [358, 17] on icon "redo" at bounding box center [358, 24] width 22 height 22
click at [358, 17] on div at bounding box center [414, 24] width 213 height 30
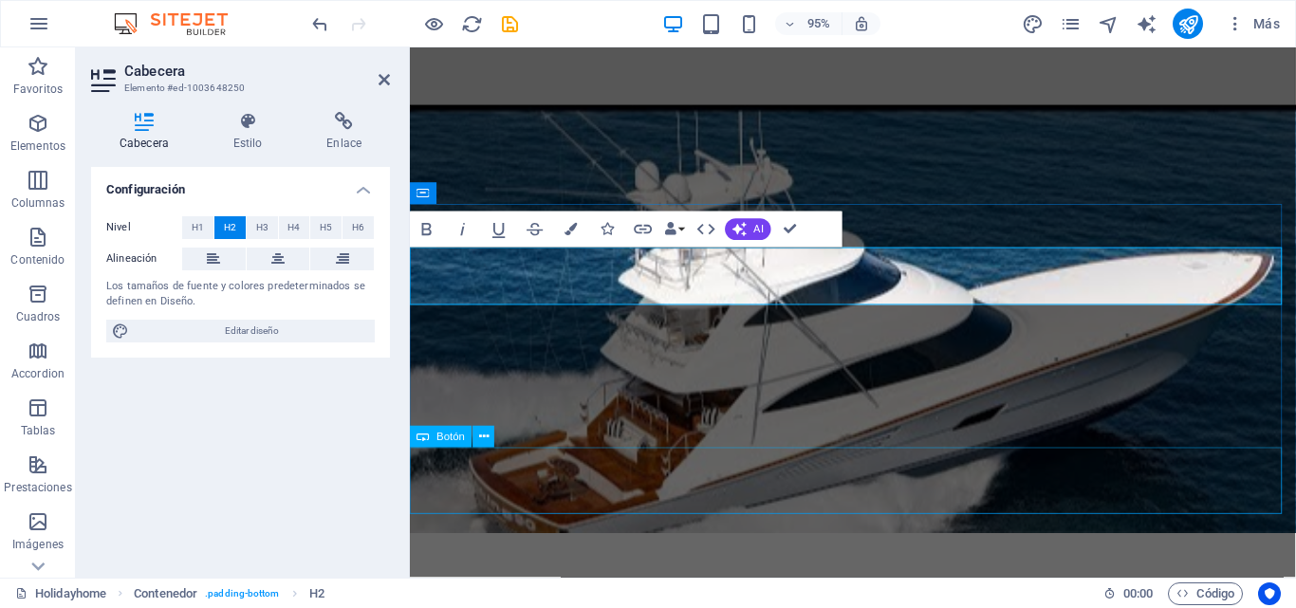
scroll to position [924, 0]
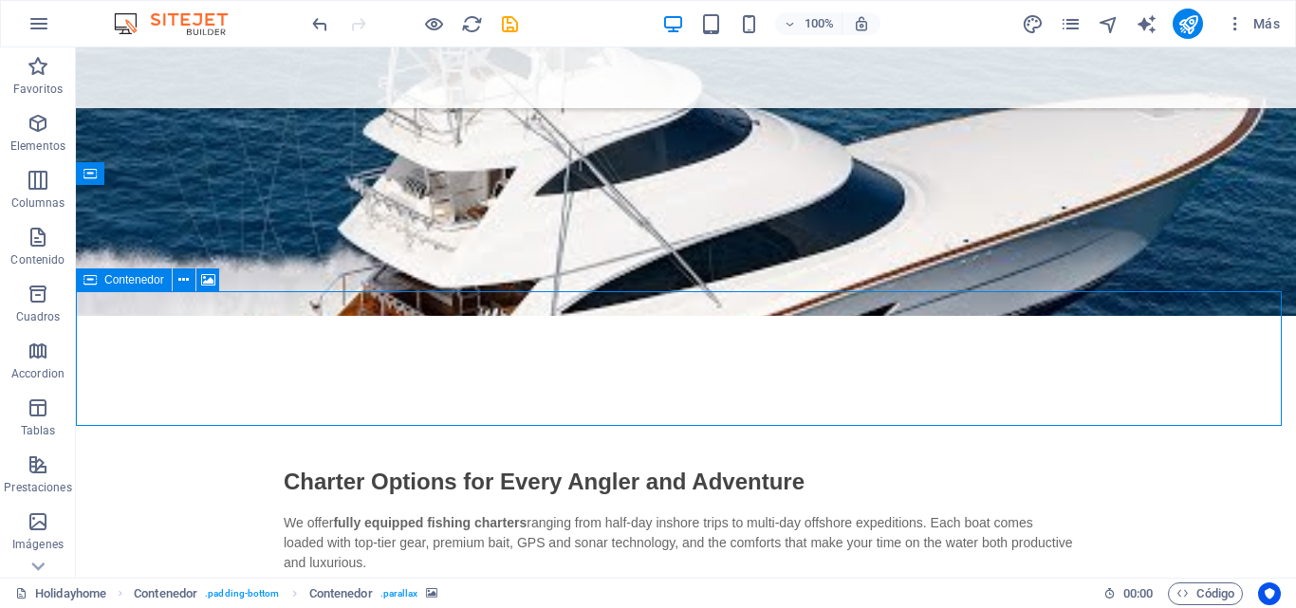
scroll to position [1114, 0]
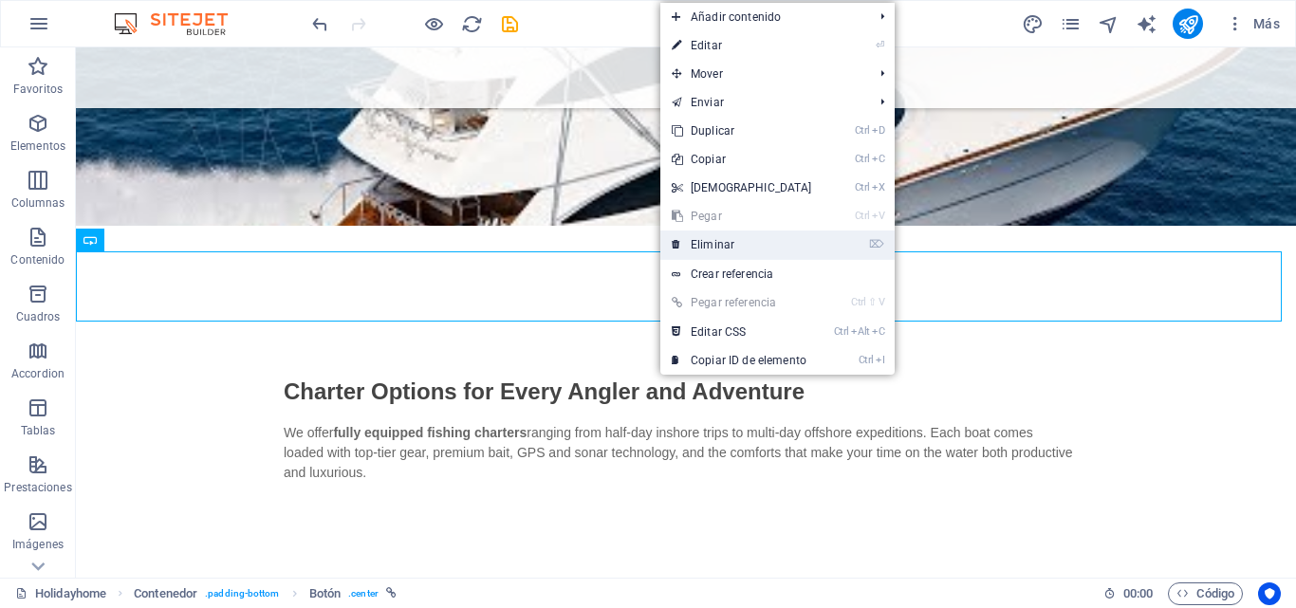
click at [727, 238] on link "⌦ Eliminar" at bounding box center [741, 245] width 163 height 28
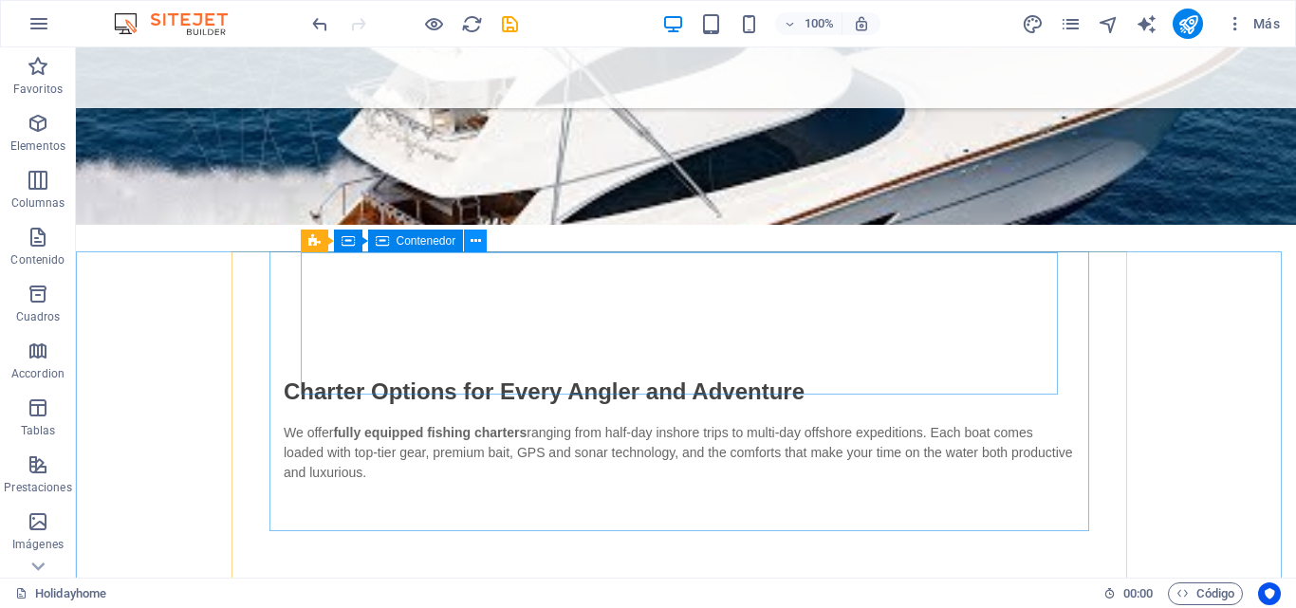
click at [477, 246] on icon at bounding box center [476, 242] width 10 height 20
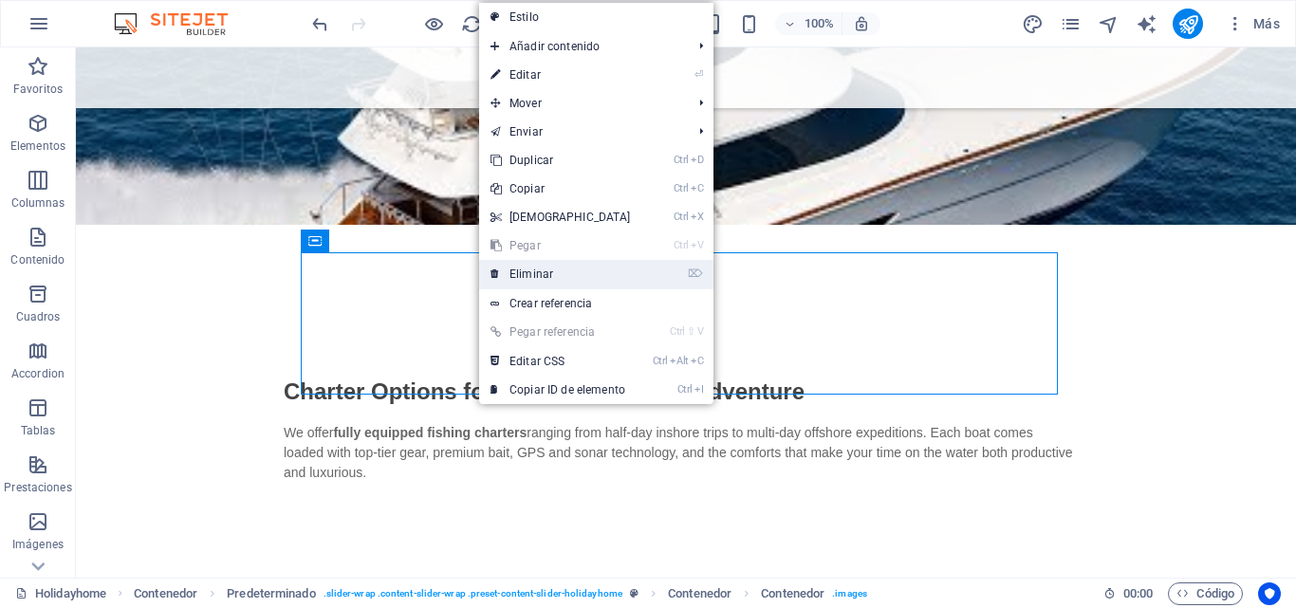
click at [527, 277] on link "⌦ Eliminar" at bounding box center [560, 274] width 163 height 28
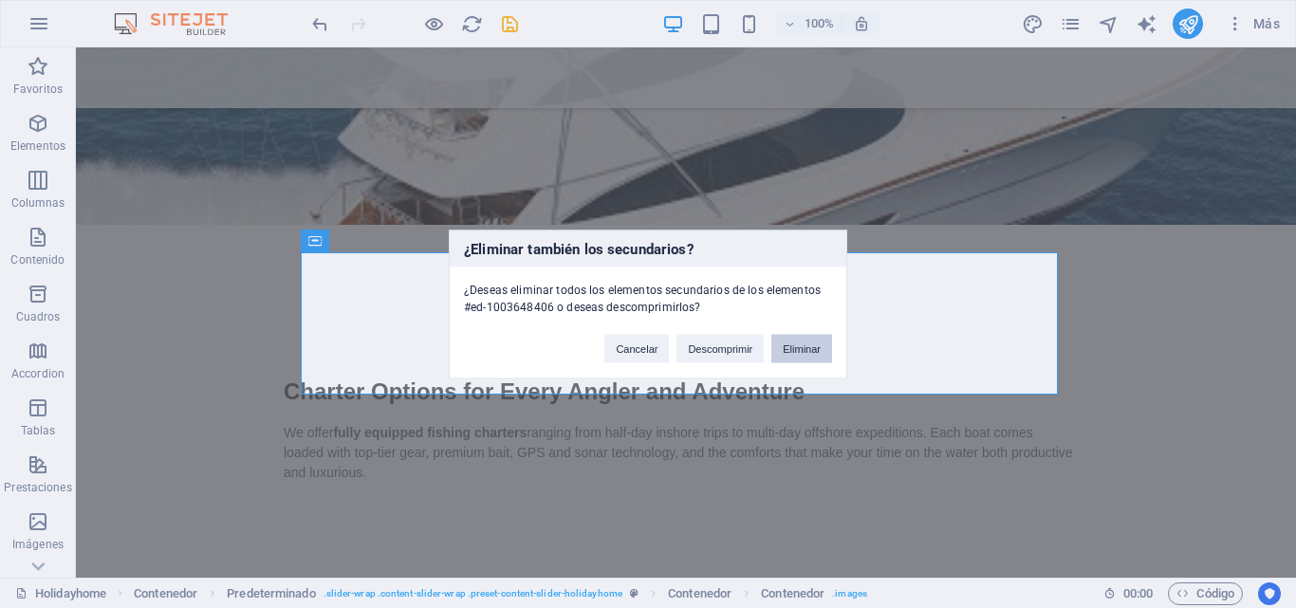
click at [796, 354] on button "Eliminar" at bounding box center [801, 348] width 61 height 28
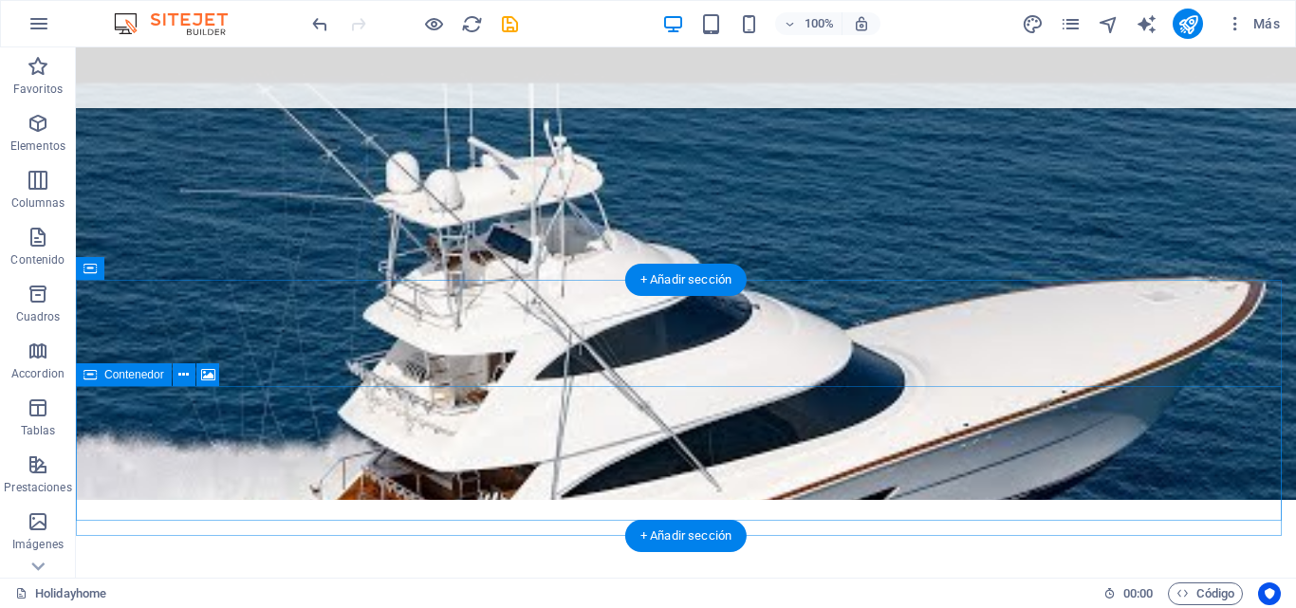
scroll to position [829, 0]
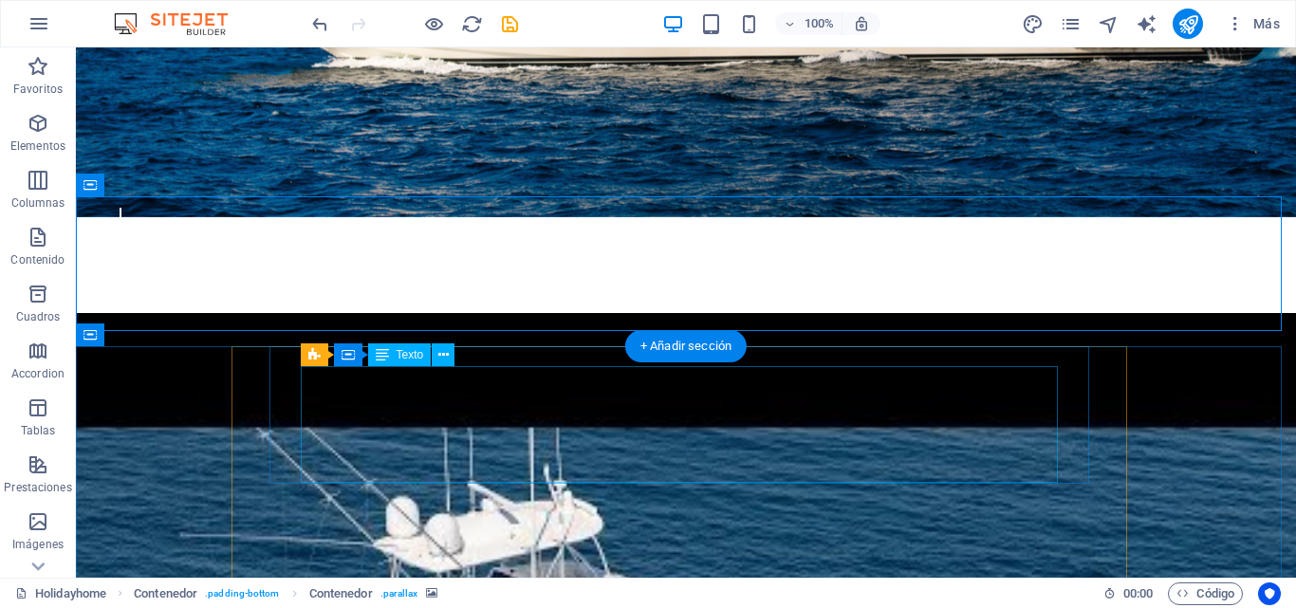
scroll to position [450, 0]
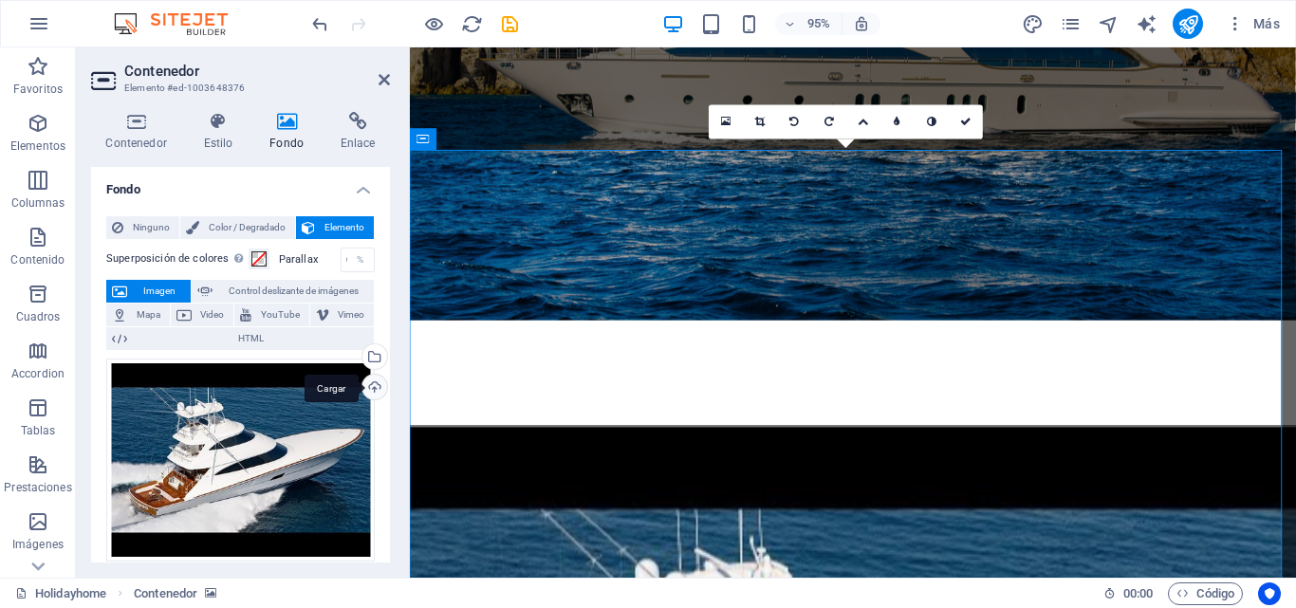
click at [368, 394] on div "Cargar" at bounding box center [373, 389] width 28 height 28
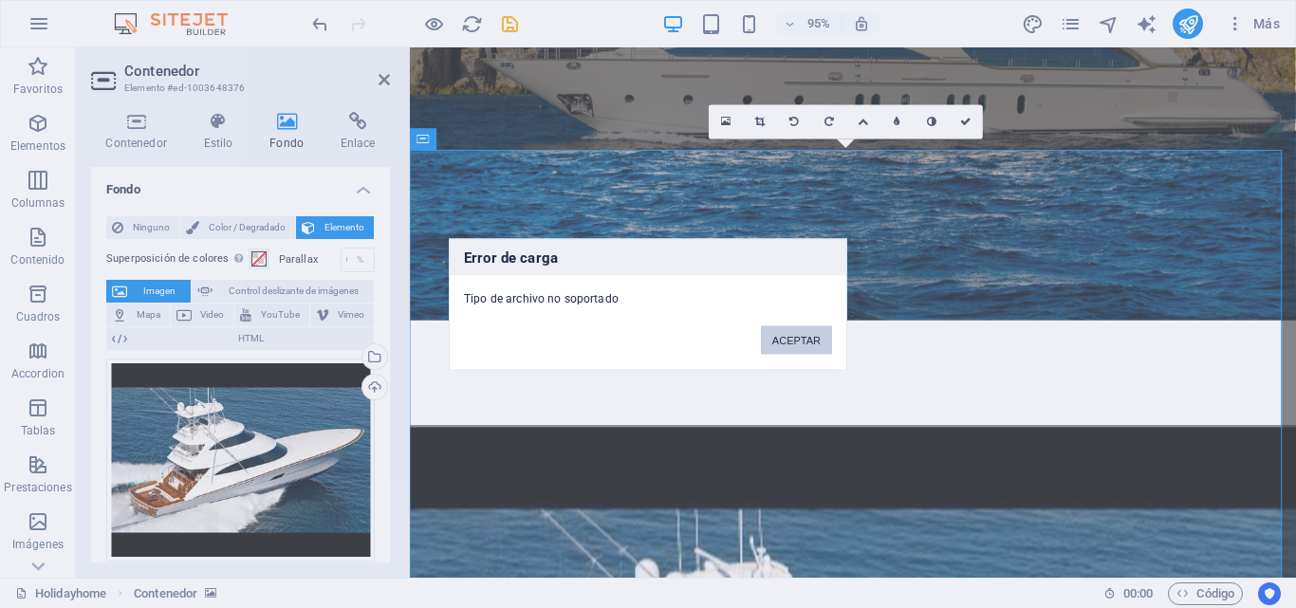
click at [800, 348] on button "ACEPTAR" at bounding box center [796, 339] width 71 height 28
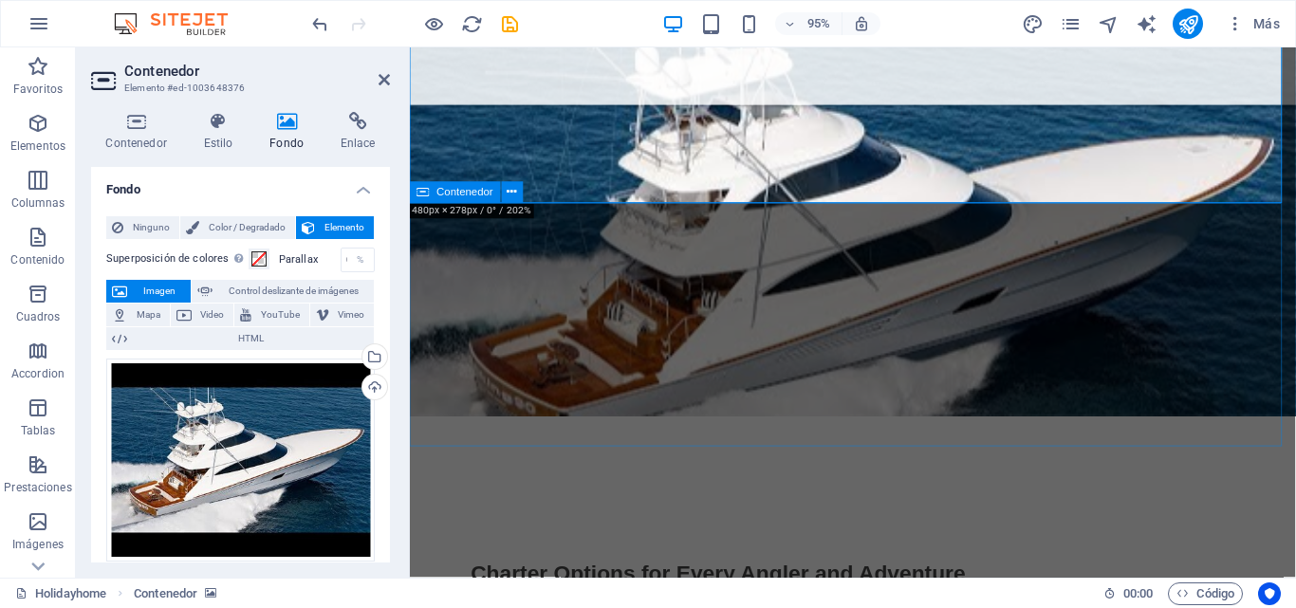
scroll to position [924, 0]
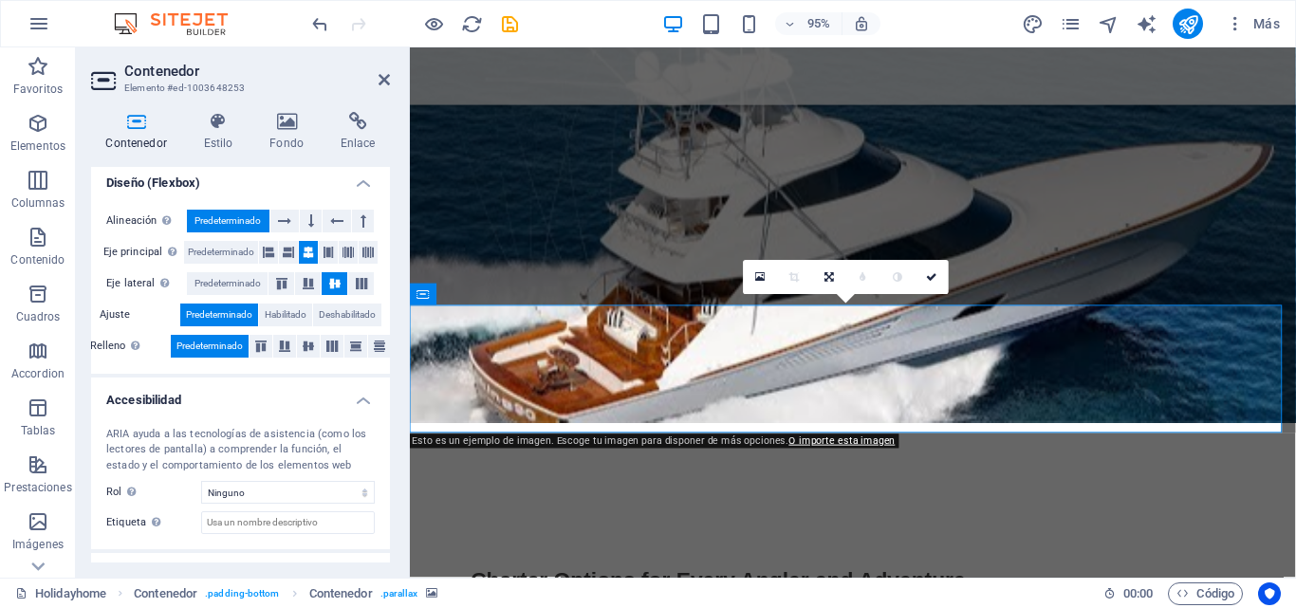
scroll to position [0, 0]
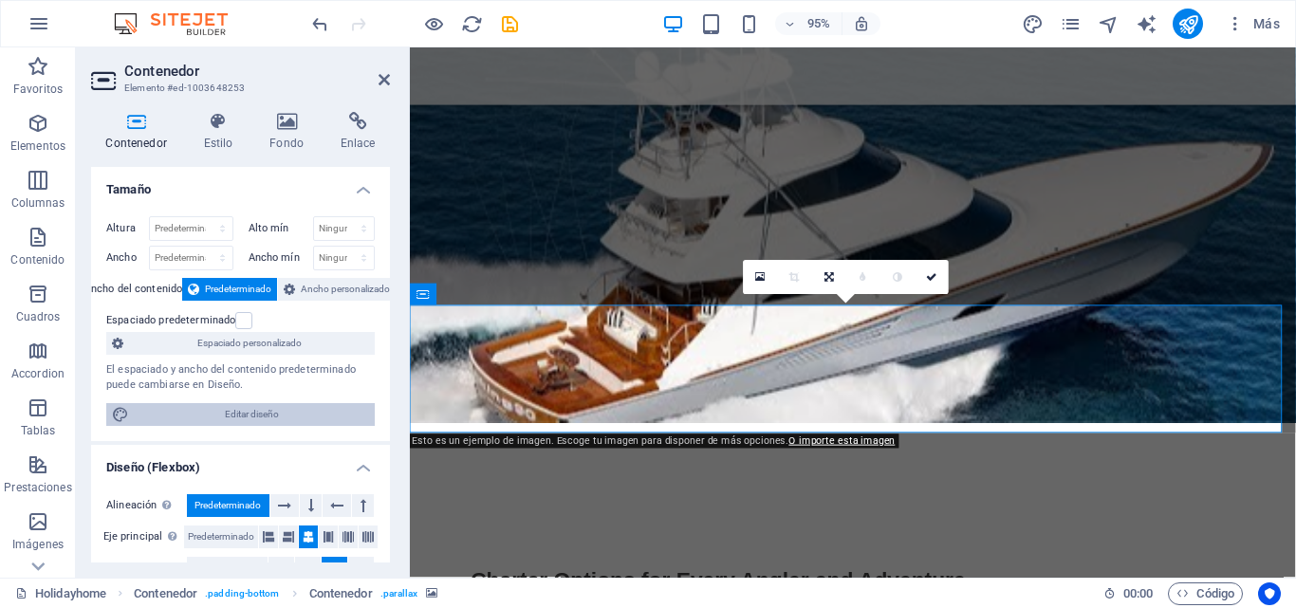
click at [222, 415] on span "Editar diseño" at bounding box center [252, 414] width 234 height 23
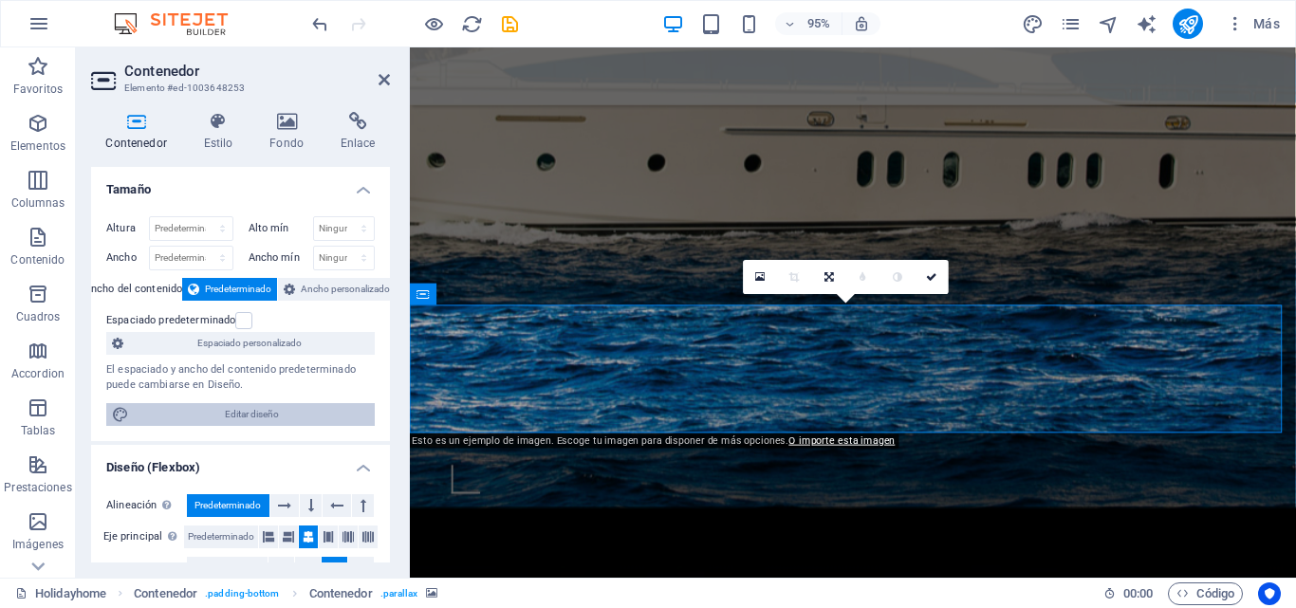
select select "rem"
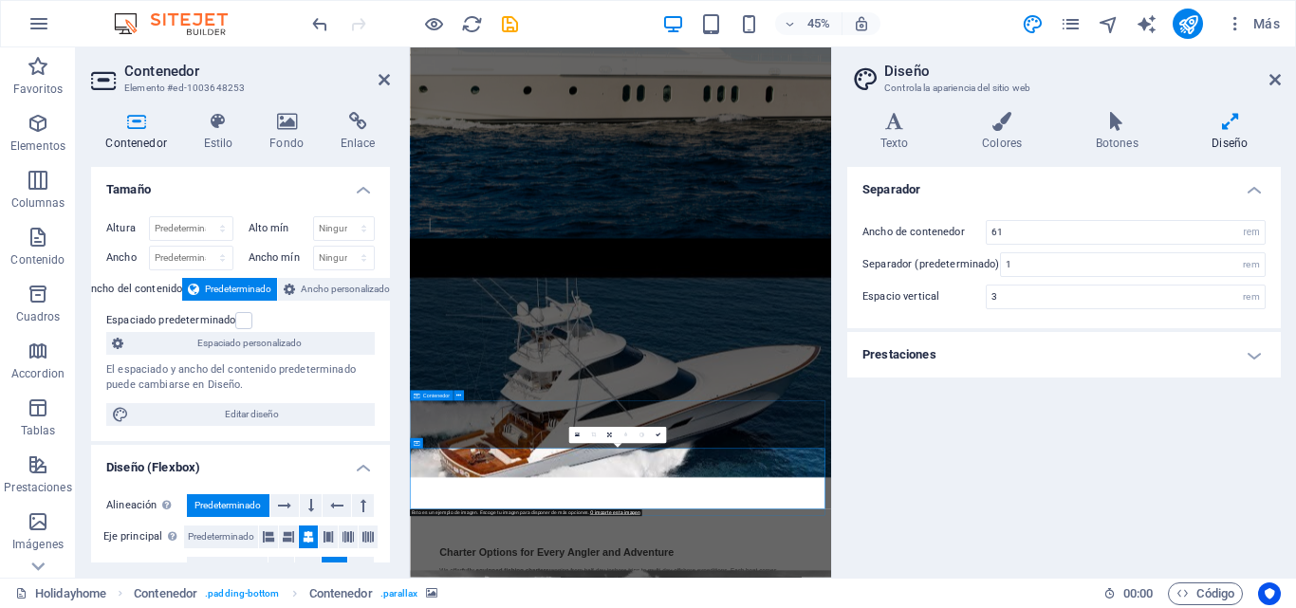
scroll to position [1019, 0]
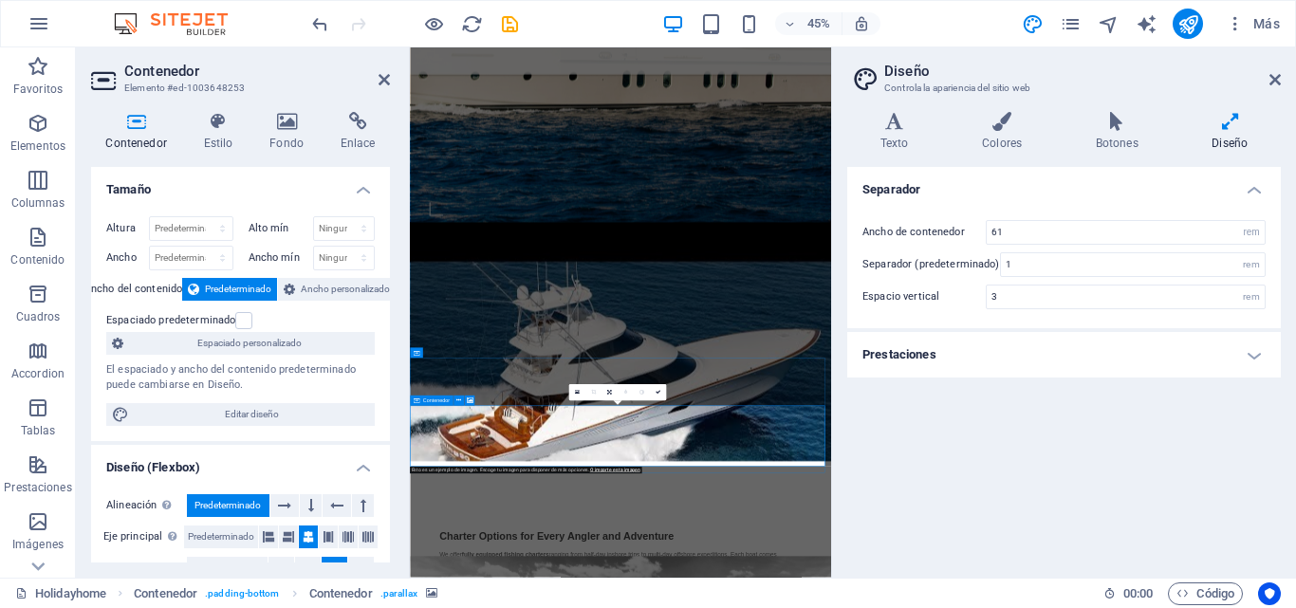
click at [1277, 73] on icon at bounding box center [1275, 79] width 11 height 15
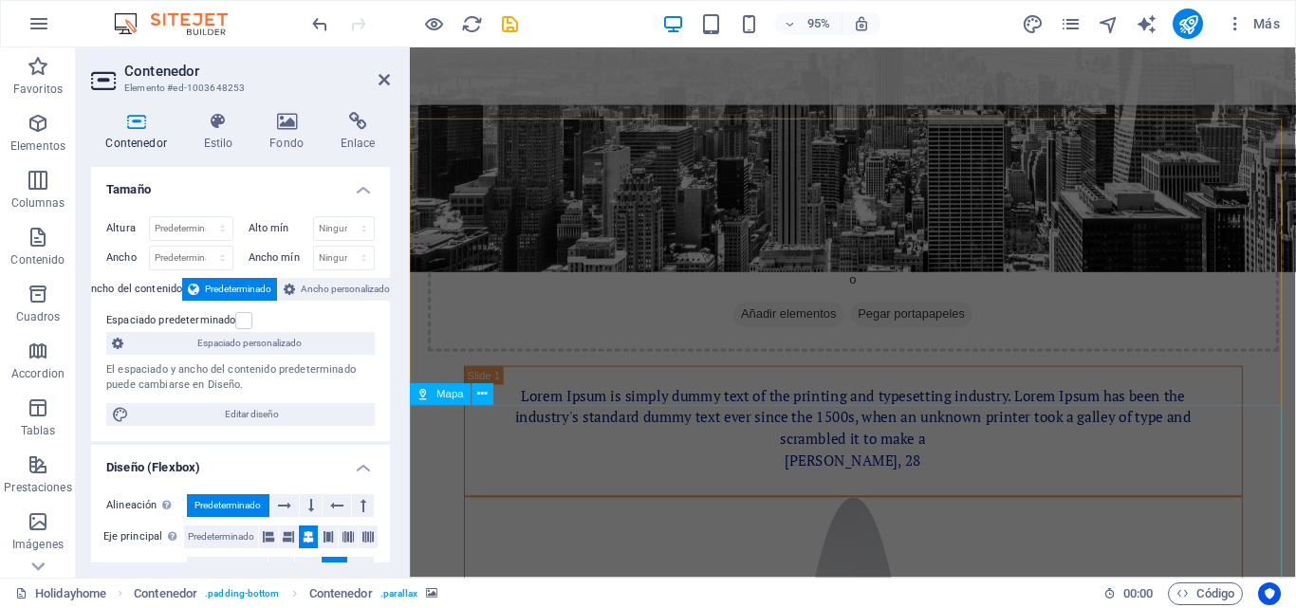
scroll to position [1977, 0]
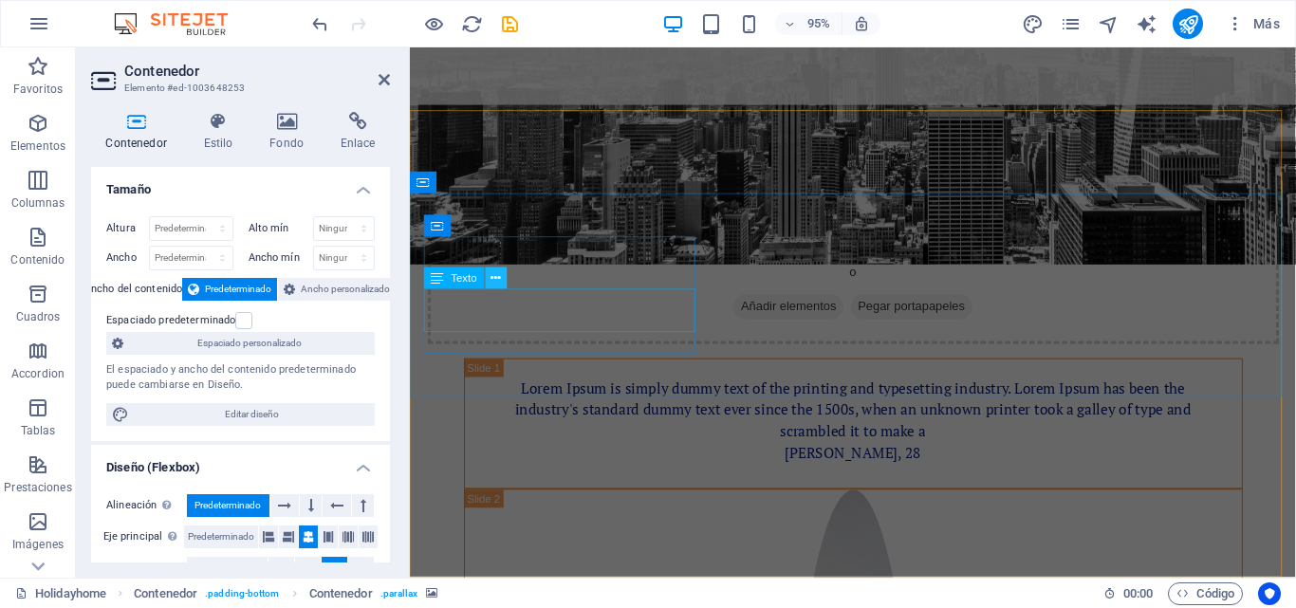
click at [496, 278] on icon at bounding box center [496, 278] width 9 height 19
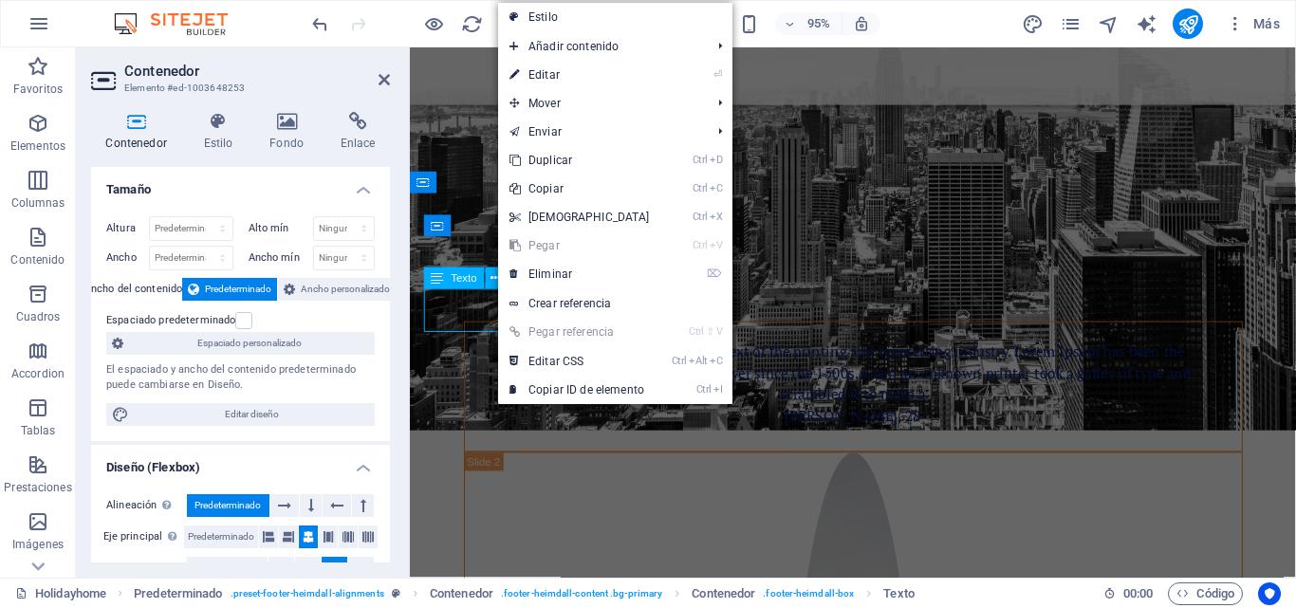
scroll to position [1949, 0]
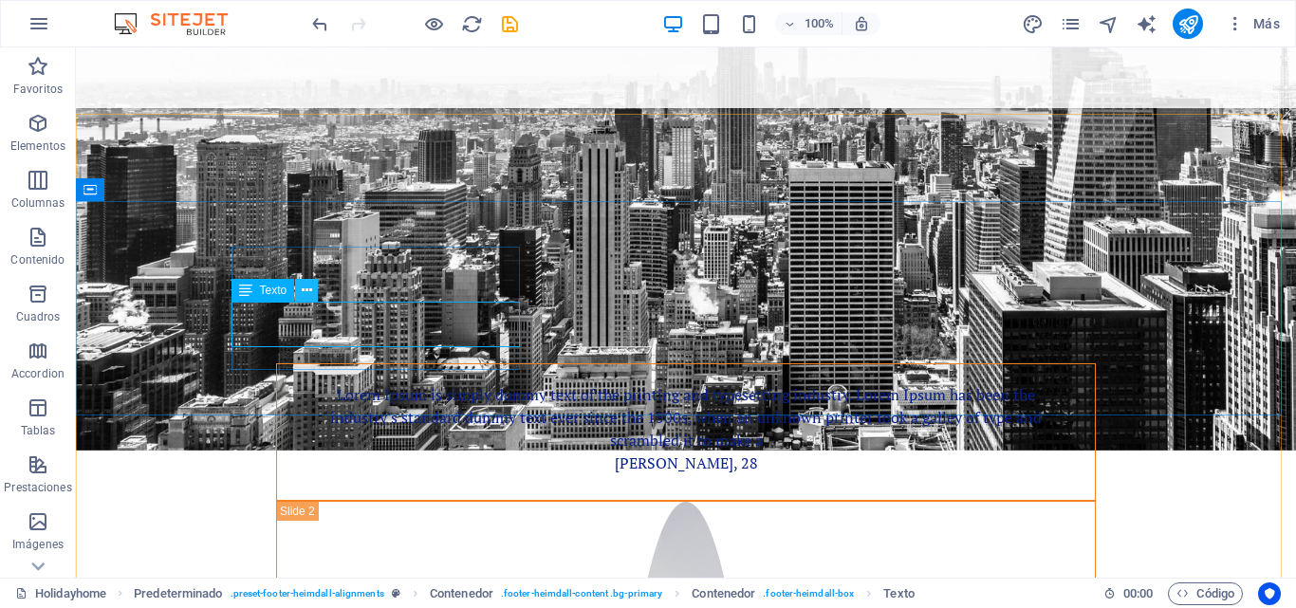
click at [305, 295] on icon at bounding box center [307, 291] width 10 height 20
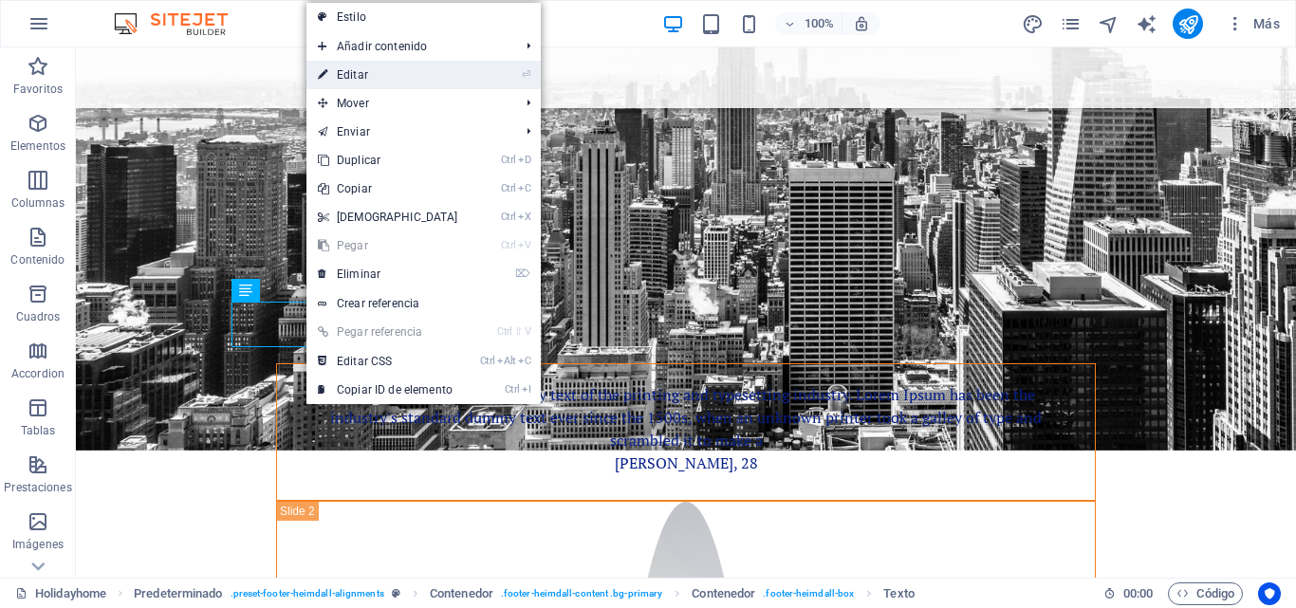
click at [358, 79] on link "⏎ Editar" at bounding box center [388, 75] width 163 height 28
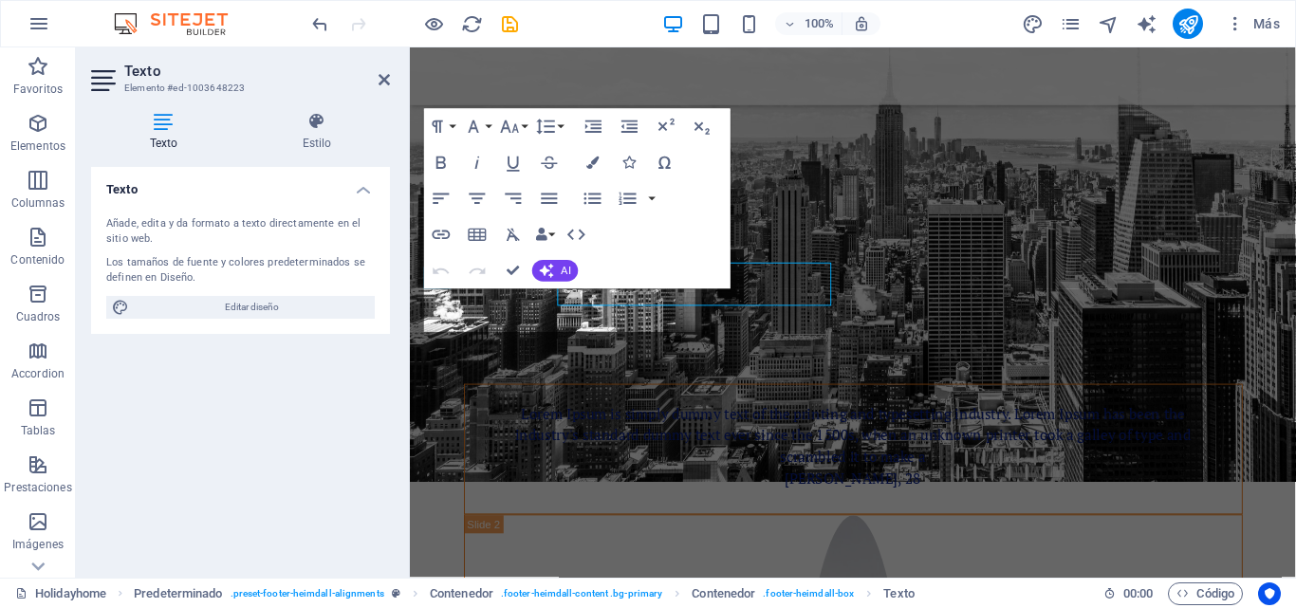
scroll to position [1977, 0]
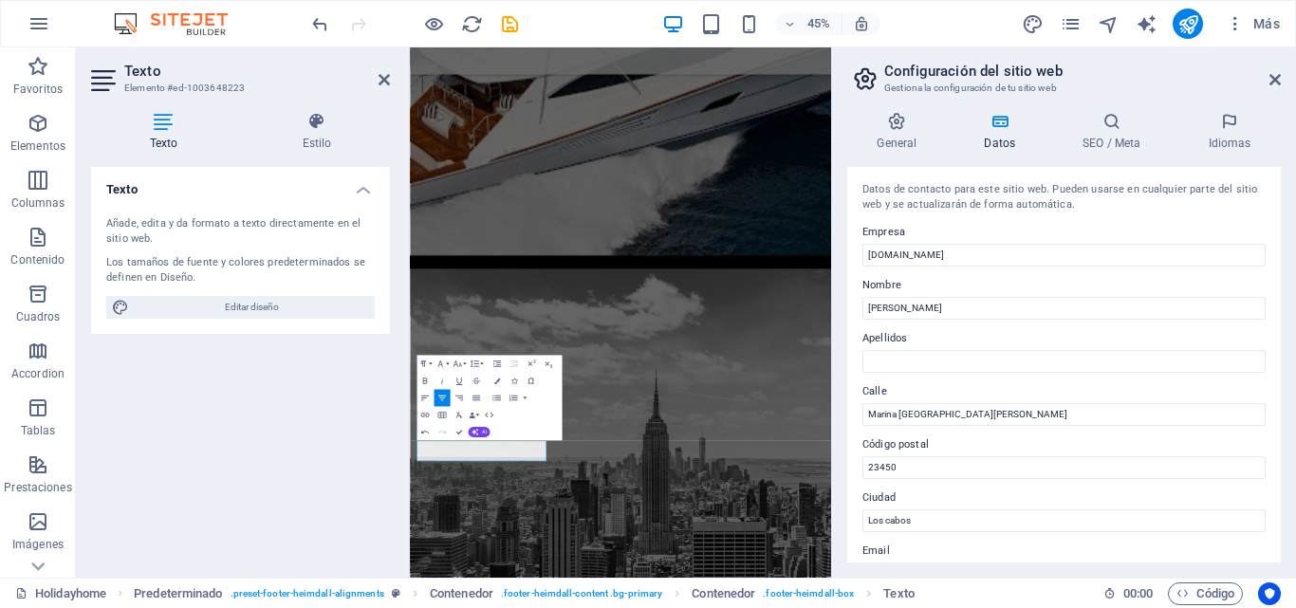
click at [296, 431] on div "Texto Añade, edita y da formato a texto directamente en el sitio web. Los tamañ…" at bounding box center [240, 365] width 299 height 396
click at [548, 360] on icon "button" at bounding box center [548, 365] width 10 height 10
click at [545, 366] on icon "button" at bounding box center [548, 365] width 10 height 10
click at [386, 83] on icon at bounding box center [384, 79] width 11 height 15
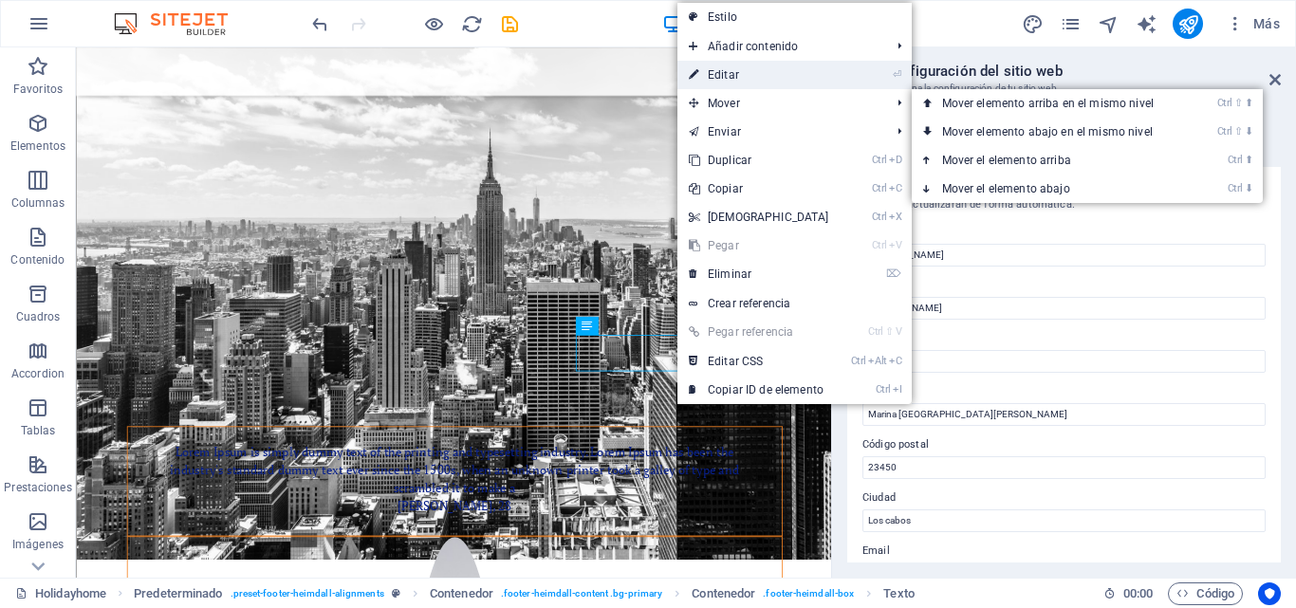
click at [722, 76] on link "⏎ Editar" at bounding box center [759, 75] width 163 height 28
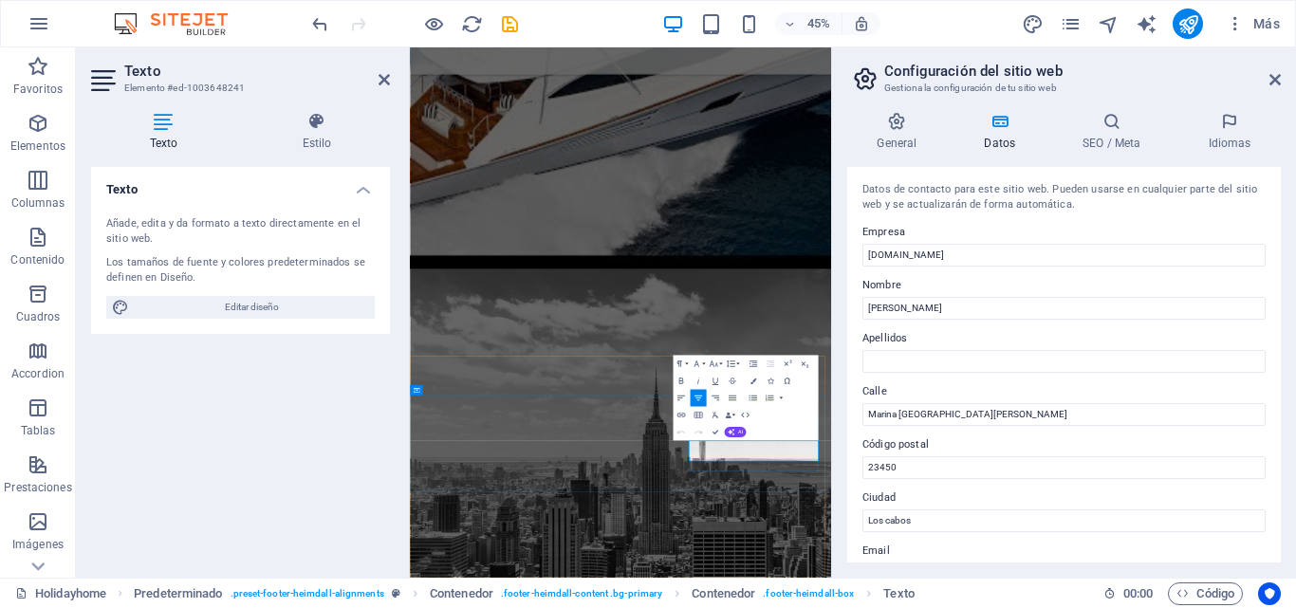
click at [379, 82] on icon at bounding box center [384, 79] width 11 height 15
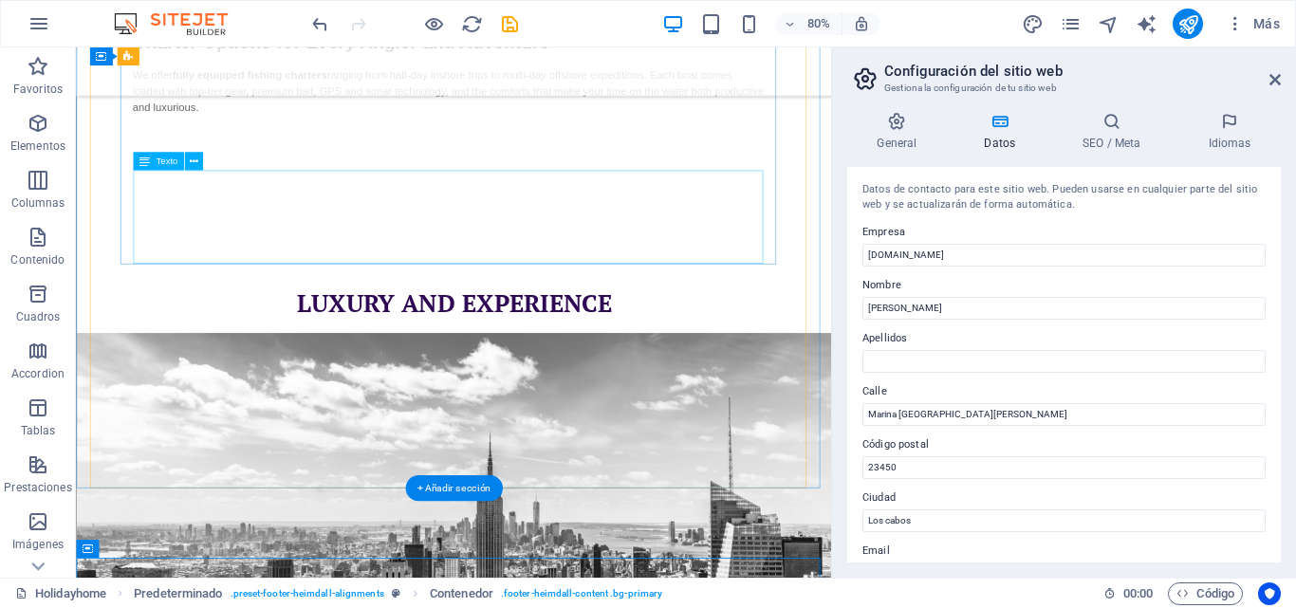
scroll to position [1407, 0]
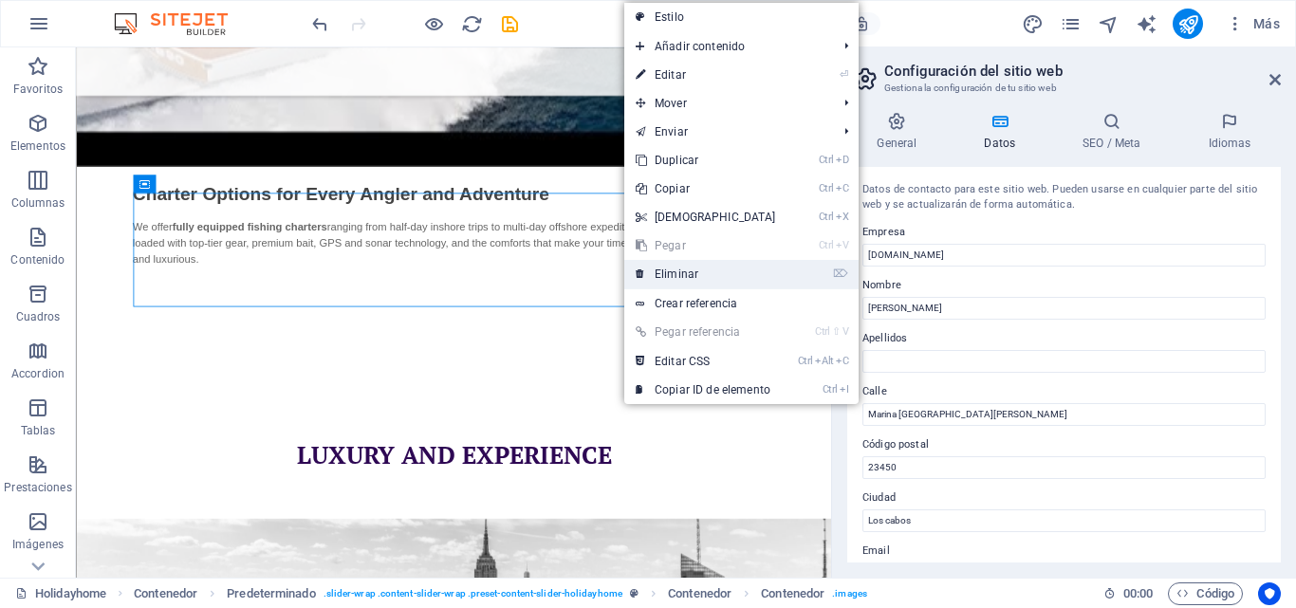
click at [678, 281] on link "⌦ Eliminar" at bounding box center [705, 274] width 163 height 28
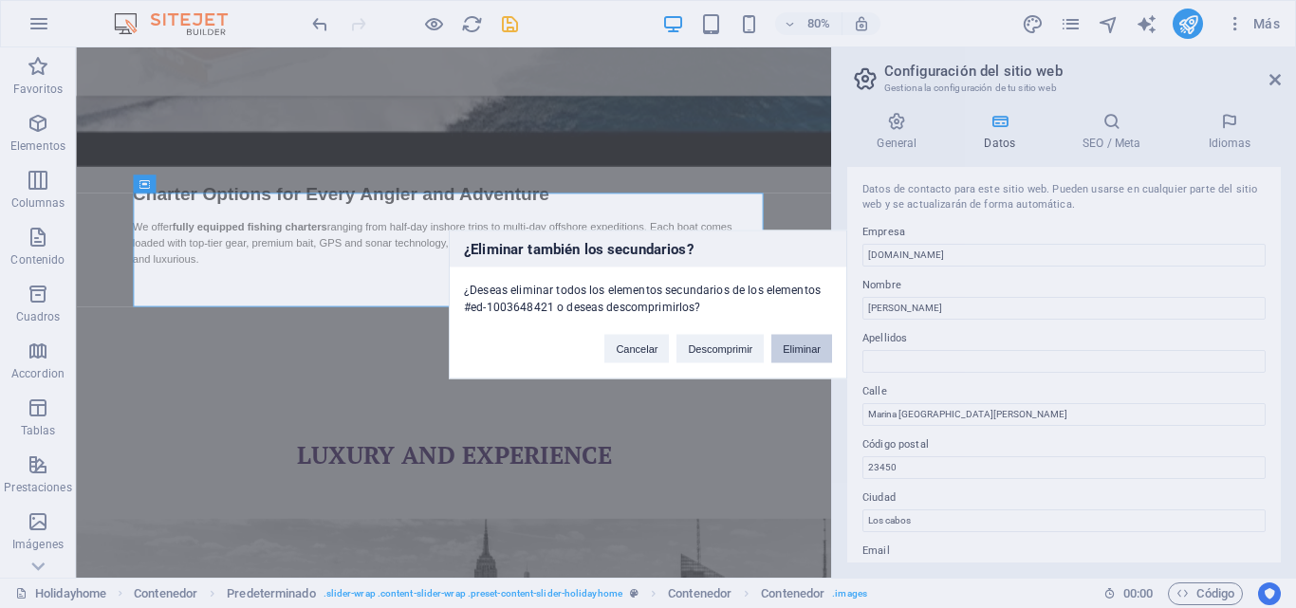
click at [777, 349] on button "Eliminar" at bounding box center [801, 348] width 61 height 28
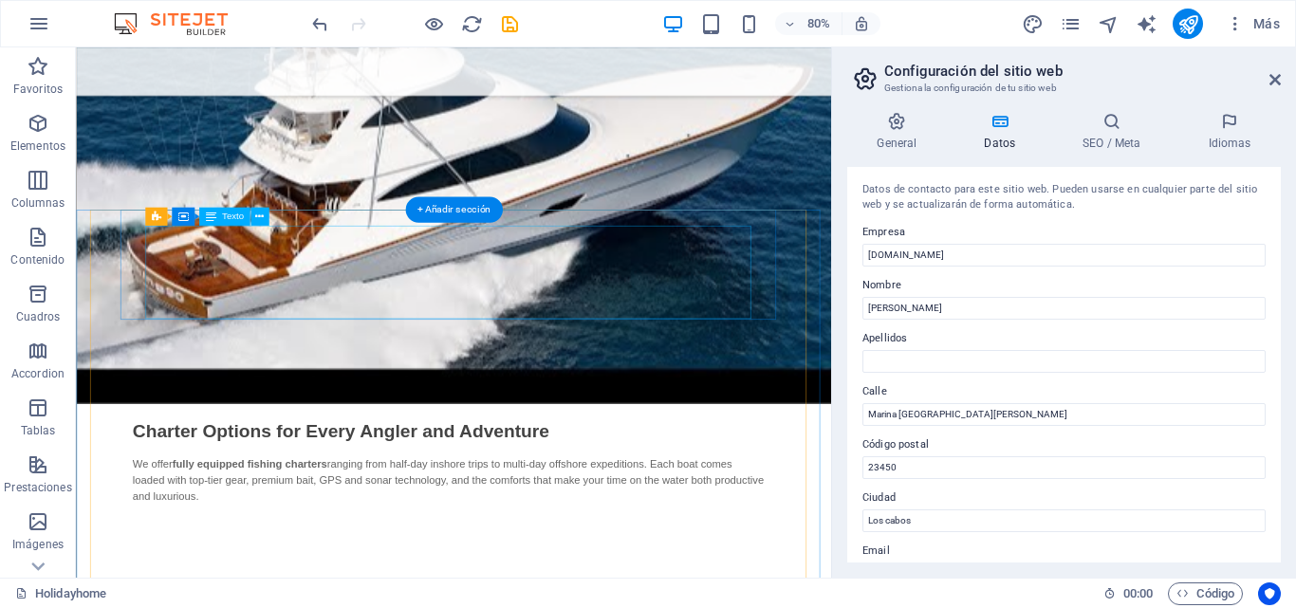
scroll to position [933, 0]
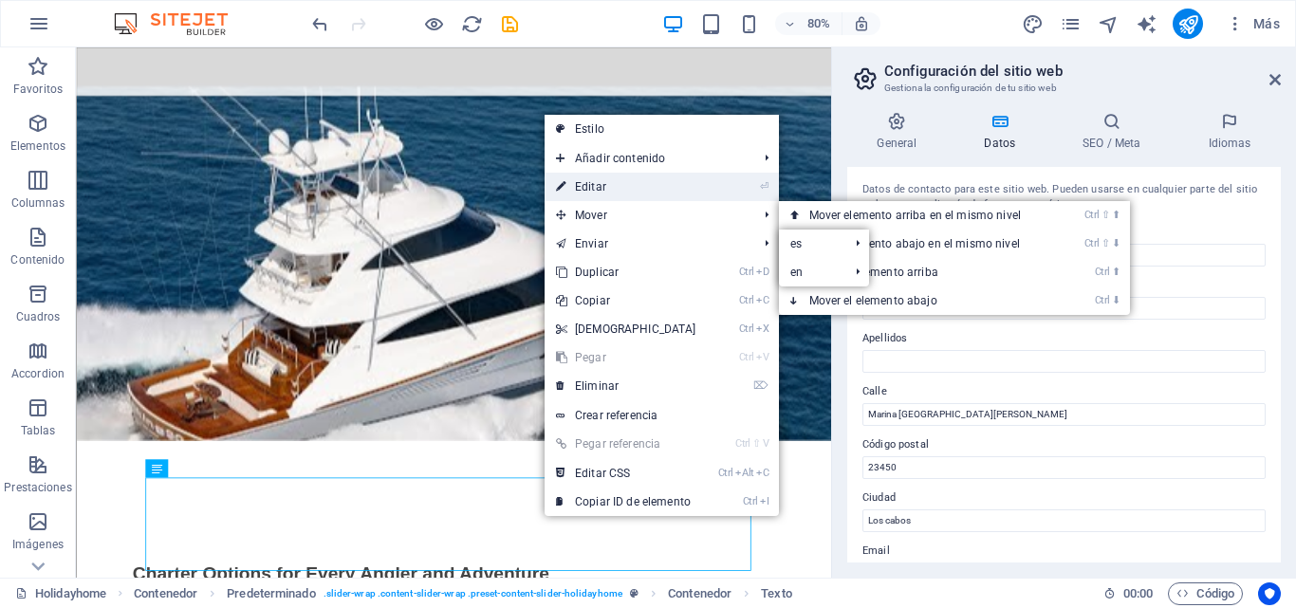
click at [613, 180] on link "⏎ Editar" at bounding box center [626, 187] width 163 height 28
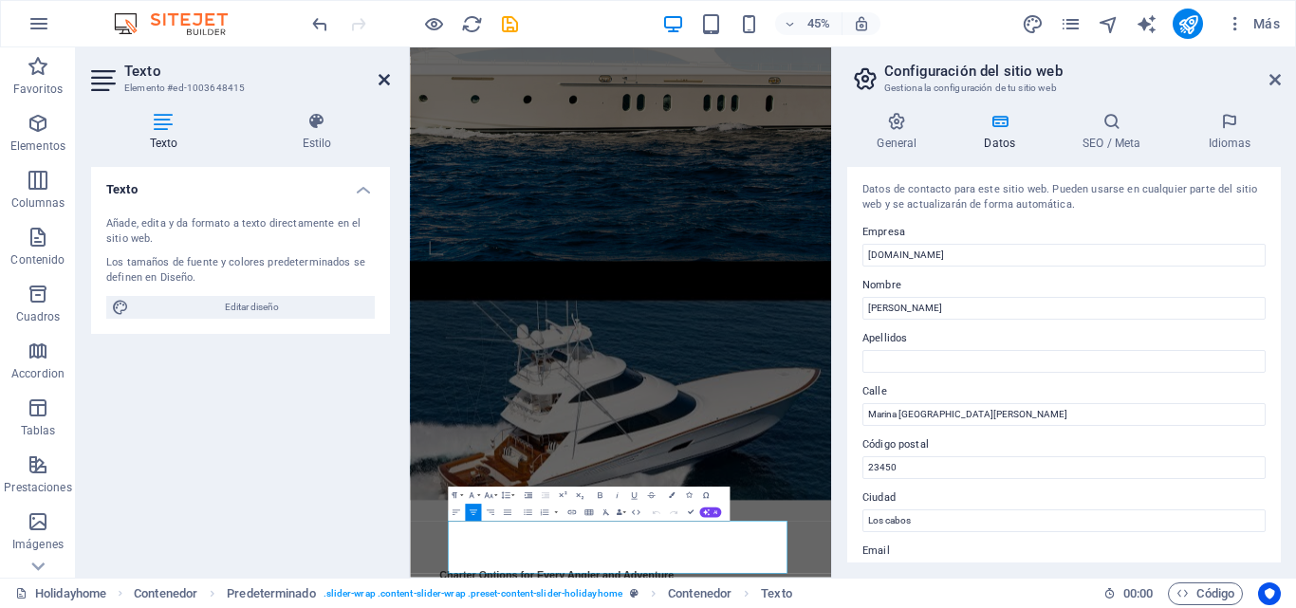
click at [386, 76] on icon at bounding box center [384, 79] width 11 height 15
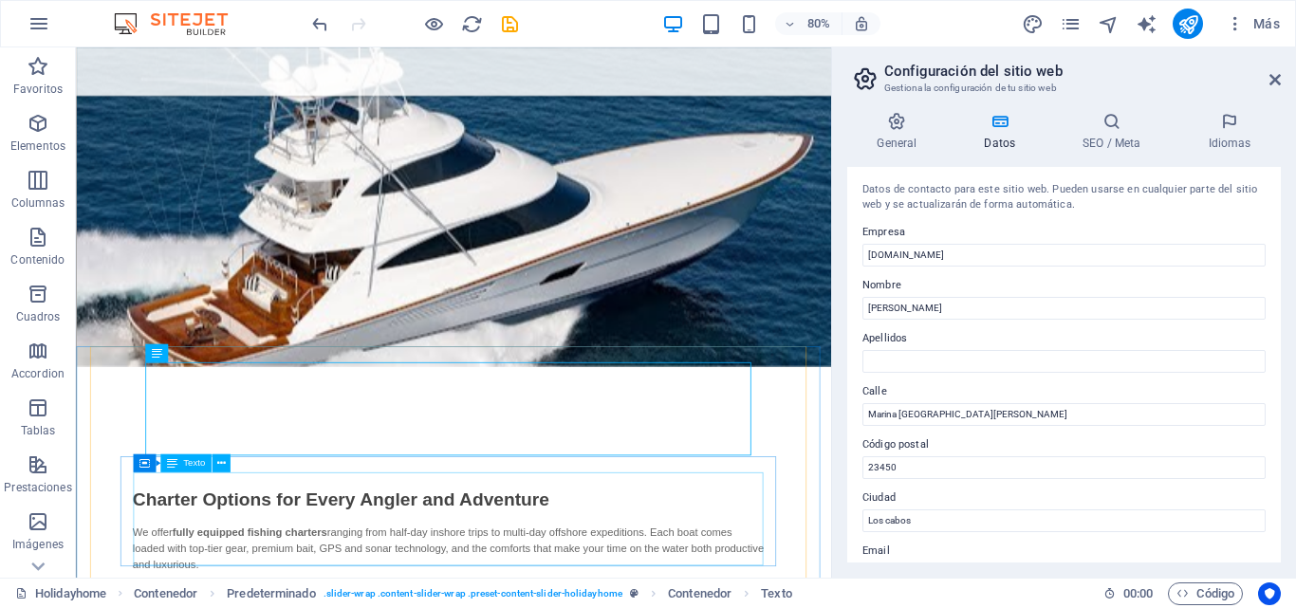
scroll to position [1123, 0]
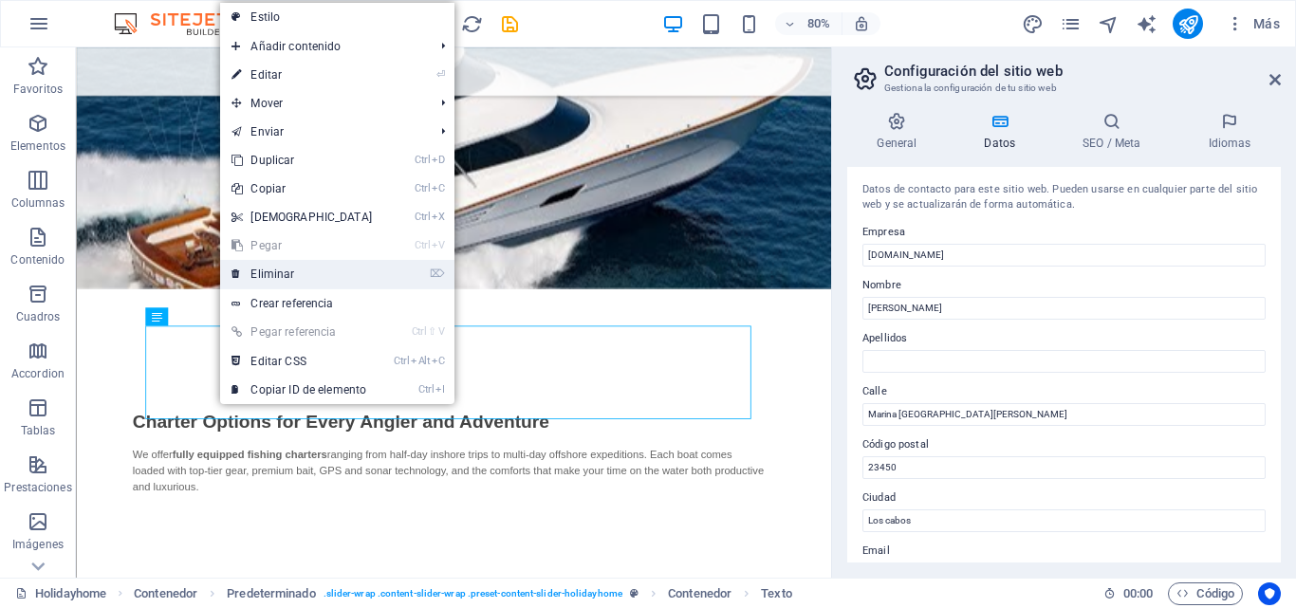
click at [288, 278] on link "⌦ Eliminar" at bounding box center [301, 274] width 163 height 28
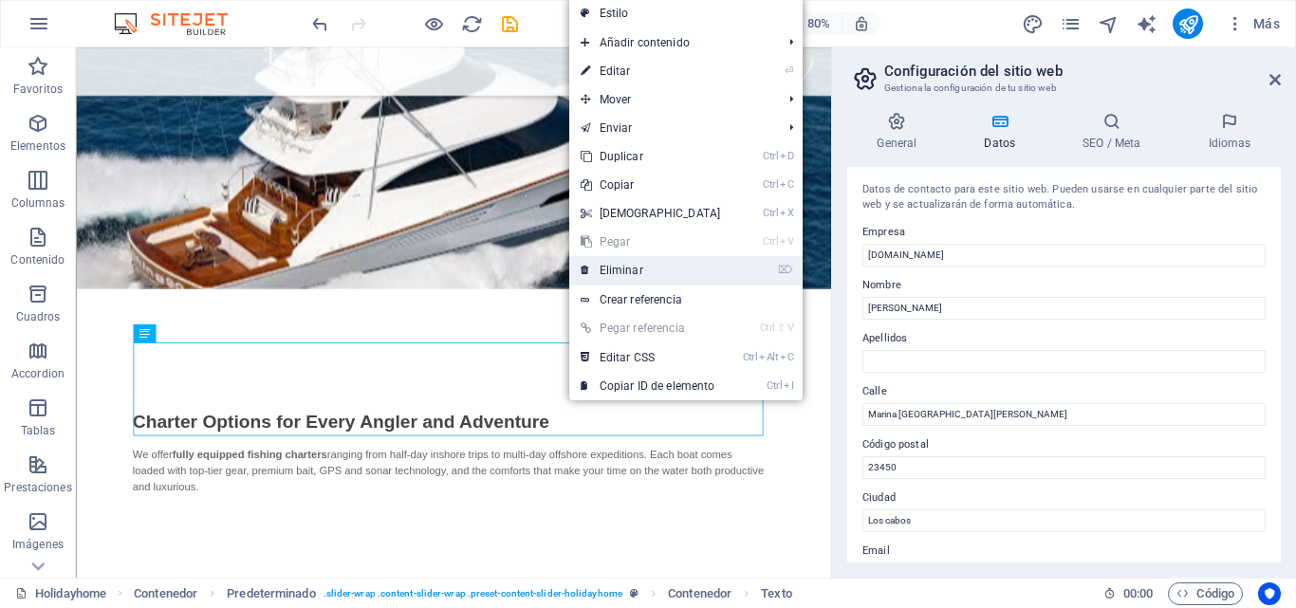
drag, startPoint x: 639, startPoint y: 272, endPoint x: 690, endPoint y: 297, distance: 56.9
click at [639, 272] on link "⌦ Eliminar" at bounding box center [650, 270] width 163 height 28
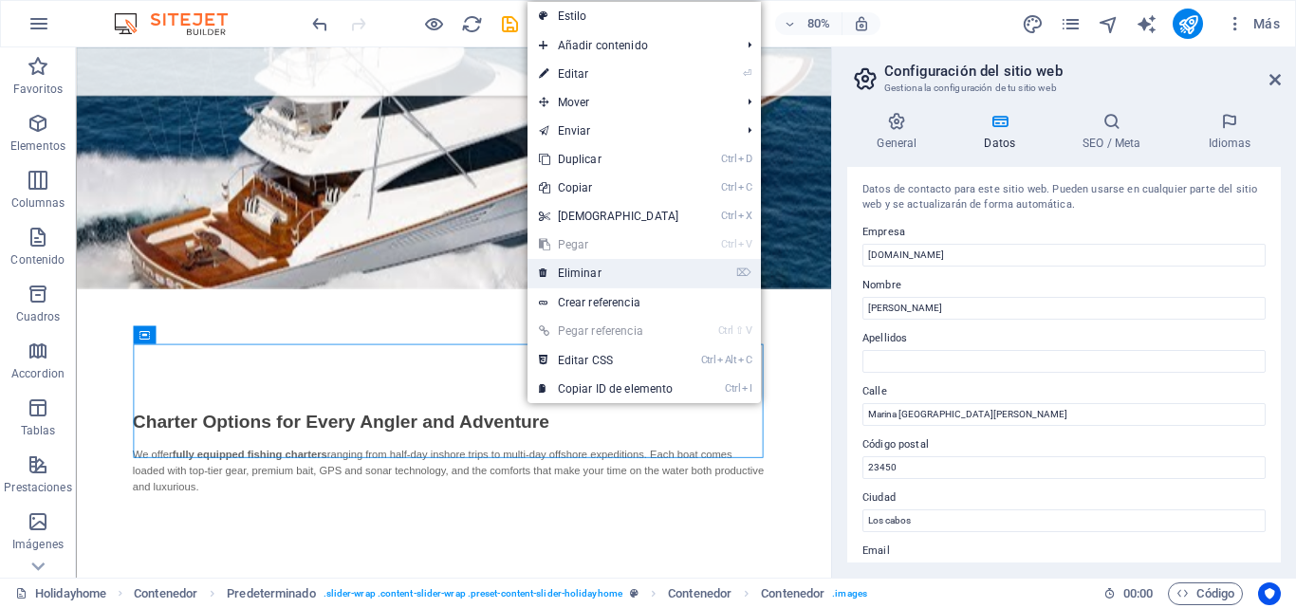
click at [577, 274] on link "⌦ Eliminar" at bounding box center [609, 273] width 163 height 28
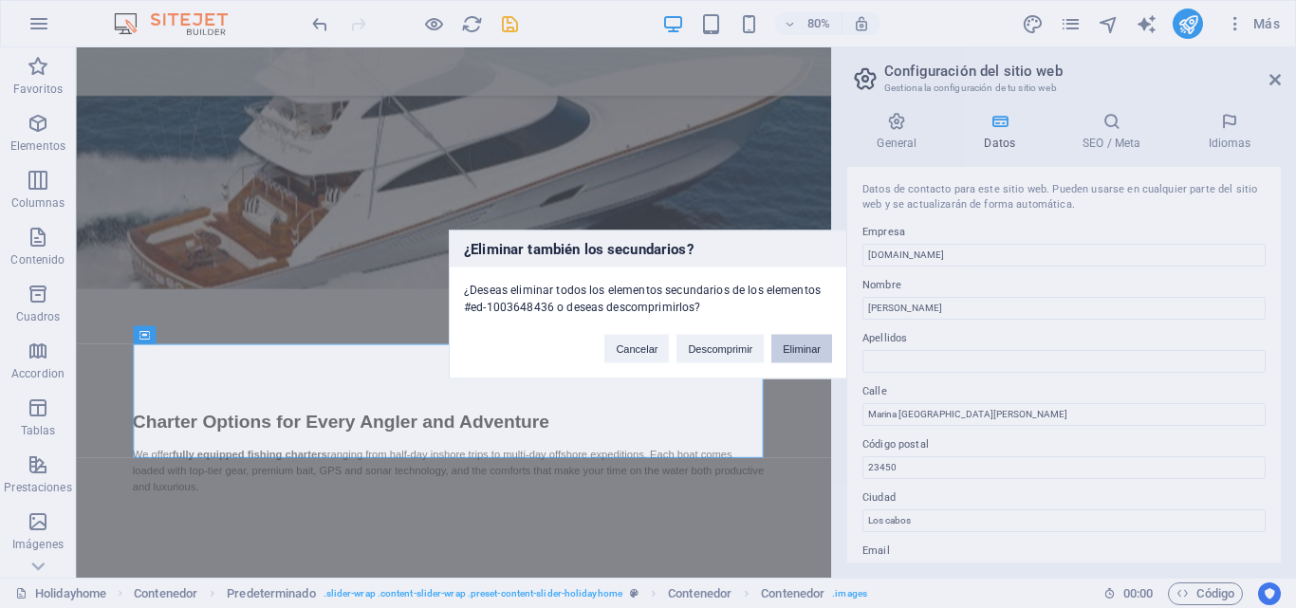
click at [794, 349] on button "Eliminar" at bounding box center [801, 348] width 61 height 28
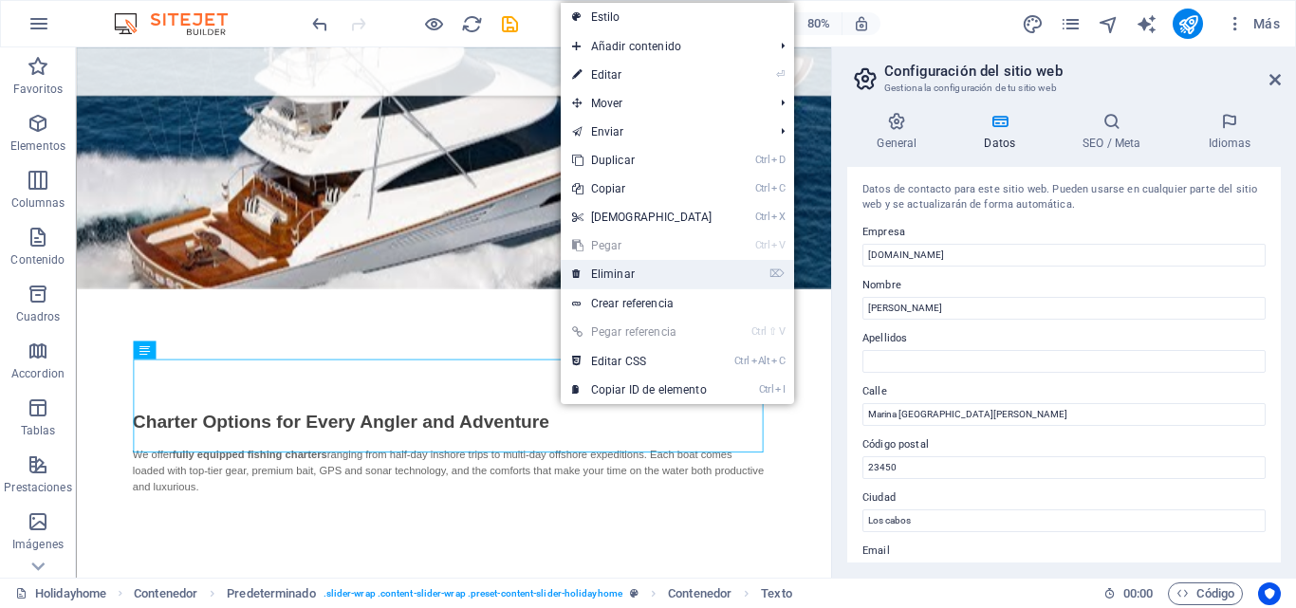
click at [635, 278] on link "⌦ Eliminar" at bounding box center [642, 274] width 163 height 28
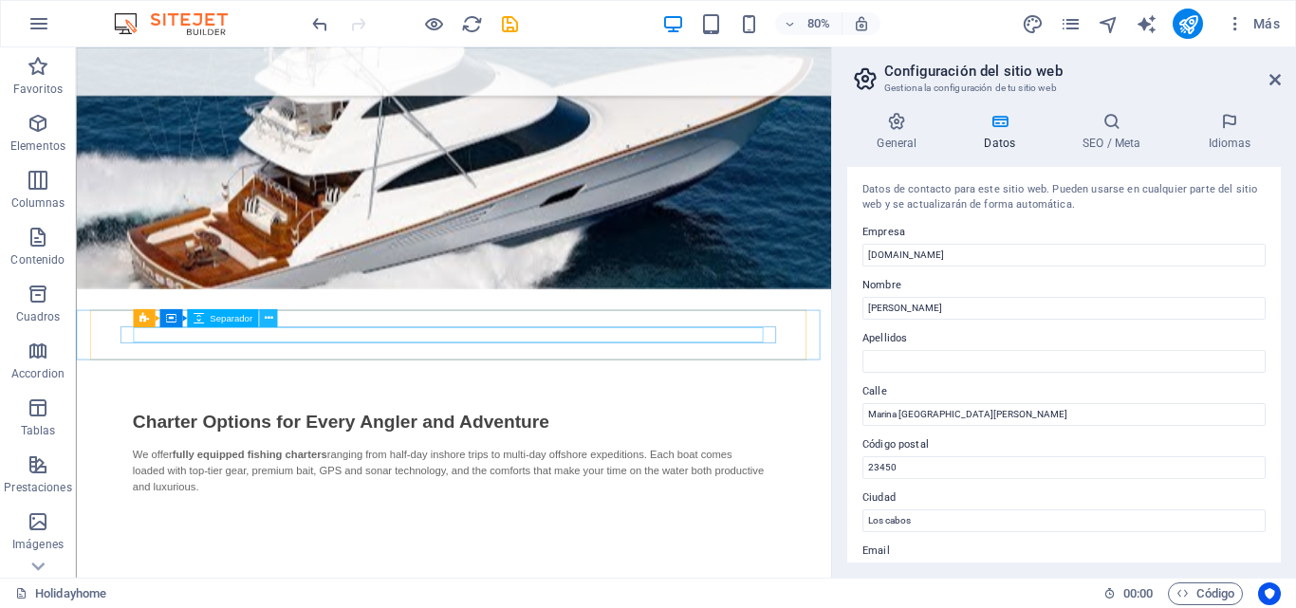
click at [269, 321] on icon at bounding box center [268, 318] width 9 height 16
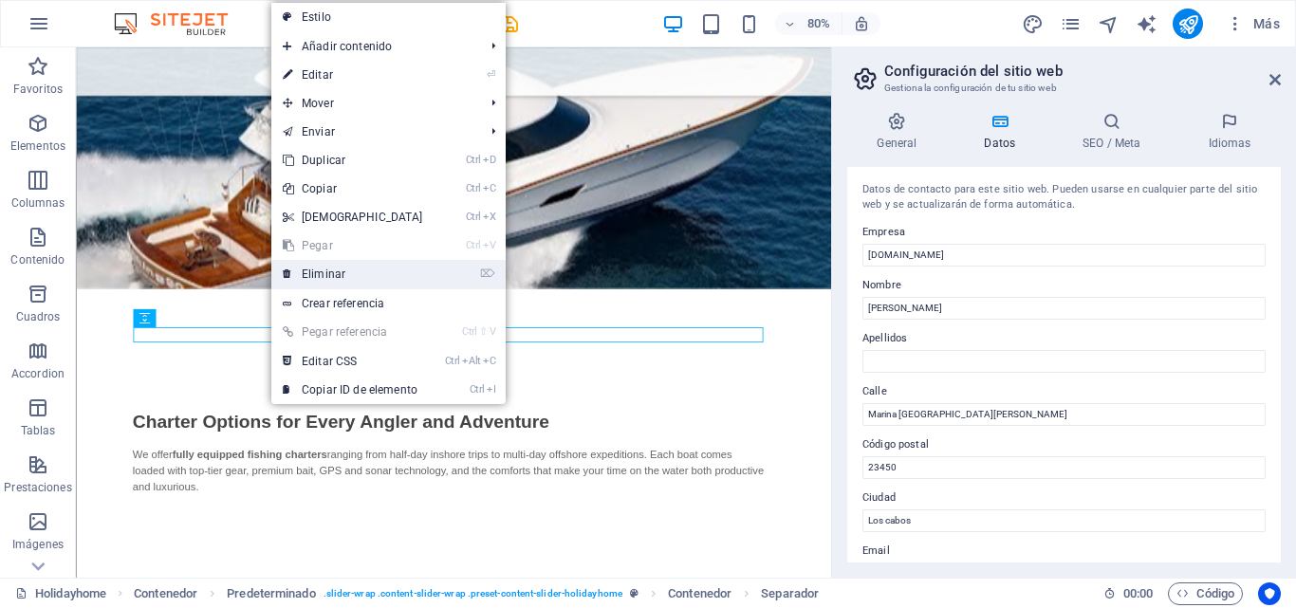
drag, startPoint x: 325, startPoint y: 275, endPoint x: 290, endPoint y: 294, distance: 39.9
click at [325, 275] on link "⌦ Eliminar" at bounding box center [352, 274] width 163 height 28
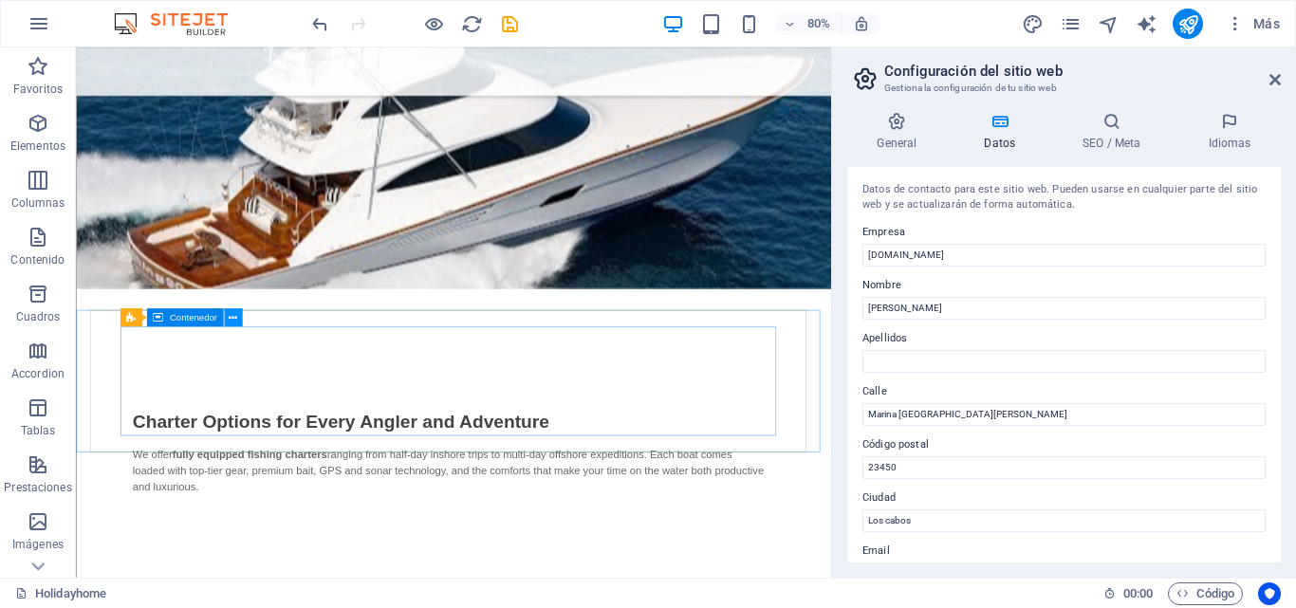
click at [232, 322] on icon at bounding box center [233, 317] width 9 height 16
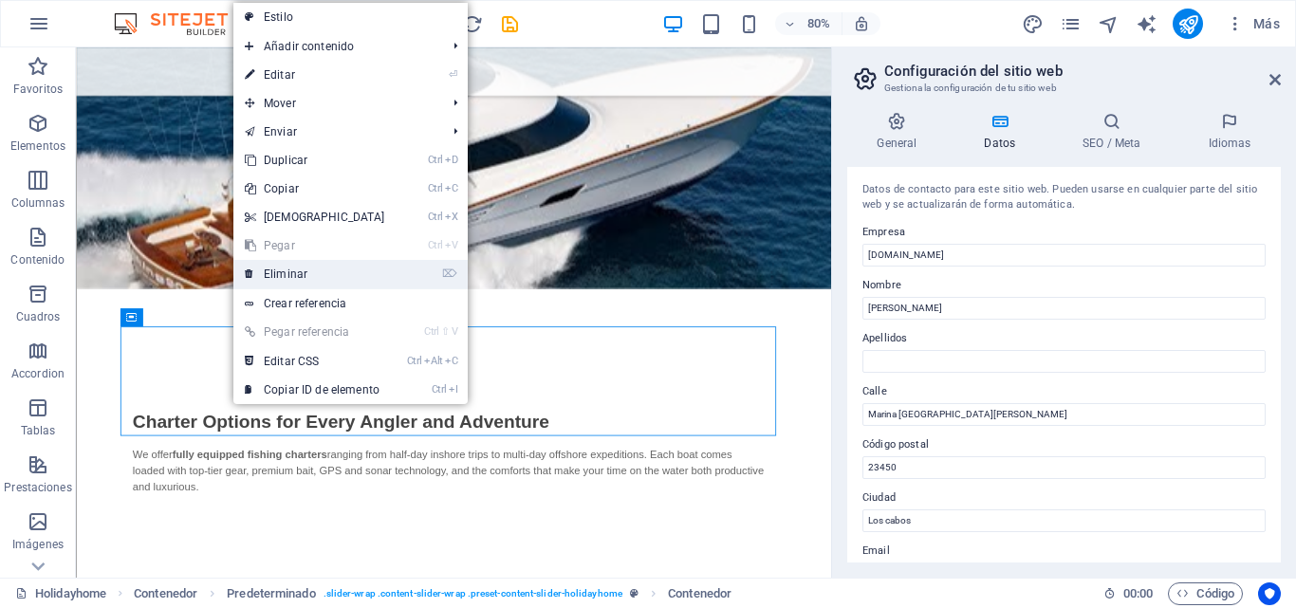
click at [276, 283] on link "⌦ Eliminar" at bounding box center [314, 274] width 163 height 28
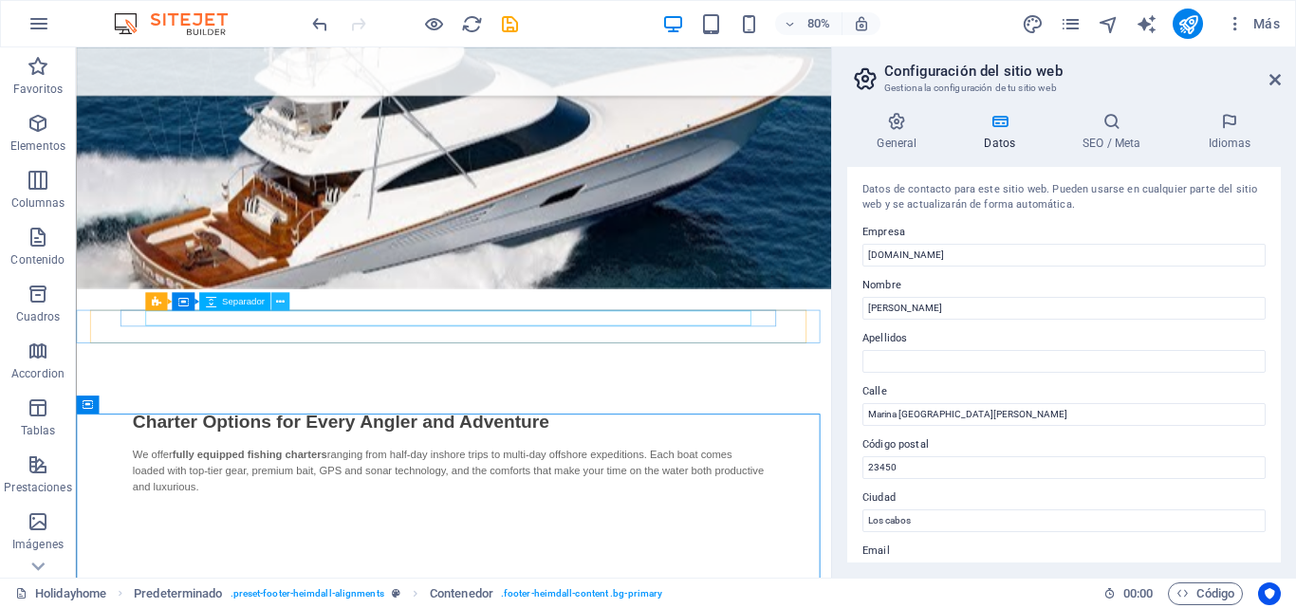
click at [277, 300] on icon at bounding box center [280, 302] width 9 height 16
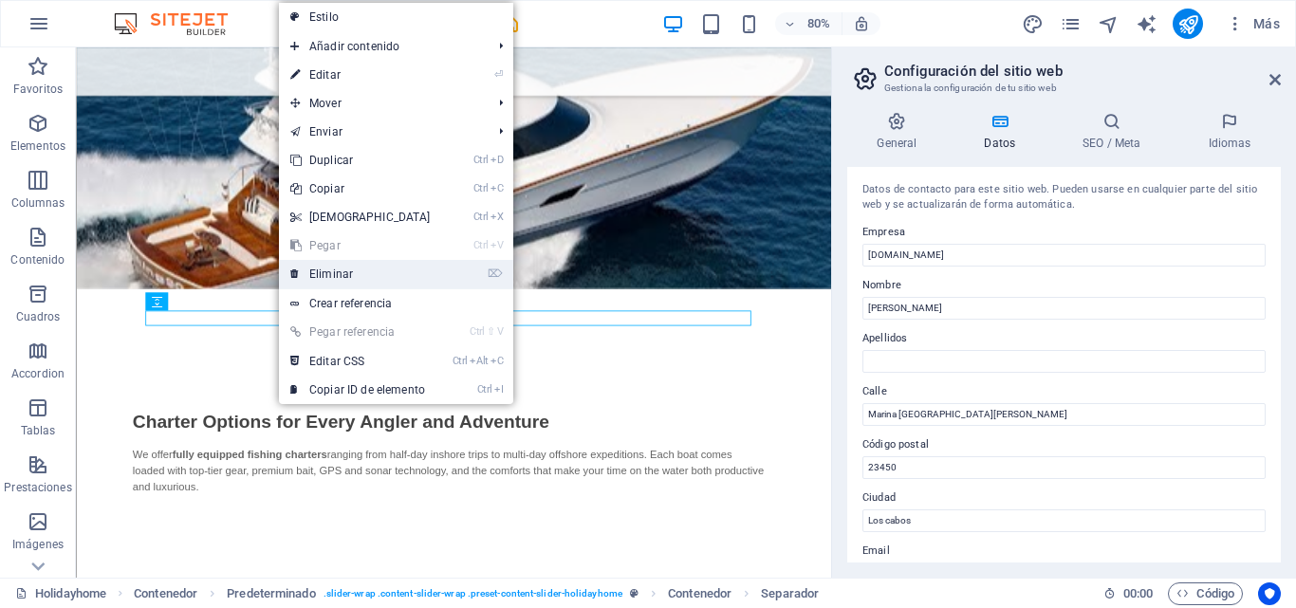
click at [338, 276] on link "⌦ Eliminar" at bounding box center [360, 274] width 163 height 28
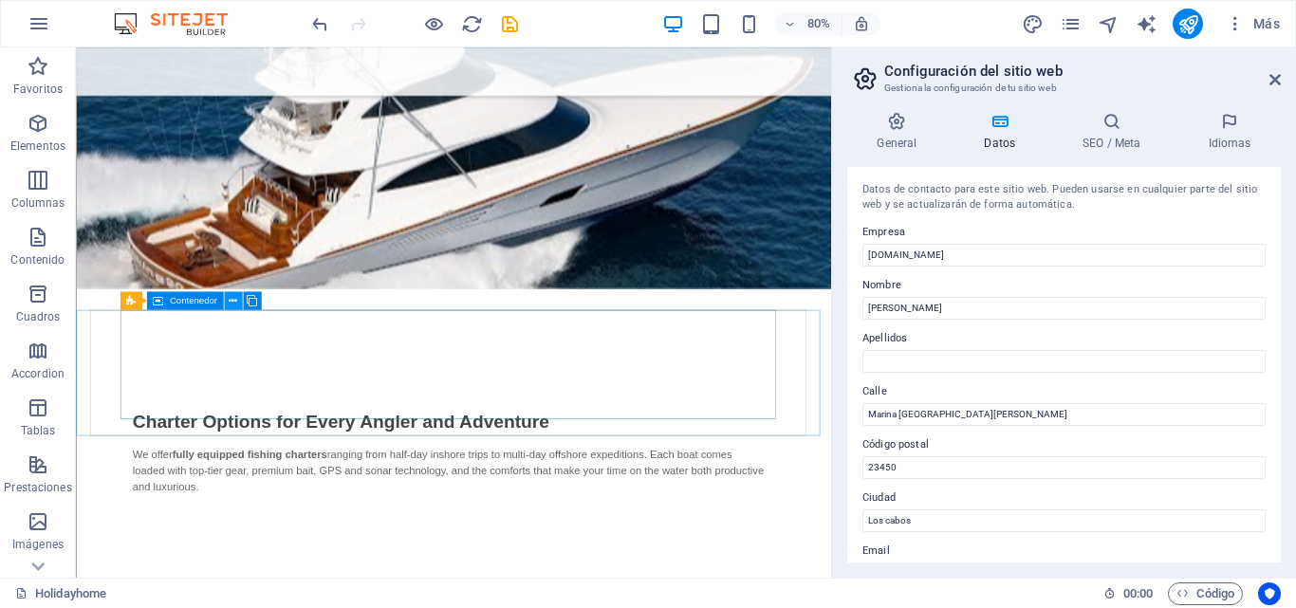
click at [231, 305] on icon at bounding box center [233, 301] width 9 height 16
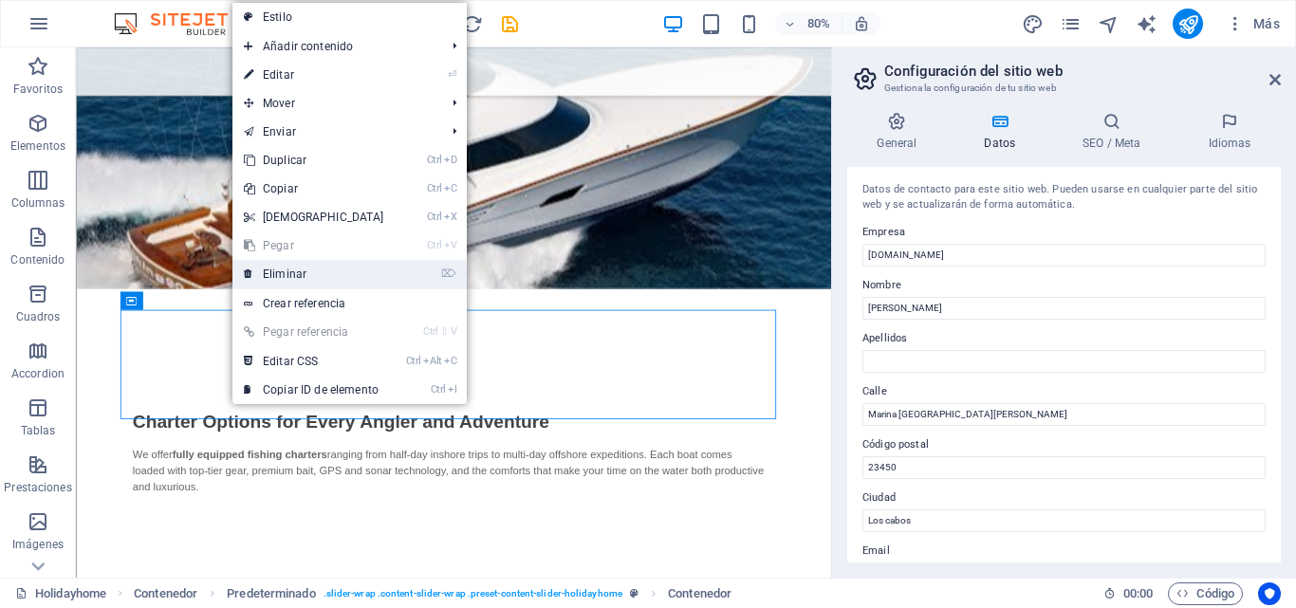
click at [289, 277] on link "⌦ Eliminar" at bounding box center [313, 274] width 163 height 28
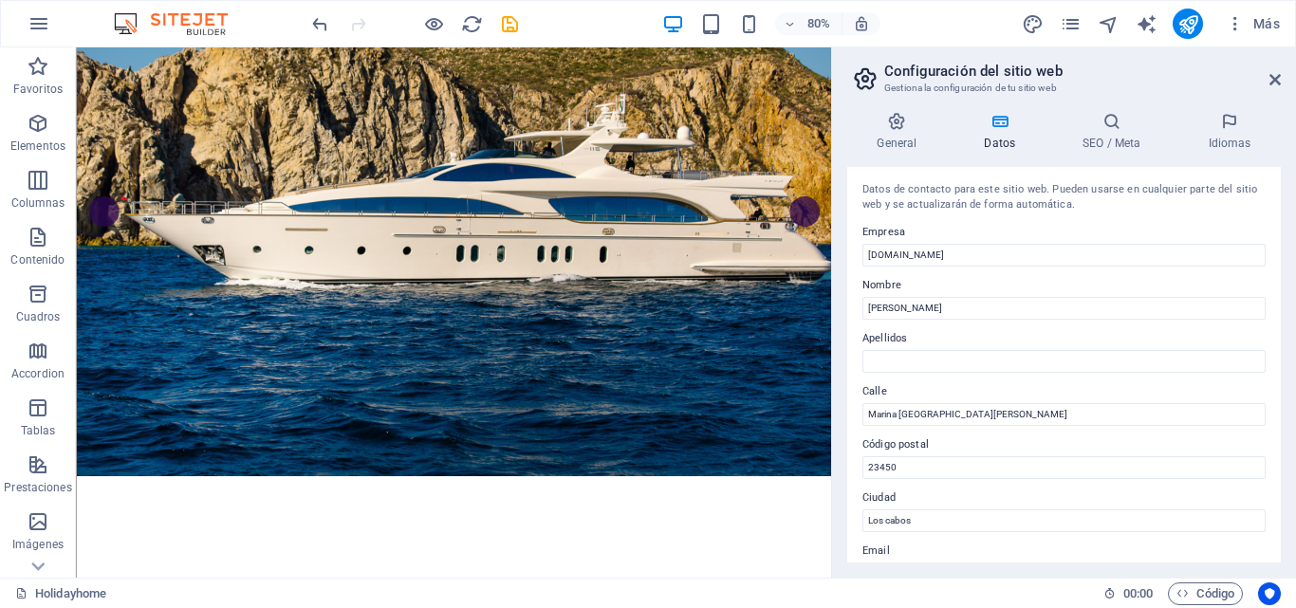
scroll to position [0, 0]
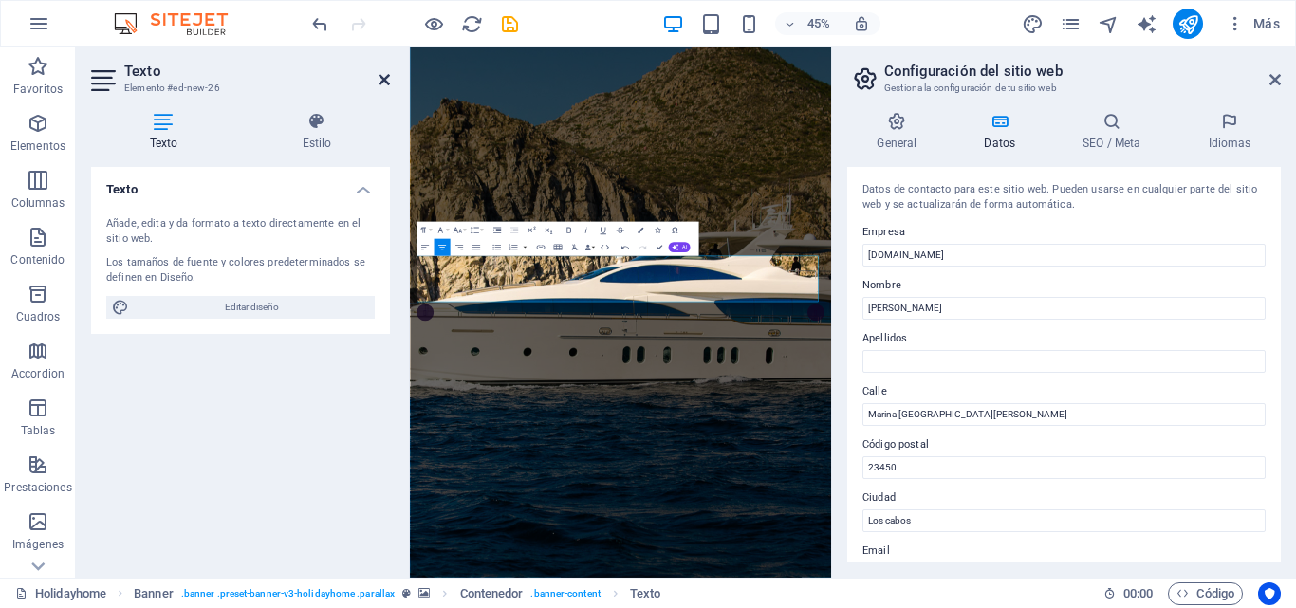
click at [382, 81] on icon at bounding box center [384, 79] width 11 height 15
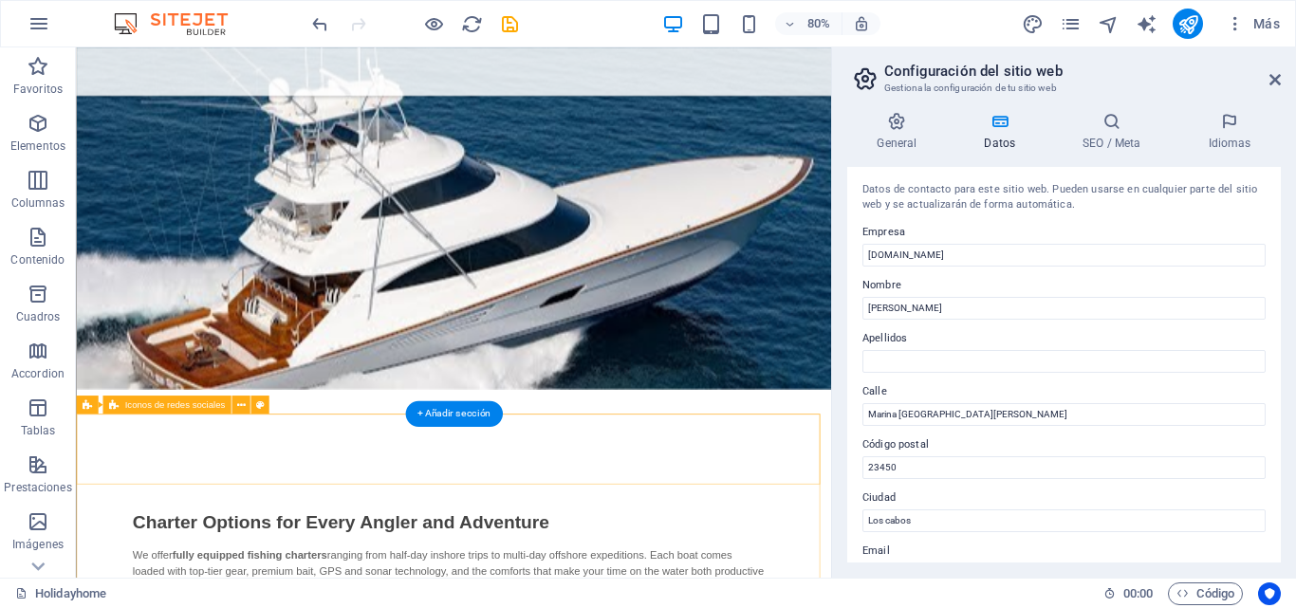
scroll to position [1044, 0]
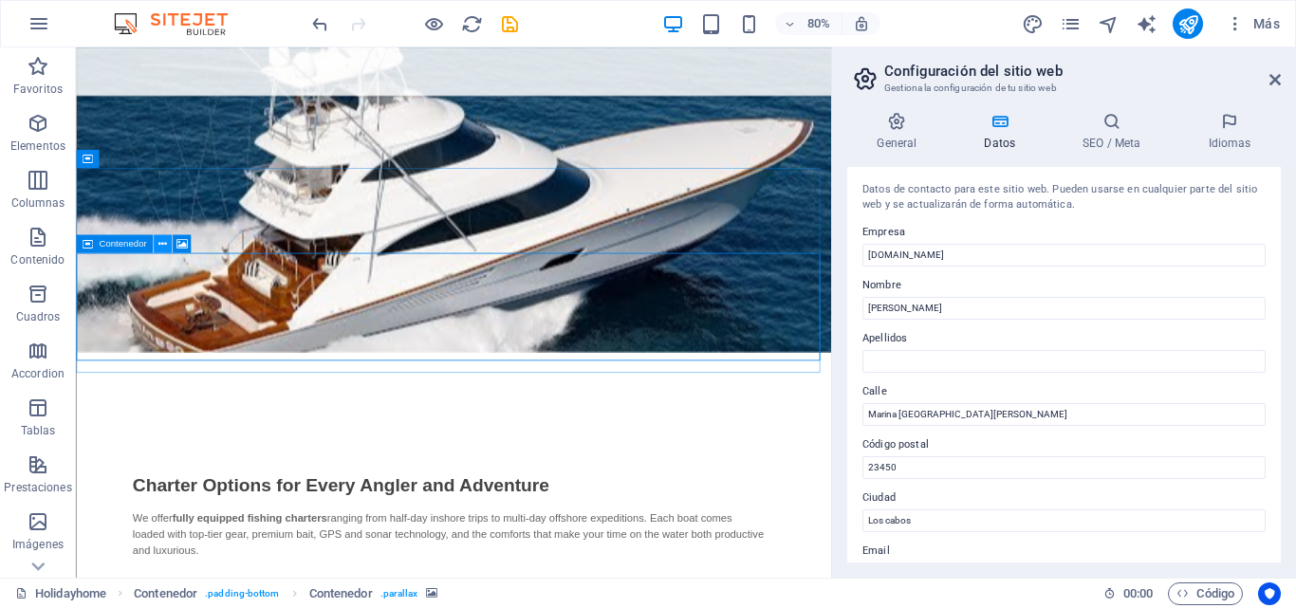
click at [166, 248] on icon at bounding box center [162, 244] width 9 height 16
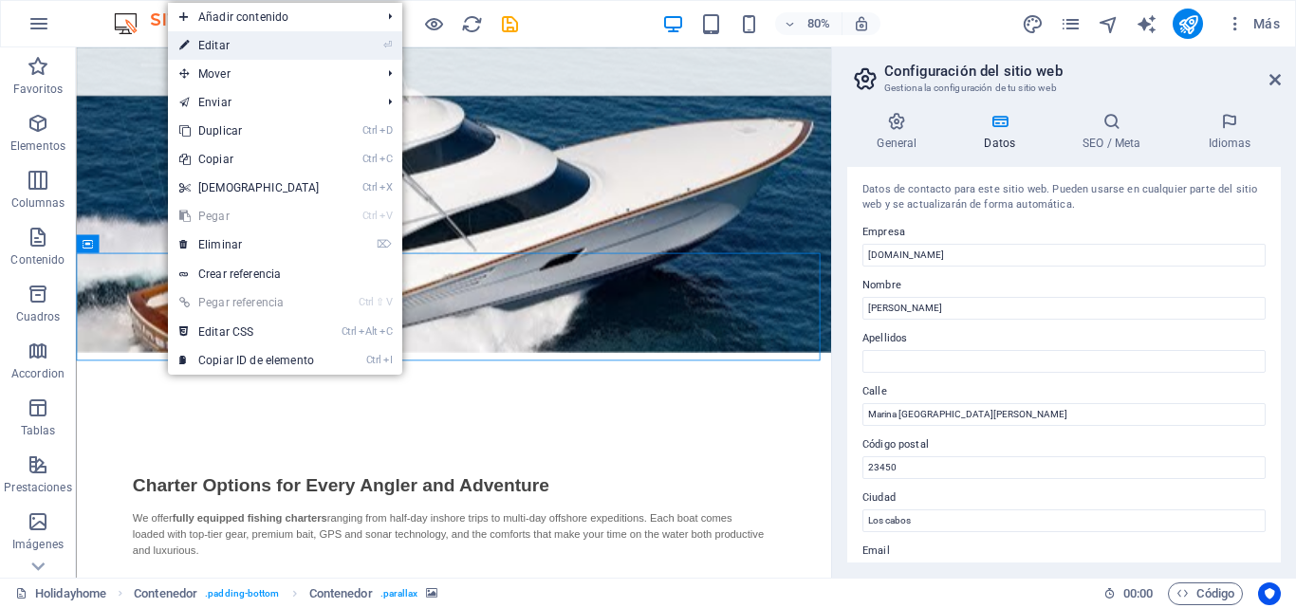
click at [235, 43] on link "⏎ Editar" at bounding box center [249, 45] width 163 height 28
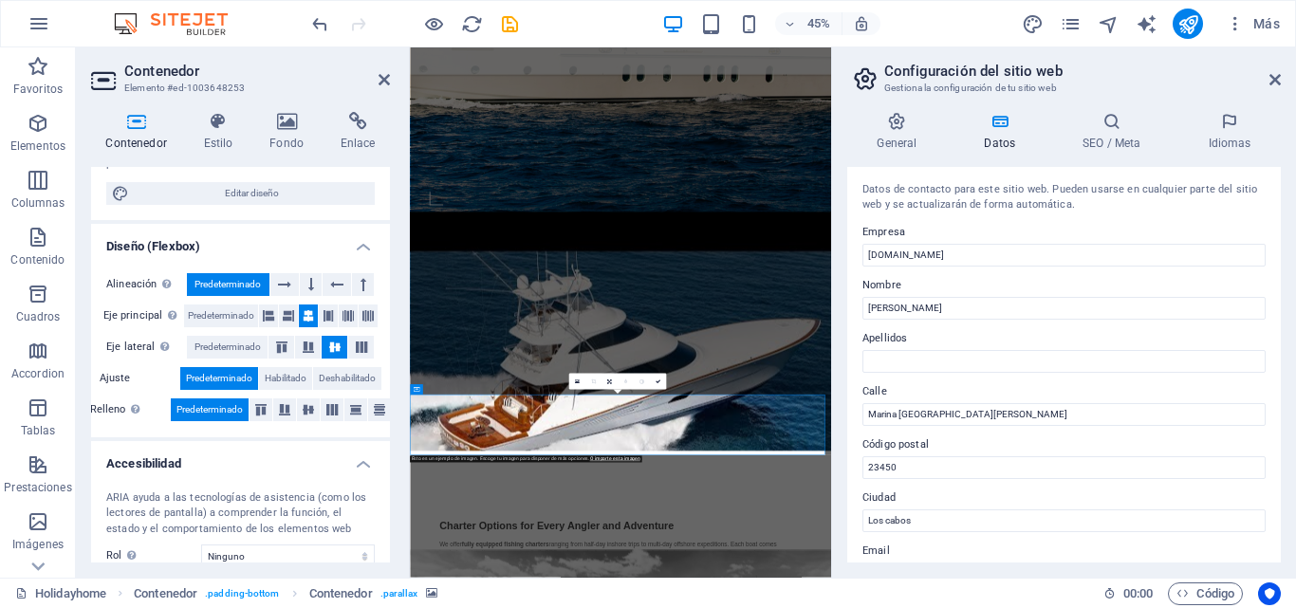
scroll to position [78, 0]
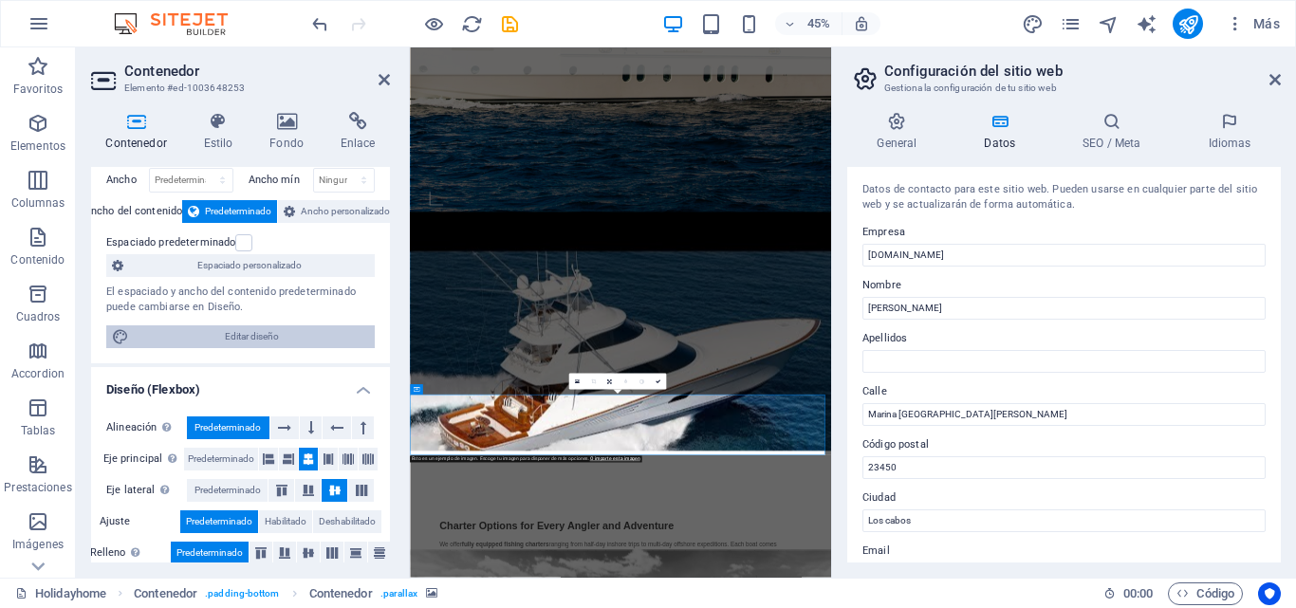
click at [219, 338] on span "Editar diseño" at bounding box center [252, 336] width 234 height 23
select select "rem"
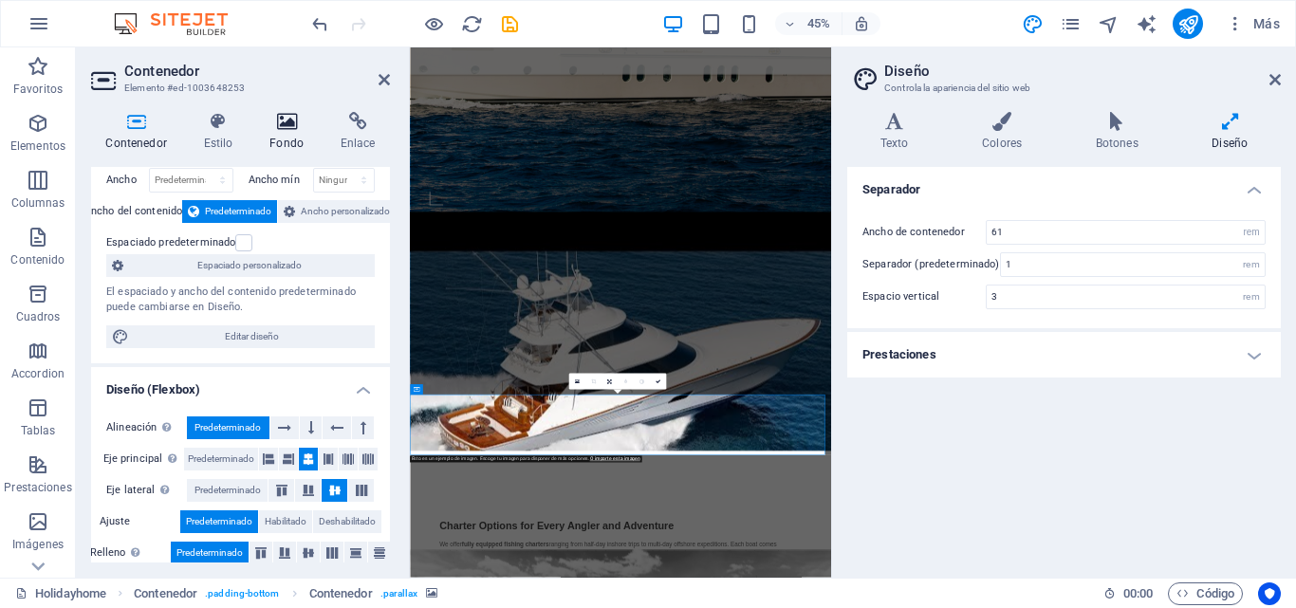
click at [287, 124] on icon at bounding box center [287, 121] width 64 height 19
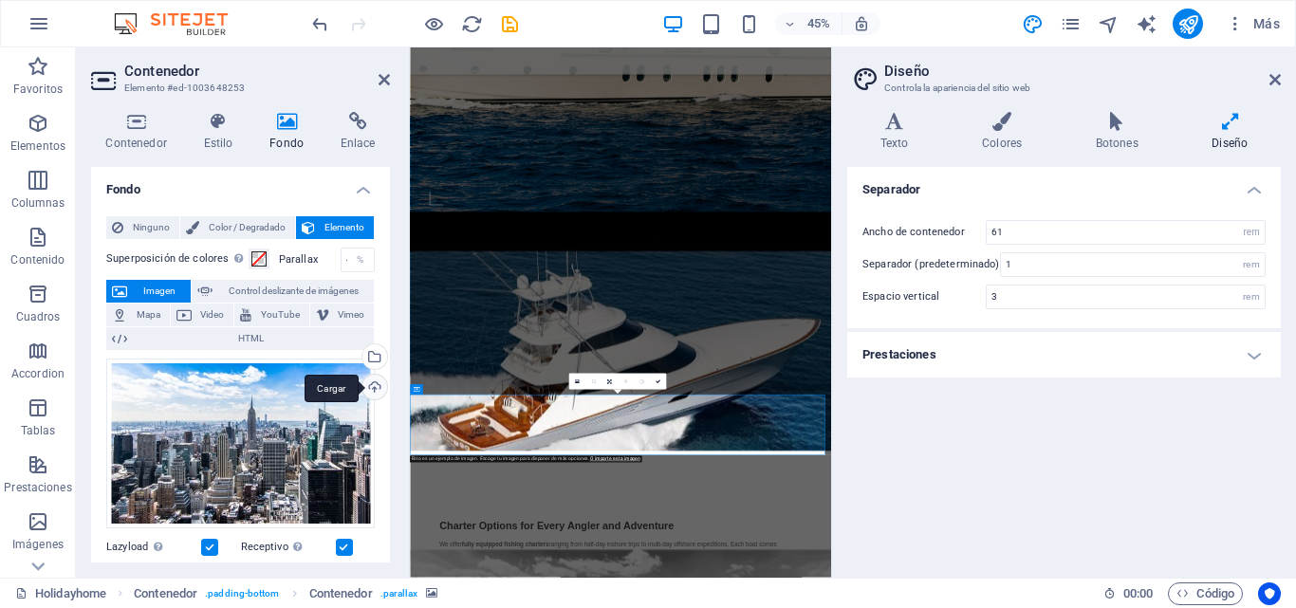
click at [370, 387] on div "Cargar" at bounding box center [373, 389] width 28 height 28
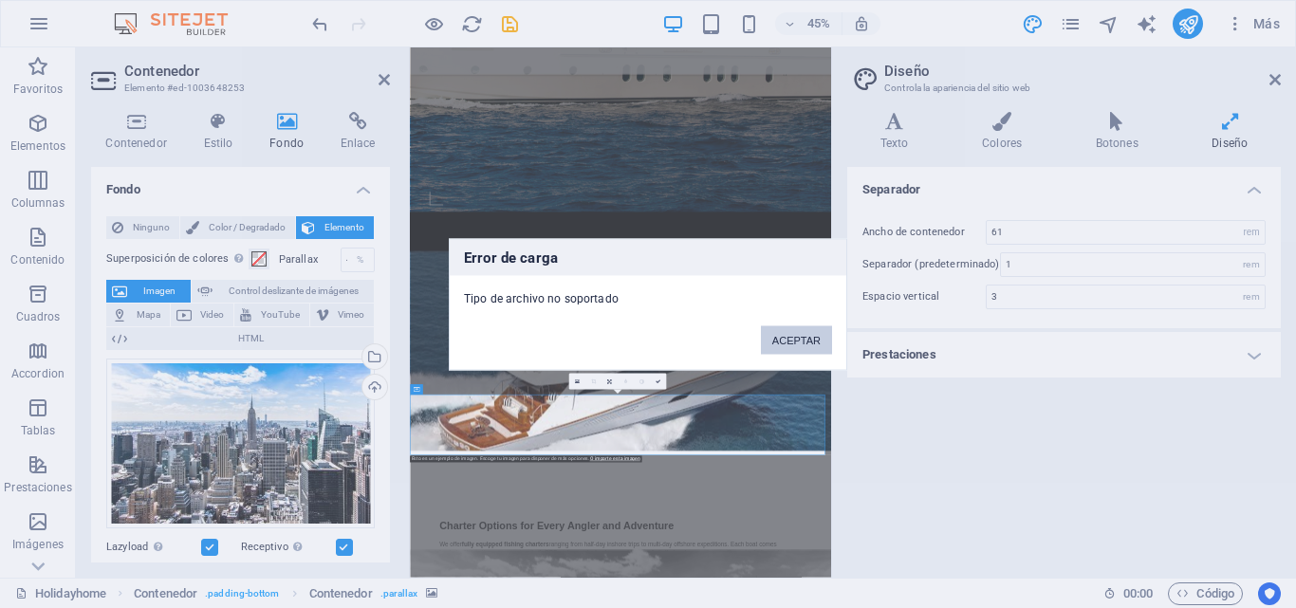
click at [790, 346] on button "ACEPTAR" at bounding box center [796, 339] width 71 height 28
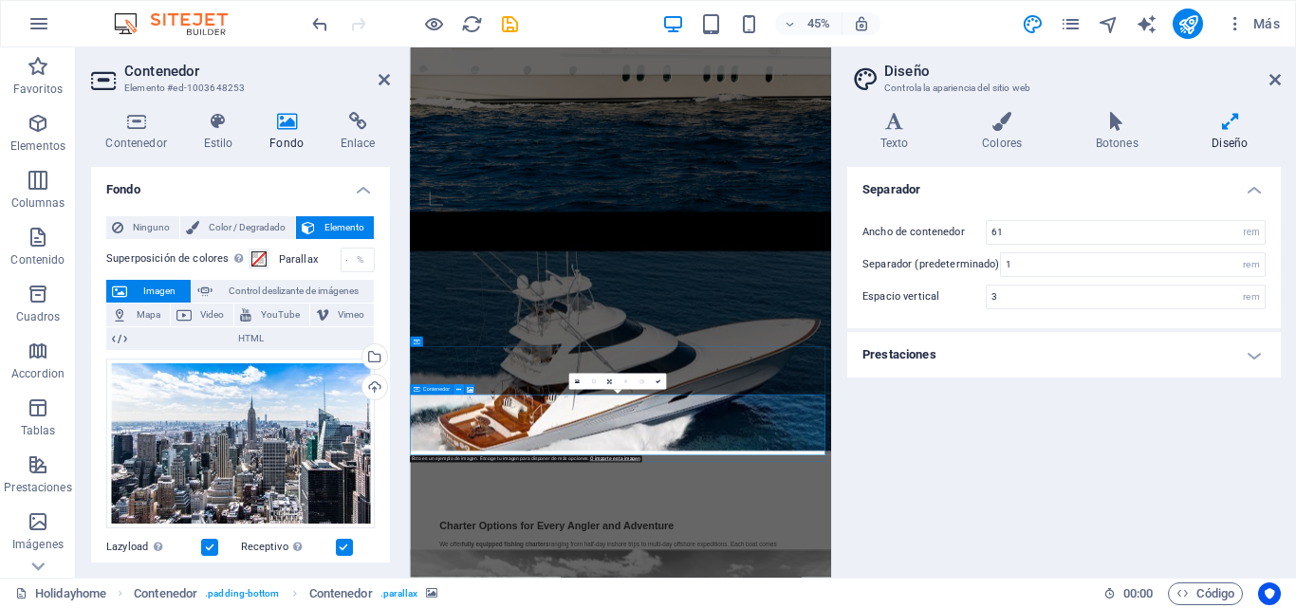
click at [459, 391] on icon at bounding box center [458, 389] width 5 height 9
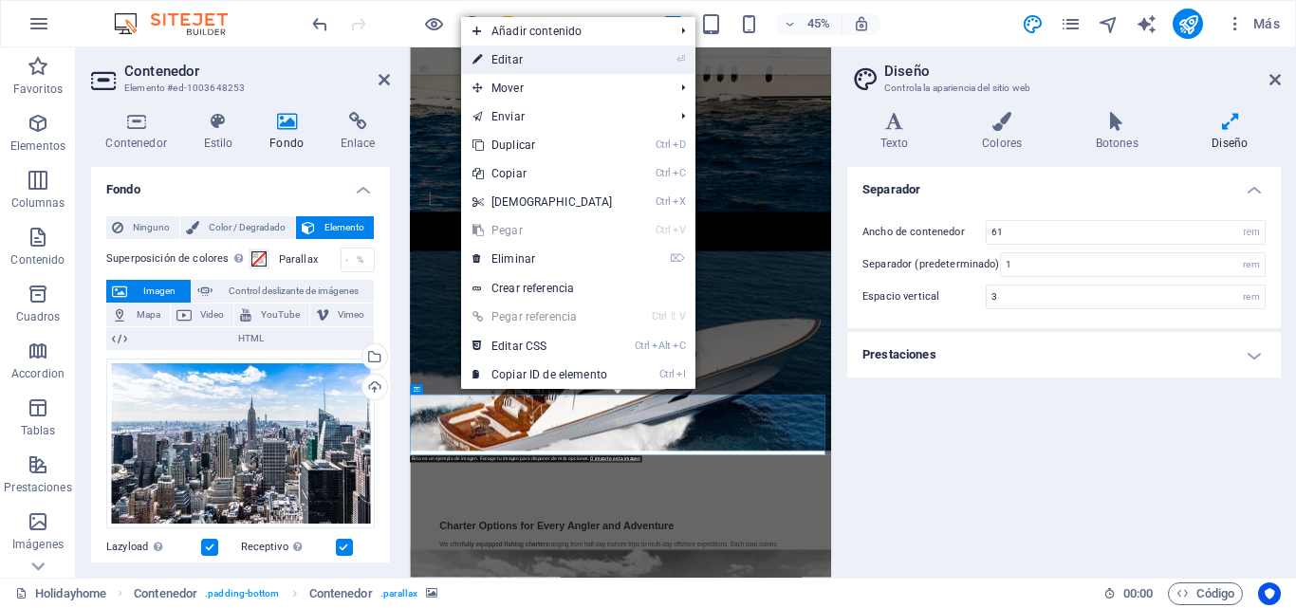
click at [522, 68] on link "⏎ Editar" at bounding box center [542, 60] width 163 height 28
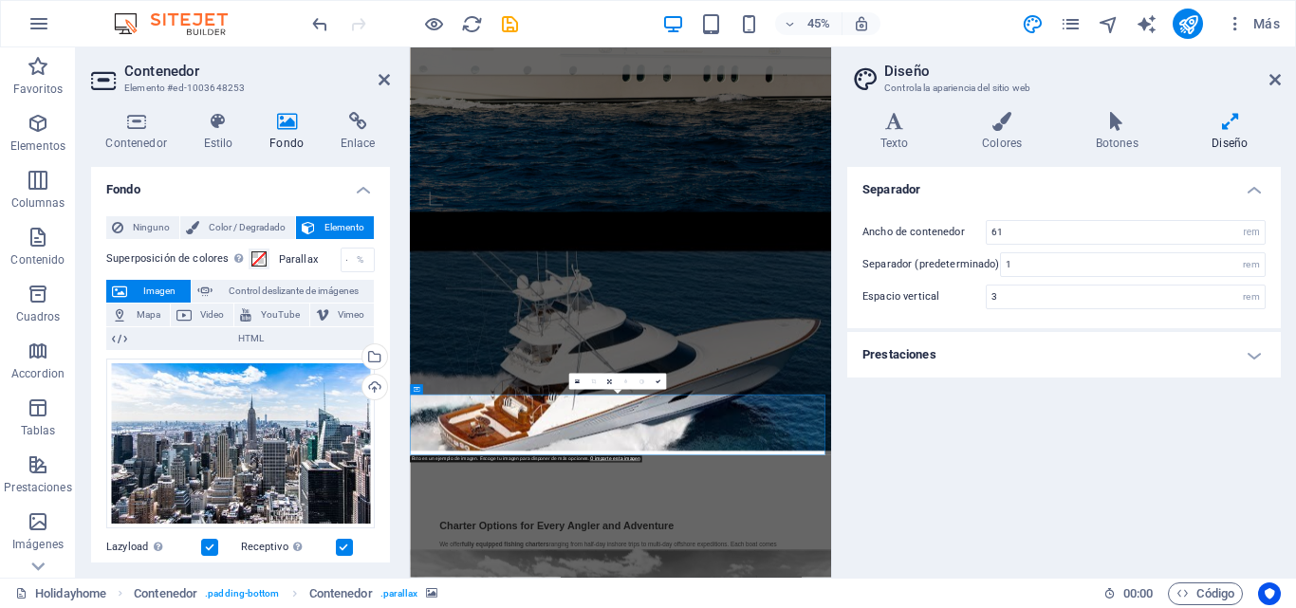
click at [278, 127] on icon at bounding box center [287, 121] width 64 height 19
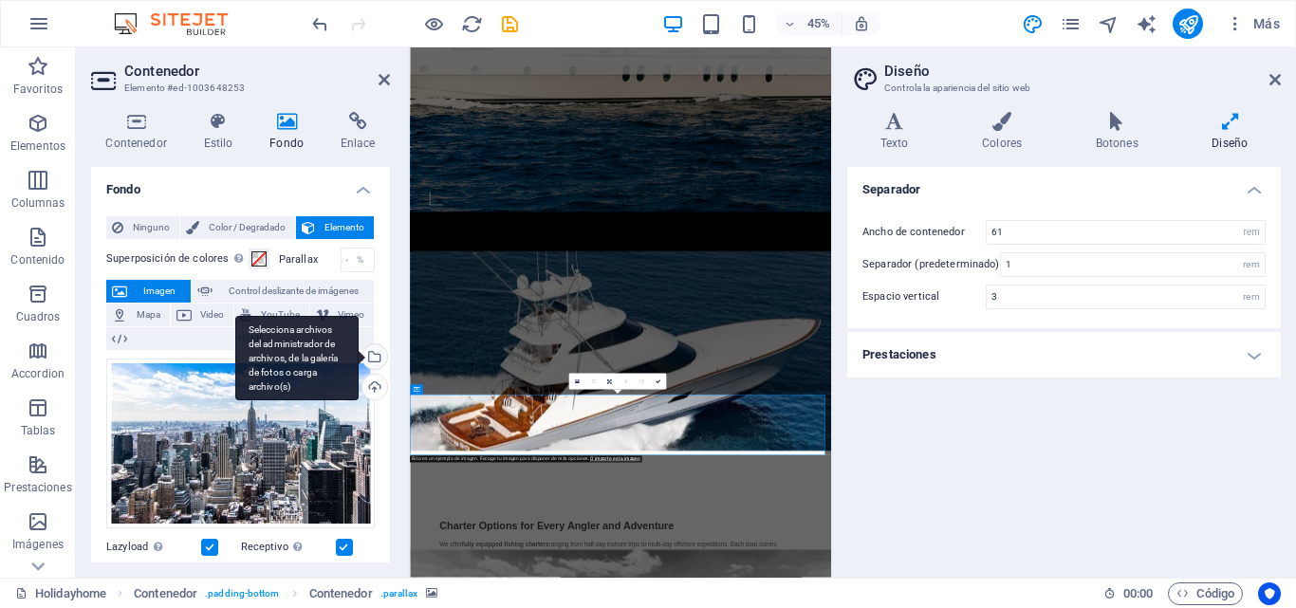
click at [369, 360] on div "Selecciona archivos del administrador de archivos, de la galería de fotos o car…" at bounding box center [373, 358] width 28 height 28
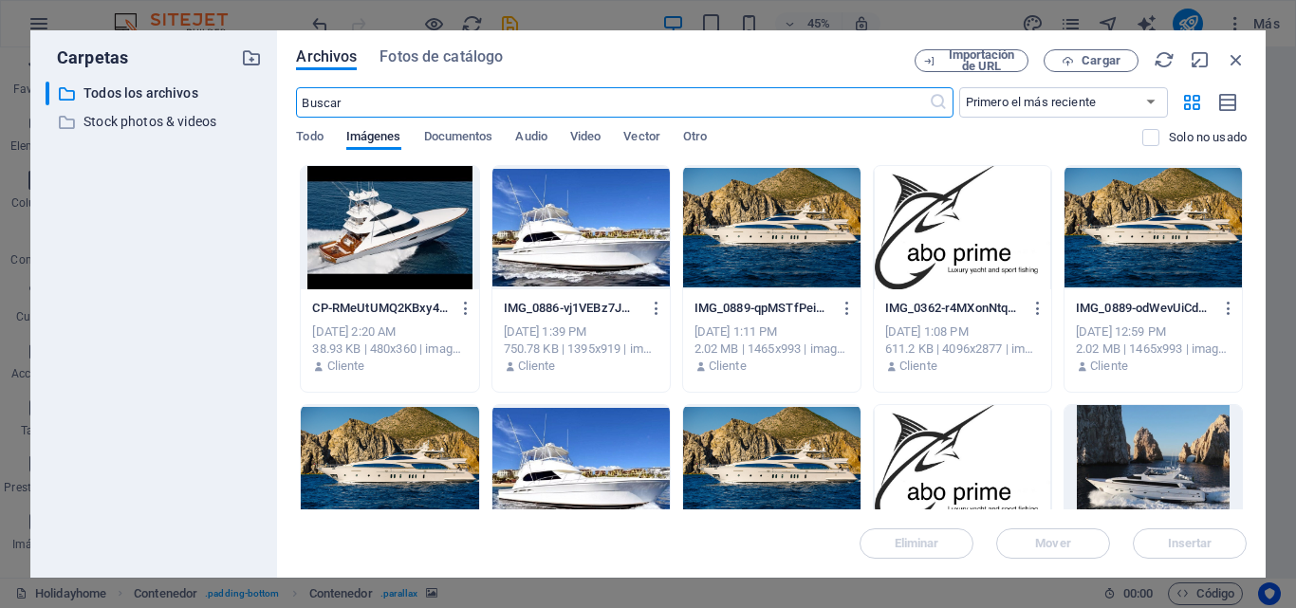
scroll to position [2475, 0]
click at [414, 214] on div at bounding box center [389, 227] width 177 height 123
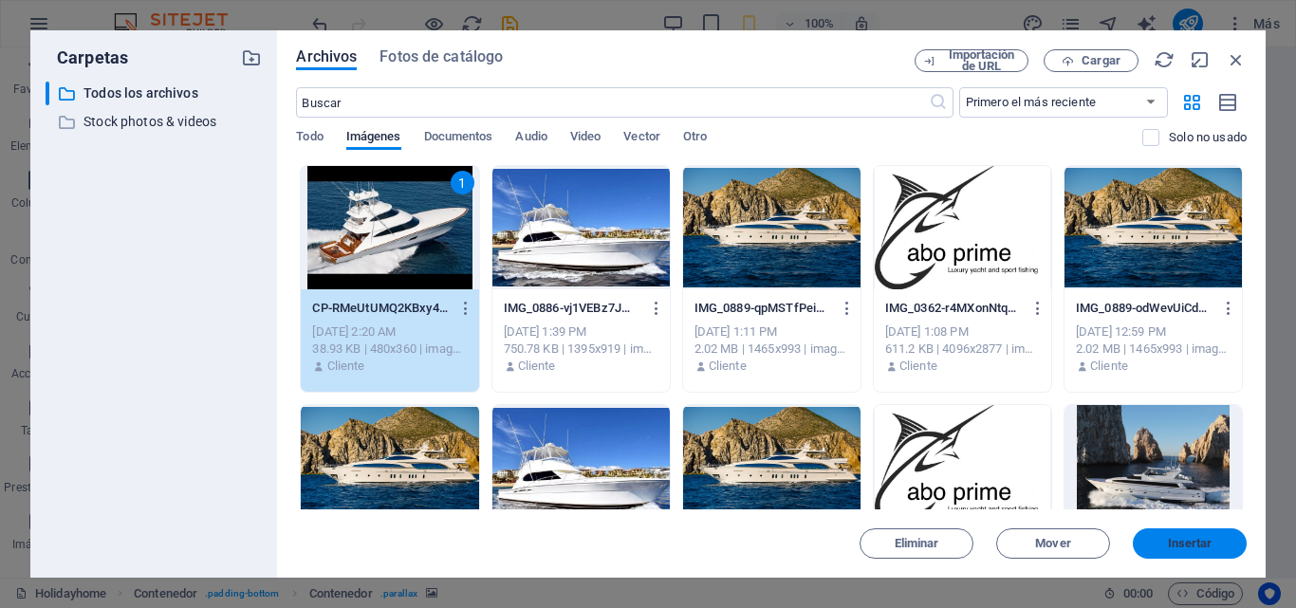
click at [1203, 538] on span "Insertar" at bounding box center [1190, 543] width 45 height 11
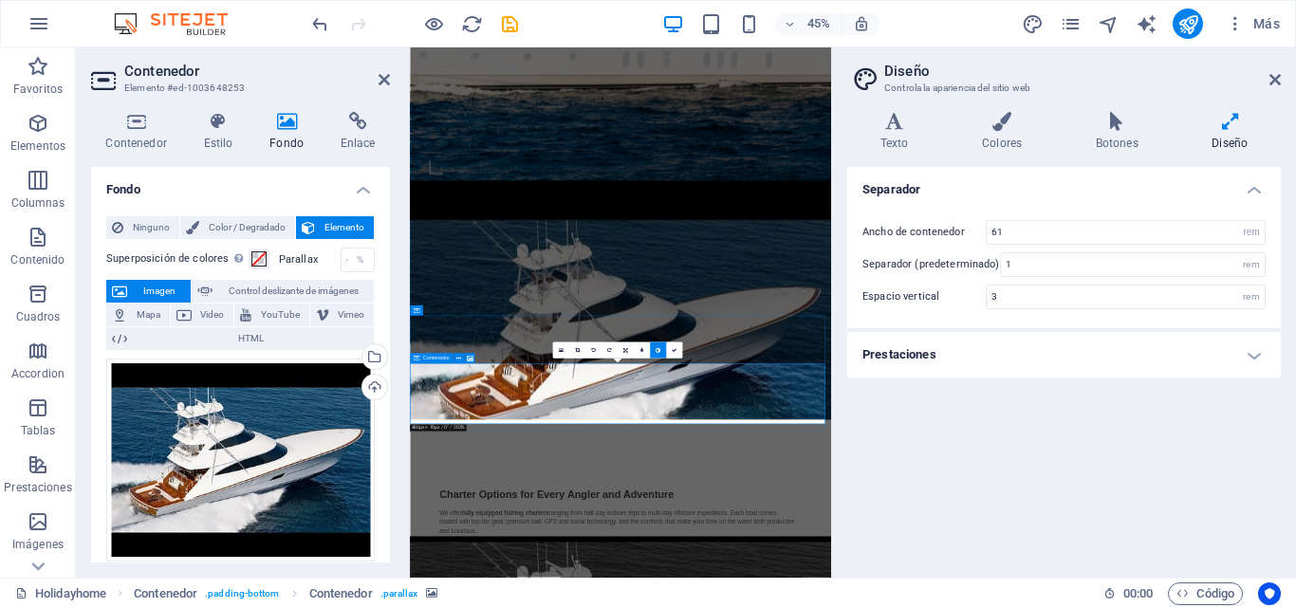
scroll to position [1111, 0]
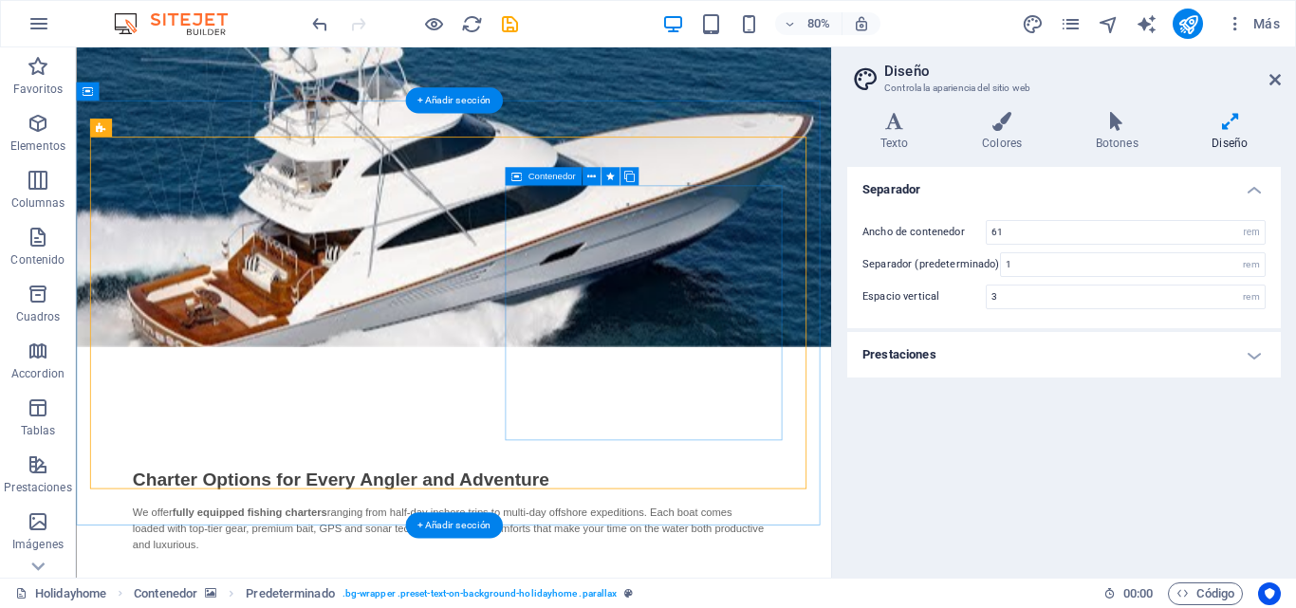
scroll to position [597, 0]
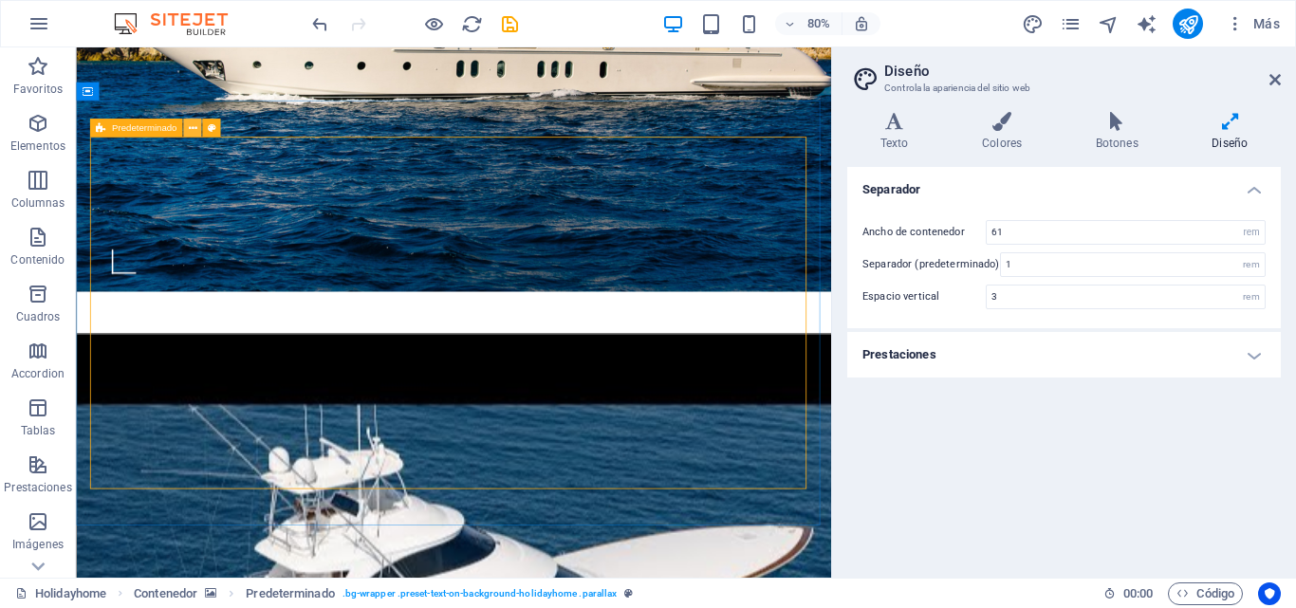
click at [193, 130] on icon at bounding box center [192, 128] width 9 height 16
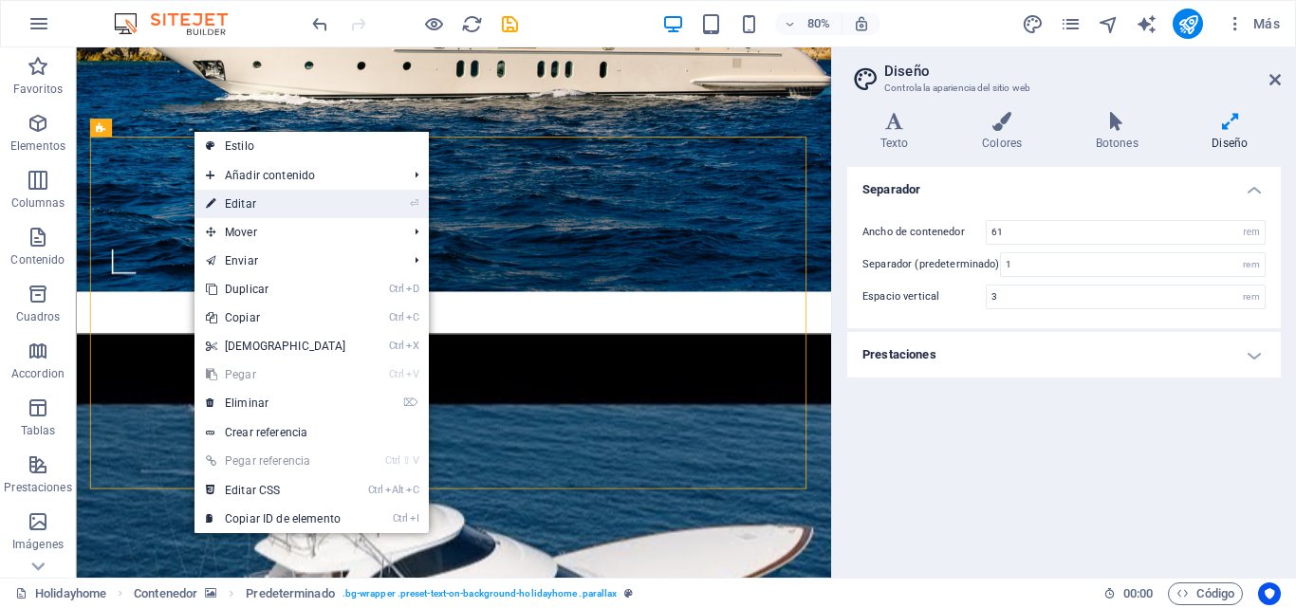
click at [253, 206] on link "⏎ Editar" at bounding box center [276, 204] width 163 height 28
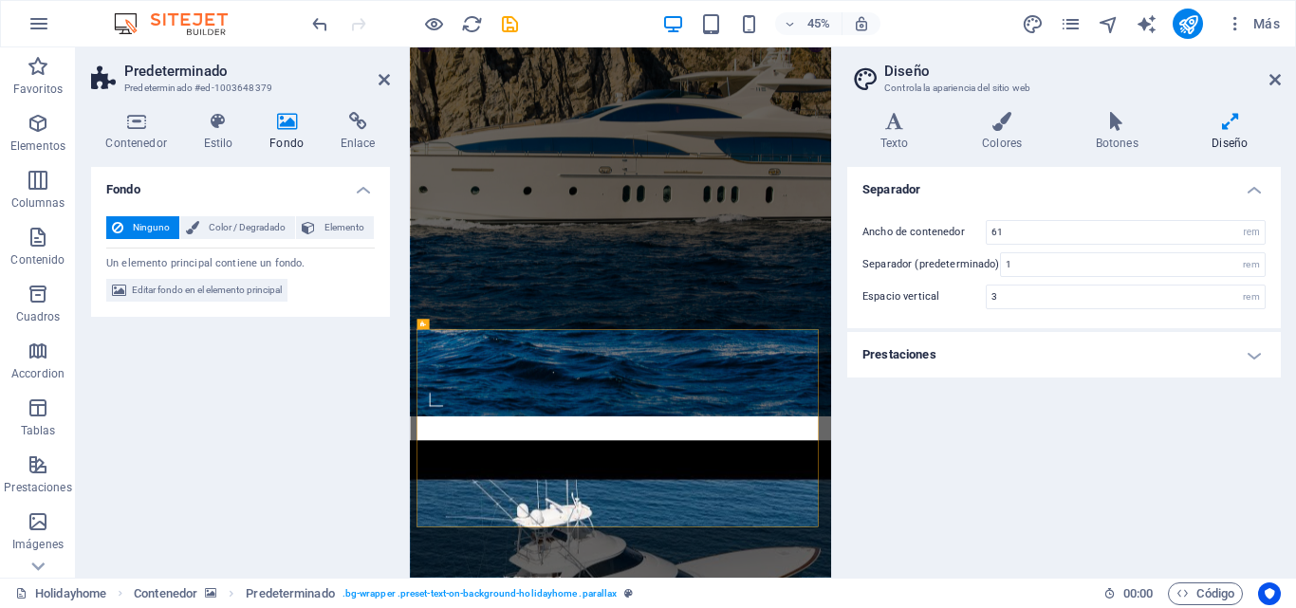
click at [275, 133] on h4 "Fondo" at bounding box center [290, 132] width 71 height 40
click at [286, 127] on icon at bounding box center [287, 121] width 64 height 19
click at [276, 124] on icon at bounding box center [287, 121] width 64 height 19
click at [211, 298] on span "Editar fondo en el elemento principal" at bounding box center [207, 290] width 150 height 23
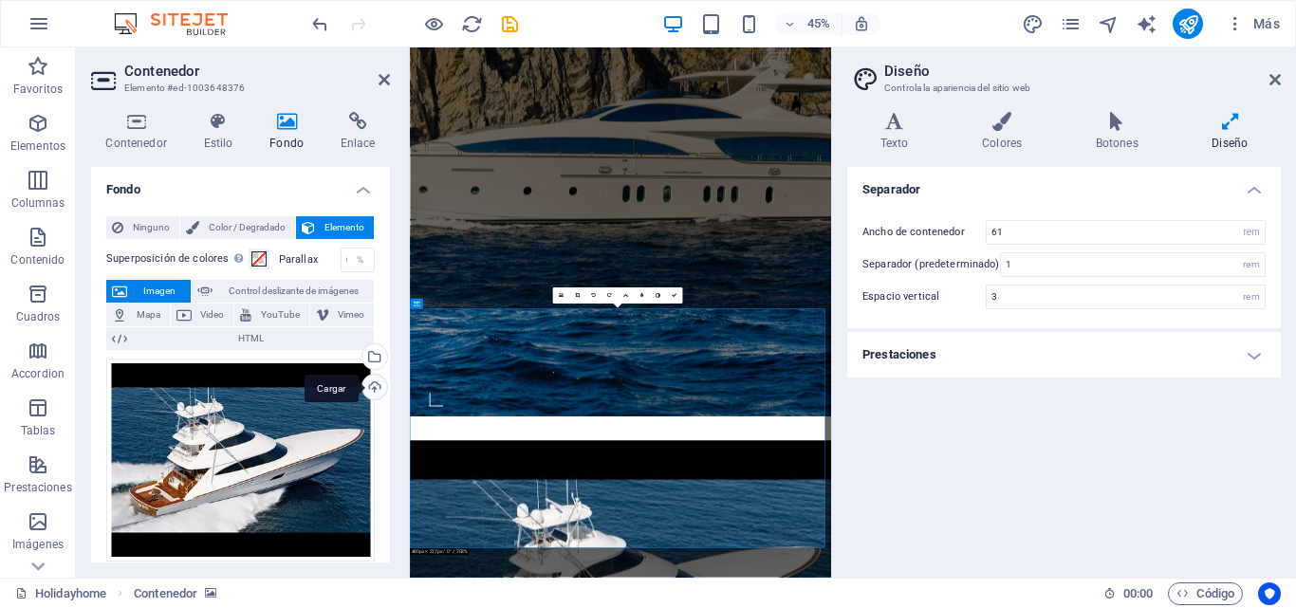
click at [371, 386] on div "Cargar" at bounding box center [373, 389] width 28 height 28
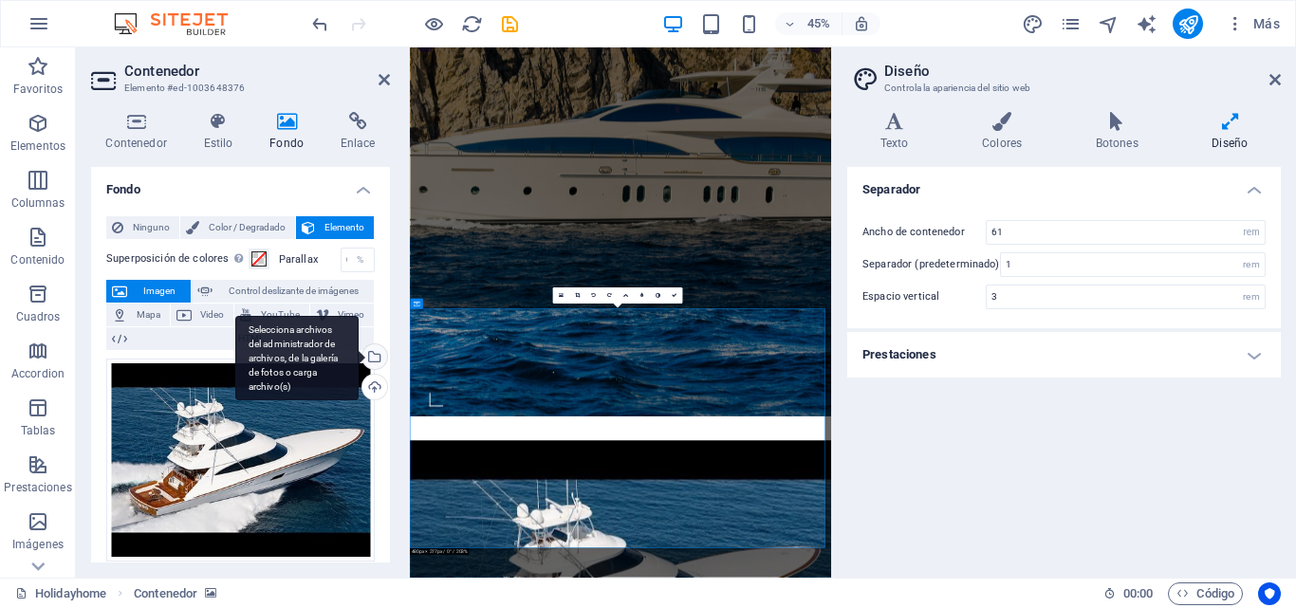
click at [370, 355] on div "Selecciona archivos del administrador de archivos, de la galería de fotos o car…" at bounding box center [373, 358] width 28 height 28
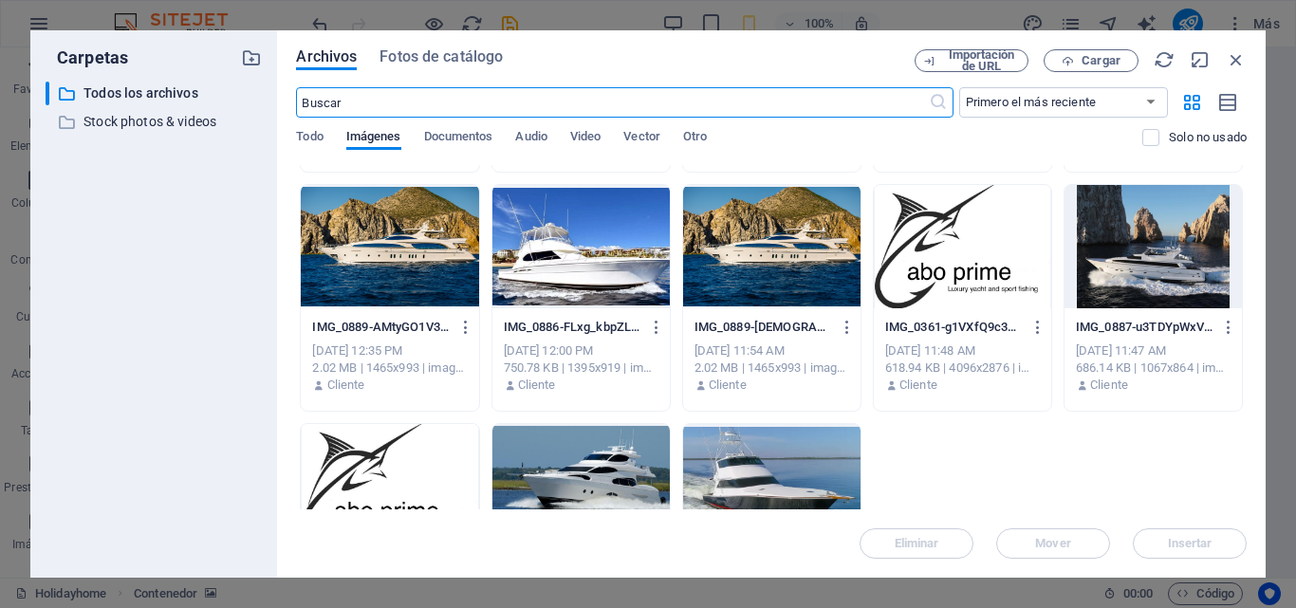
scroll to position [190, 0]
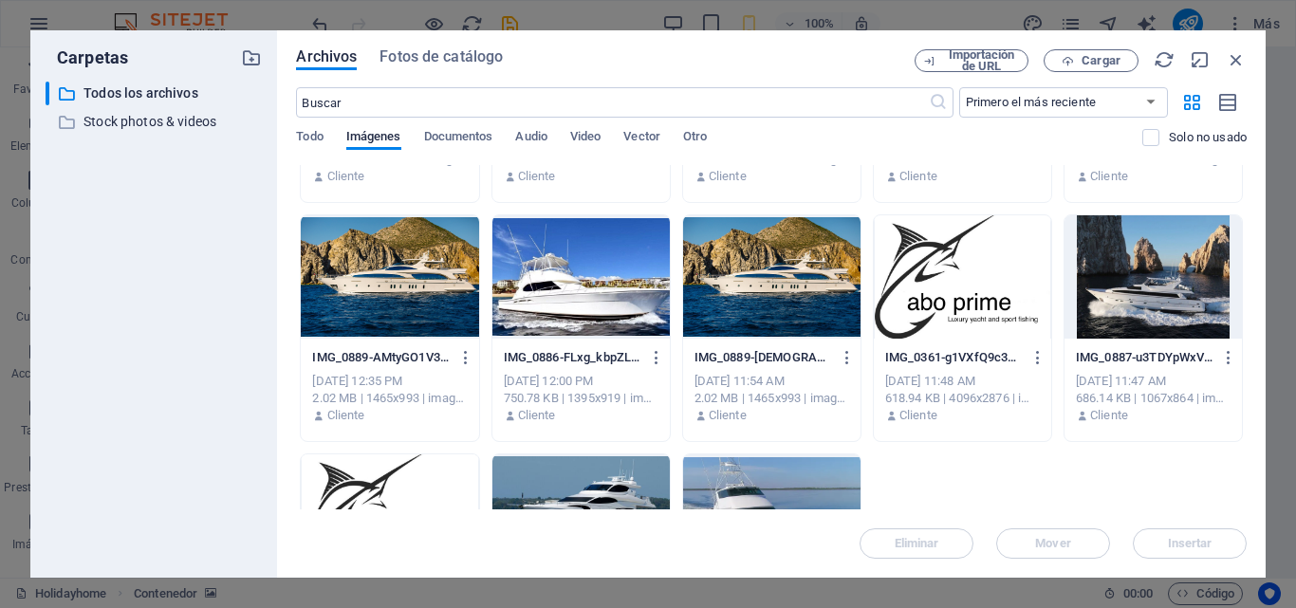
click at [549, 301] on div at bounding box center [580, 276] width 177 height 123
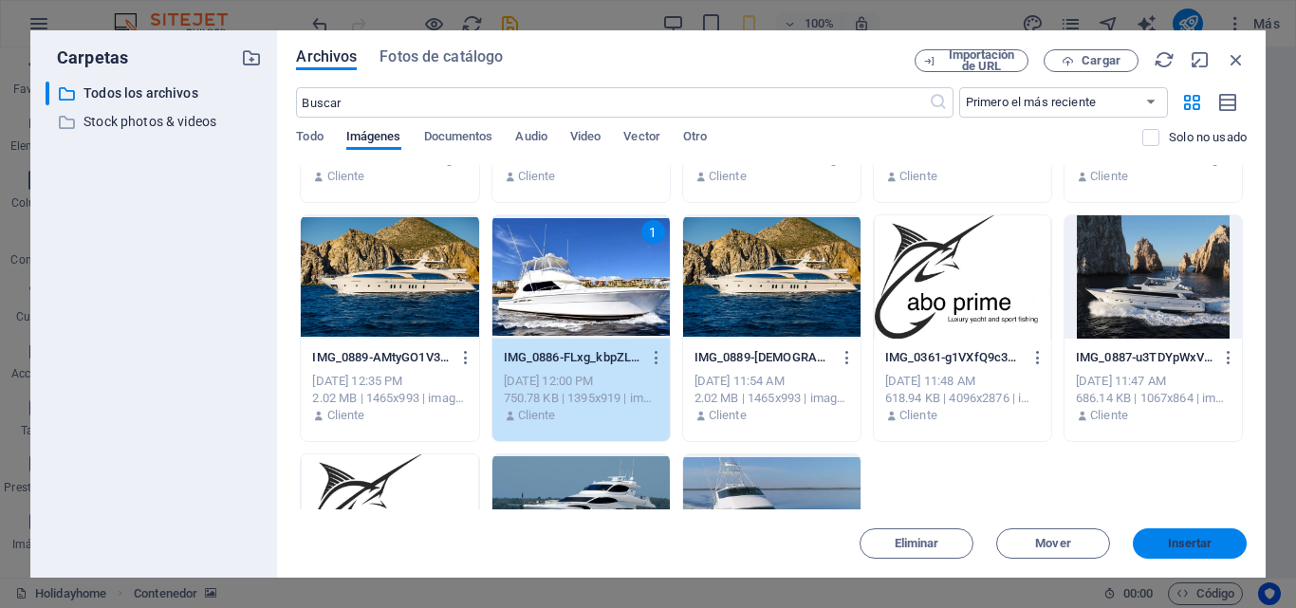
click at [1180, 544] on span "Insertar" at bounding box center [1190, 543] width 45 height 11
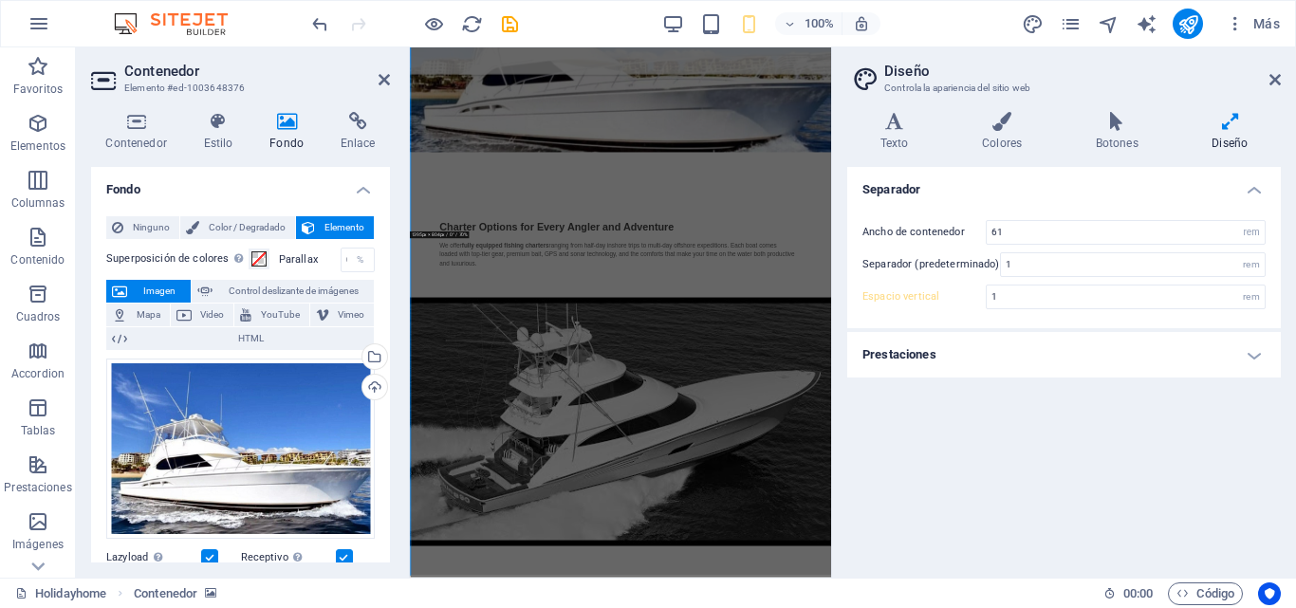
scroll to position [1301, 0]
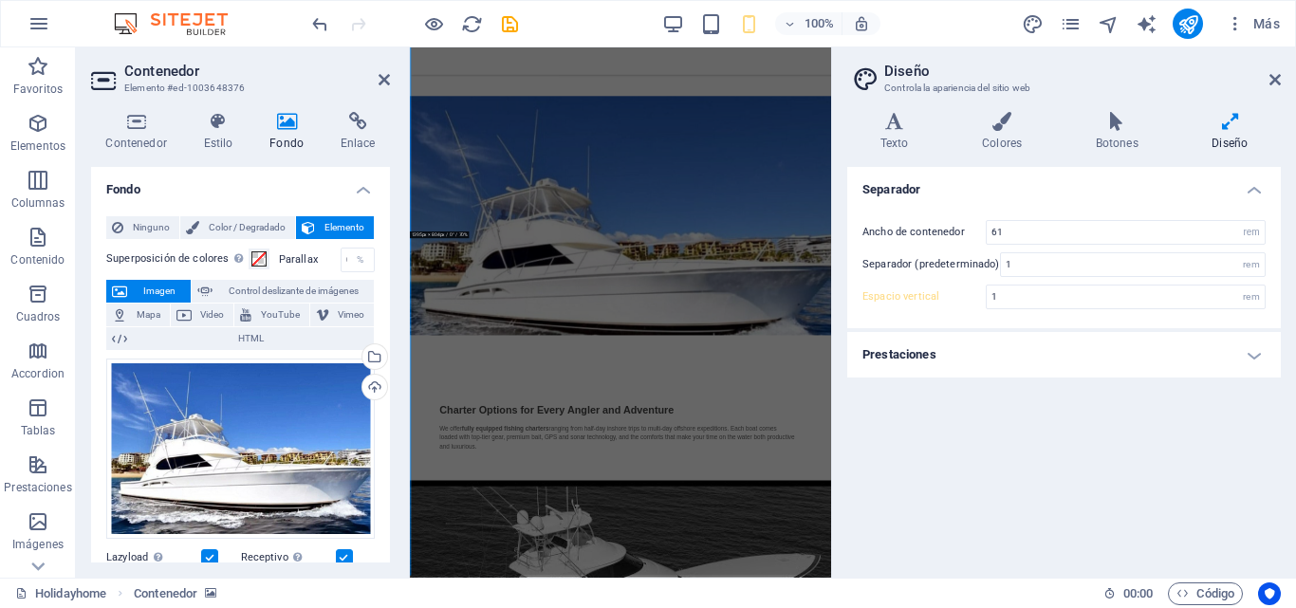
type input "3"
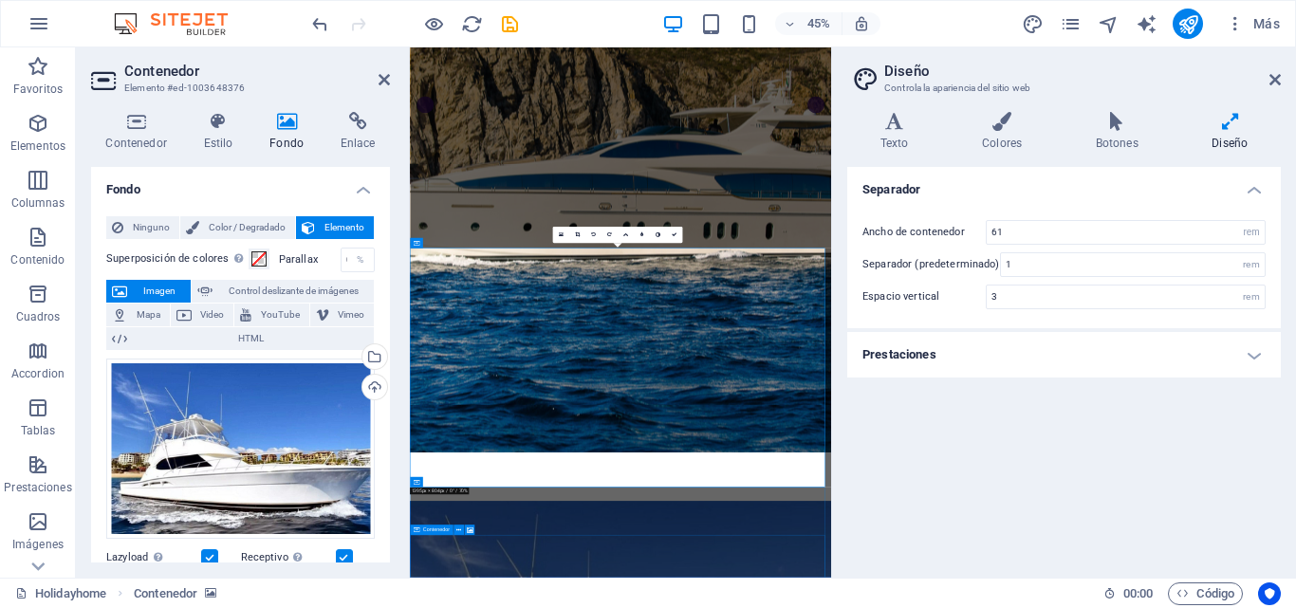
scroll to position [257, 0]
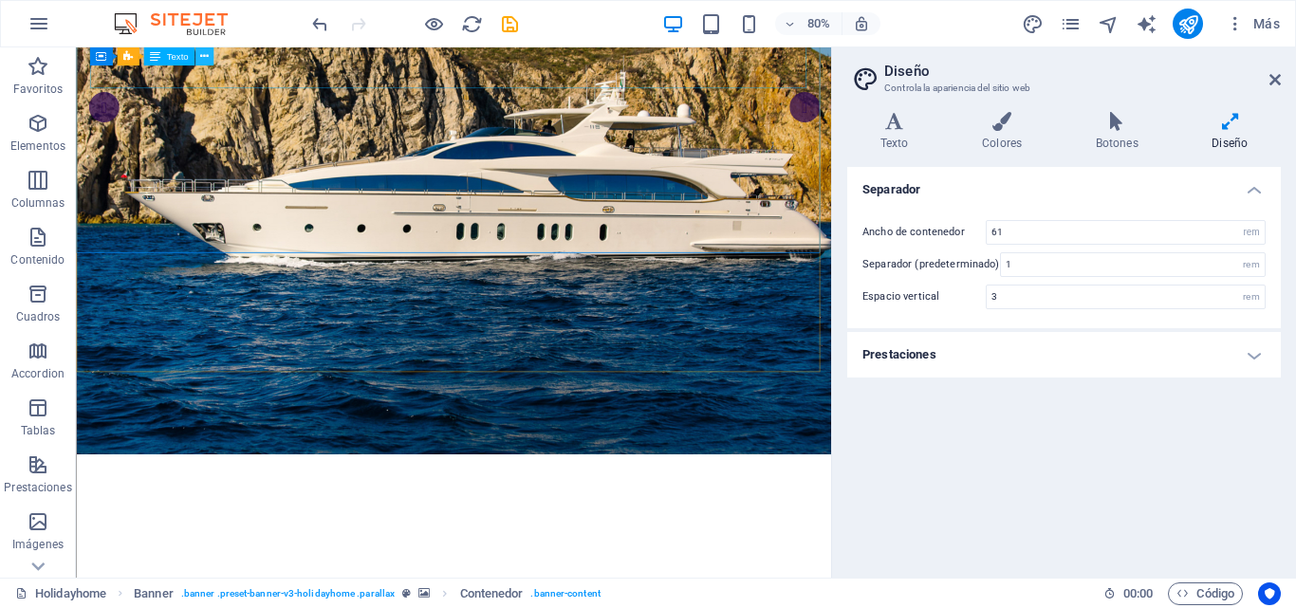
click at [208, 57] on icon at bounding box center [204, 56] width 9 height 16
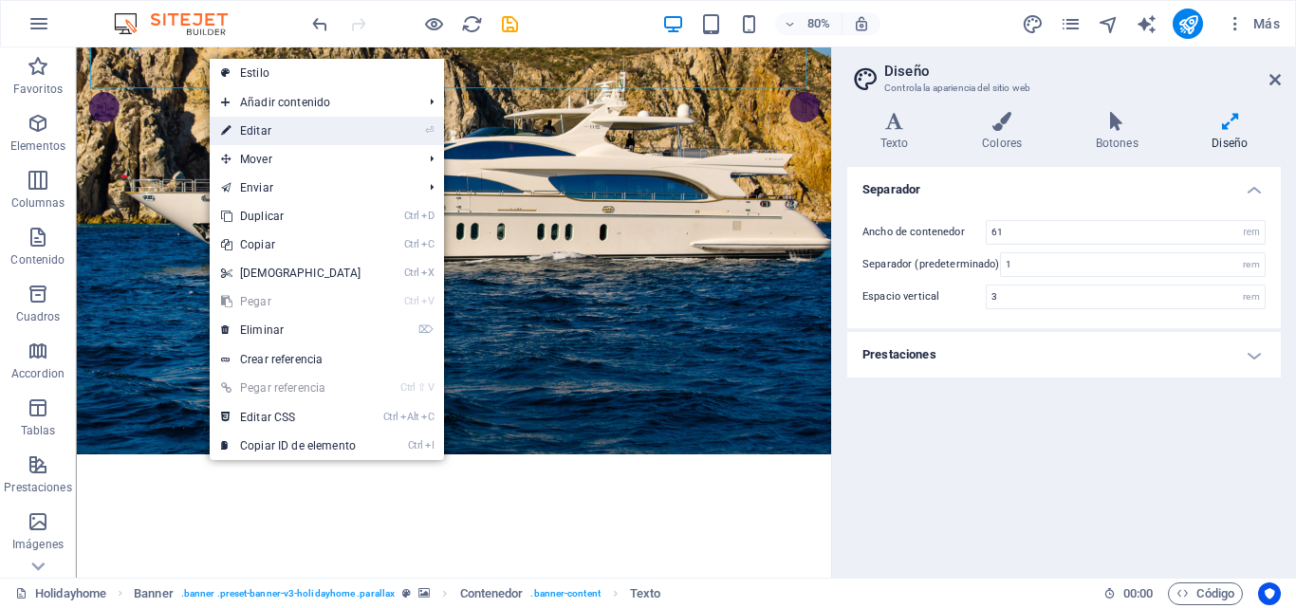
click at [282, 120] on link "⏎ Editar" at bounding box center [291, 131] width 163 height 28
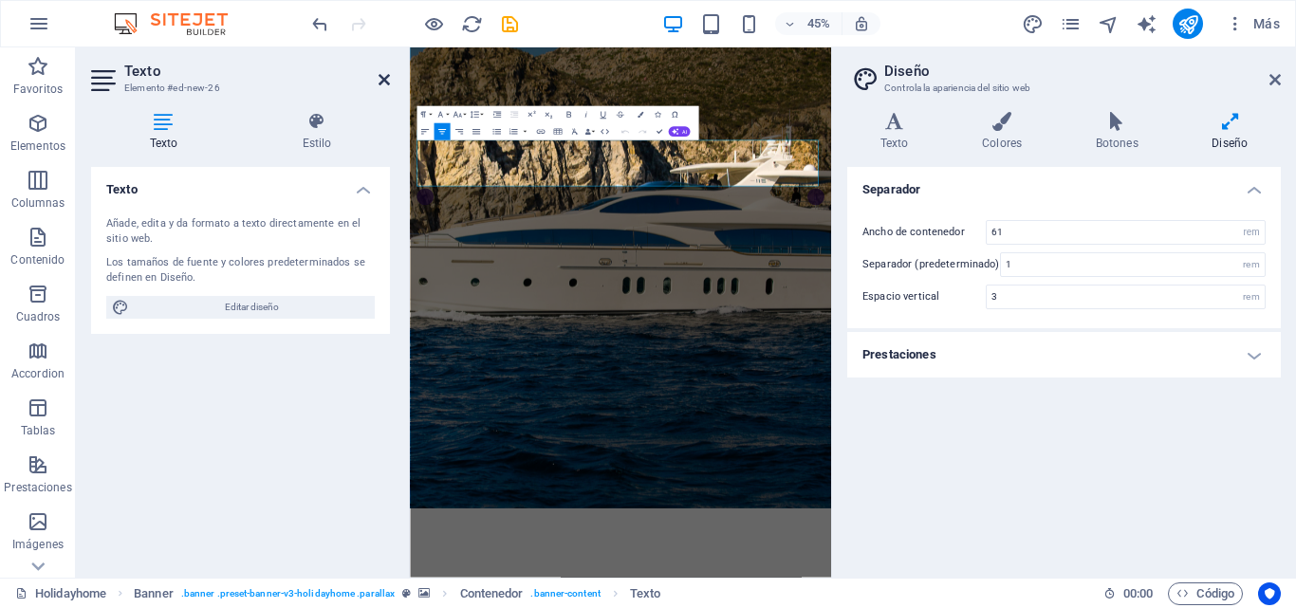
click at [381, 82] on icon at bounding box center [384, 79] width 11 height 15
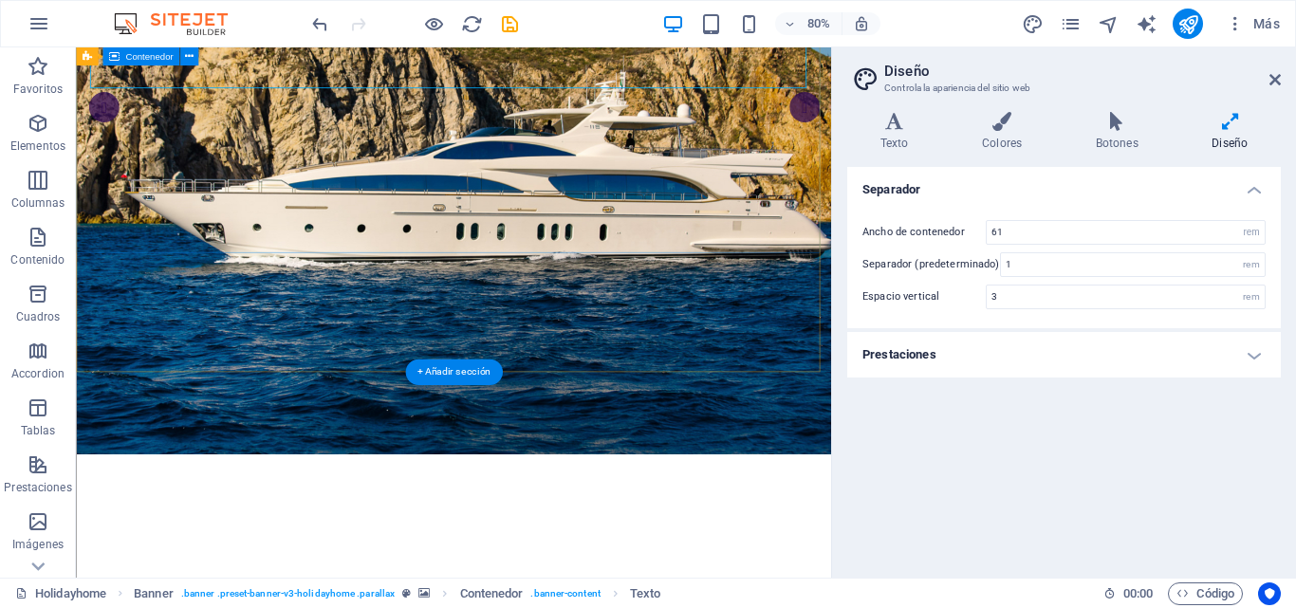
click at [119, 454] on div "CABO-PRIME LUXURY SPORT FISHING" at bounding box center [548, 525] width 944 height 142
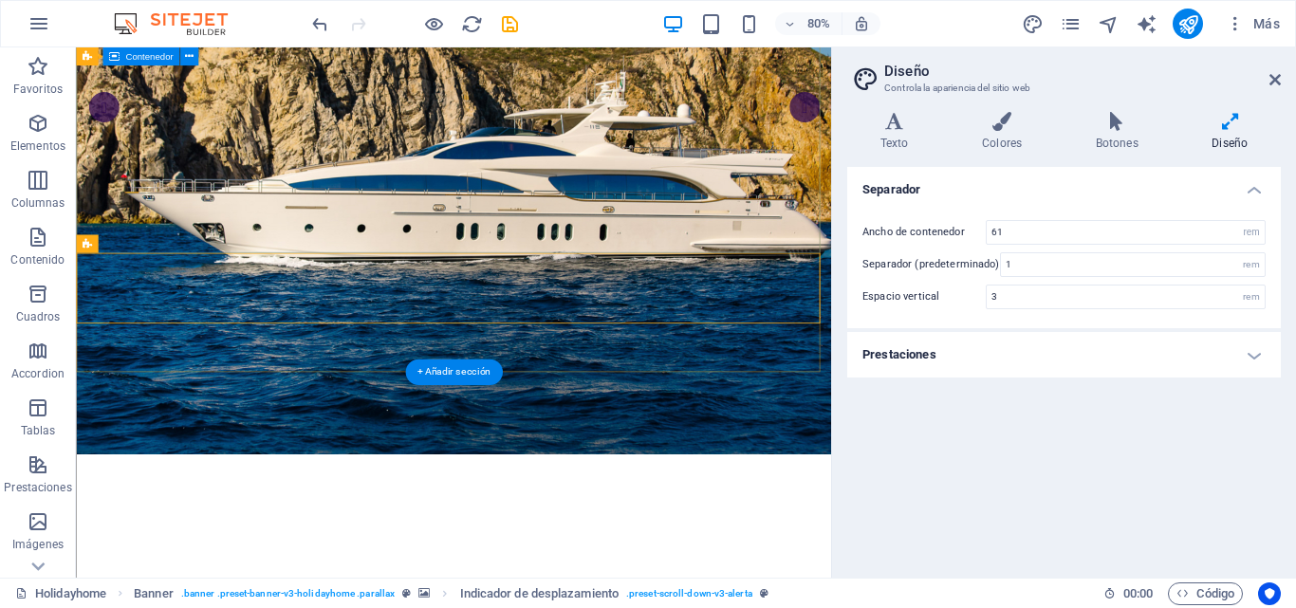
click at [195, 454] on div "CABO-PRIME LUXURY SPORT FISHING" at bounding box center [548, 525] width 944 height 142
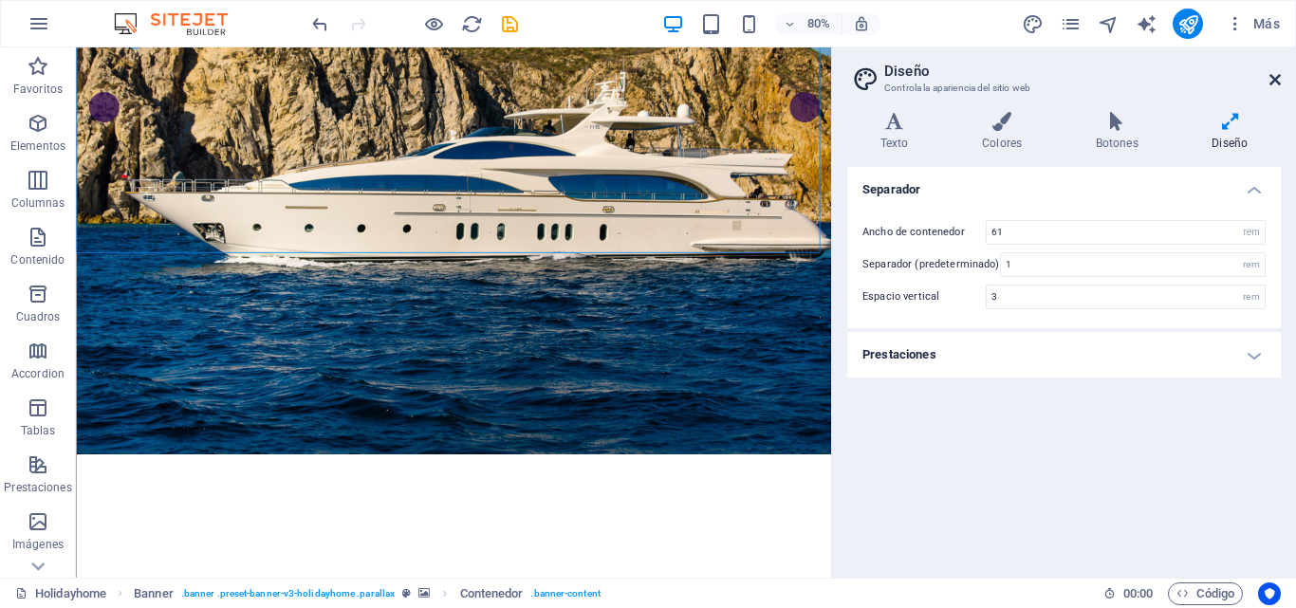
click at [1274, 75] on icon at bounding box center [1275, 79] width 11 height 15
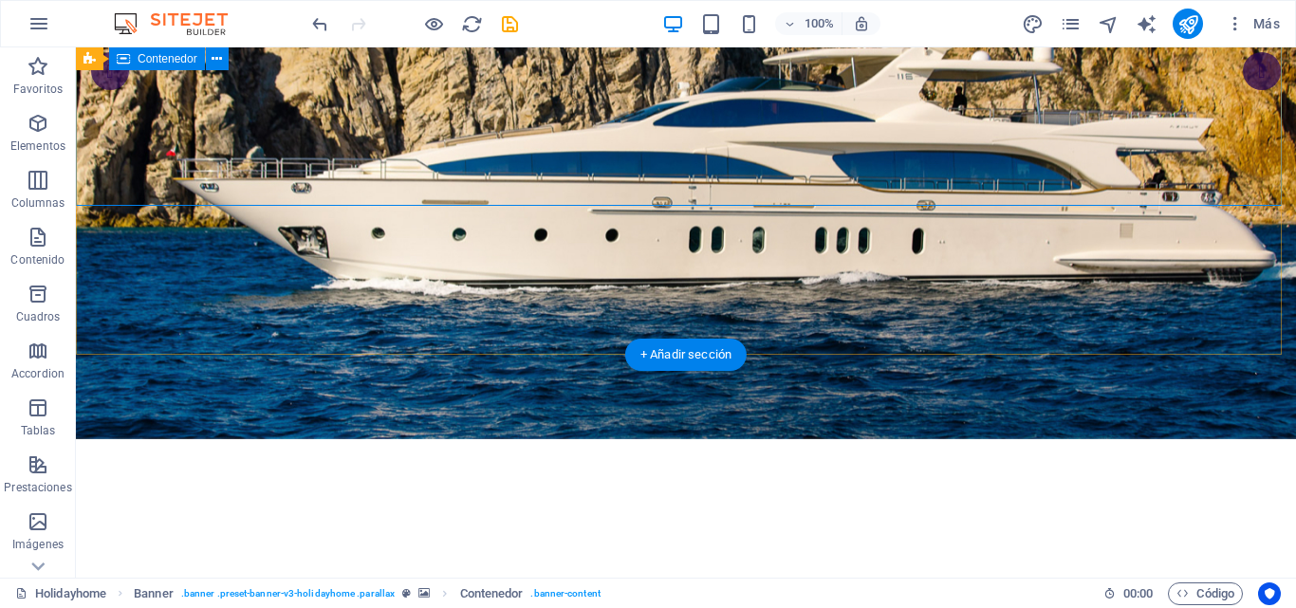
scroll to position [0, 0]
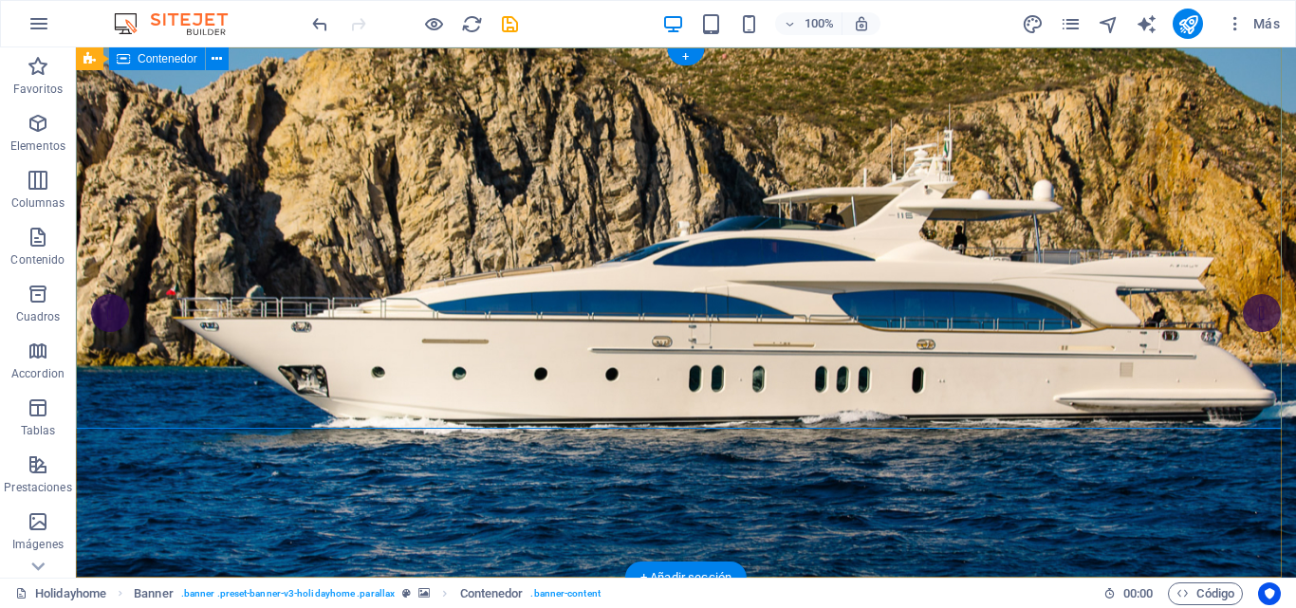
click at [220, 61] on icon at bounding box center [217, 59] width 10 height 20
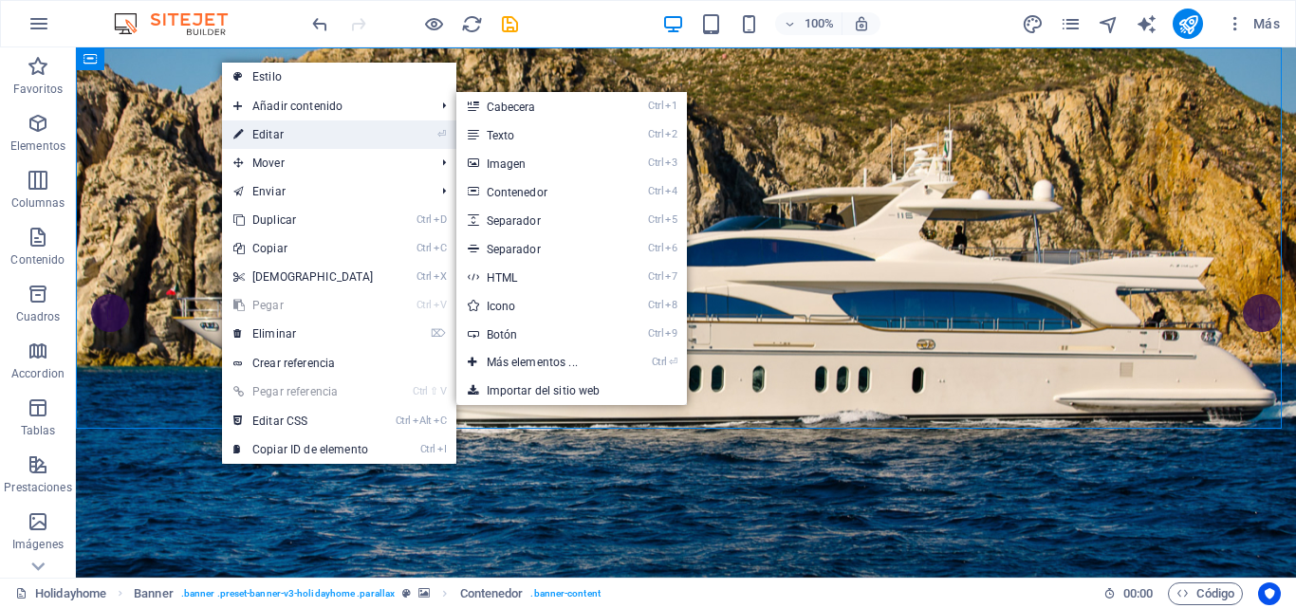
click at [269, 133] on link "⏎ Editar" at bounding box center [303, 135] width 163 height 28
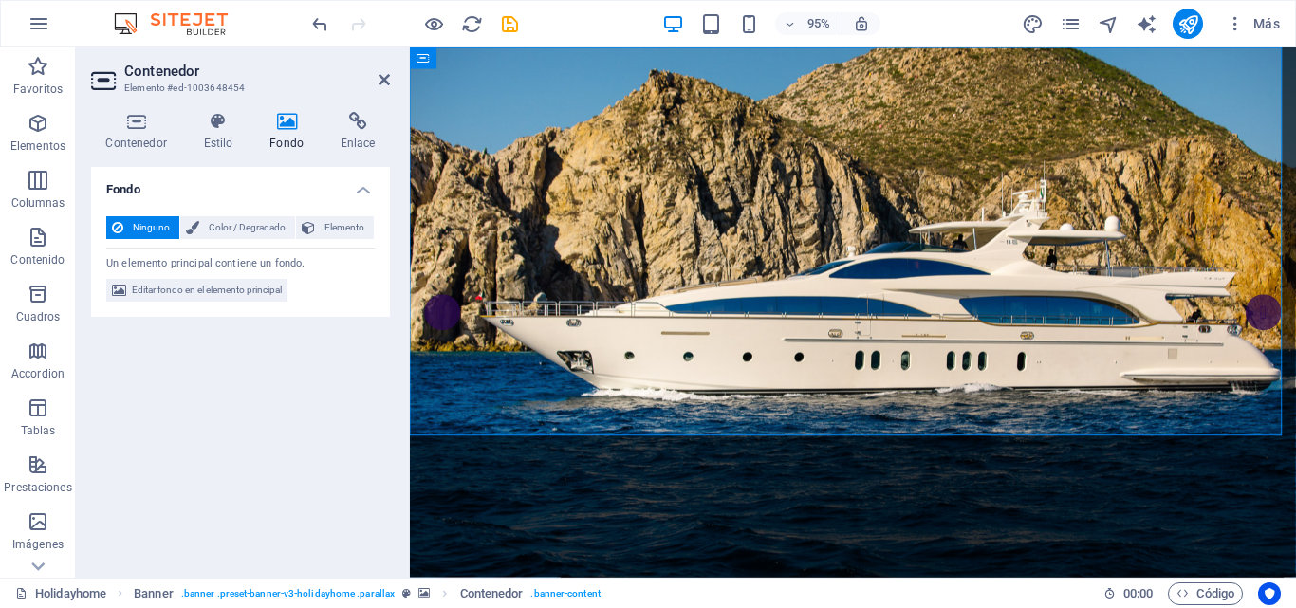
click at [288, 122] on icon at bounding box center [287, 121] width 64 height 19
click at [233, 288] on span "Editar fondo en el elemento principal" at bounding box center [207, 290] width 150 height 23
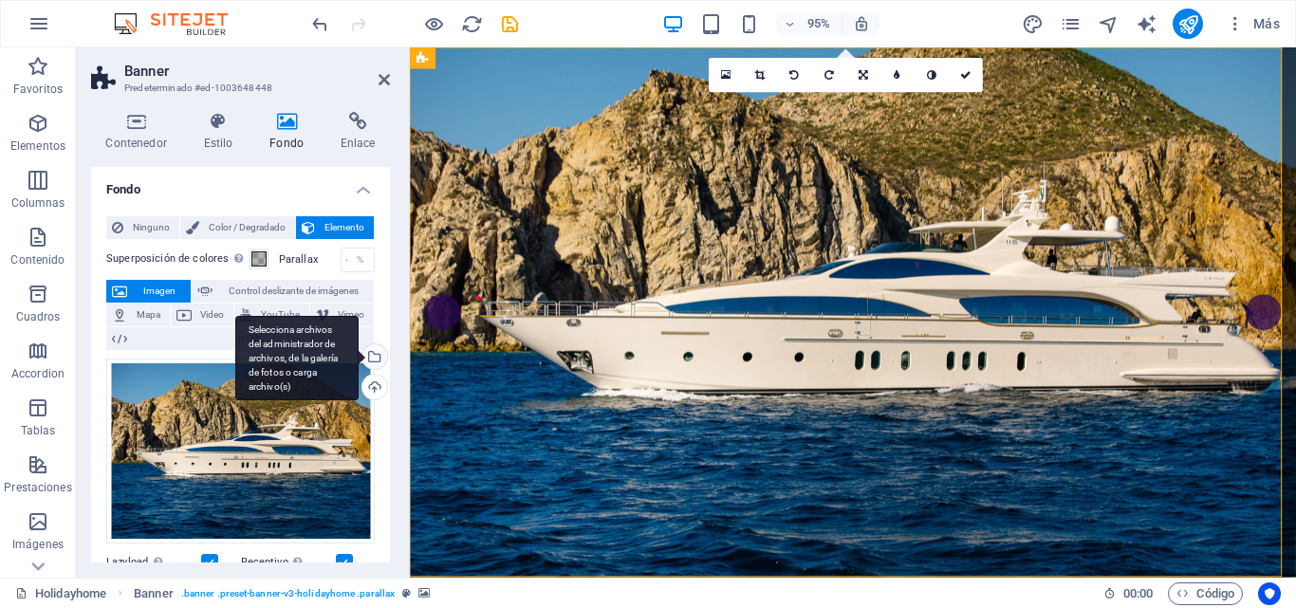
click at [359, 351] on div "Selecciona archivos del administrador de archivos, de la galería de fotos o car…" at bounding box center [296, 358] width 123 height 85
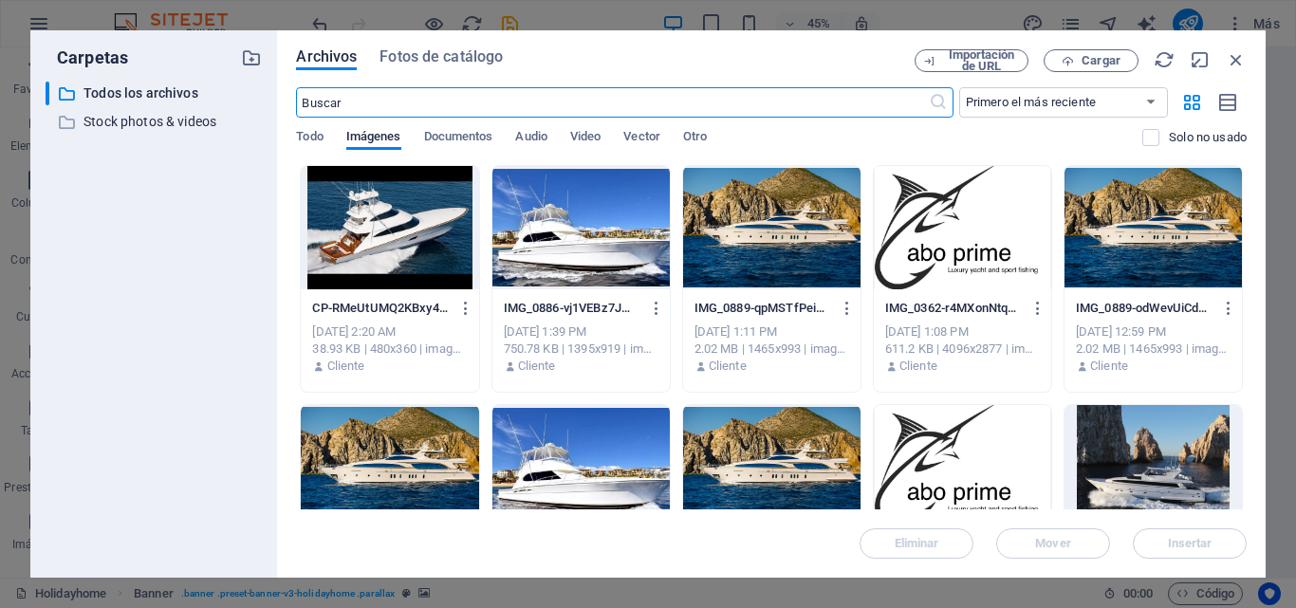
scroll to position [285, 0]
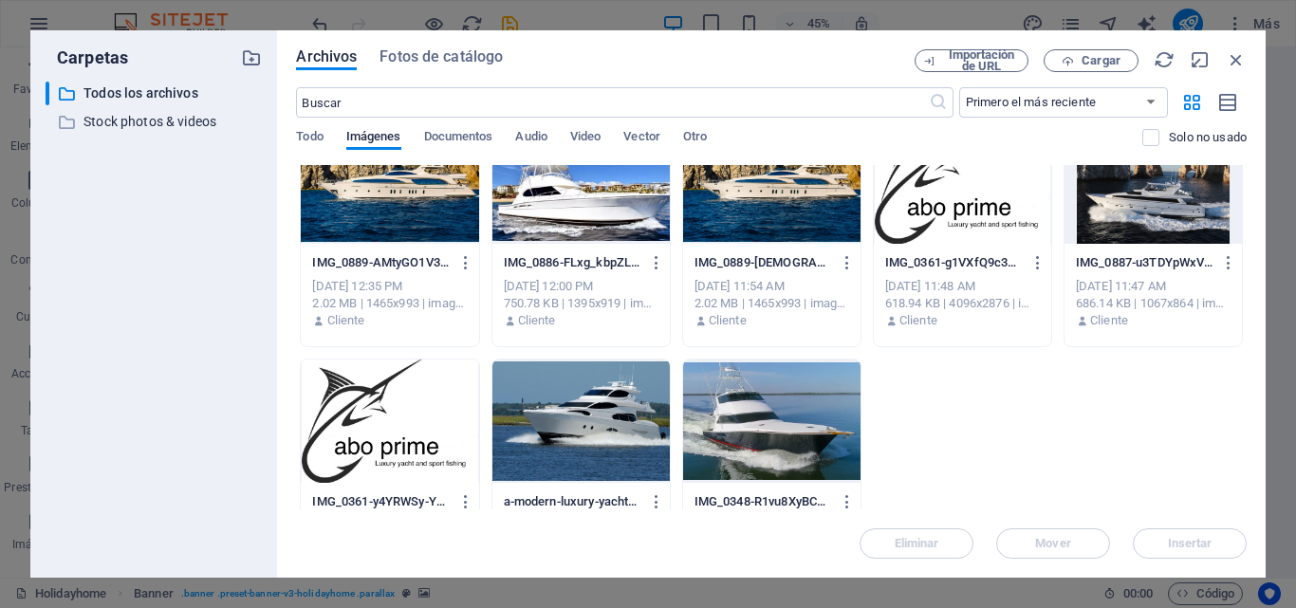
click at [742, 429] on div at bounding box center [771, 421] width 177 height 123
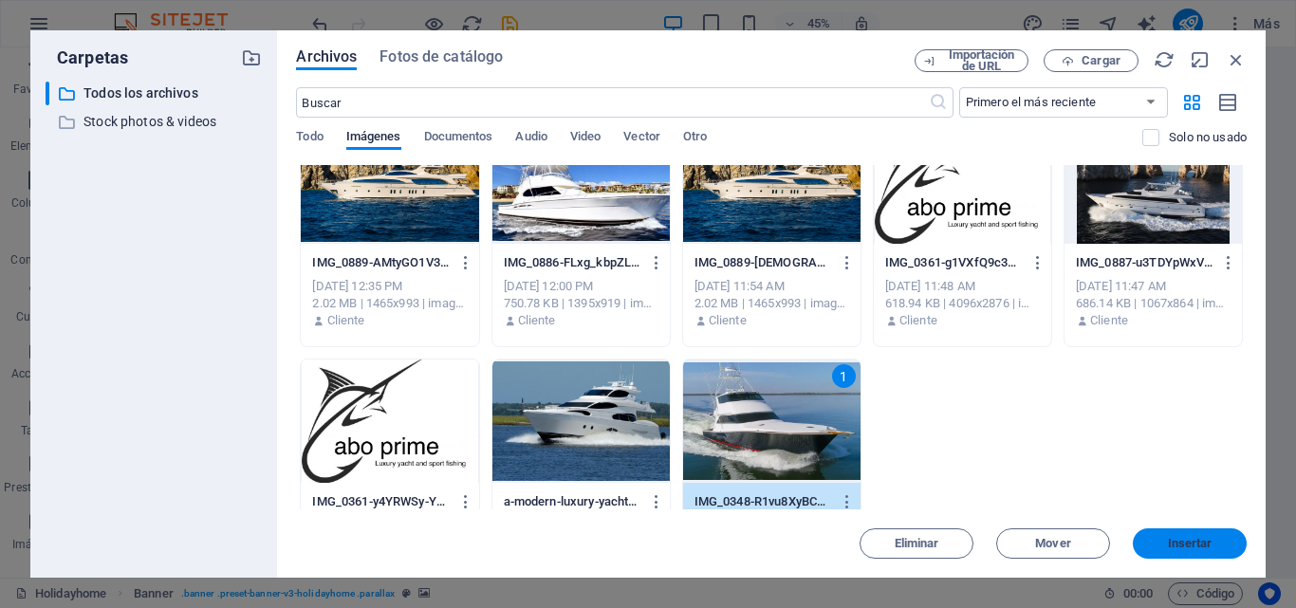
click at [1188, 544] on span "Insertar" at bounding box center [1190, 543] width 45 height 11
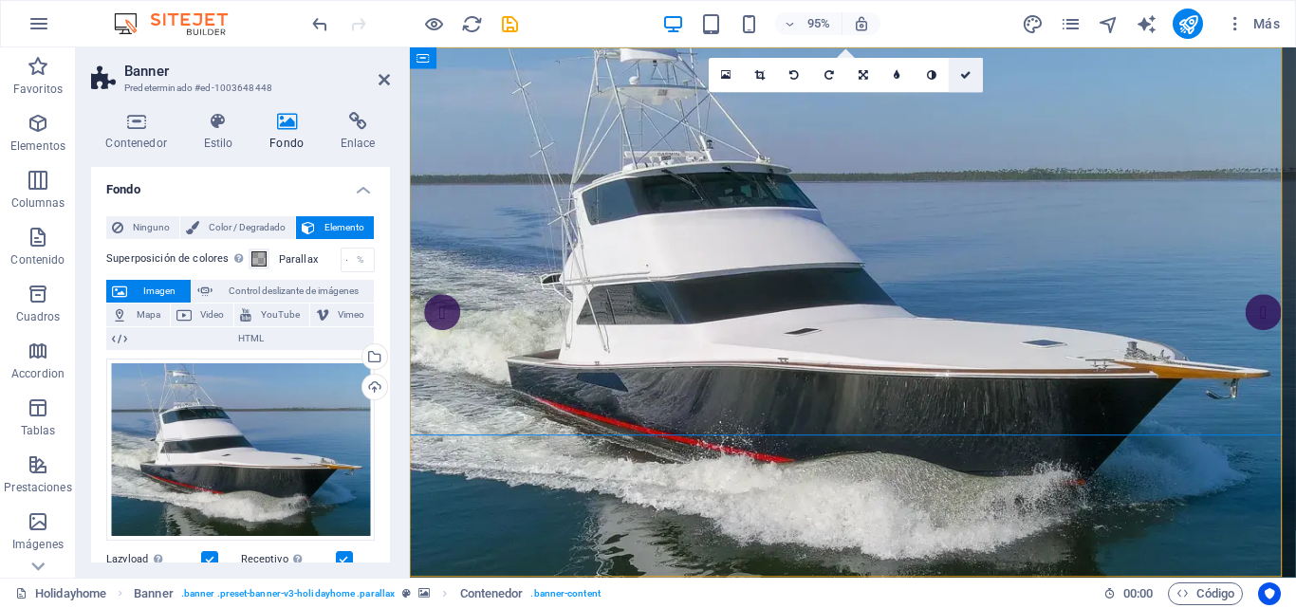
click at [958, 74] on link at bounding box center [966, 75] width 34 height 34
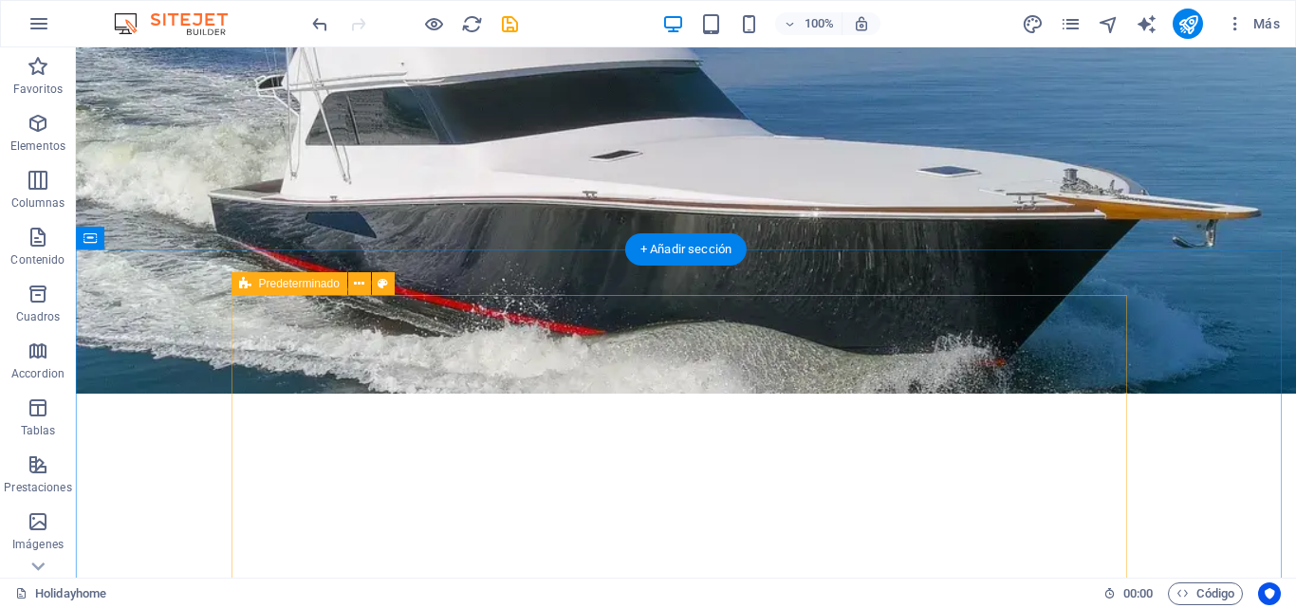
scroll to position [0, 0]
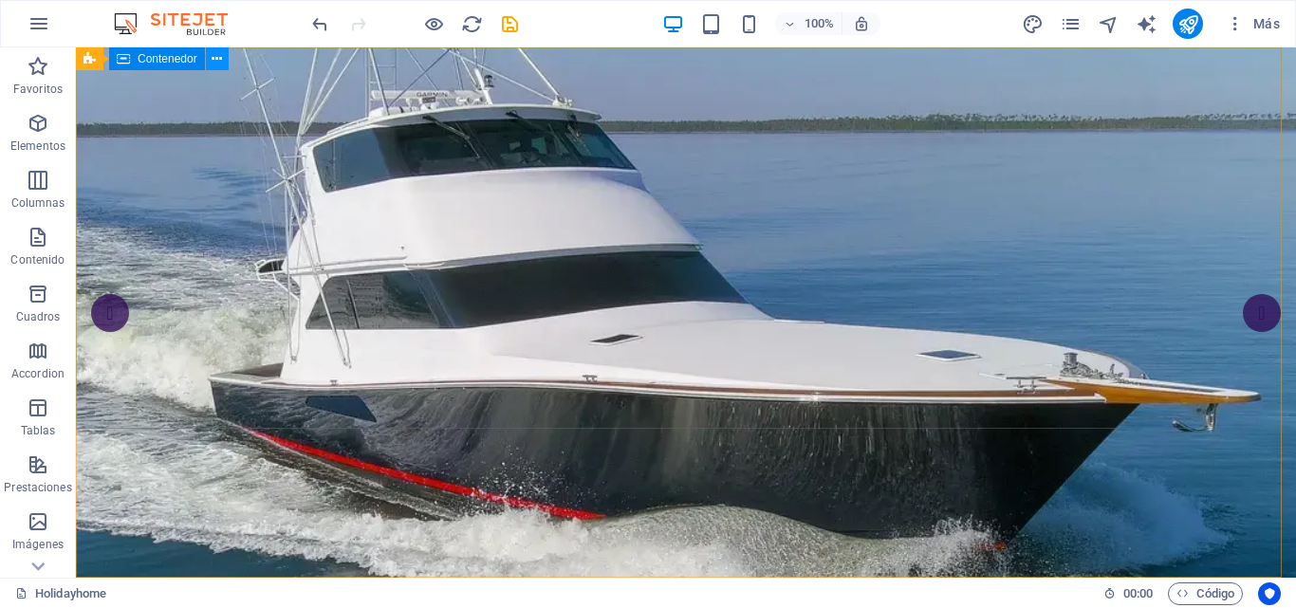
click at [224, 62] on button at bounding box center [217, 58] width 23 height 23
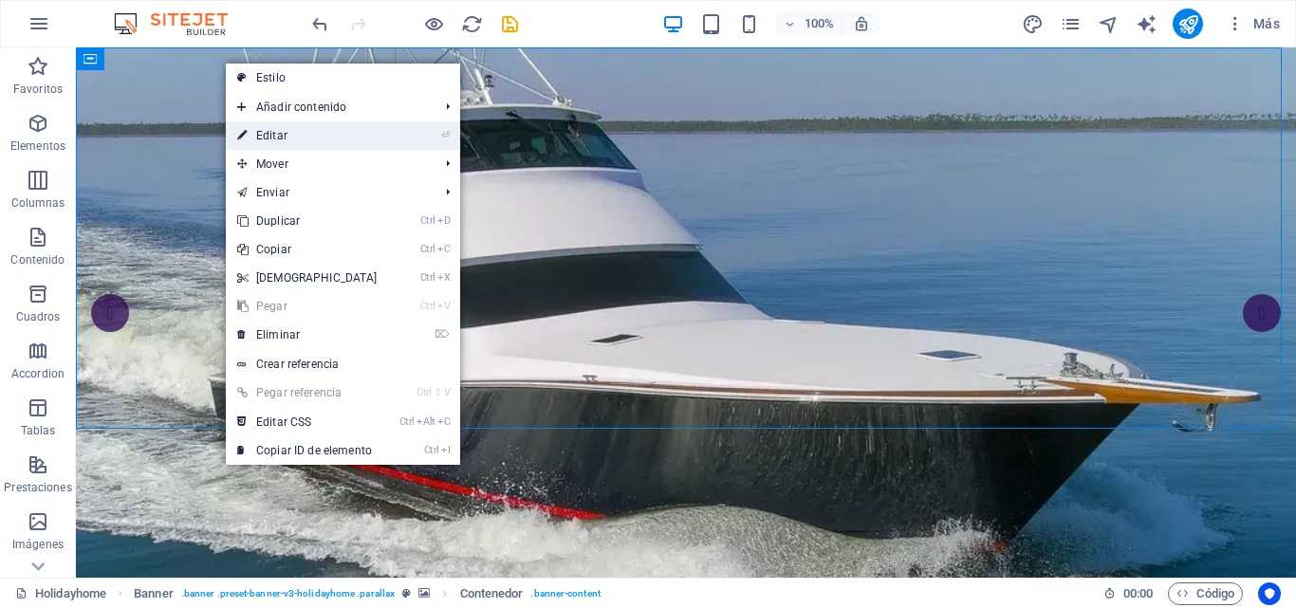
click at [259, 137] on link "⏎ Editar" at bounding box center [307, 135] width 163 height 28
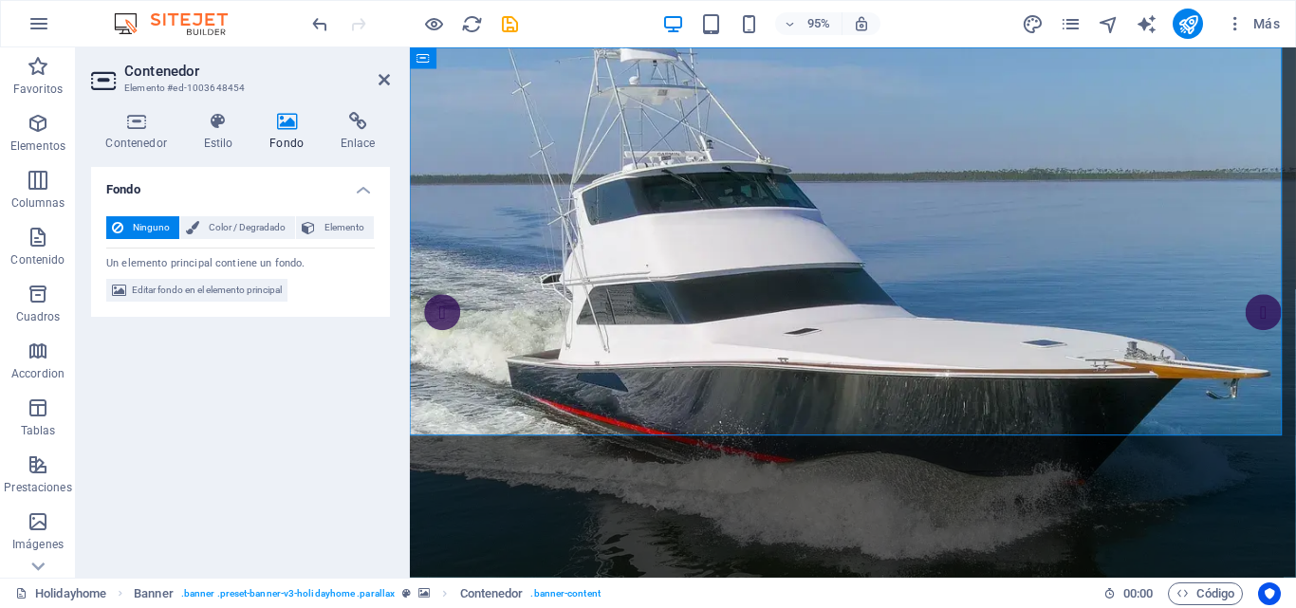
click at [280, 122] on icon at bounding box center [287, 121] width 64 height 19
click at [259, 297] on span "Editar fondo en el elemento principal" at bounding box center [207, 290] width 150 height 23
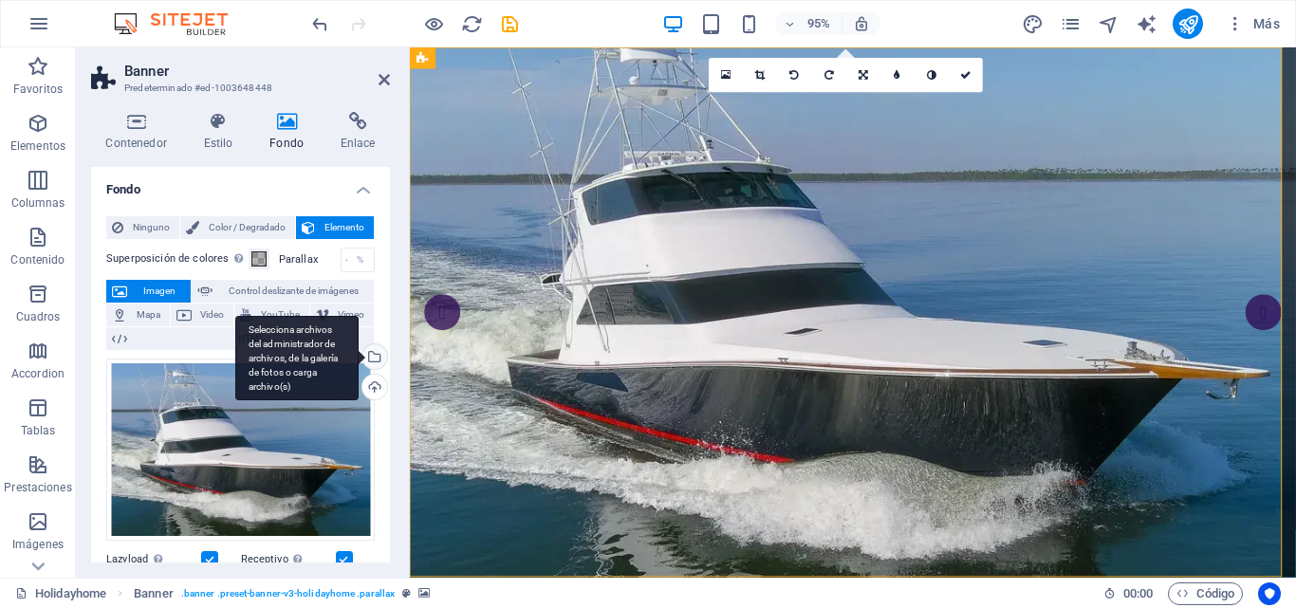
click at [359, 352] on div "Selecciona archivos del administrador de archivos, de la galería de fotos o car…" at bounding box center [296, 358] width 123 height 85
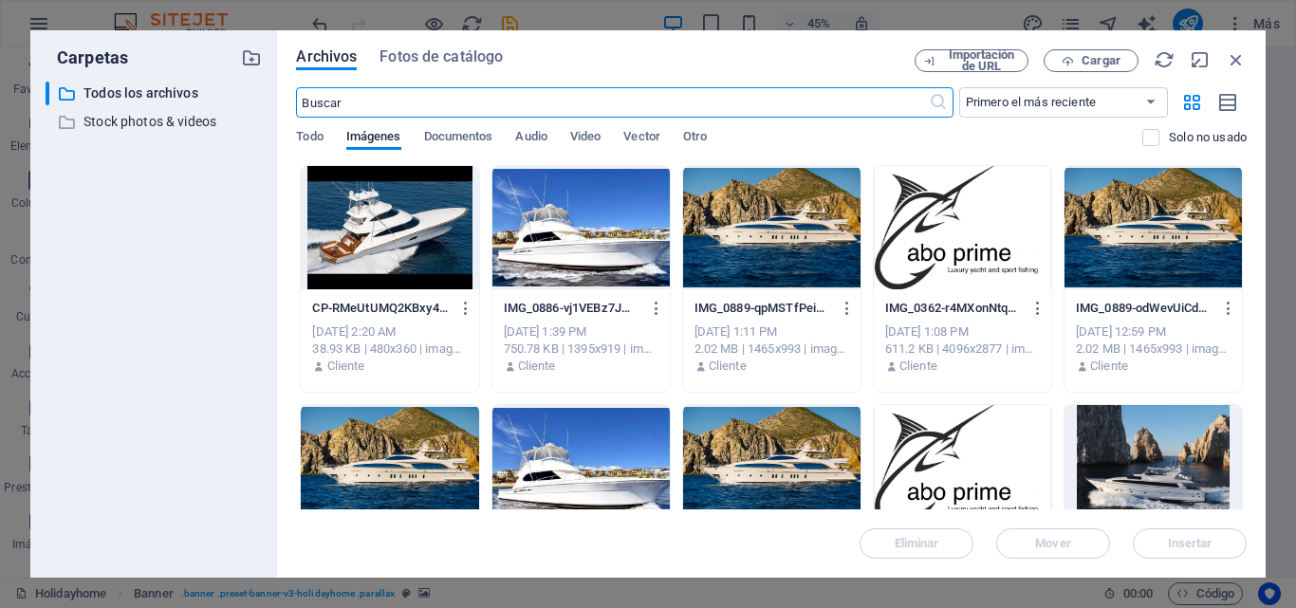
click at [399, 222] on div at bounding box center [389, 227] width 177 height 123
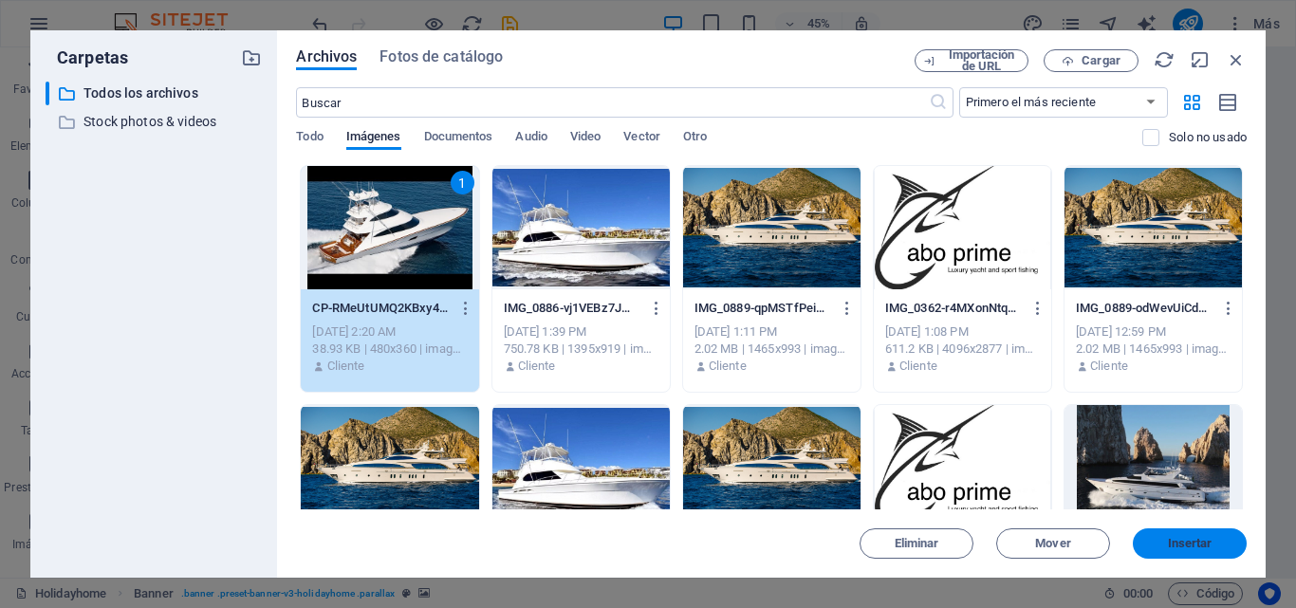
click at [1203, 534] on button "Insertar" at bounding box center [1190, 544] width 114 height 30
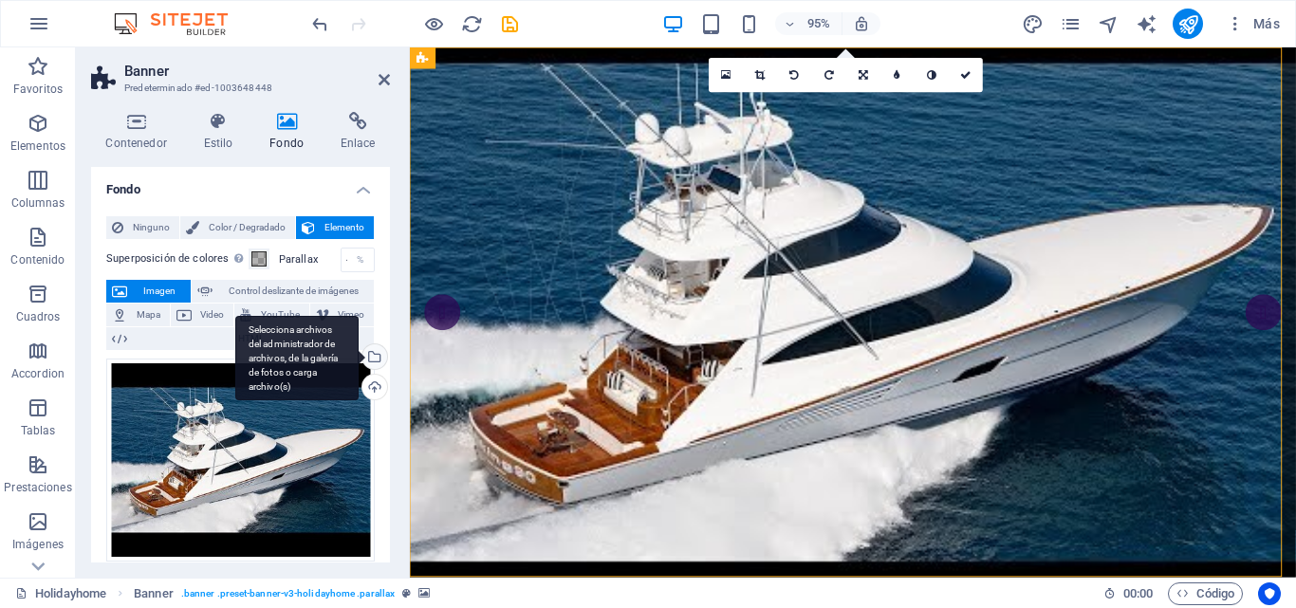
click at [372, 349] on div "Selecciona archivos del administrador de archivos, de la galería de fotos o car…" at bounding box center [373, 358] width 28 height 28
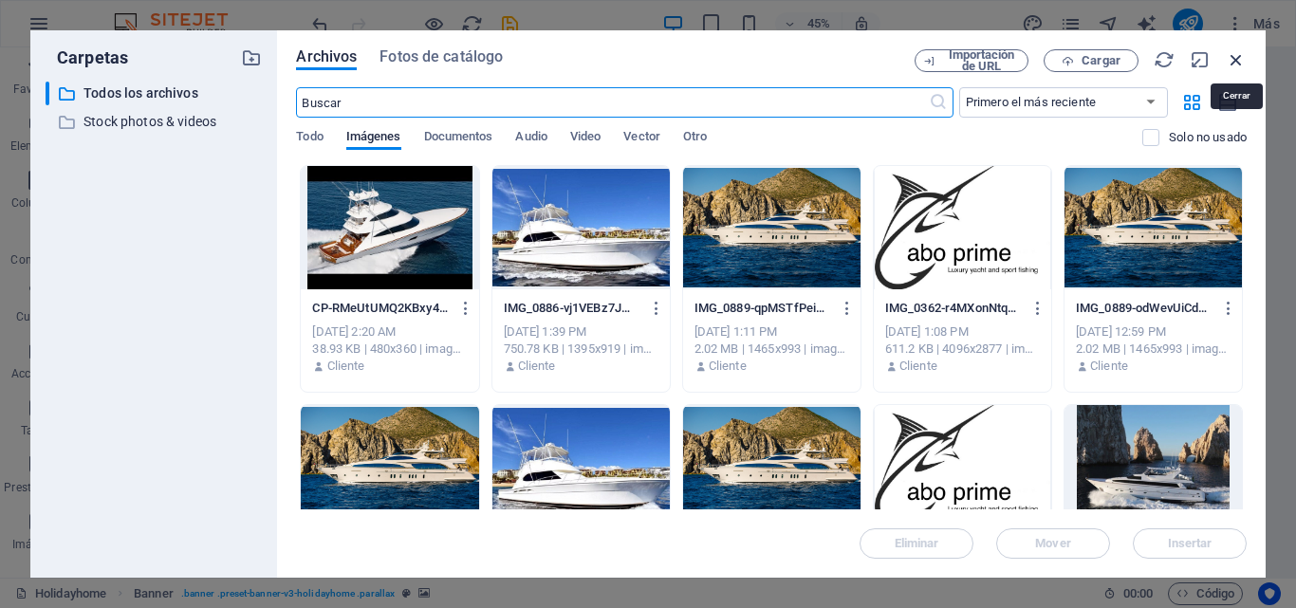
click at [1234, 61] on icon "button" at bounding box center [1236, 59] width 21 height 21
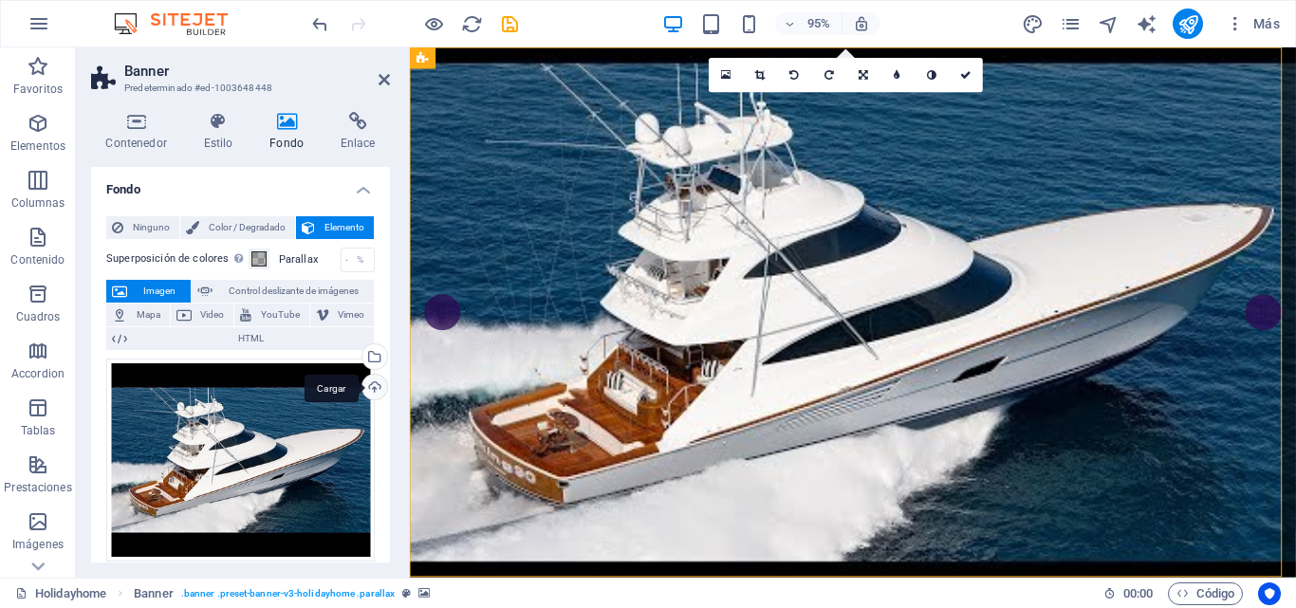
click at [374, 384] on div "Cargar" at bounding box center [373, 389] width 28 height 28
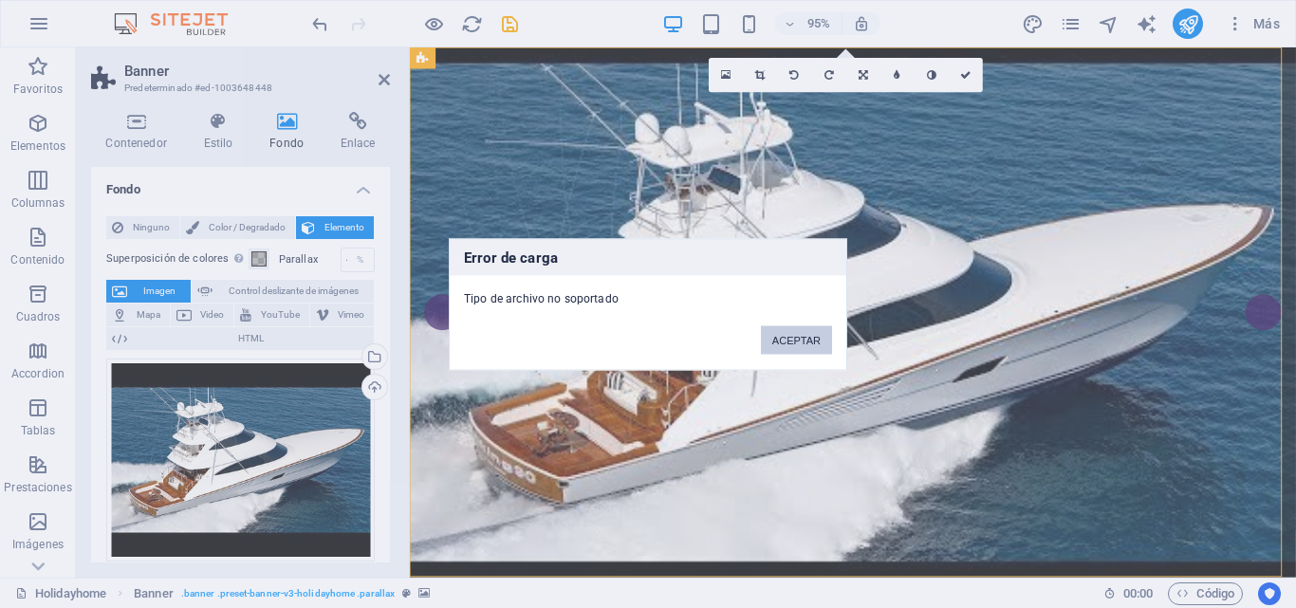
click at [797, 346] on button "ACEPTAR" at bounding box center [796, 339] width 71 height 28
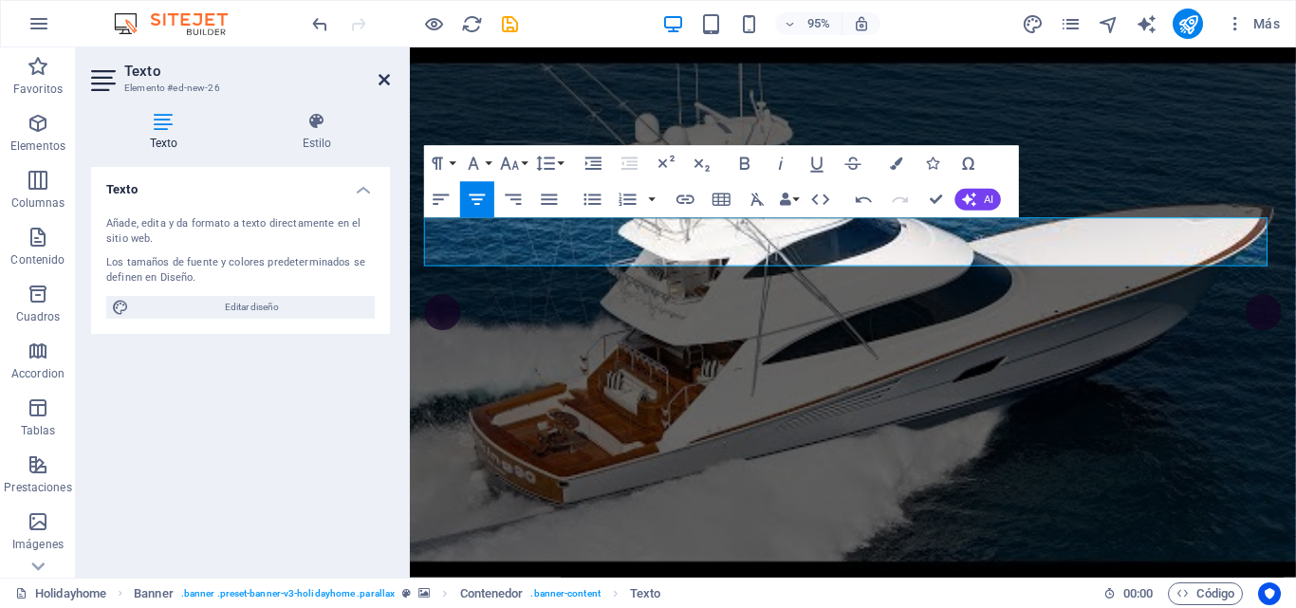
click at [380, 78] on icon at bounding box center [384, 79] width 11 height 15
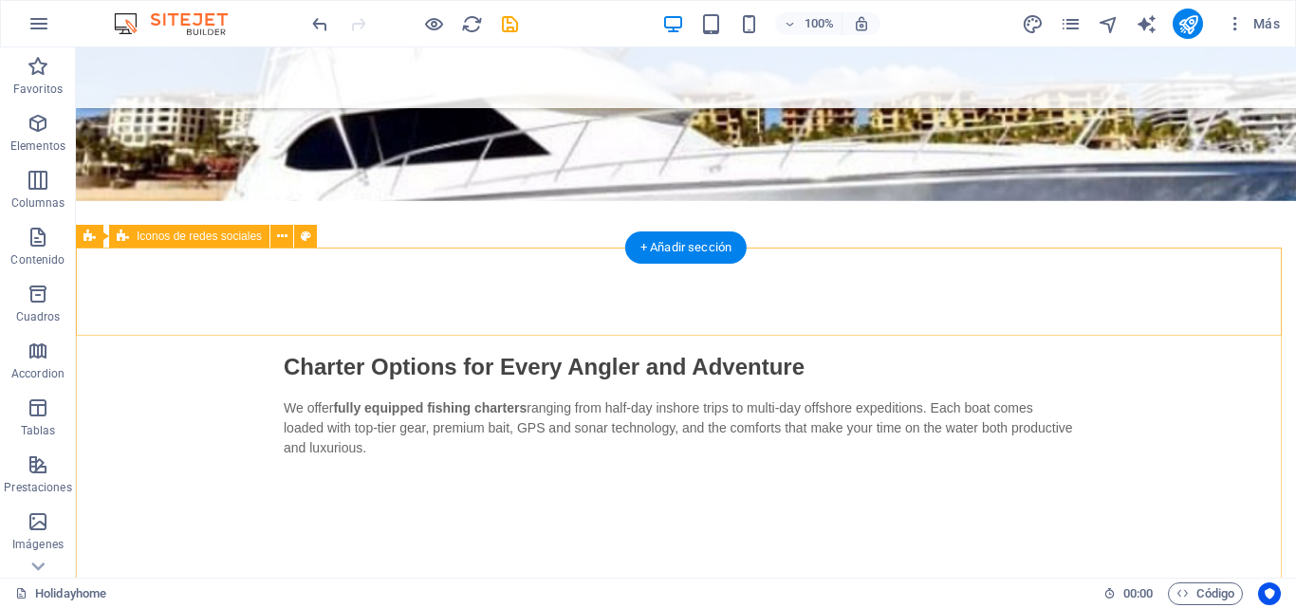
scroll to position [949, 0]
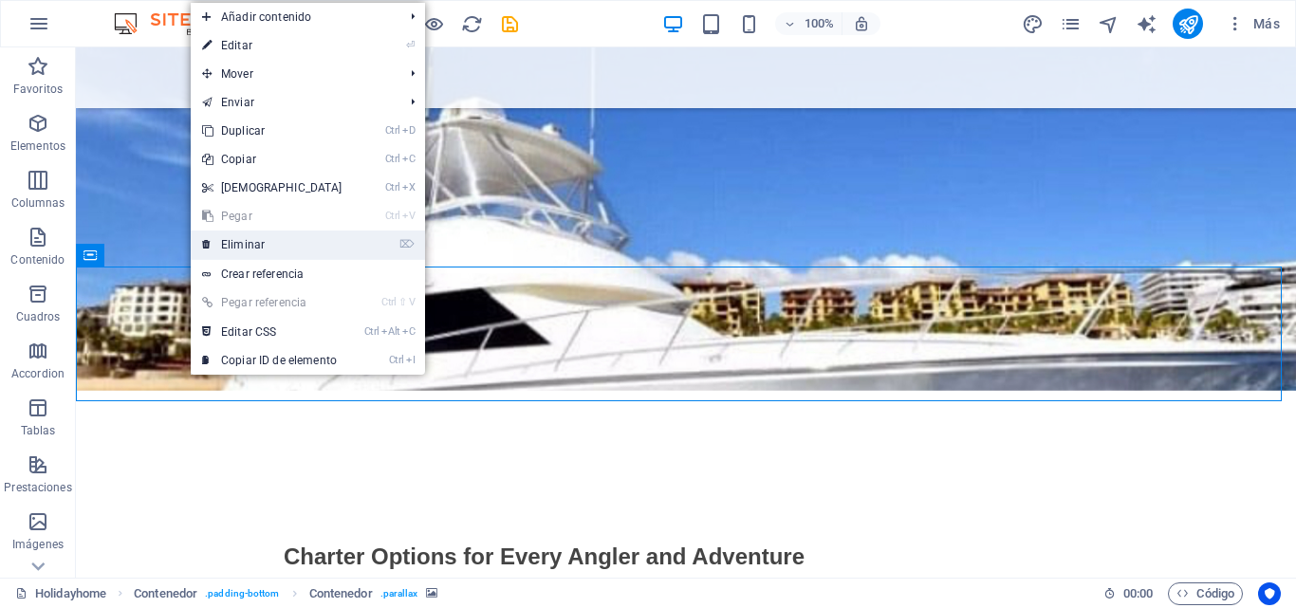
click at [248, 242] on link "⌦ Eliminar" at bounding box center [272, 245] width 163 height 28
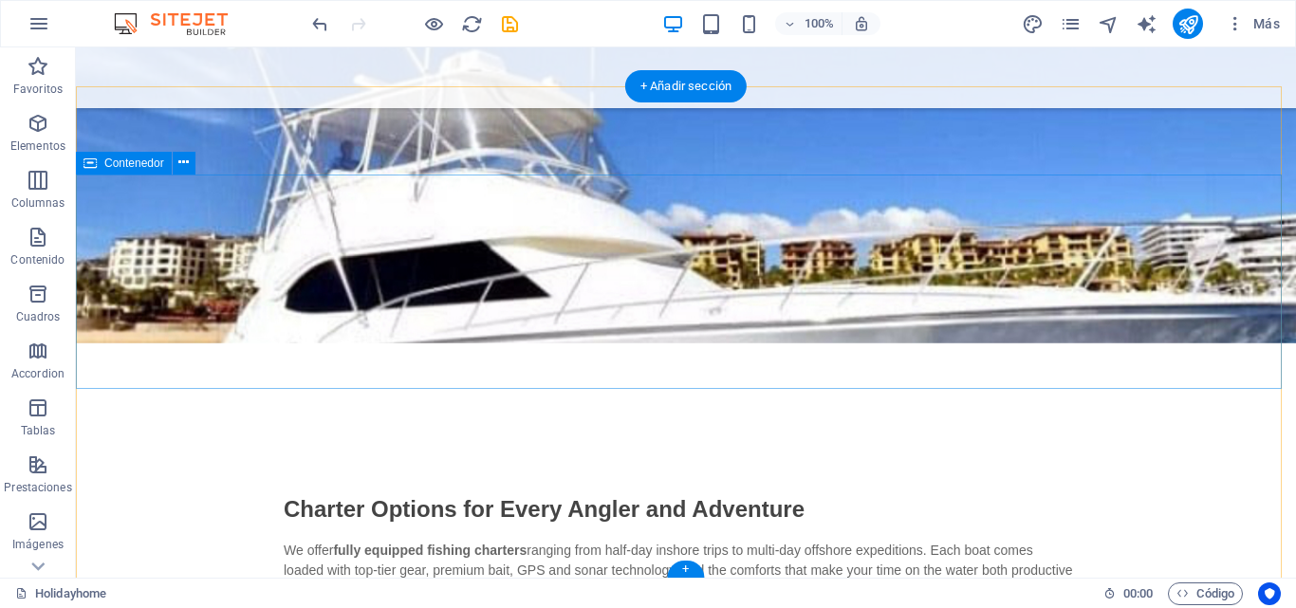
scroll to position [787, 0]
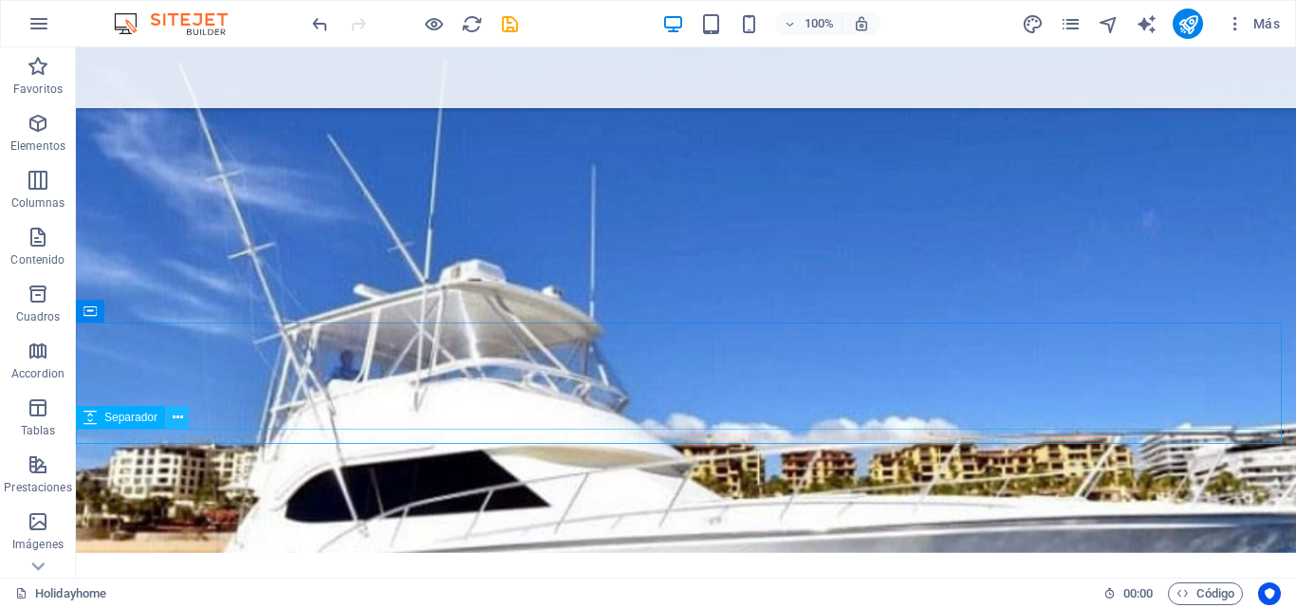
click at [180, 422] on icon at bounding box center [178, 418] width 10 height 20
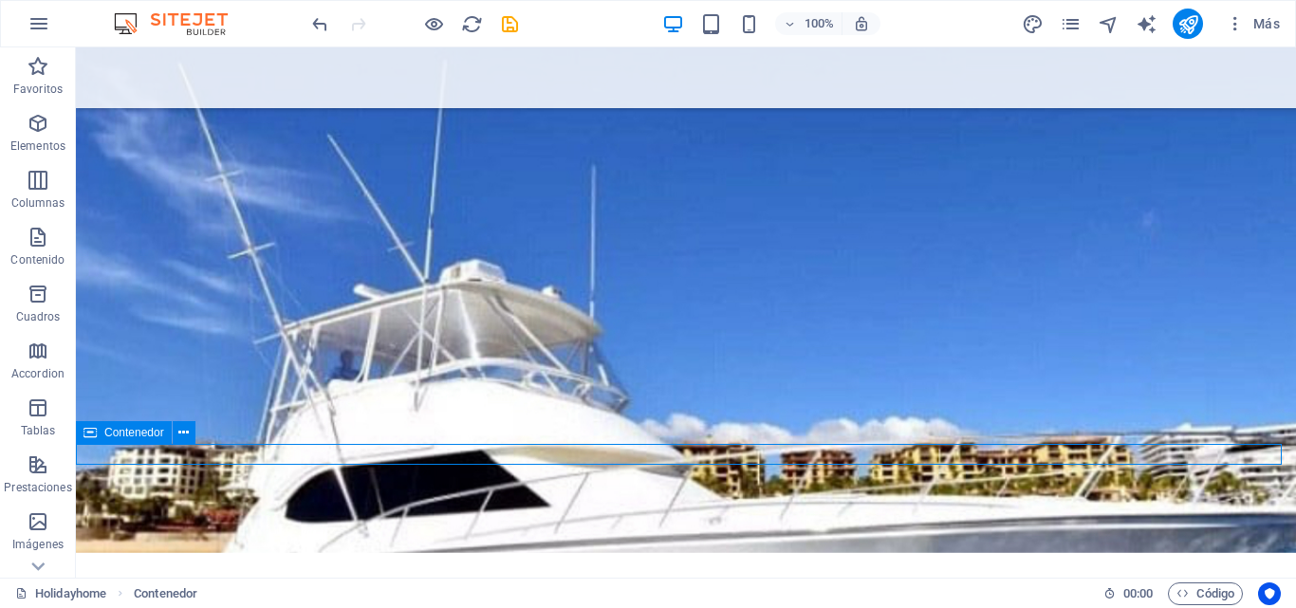
click at [180, 443] on button at bounding box center [184, 432] width 23 height 23
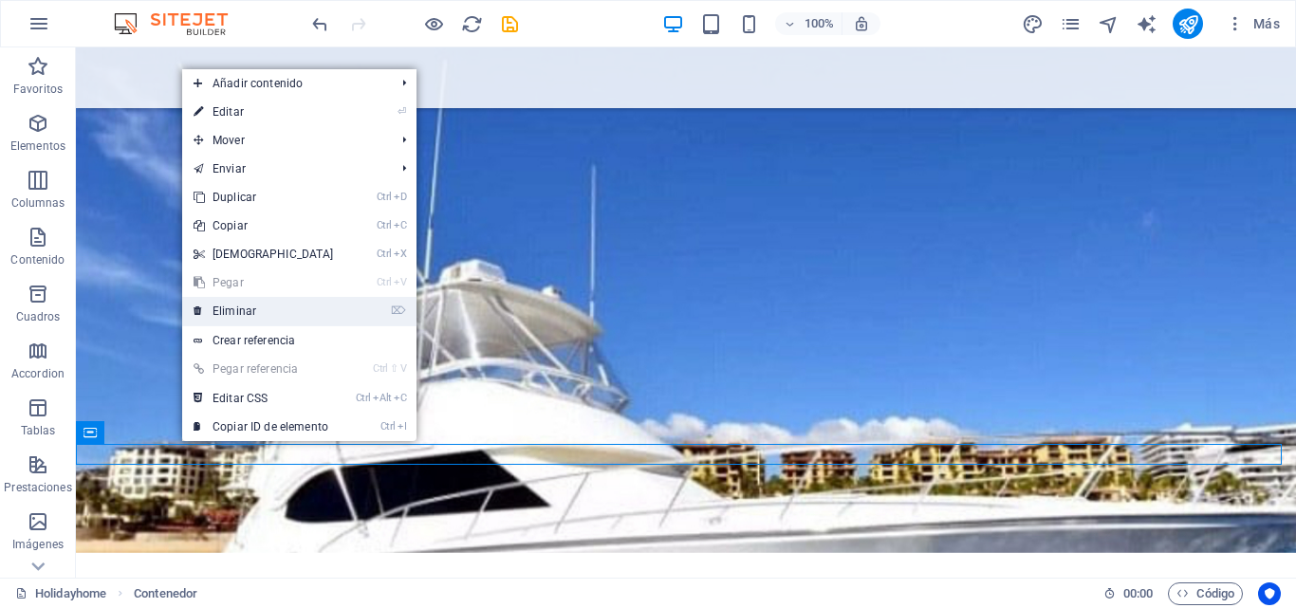
click at [248, 313] on link "⌦ Eliminar" at bounding box center [263, 311] width 163 height 28
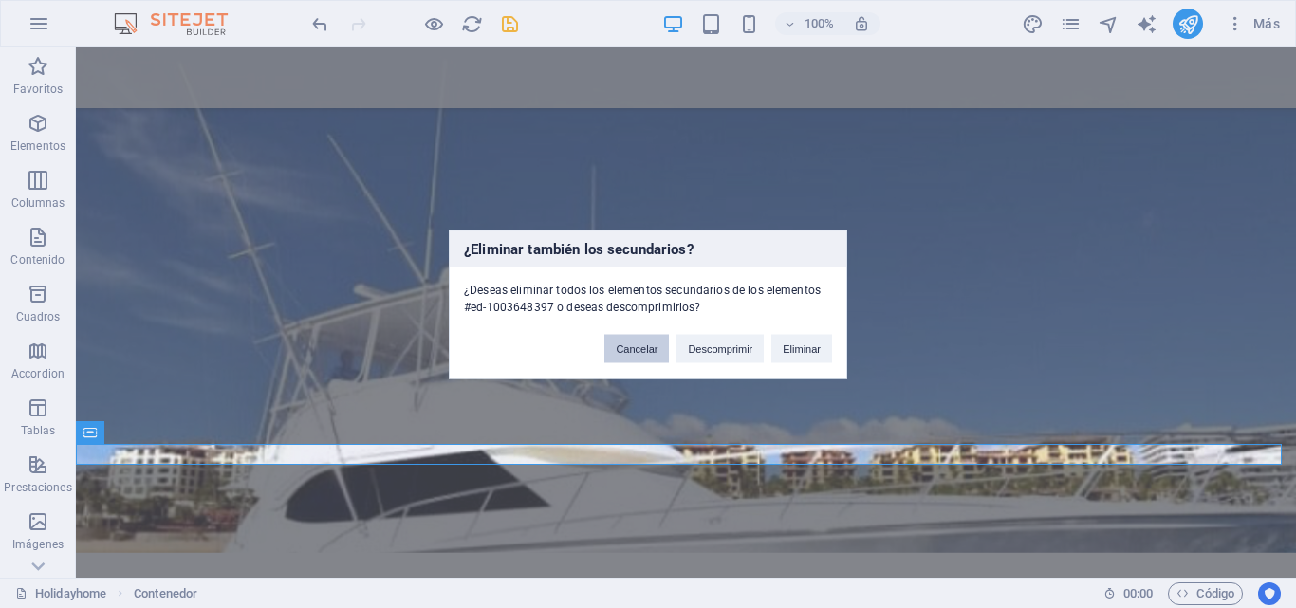
click at [635, 347] on button "Cancelar" at bounding box center [636, 348] width 65 height 28
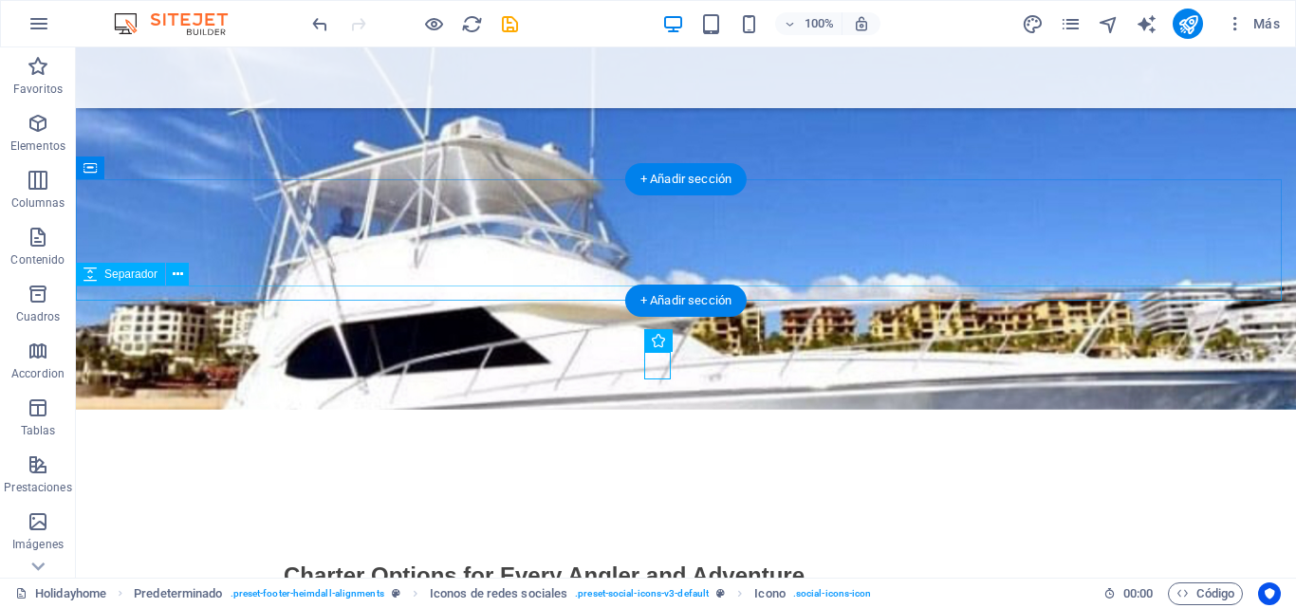
scroll to position [1011, 0]
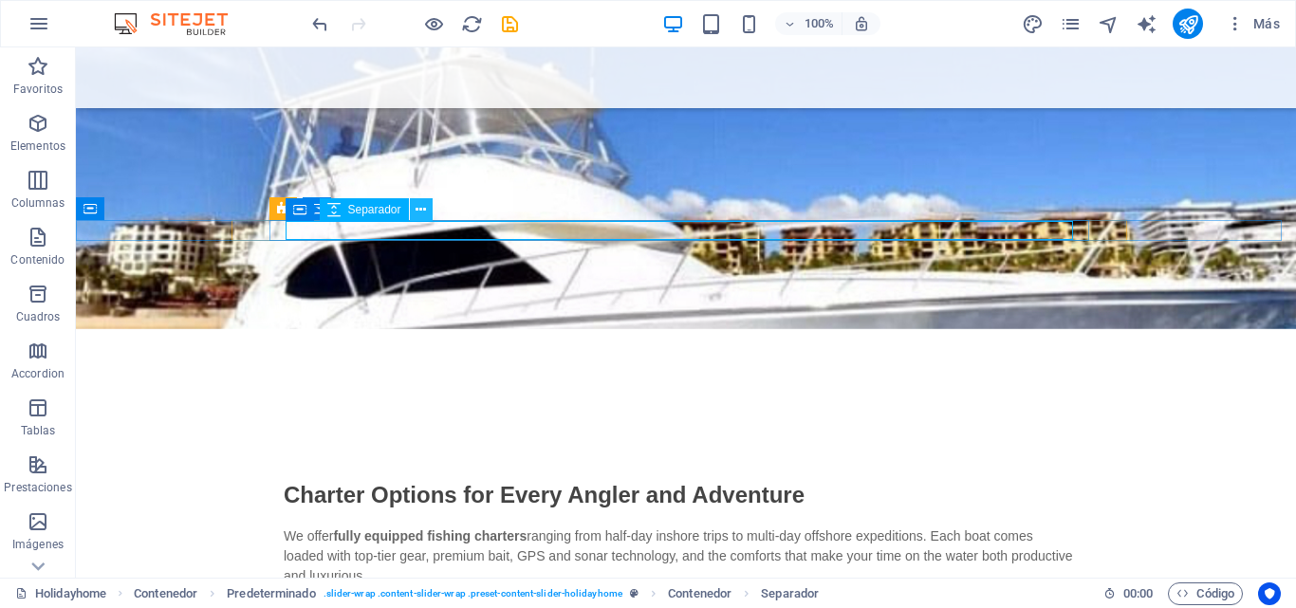
click at [429, 206] on button at bounding box center [421, 209] width 23 height 23
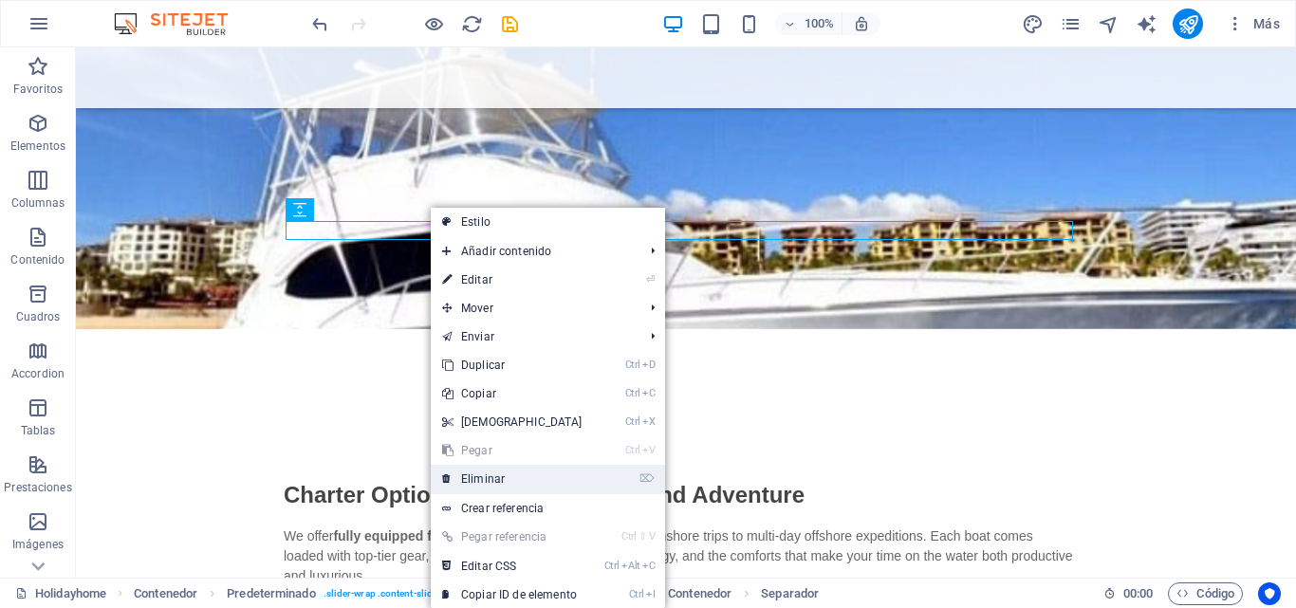
drag, startPoint x: 511, startPoint y: 473, endPoint x: 435, endPoint y: 423, distance: 90.5
click at [511, 473] on link "⌦ Eliminar" at bounding box center [512, 479] width 163 height 28
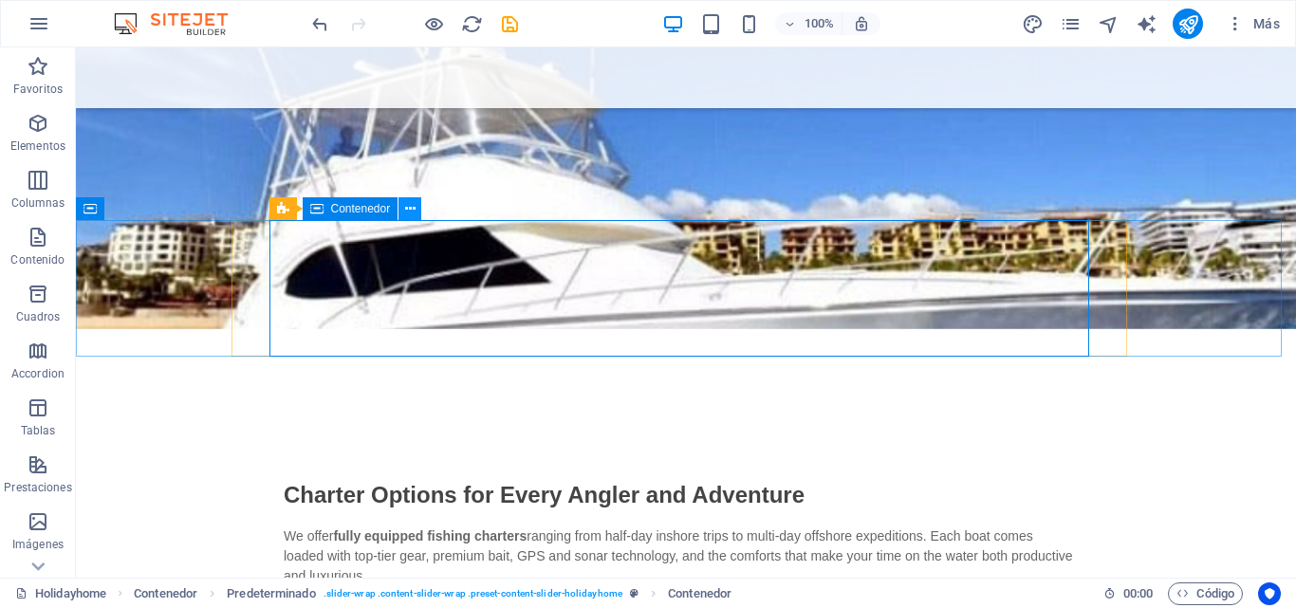
click at [415, 210] on icon at bounding box center [410, 209] width 10 height 20
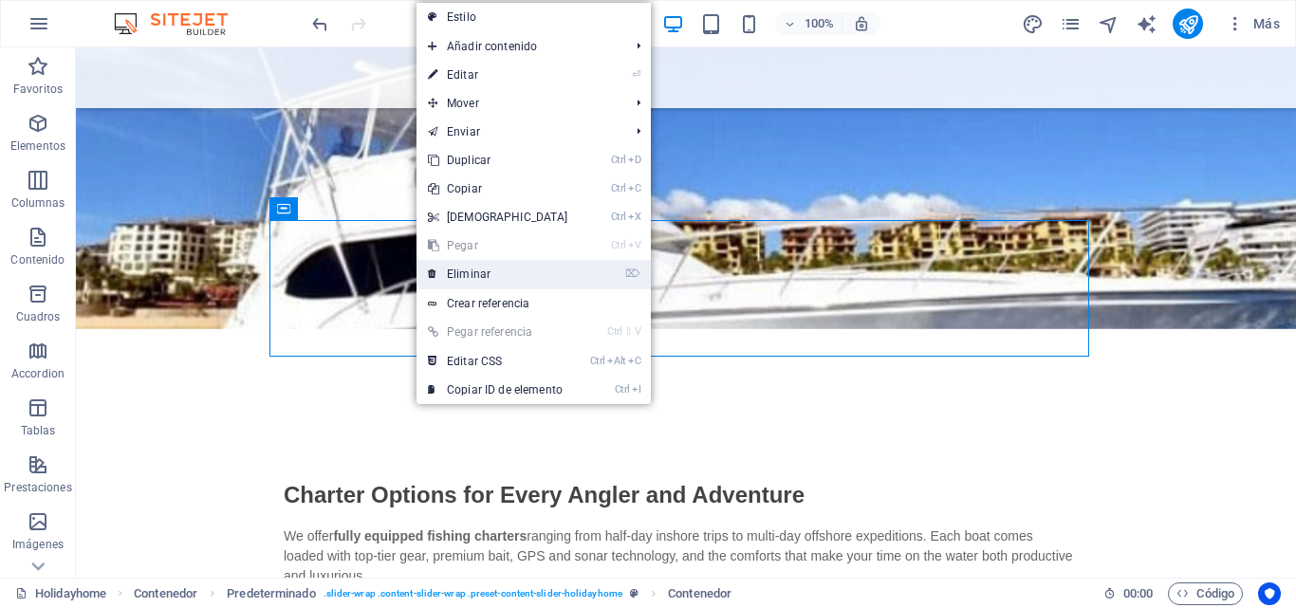
click at [463, 268] on link "⌦ Eliminar" at bounding box center [498, 274] width 163 height 28
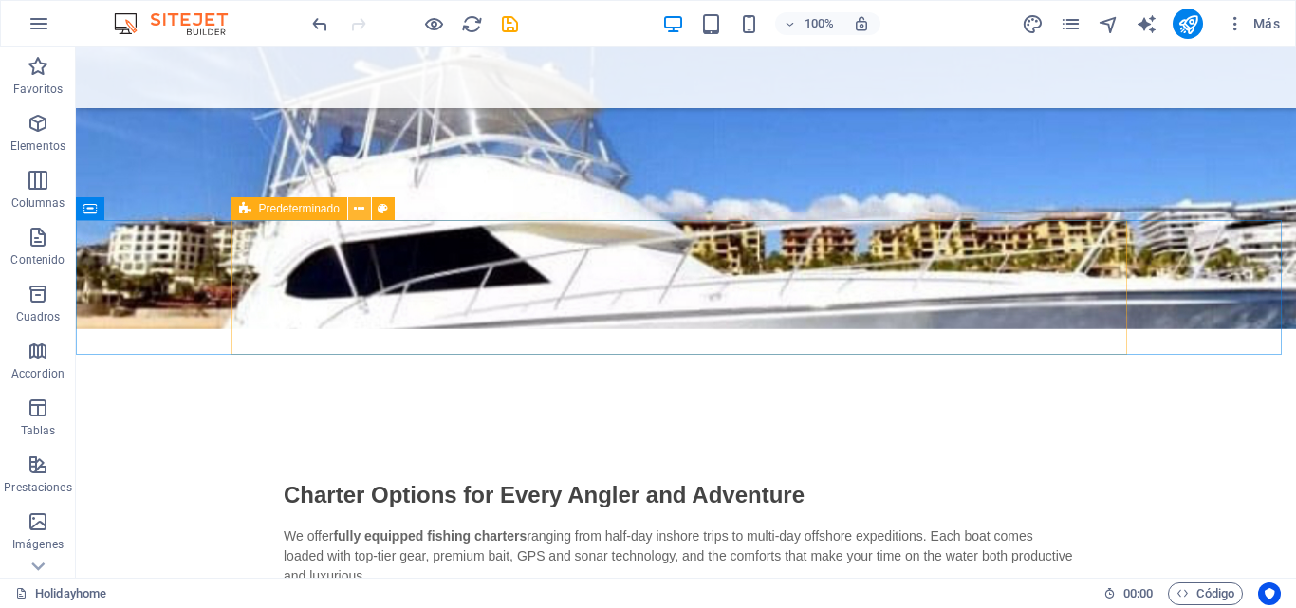
click at [365, 210] on button at bounding box center [359, 208] width 23 height 23
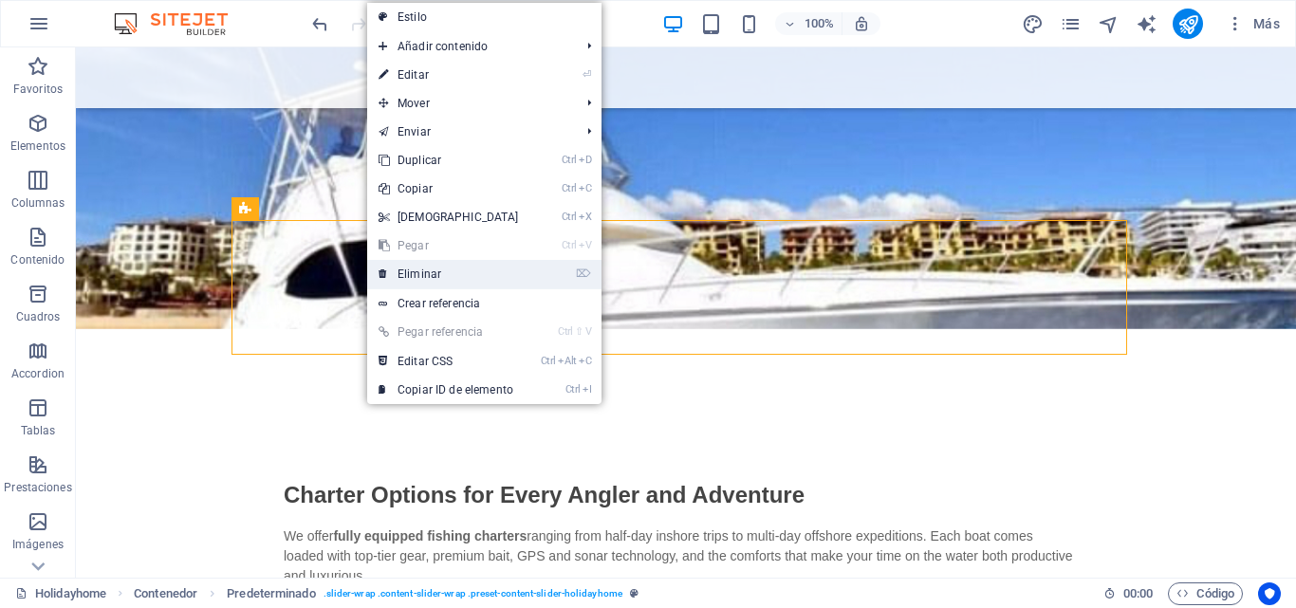
click at [420, 276] on link "⌦ Eliminar" at bounding box center [448, 274] width 163 height 28
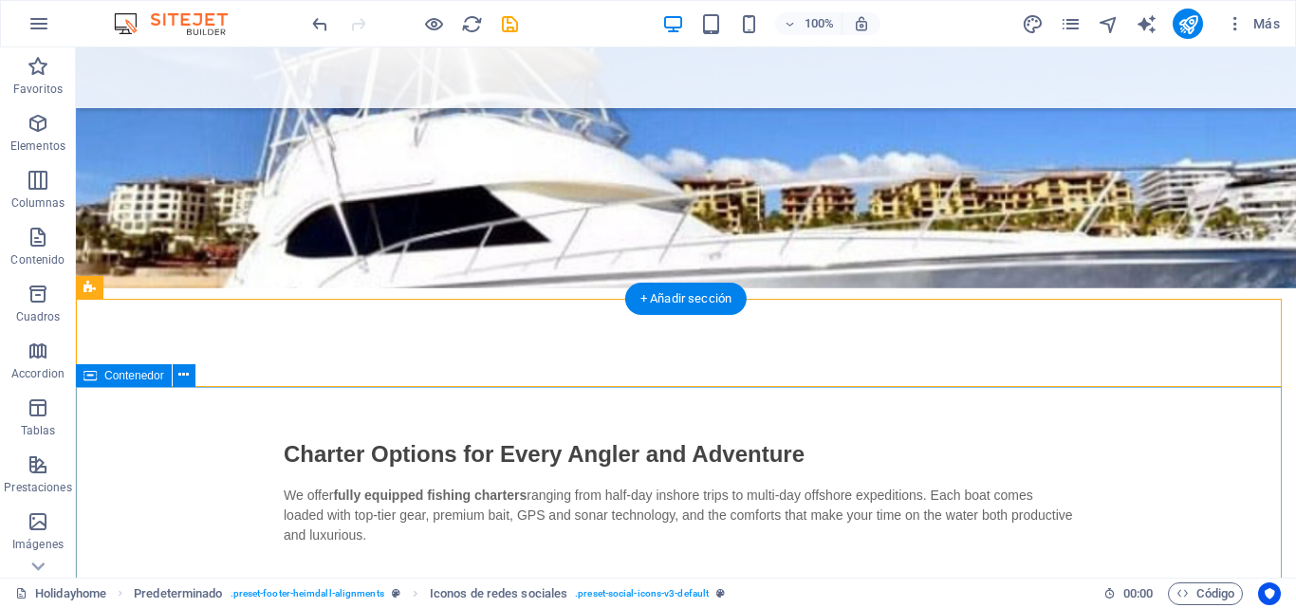
scroll to position [1105, 0]
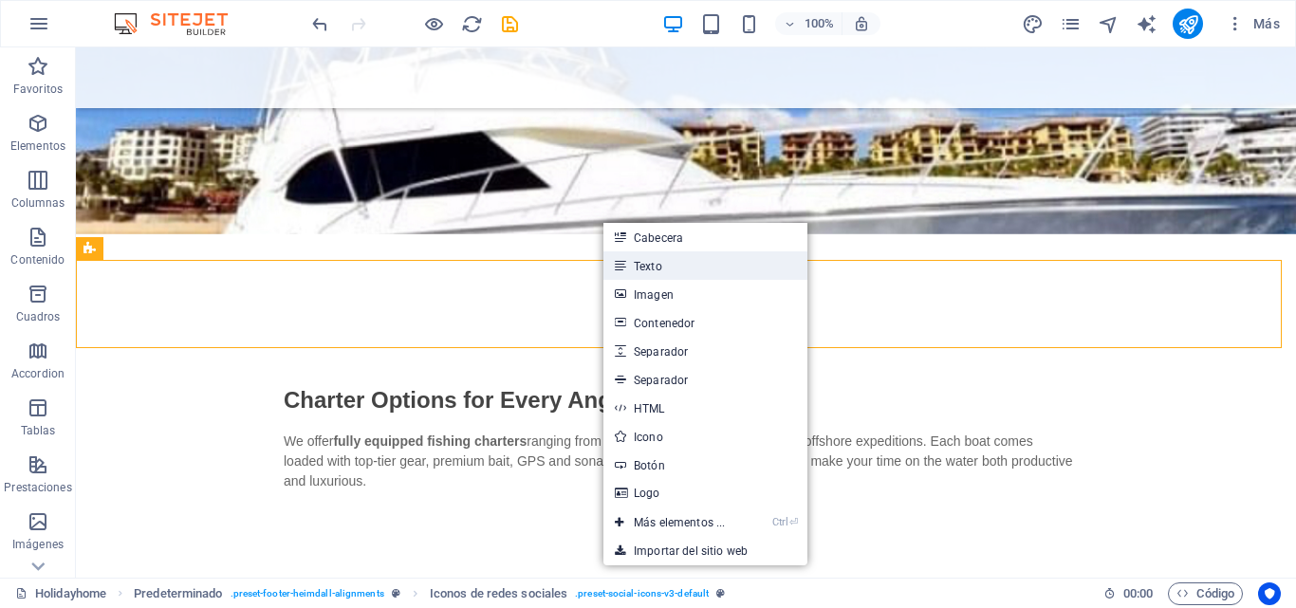
click at [646, 265] on link "Texto" at bounding box center [706, 265] width 204 height 28
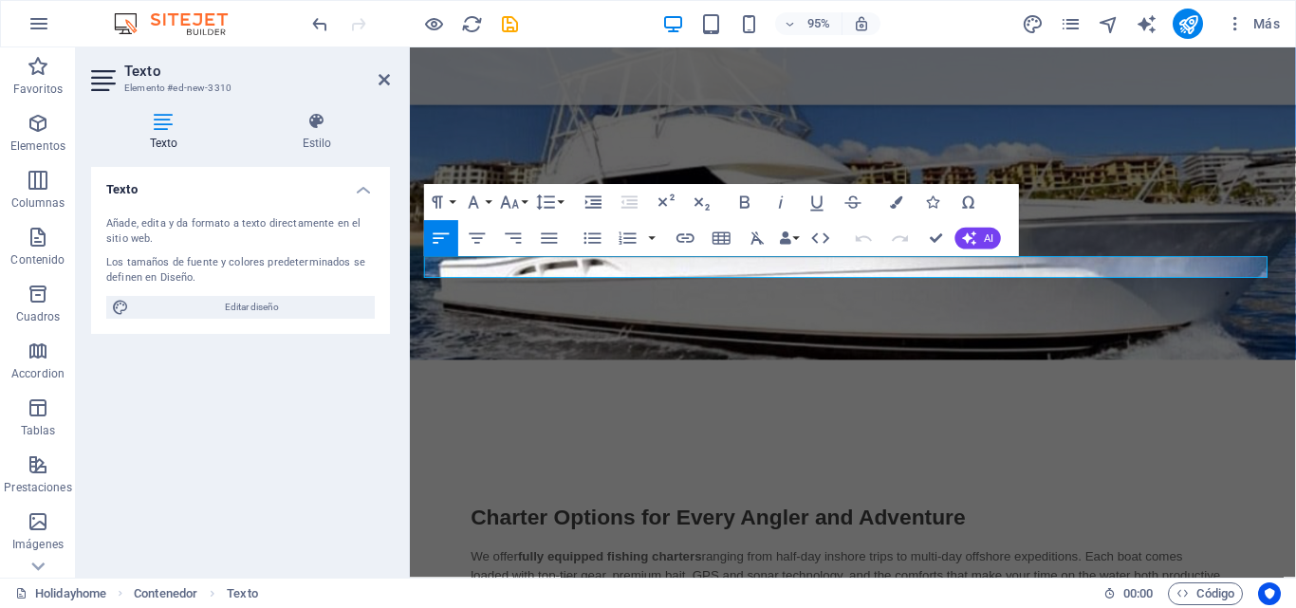
scroll to position [987, 0]
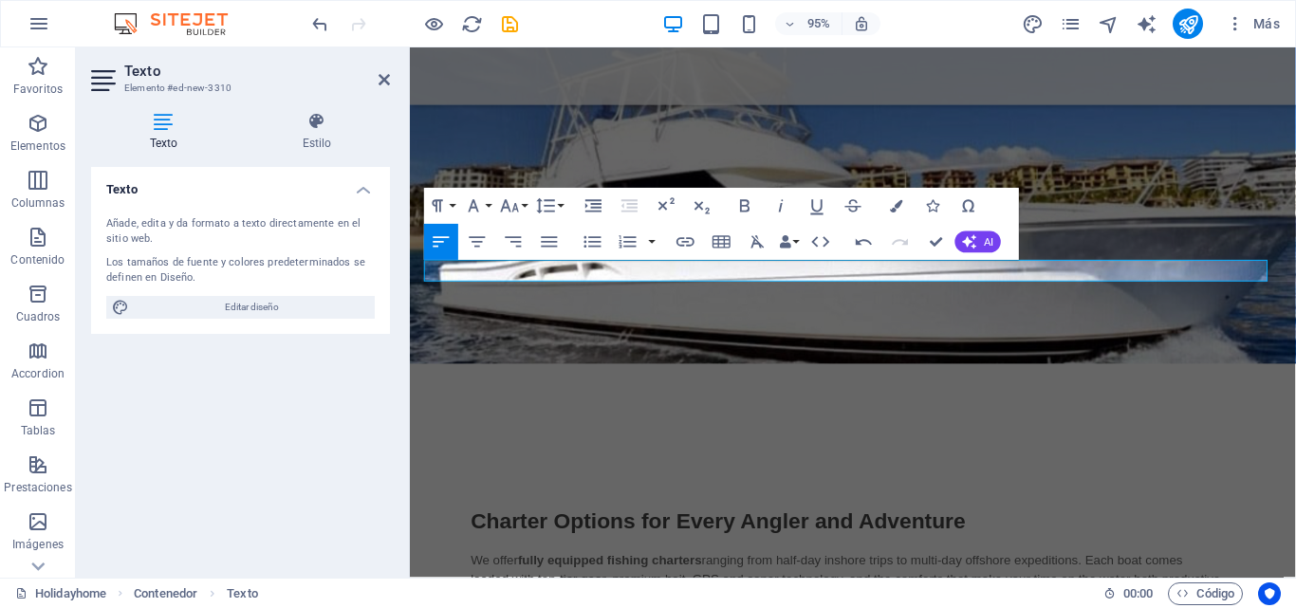
click at [390, 79] on aside "Texto Elemento #ed-new-3310 Texto Estilo Texto Añade, edita y da formato a text…" at bounding box center [243, 312] width 334 height 530
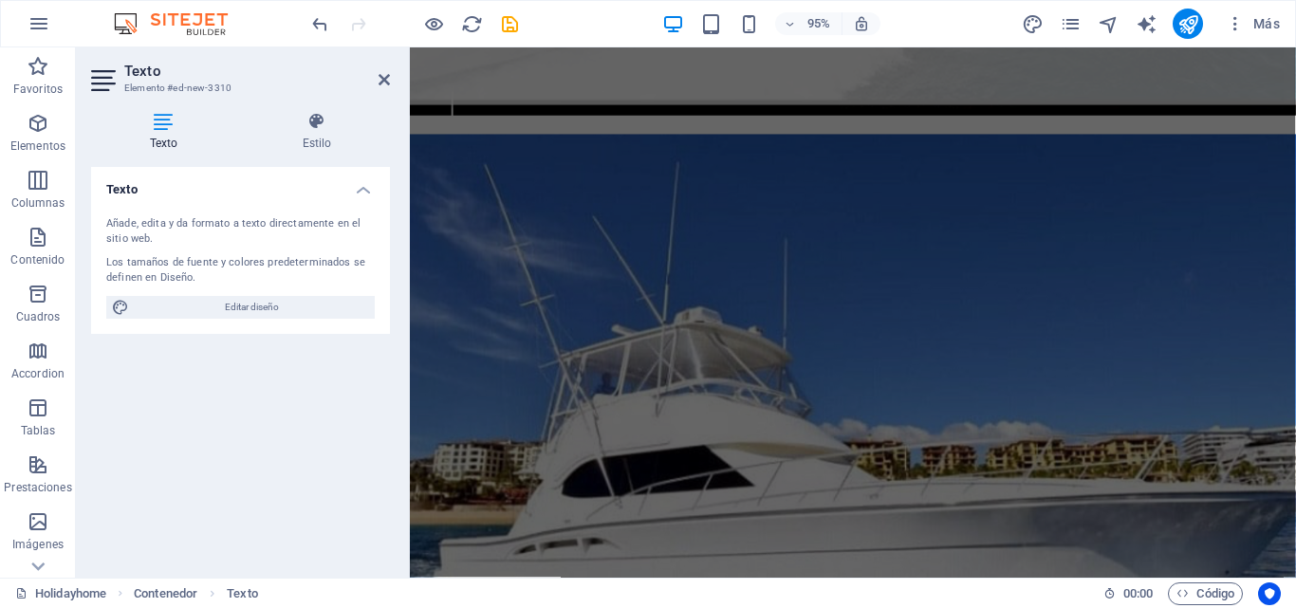
scroll to position [702, 0]
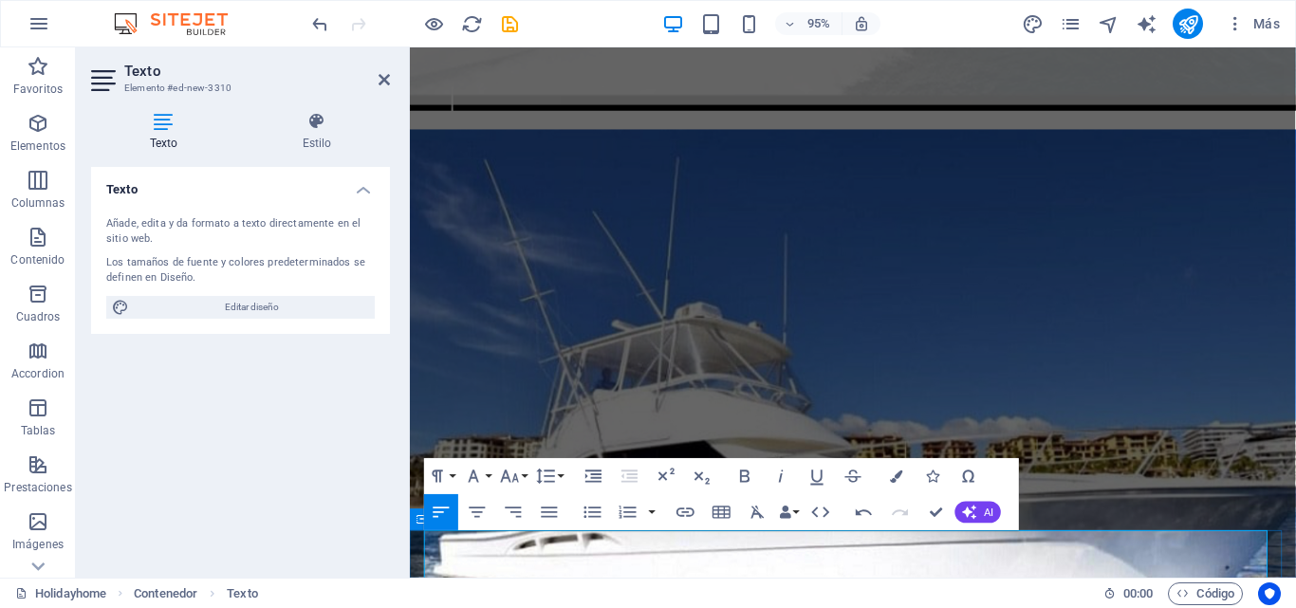
drag, startPoint x: 637, startPoint y: 566, endPoint x: 421, endPoint y: 567, distance: 215.4
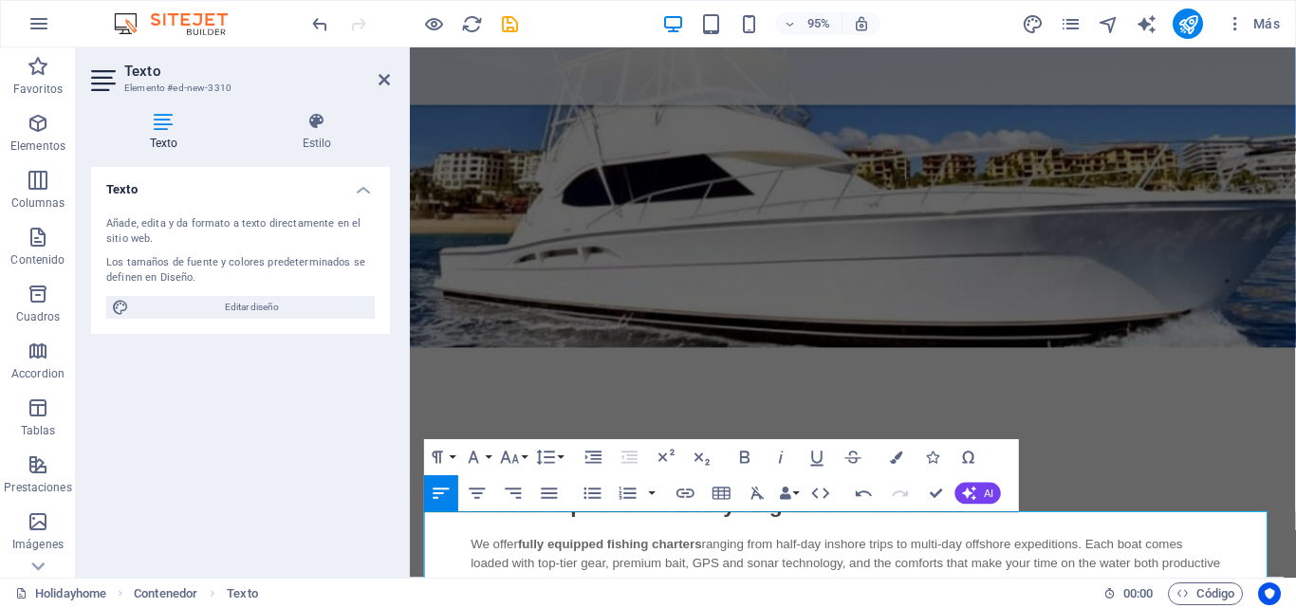
scroll to position [1082, 0]
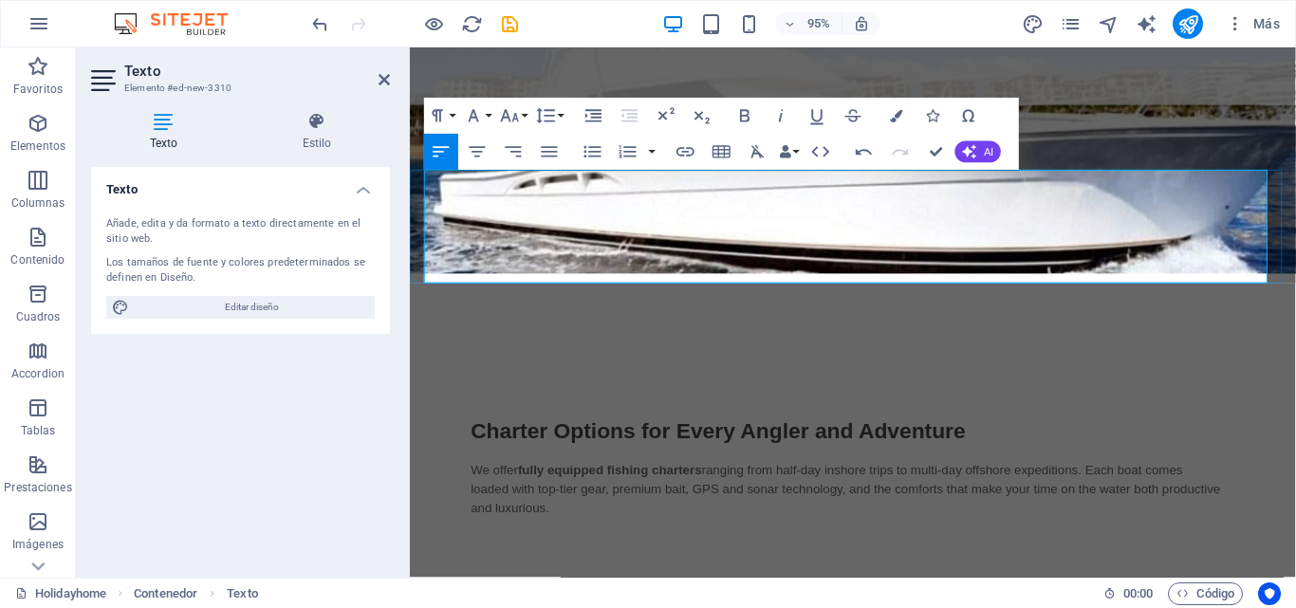
drag, startPoint x: 787, startPoint y: 279, endPoint x: 428, endPoint y: 232, distance: 361.7
click at [738, 116] on icon "button" at bounding box center [745, 116] width 22 height 22
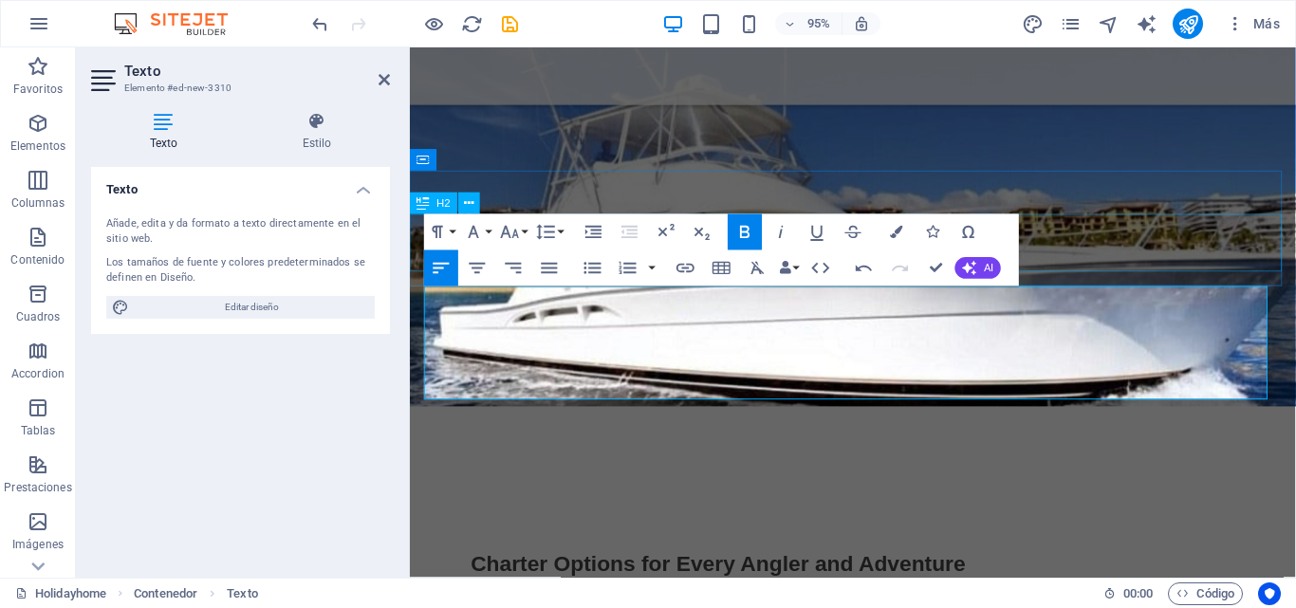
scroll to position [885, 0]
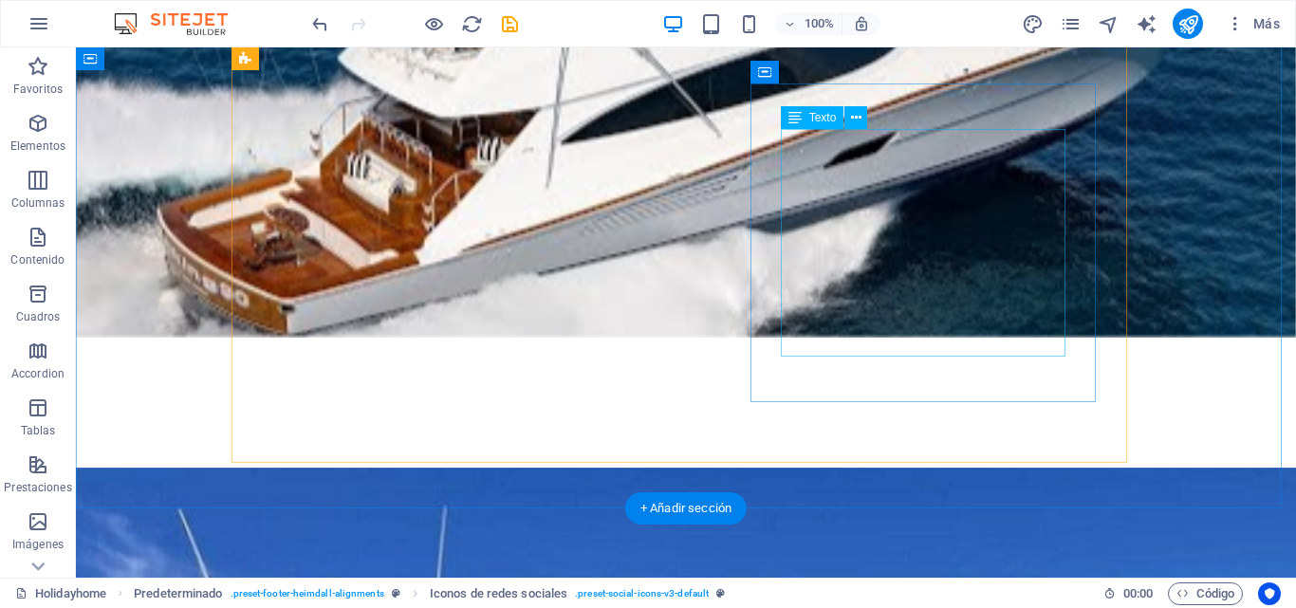
scroll to position [126, 0]
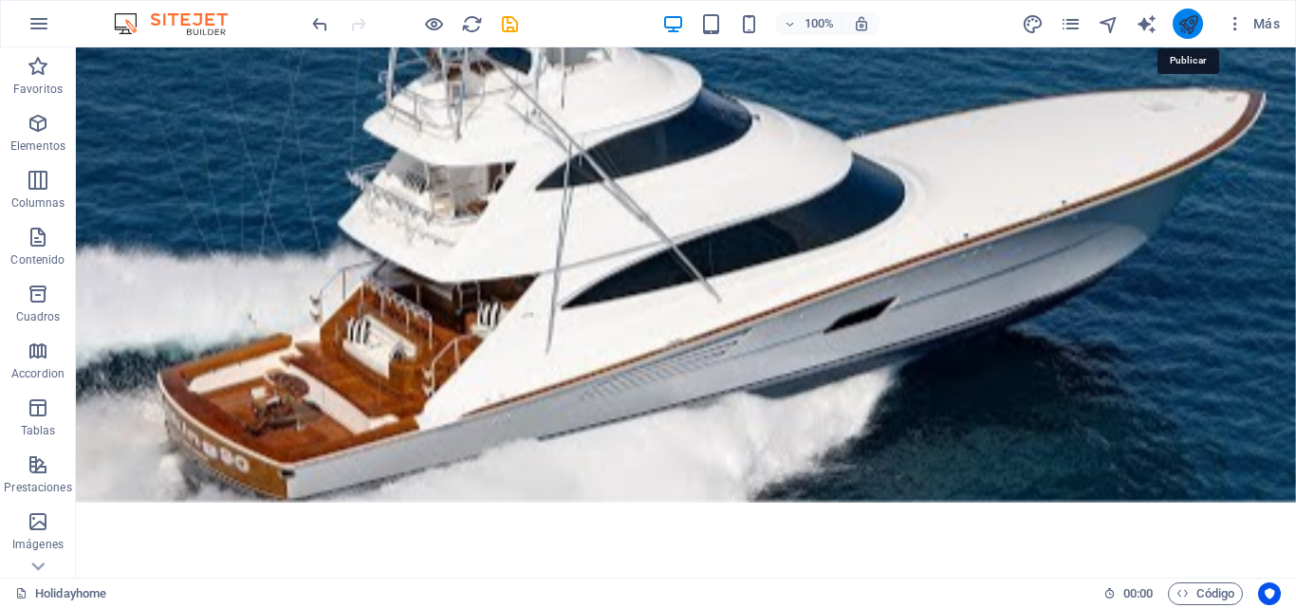
click at [1196, 17] on icon "publish" at bounding box center [1189, 24] width 22 height 22
click at [1187, 31] on icon "publish" at bounding box center [1189, 24] width 22 height 22
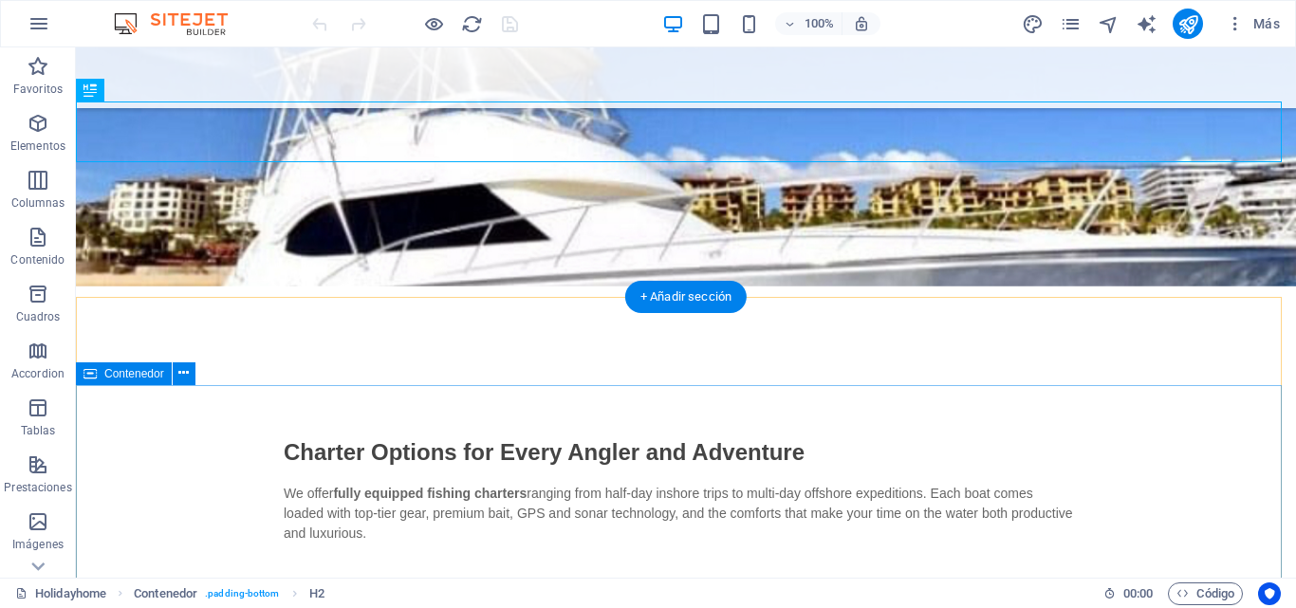
scroll to position [1054, 0]
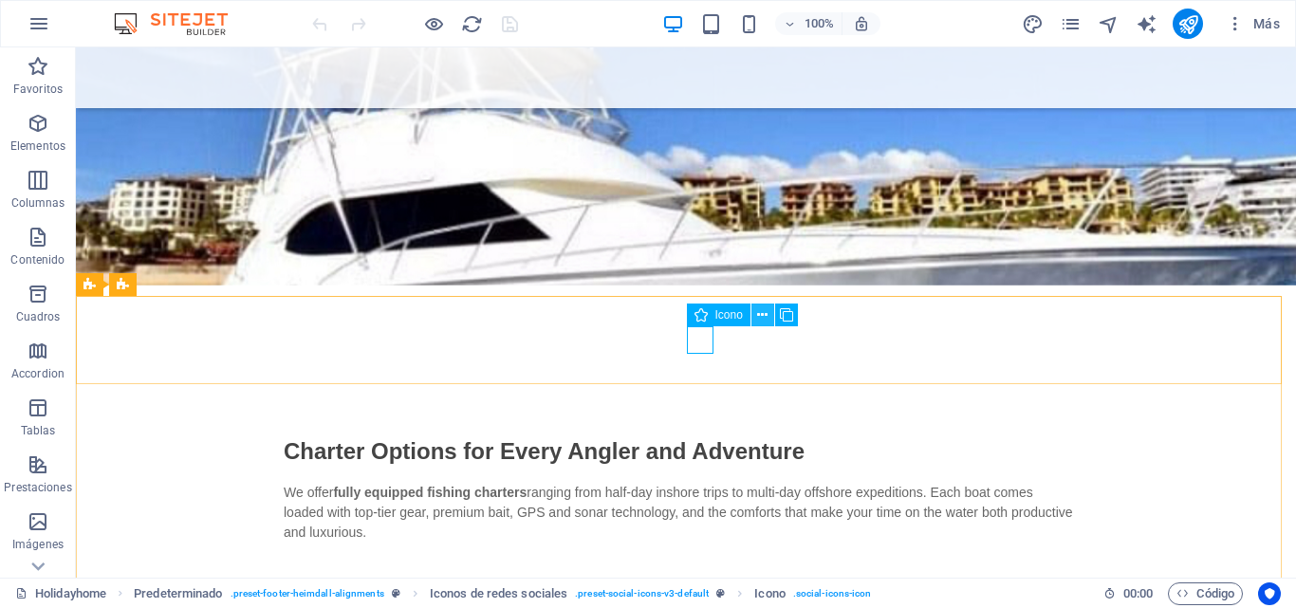
click at [757, 319] on icon at bounding box center [762, 316] width 10 height 20
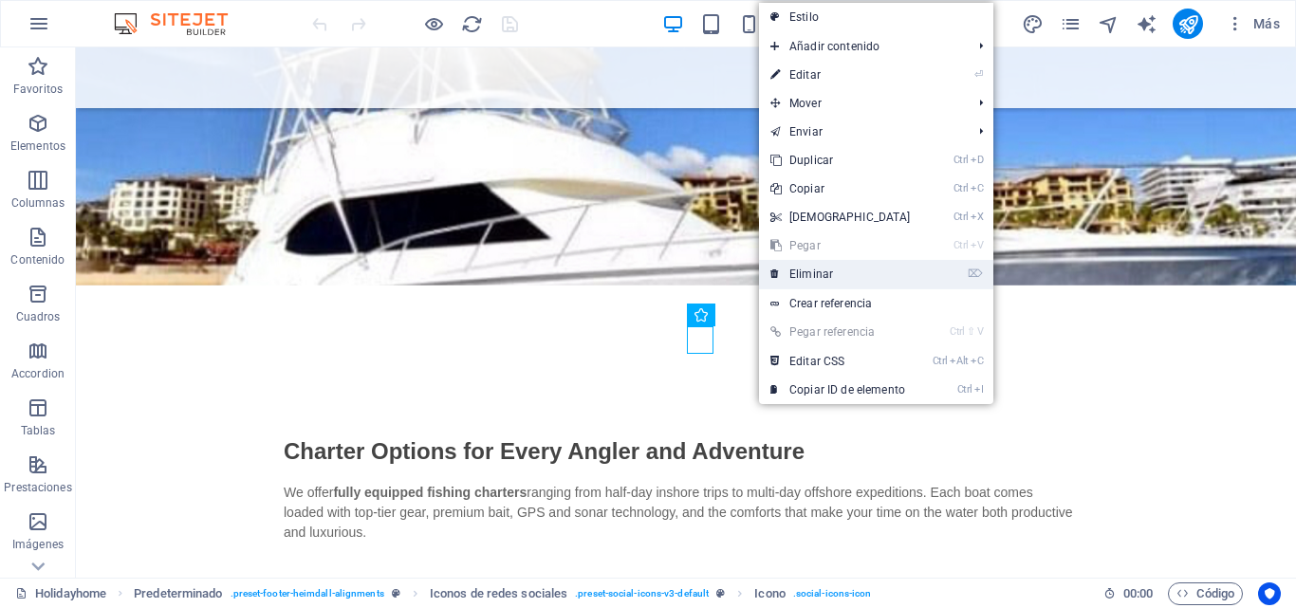
click at [805, 274] on link "⌦ Eliminar" at bounding box center [840, 274] width 163 height 28
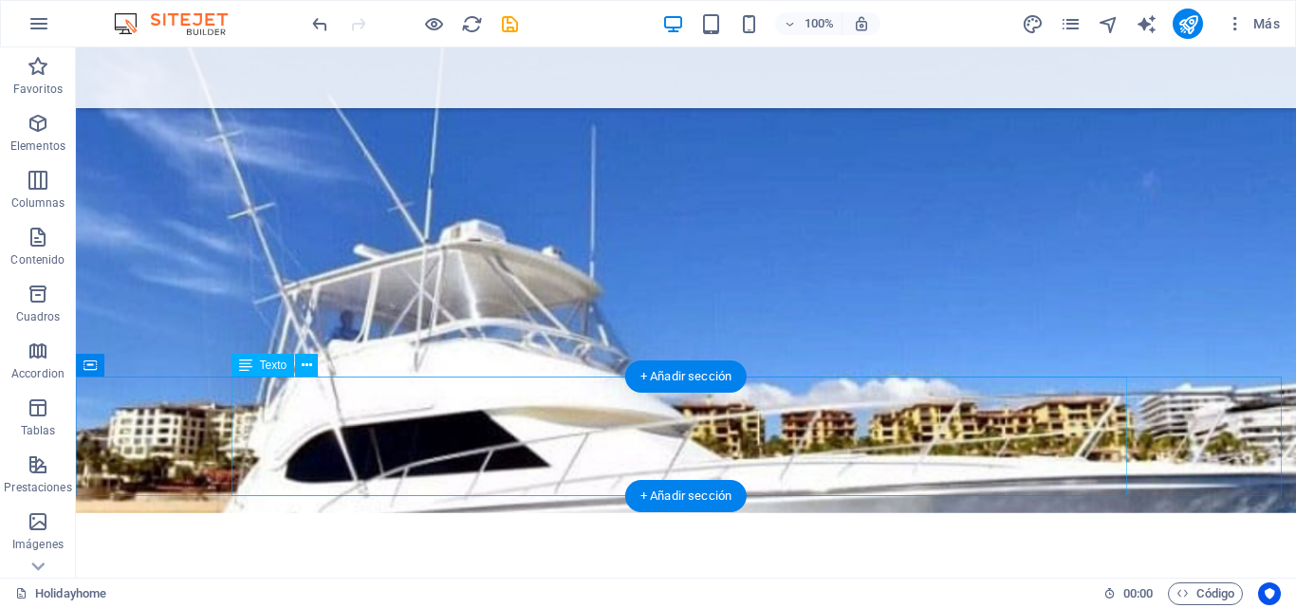
scroll to position [854, 0]
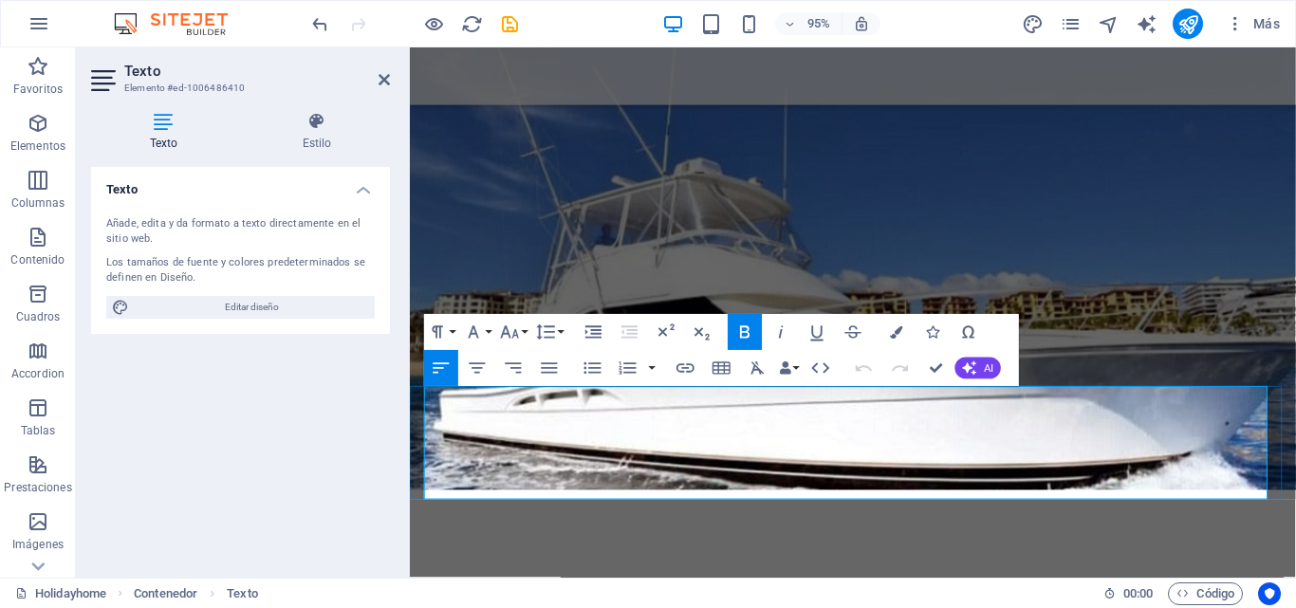
click at [1201, 254] on figure at bounding box center [876, 247] width 933 height 531
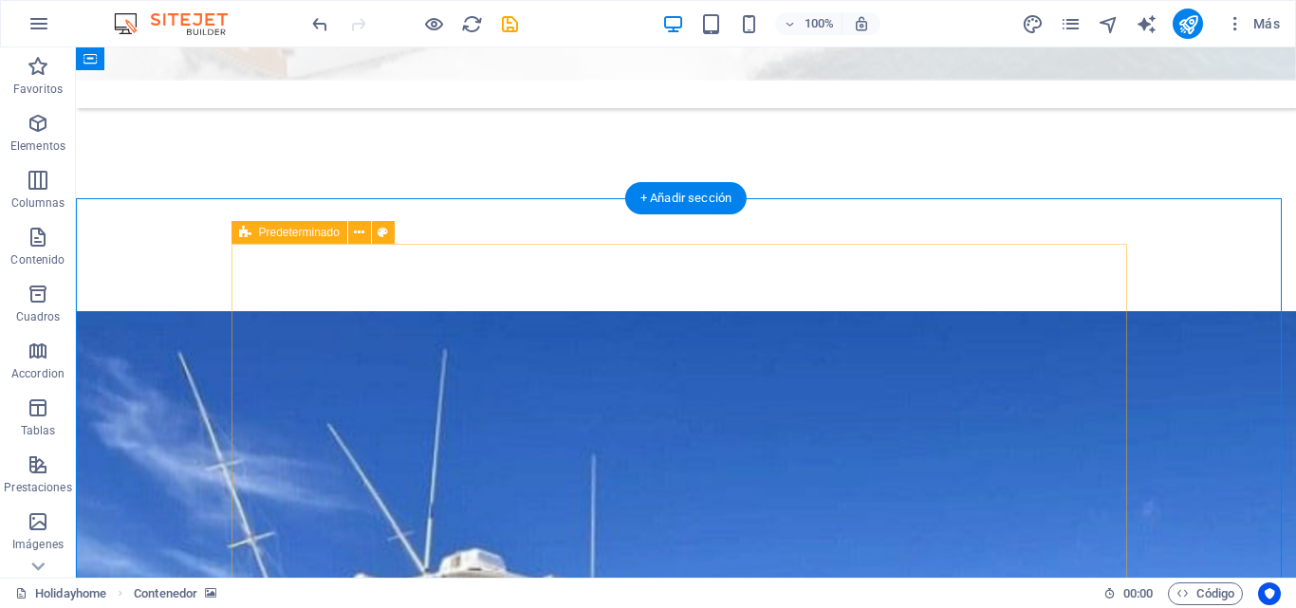
scroll to position [380, 0]
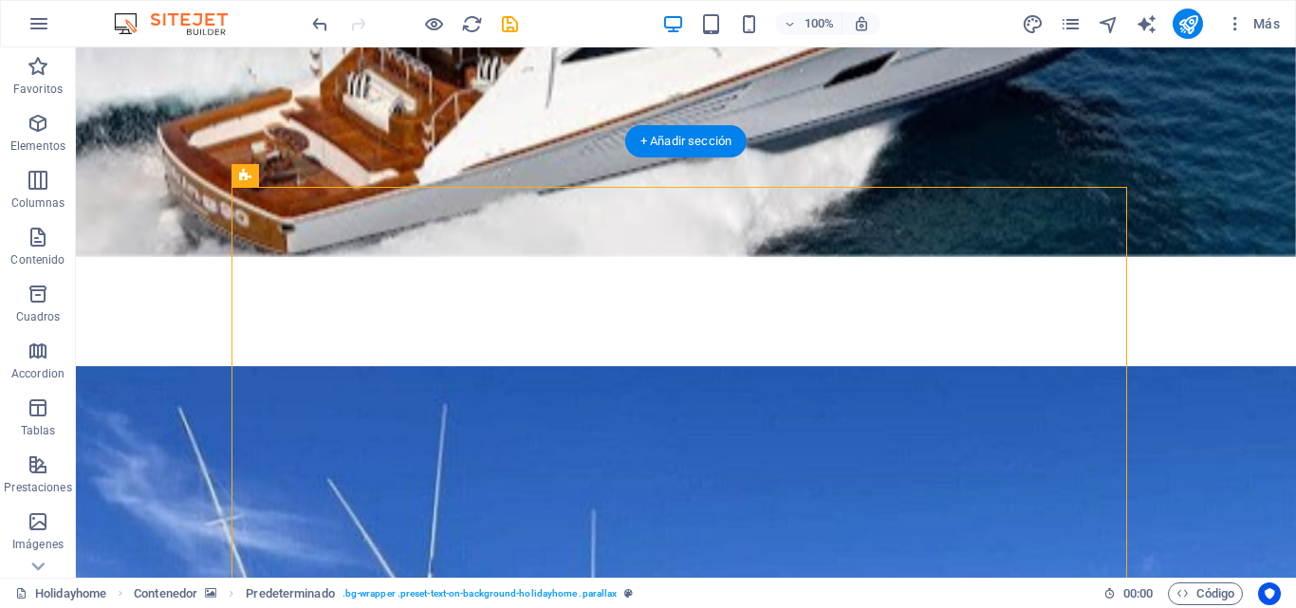
scroll to position [542, 0]
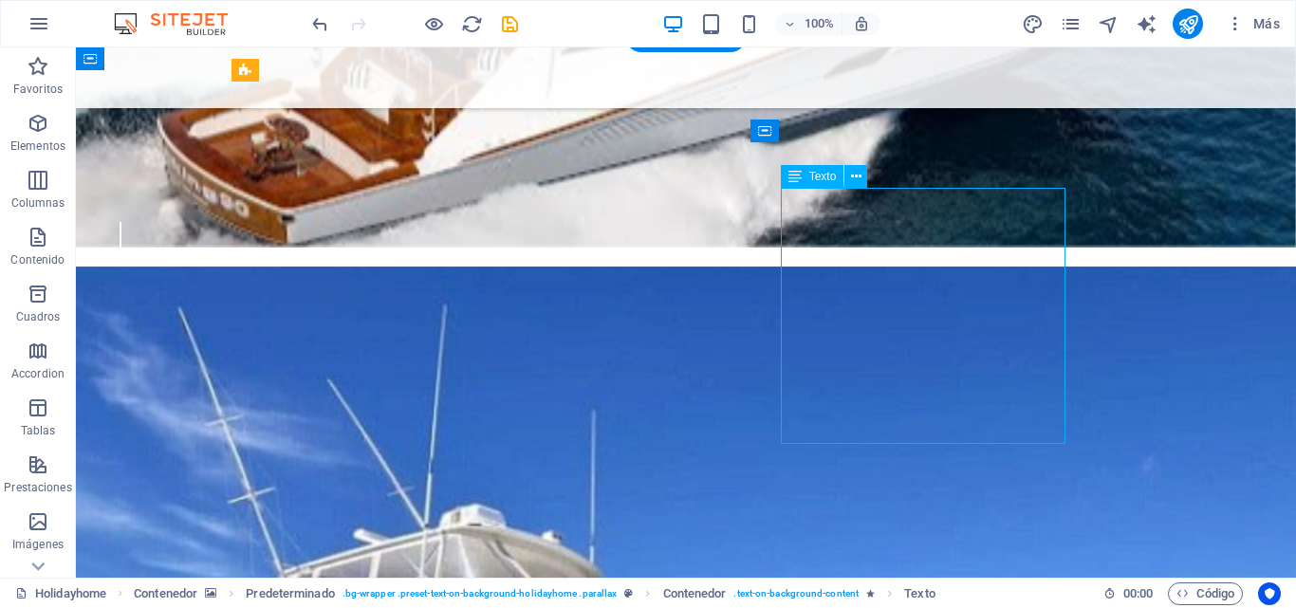
drag, startPoint x: 929, startPoint y: 419, endPoint x: 830, endPoint y: 409, distance: 99.2
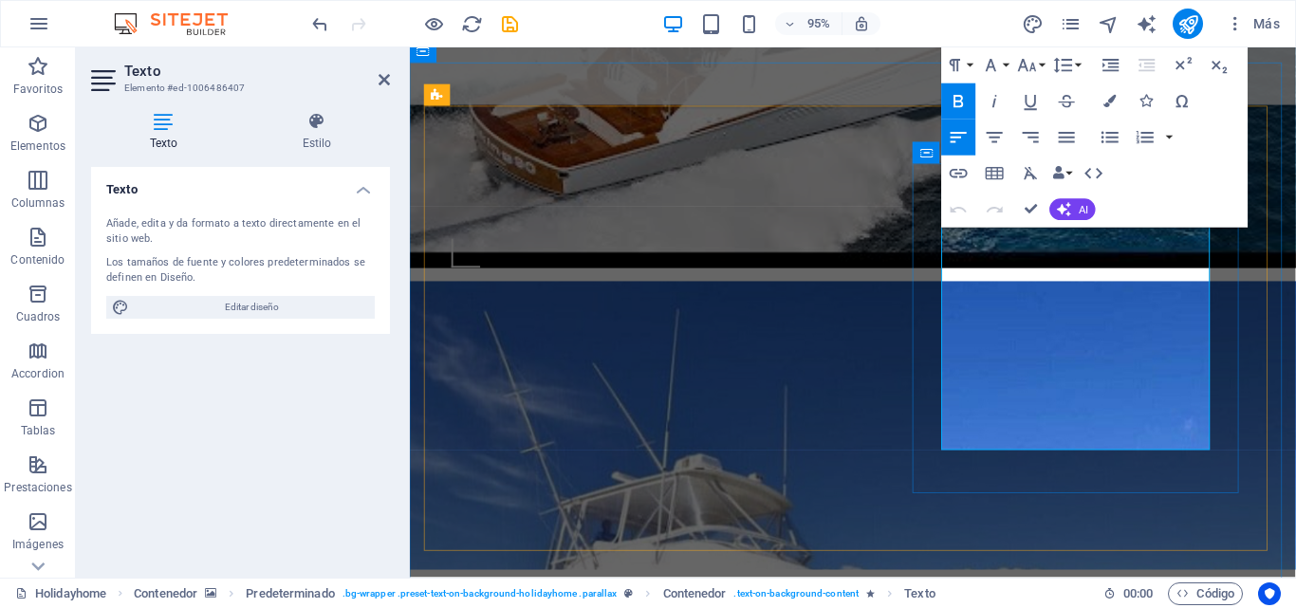
drag, startPoint x: 1119, startPoint y: 445, endPoint x: 971, endPoint y: 255, distance: 240.7
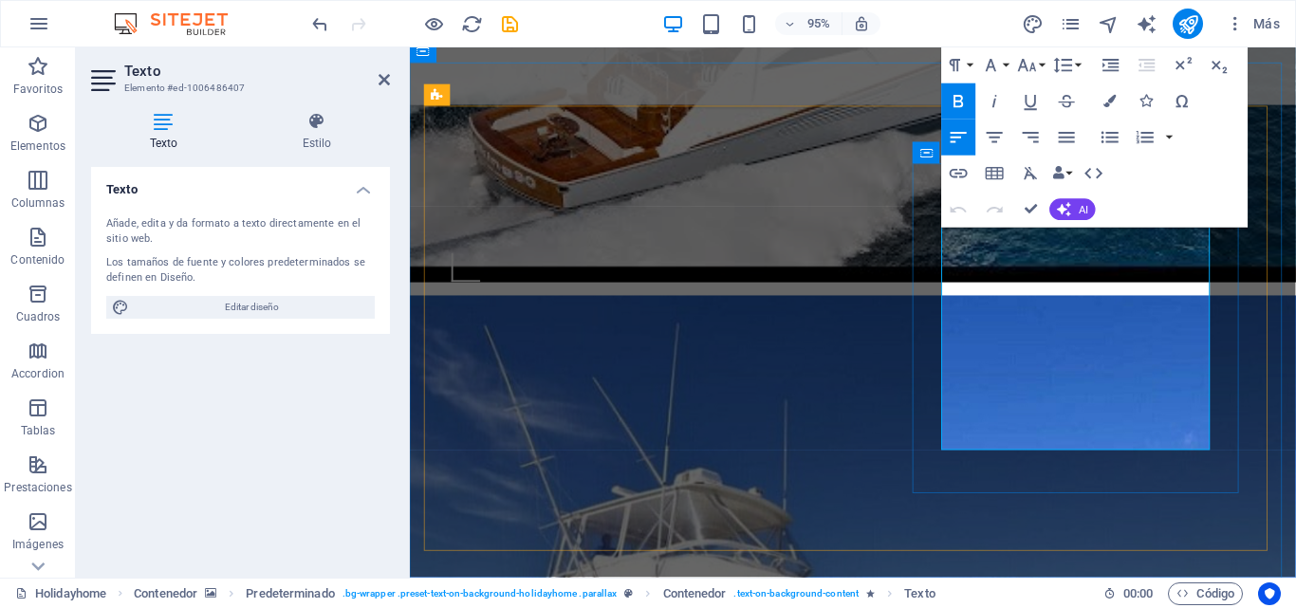
scroll to position [447, 0]
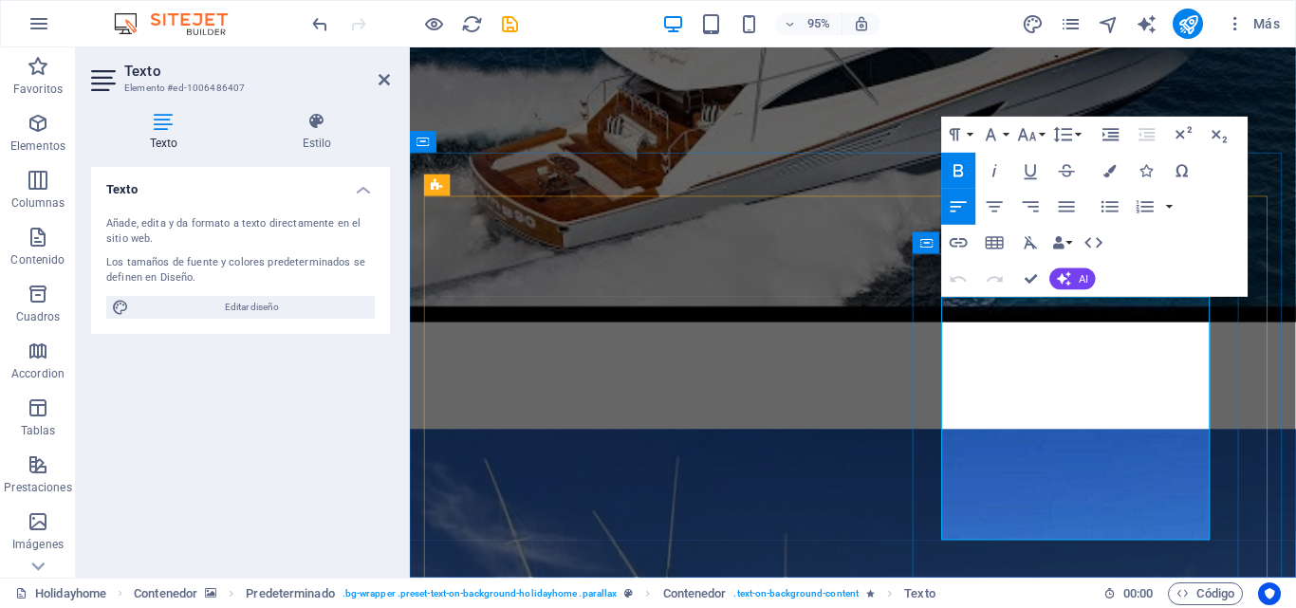
drag, startPoint x: 1154, startPoint y: 544, endPoint x: 981, endPoint y: 329, distance: 275.4
click at [1107, 169] on icon "button" at bounding box center [1111, 171] width 12 height 12
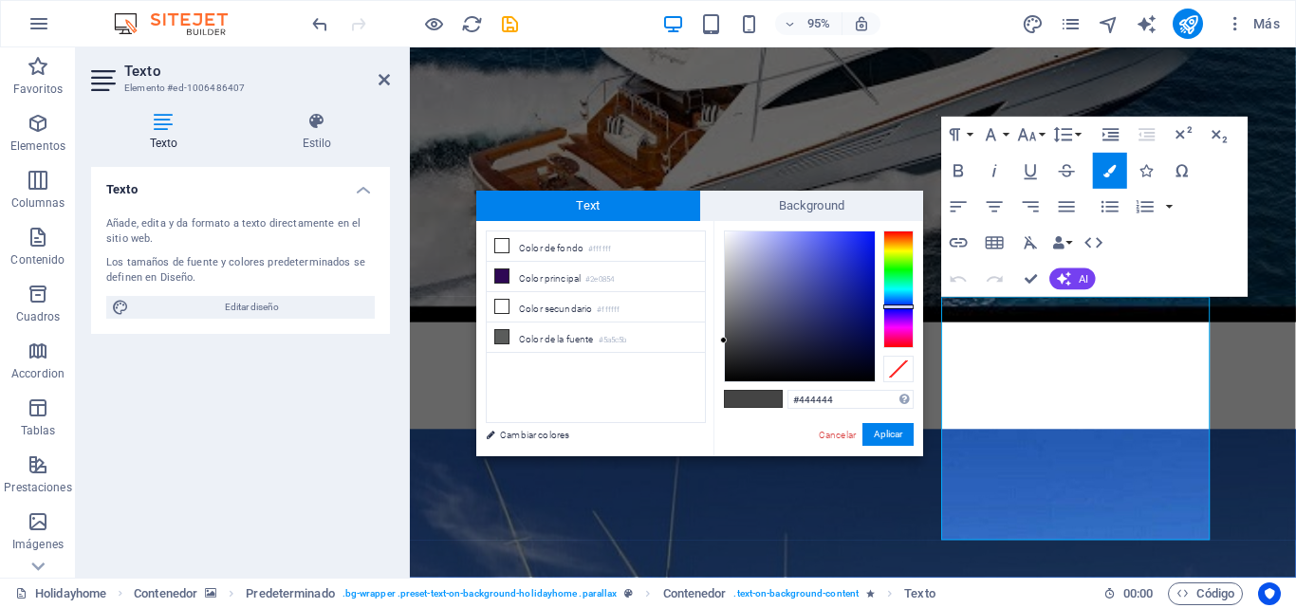
click at [900, 307] on div at bounding box center [898, 290] width 30 height 118
click at [900, 307] on div at bounding box center [898, 307] width 30 height 5
click at [861, 269] on div at bounding box center [800, 307] width 150 height 150
click at [867, 237] on div at bounding box center [800, 307] width 150 height 150
click at [512, 428] on link "Cambiar colores" at bounding box center [586, 435] width 220 height 24
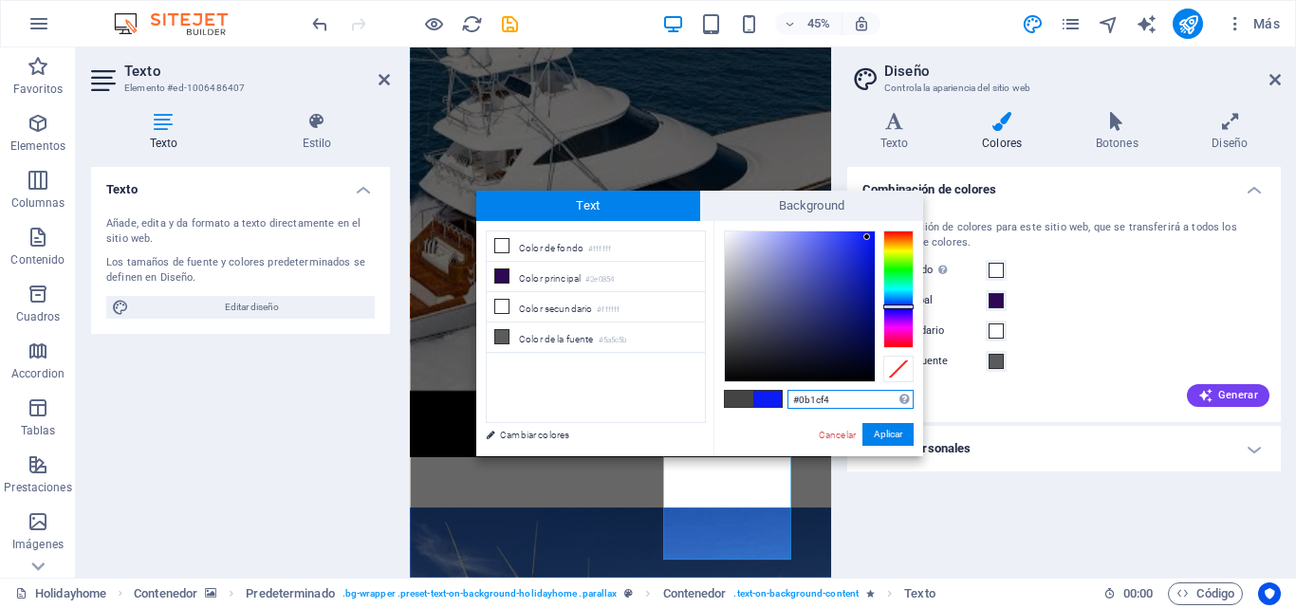
click at [874, 402] on input "#0b1cf4" at bounding box center [851, 399] width 126 height 19
type input "#"
type input "AZUL"
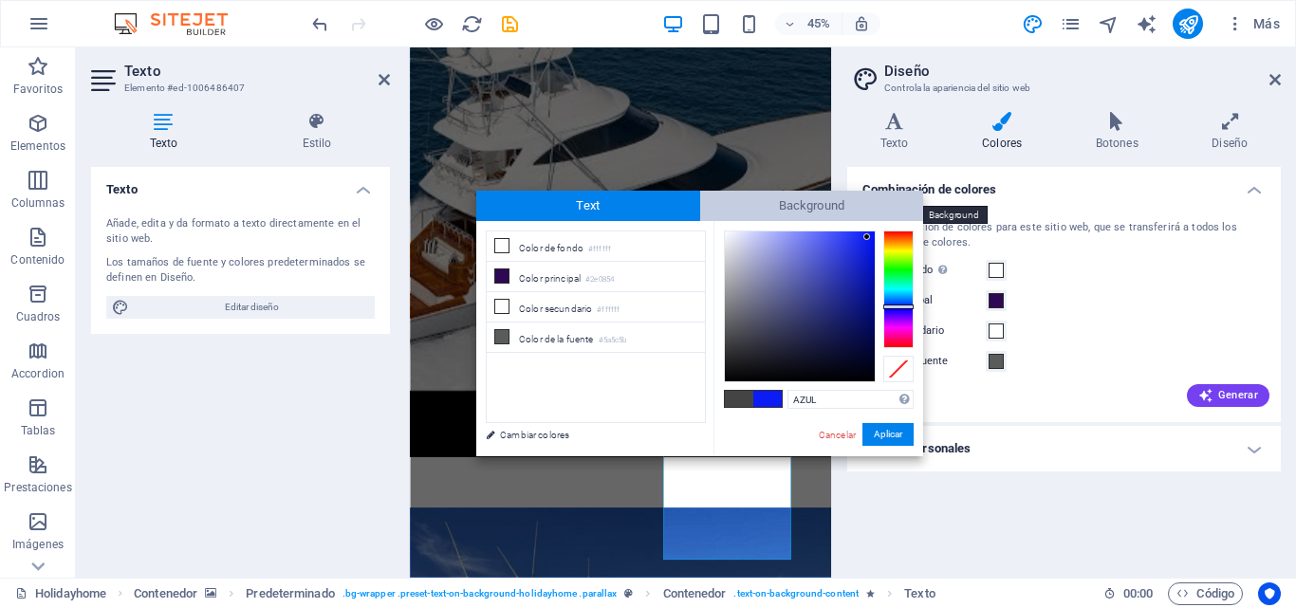
click at [834, 209] on span "Background" at bounding box center [812, 206] width 224 height 30
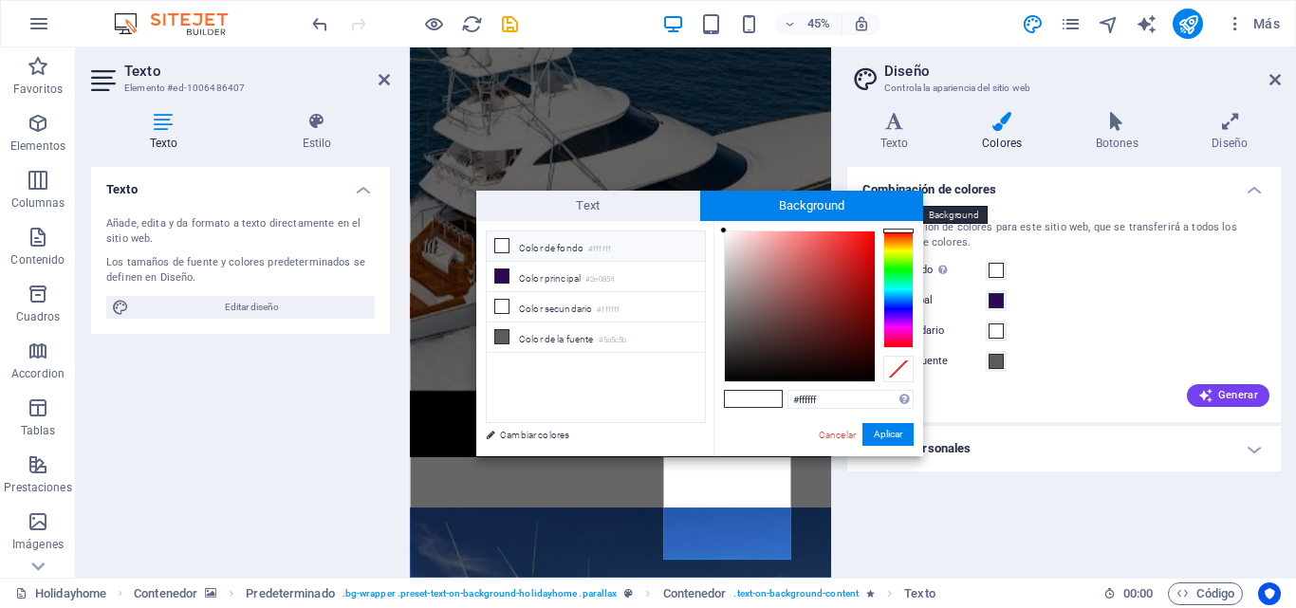
click at [834, 209] on span "Background" at bounding box center [812, 206] width 224 height 30
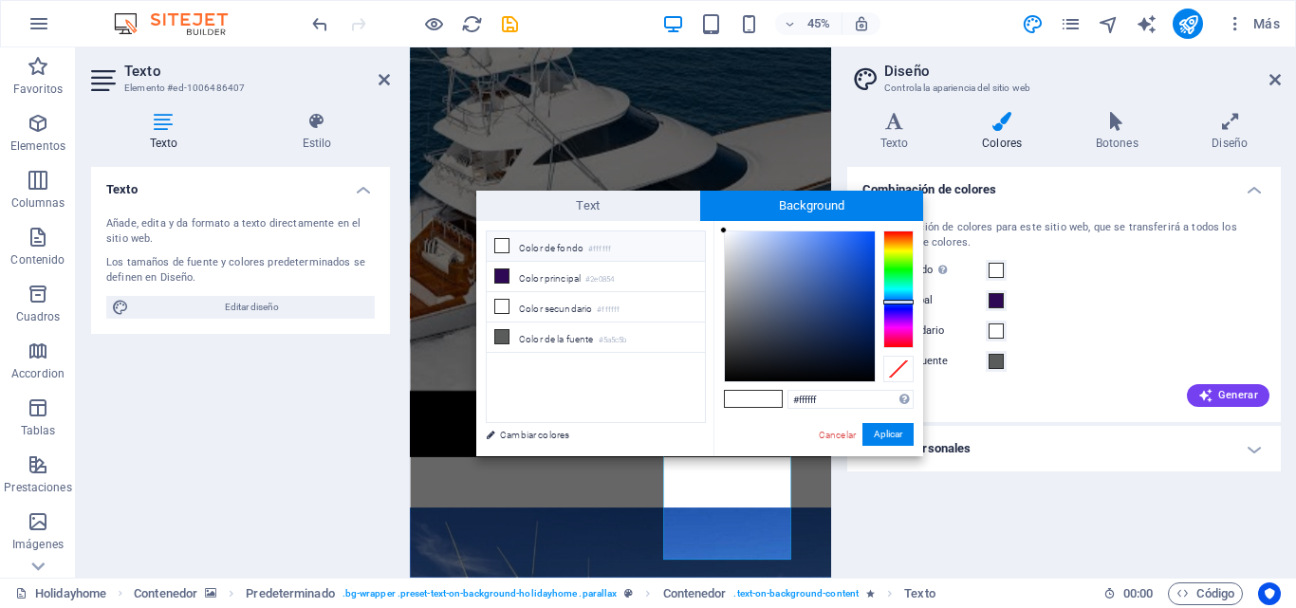
click at [899, 302] on div at bounding box center [898, 290] width 30 height 118
type input "#104dcf"
click at [863, 259] on div at bounding box center [800, 307] width 150 height 150
click at [883, 440] on button "Aplicar" at bounding box center [888, 434] width 51 height 23
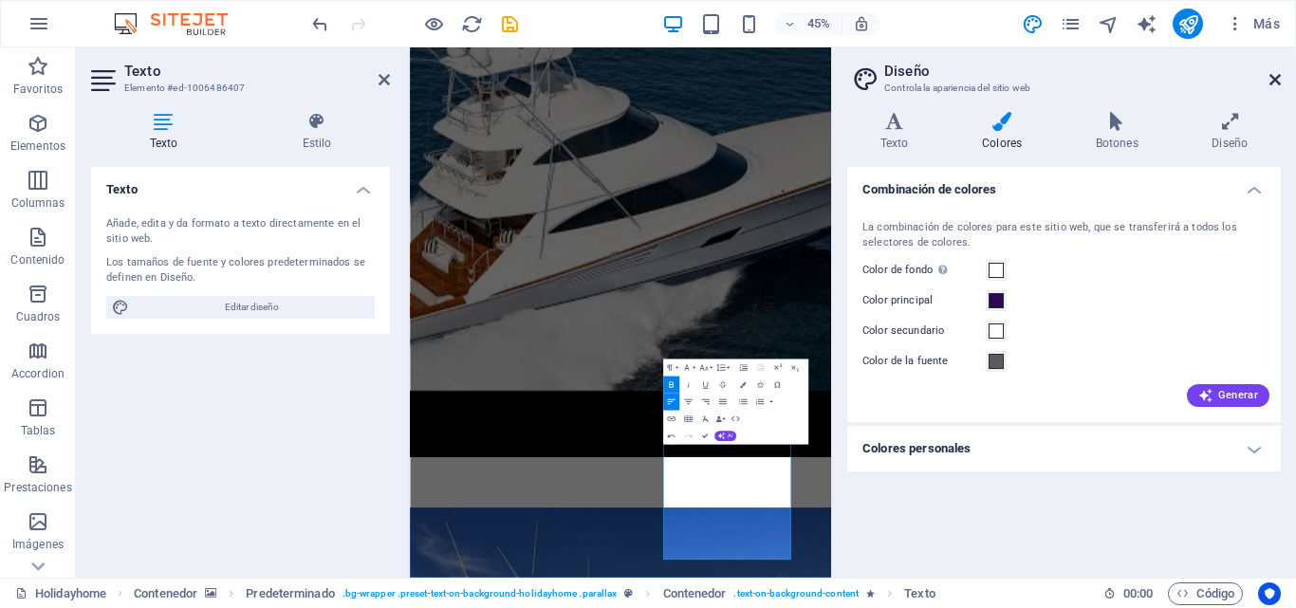
click at [1280, 85] on icon at bounding box center [1275, 79] width 11 height 15
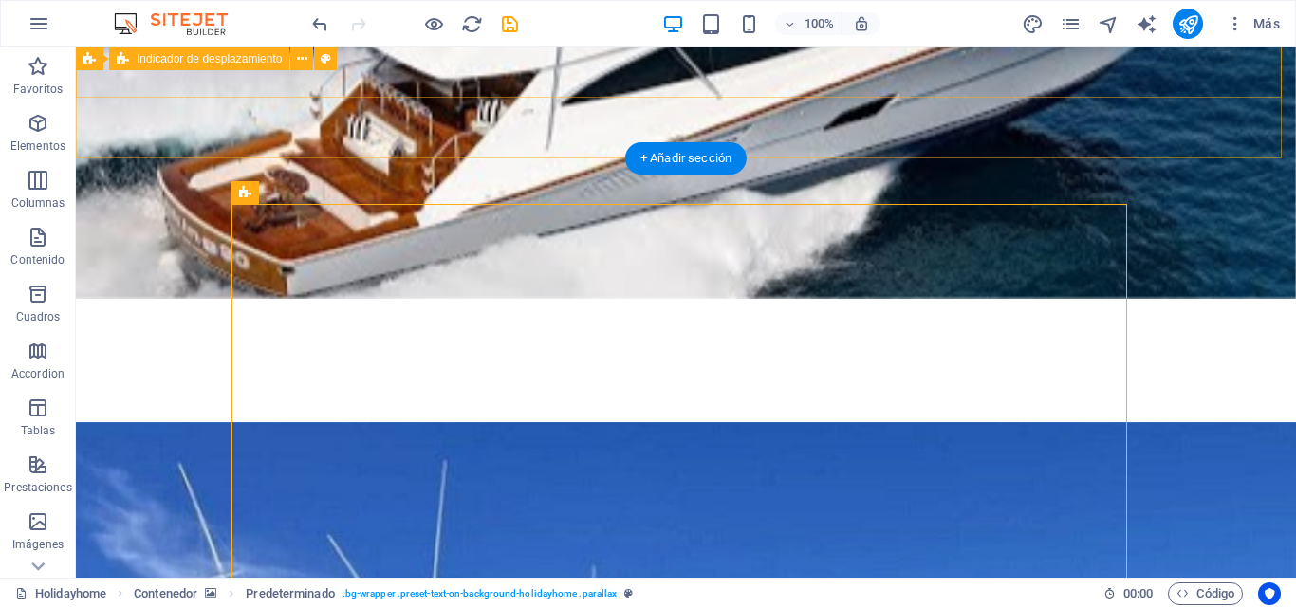
scroll to position [419, 0]
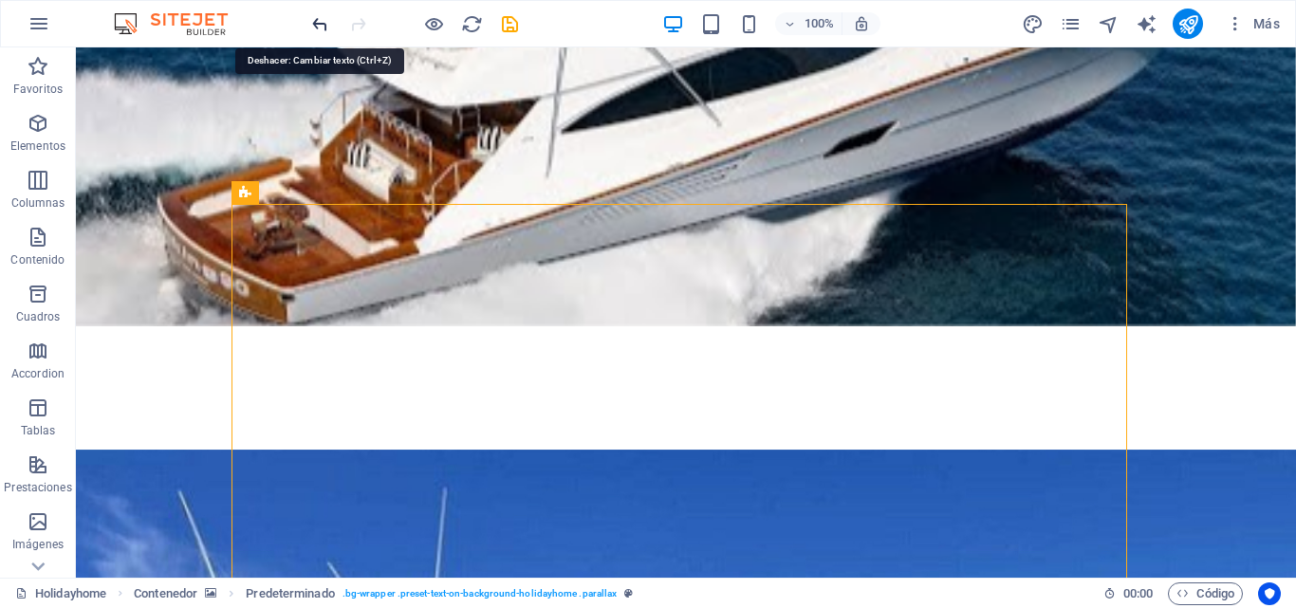
click at [316, 31] on icon "undo" at bounding box center [320, 24] width 22 height 22
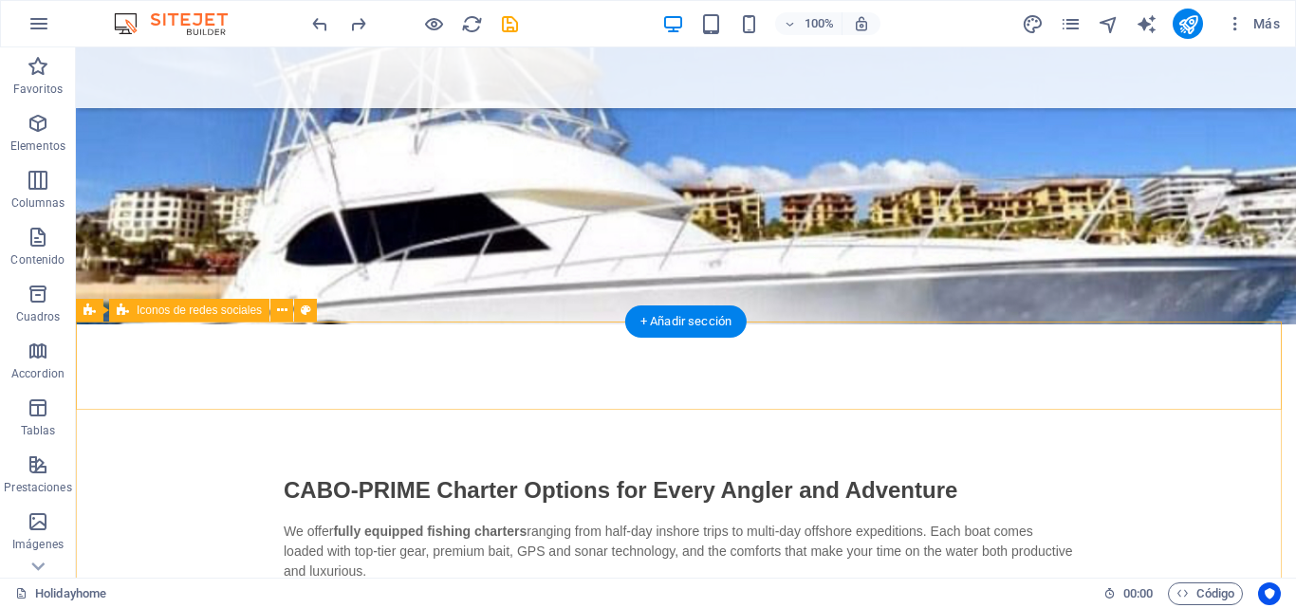
scroll to position [1293, 0]
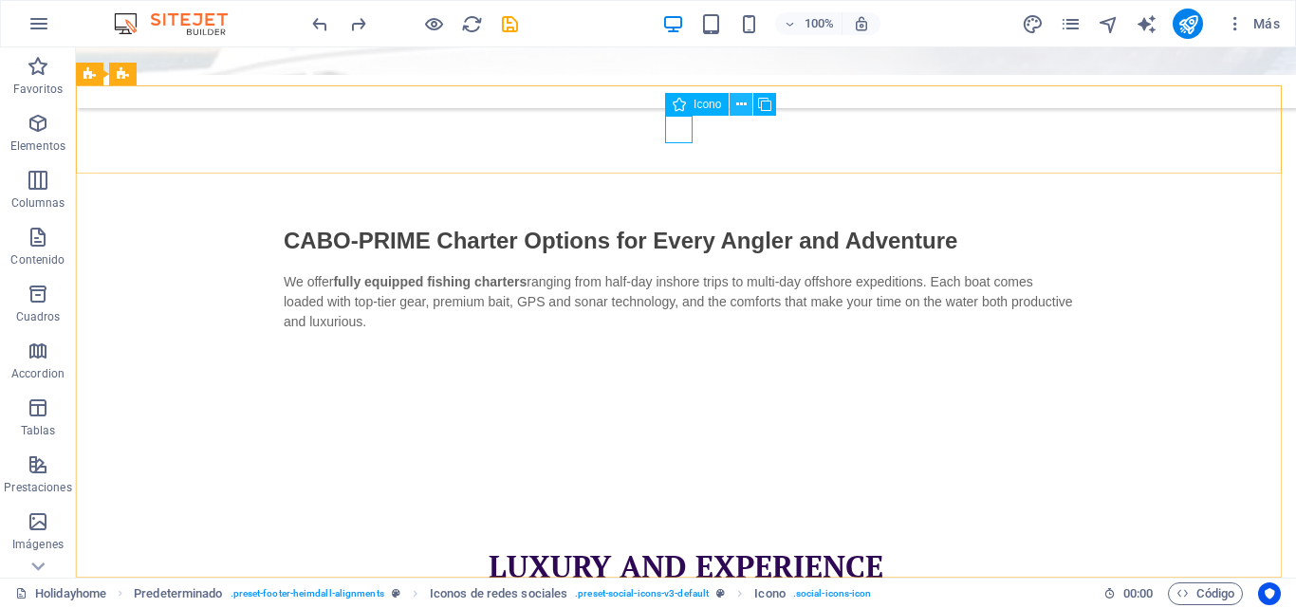
click at [740, 106] on icon at bounding box center [741, 105] width 10 height 20
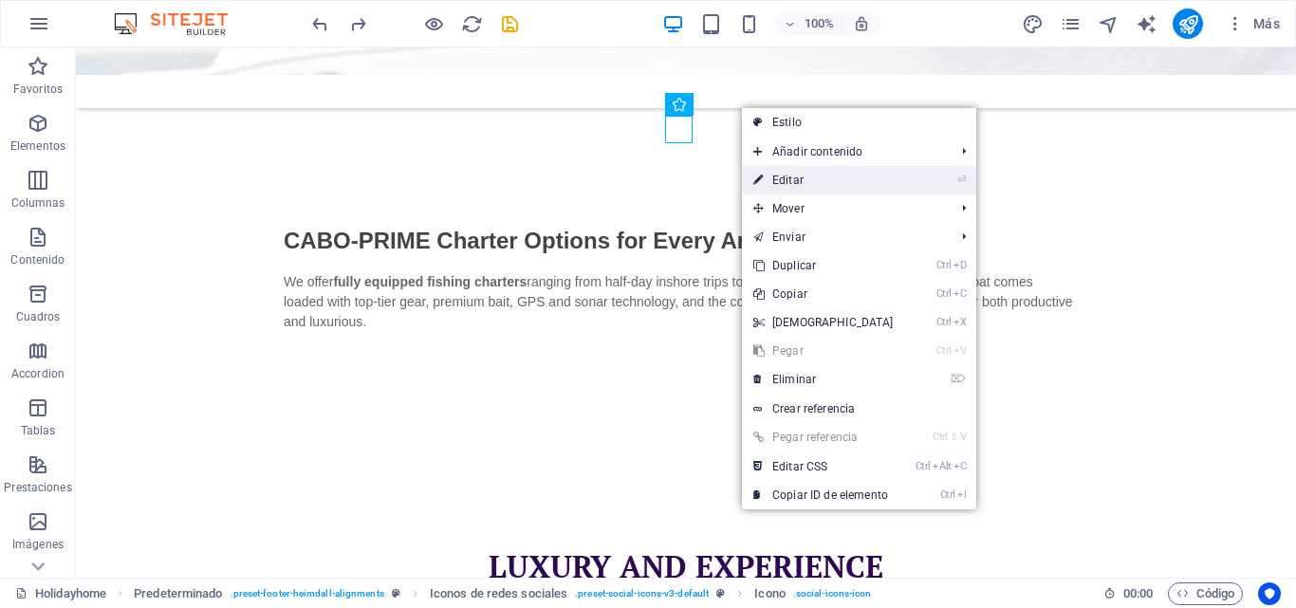
click at [789, 172] on link "⏎ Editar" at bounding box center [823, 180] width 163 height 28
select select "xMidYMid"
select select "px"
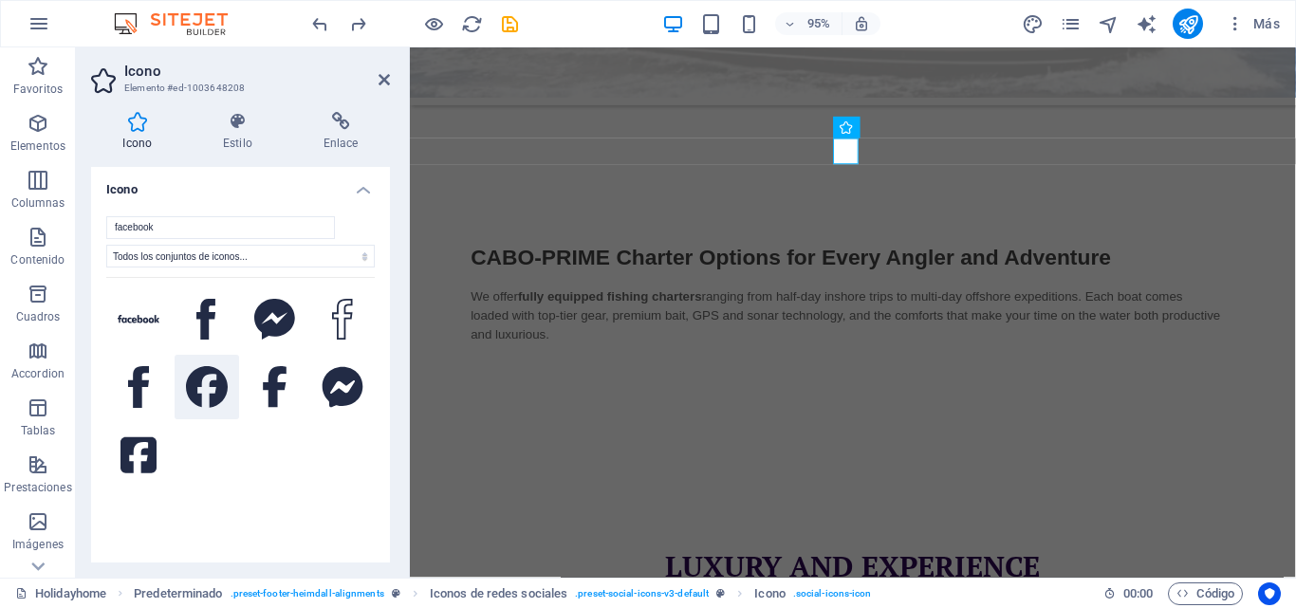
click at [212, 388] on icon at bounding box center [207, 387] width 42 height 42
click at [135, 381] on icon at bounding box center [138, 387] width 21 height 42
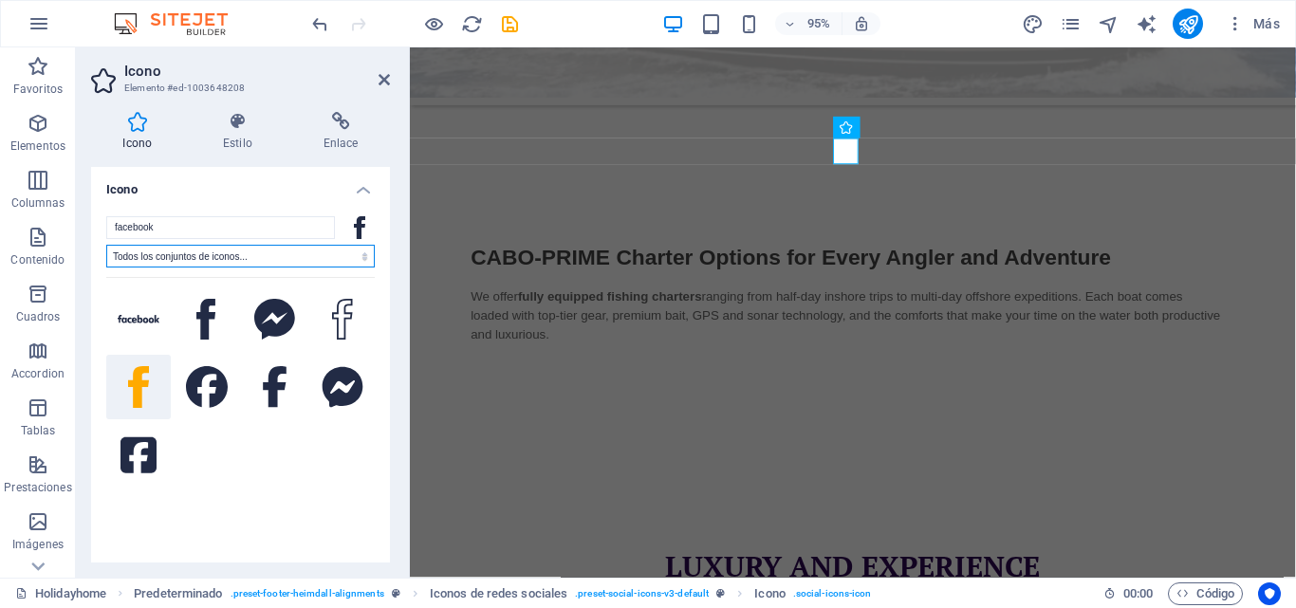
click at [361, 258] on select "Todos los conjuntos de iconos... IcoFont Ionicons FontAwesome Brands FontAwesom…" at bounding box center [240, 256] width 269 height 23
click at [204, 380] on icon at bounding box center [207, 387] width 42 height 42
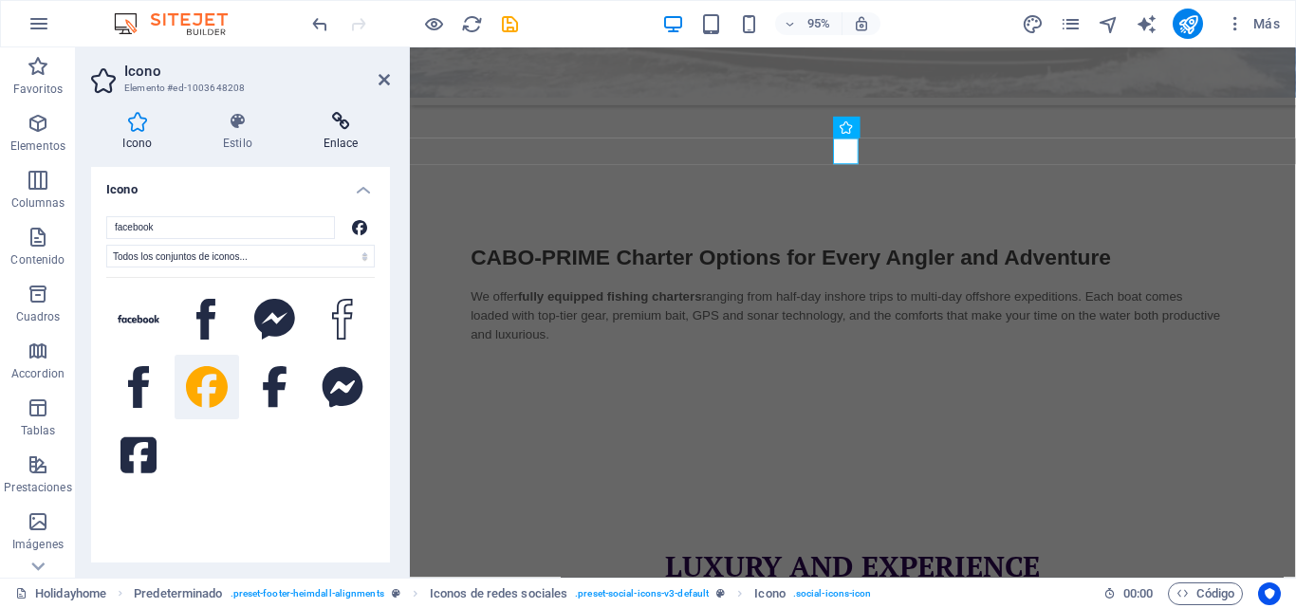
click at [341, 129] on icon at bounding box center [340, 121] width 99 height 19
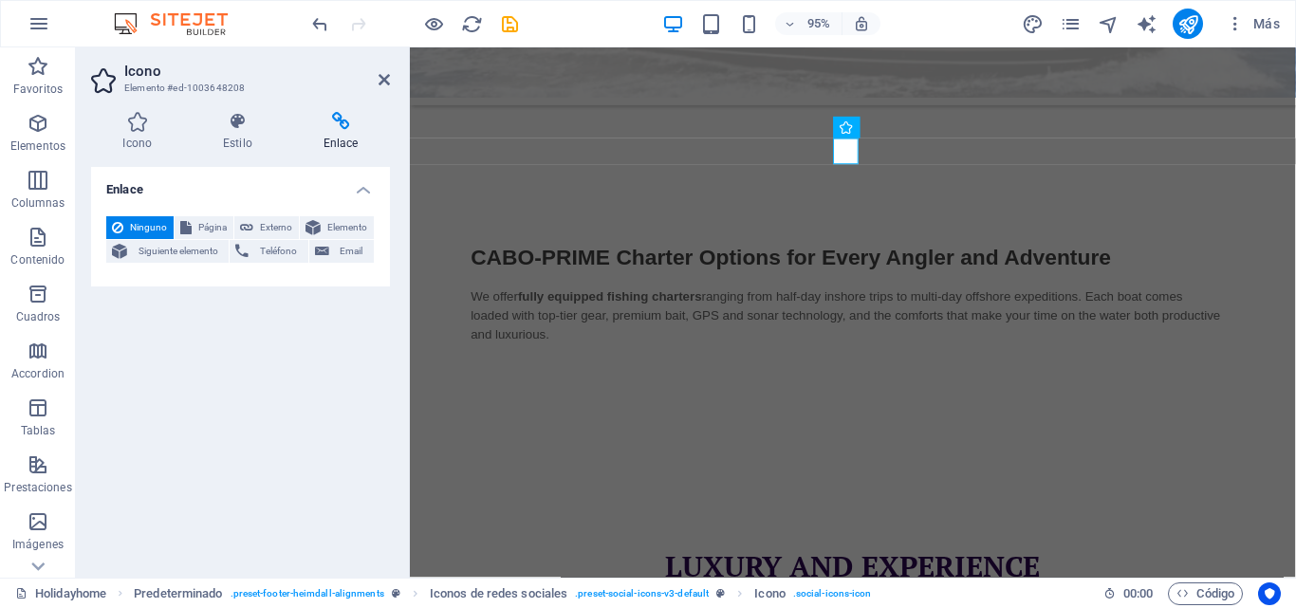
click at [334, 135] on h4 "Enlace" at bounding box center [340, 132] width 99 height 40
click at [260, 224] on span "Externo" at bounding box center [276, 227] width 34 height 23
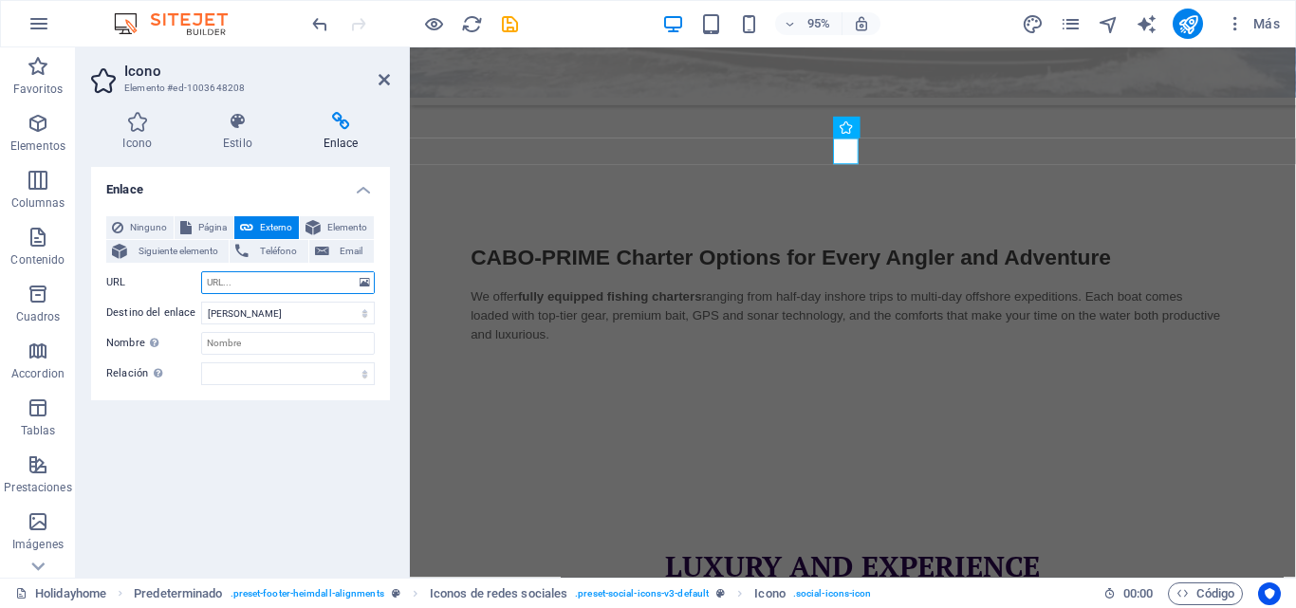
select select "blank"
click at [267, 284] on input "URL" at bounding box center [288, 282] width 174 height 23
click at [257, 274] on input "FFF" at bounding box center [288, 282] width 174 height 23
type input "F"
type input "H"
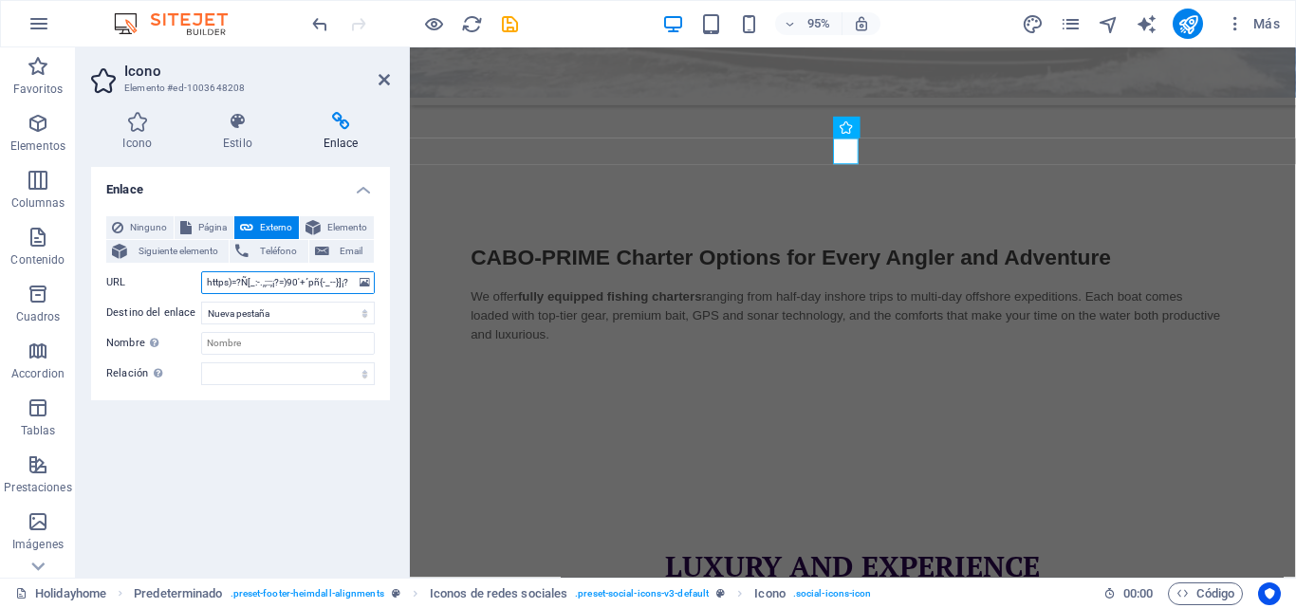
scroll to position [0, 0]
type input "https"
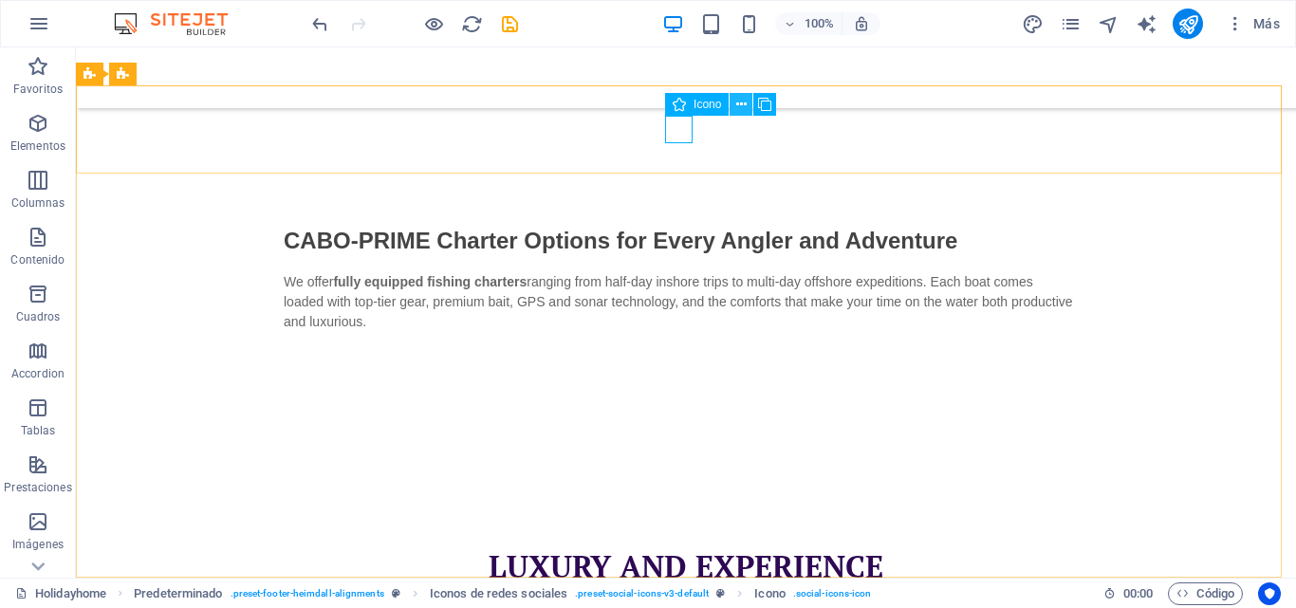
click at [738, 104] on icon at bounding box center [741, 105] width 10 height 20
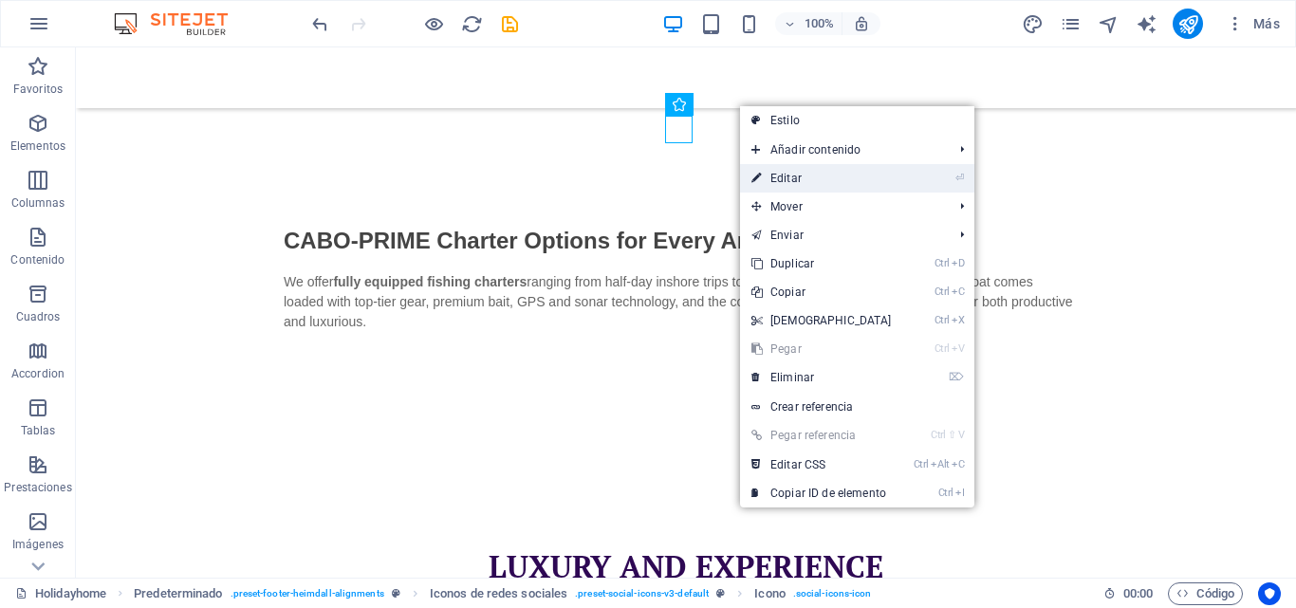
click at [783, 172] on link "⏎ Editar" at bounding box center [821, 178] width 163 height 28
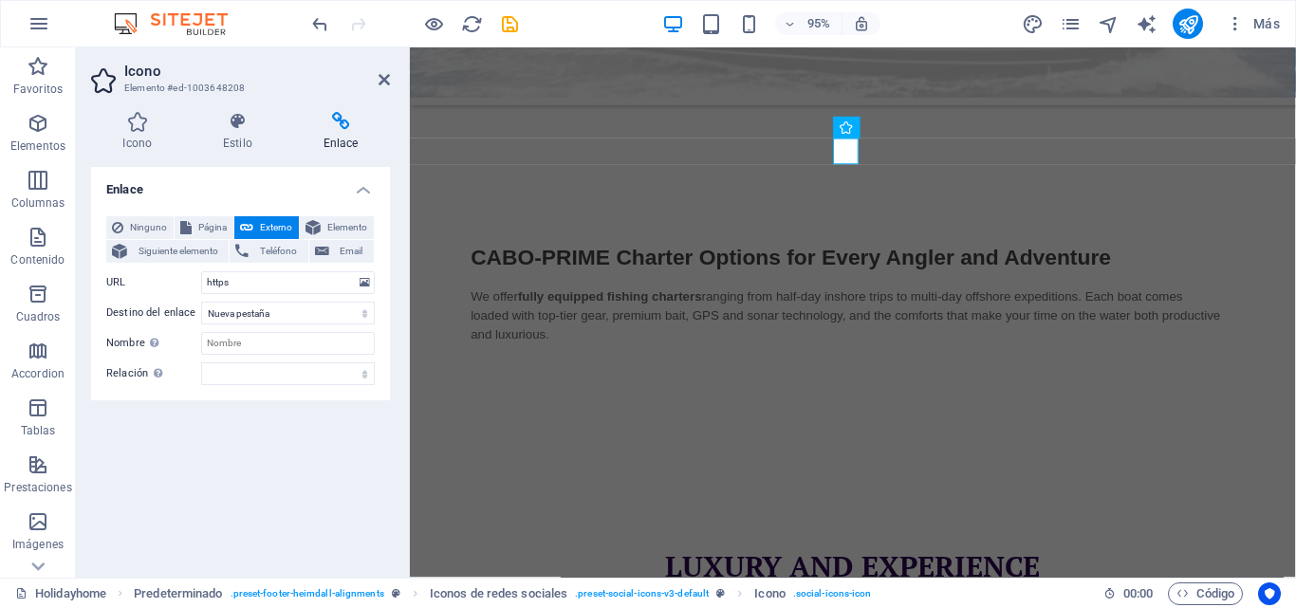
click at [341, 128] on icon at bounding box center [340, 121] width 99 height 19
click at [237, 283] on input "https" at bounding box center [288, 282] width 174 height 23
type input "http://www.facebook.com/share1BTkYENqhD/?milbextid=wwXlfr"
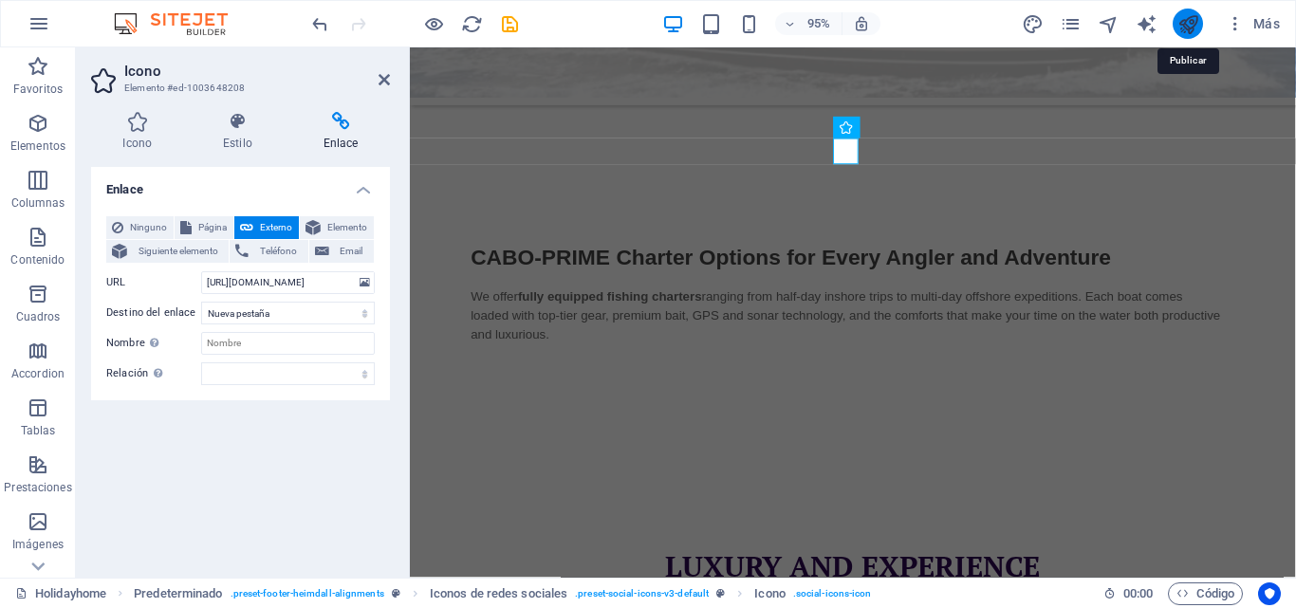
click at [1194, 23] on icon "publish" at bounding box center [1189, 24] width 22 height 22
